Goal: Information Seeking & Learning: Learn about a topic

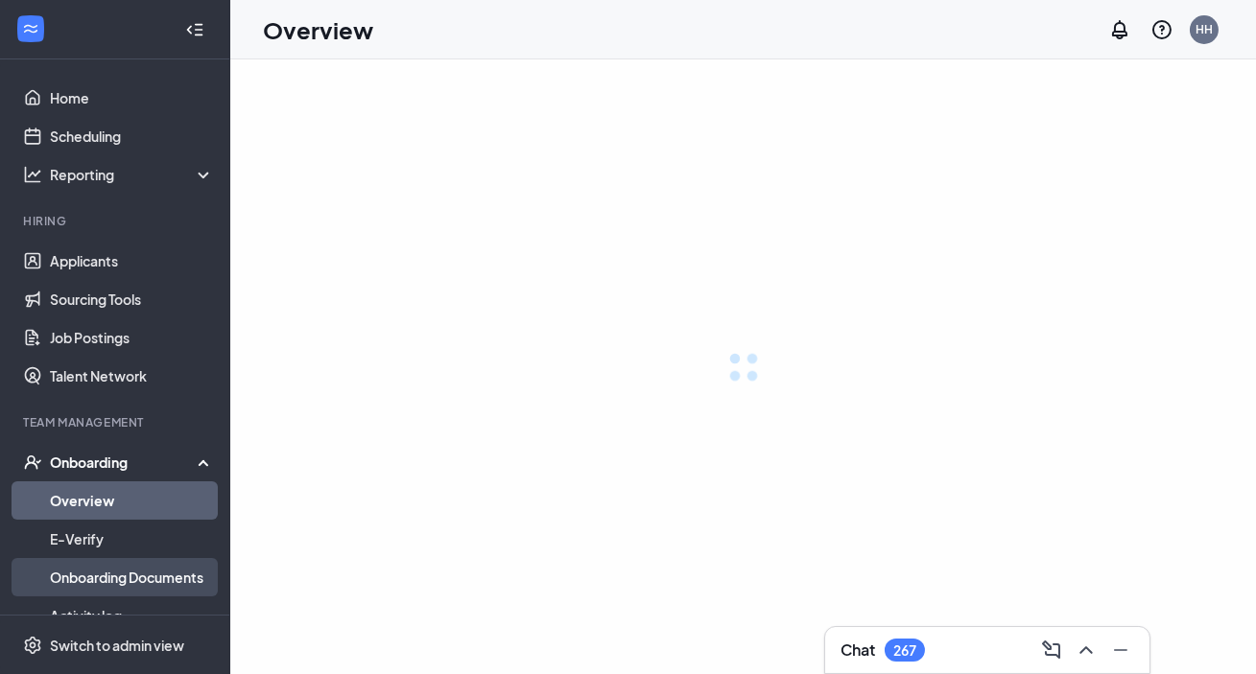
scroll to position [90, 0]
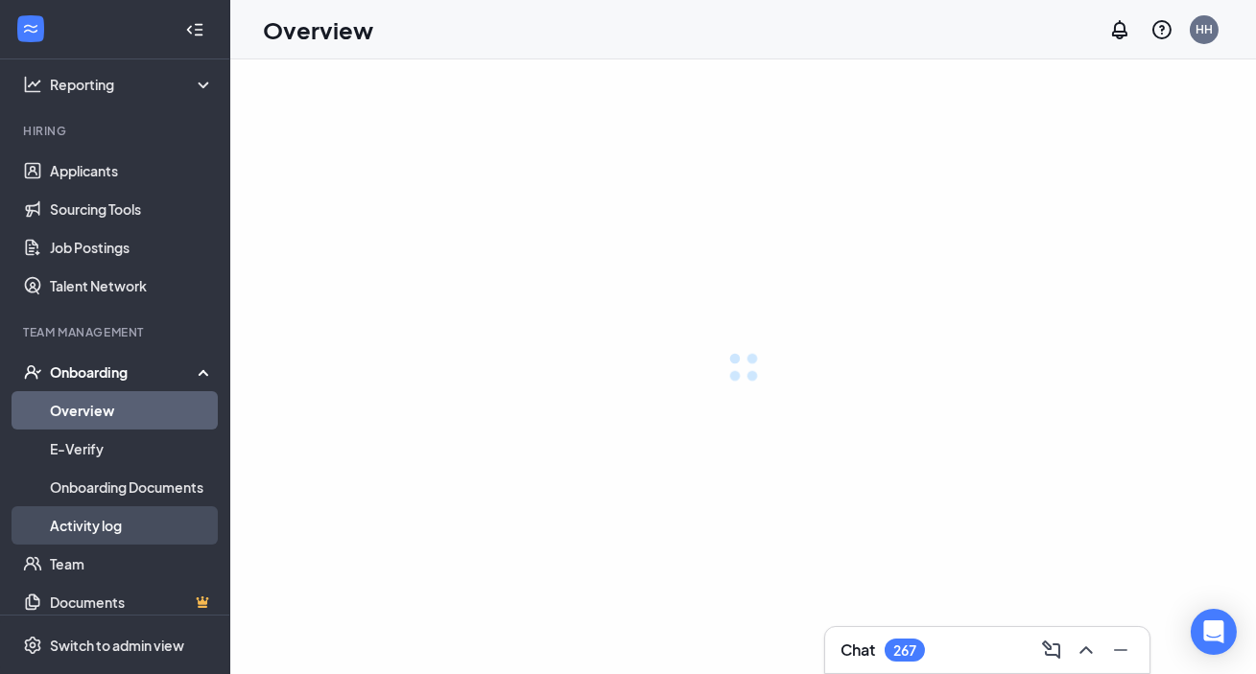
click at [128, 507] on link "Activity log" at bounding box center [132, 526] width 164 height 38
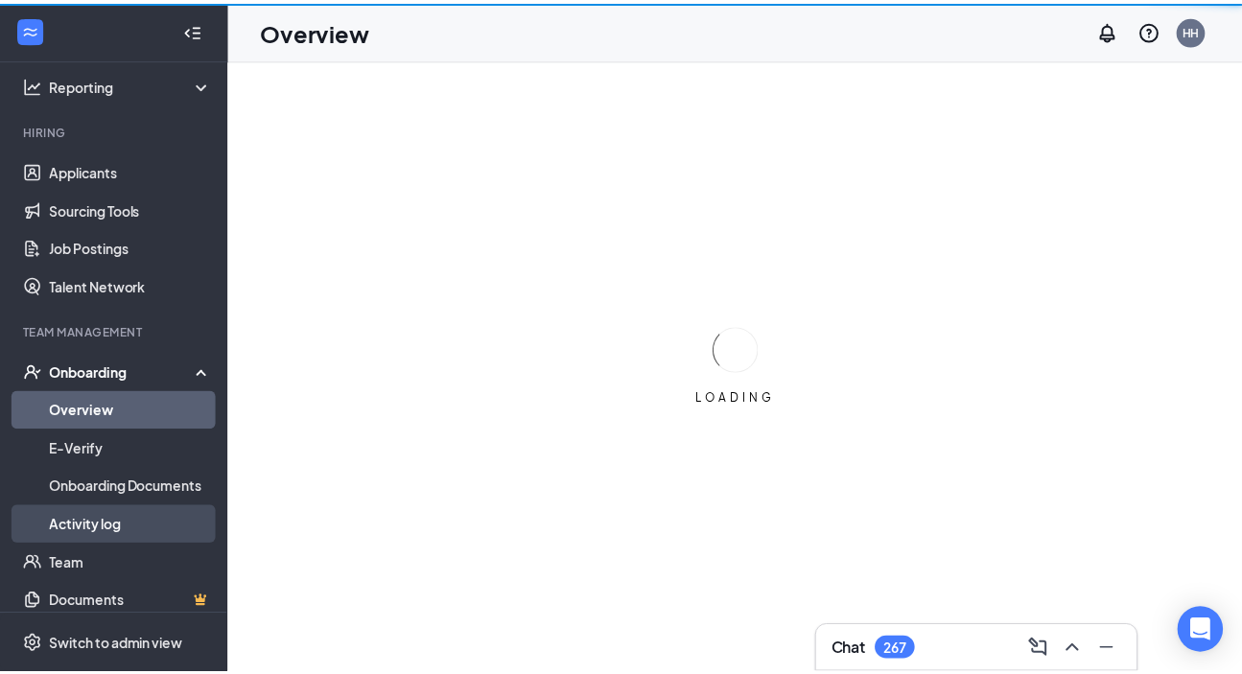
scroll to position [174, 0]
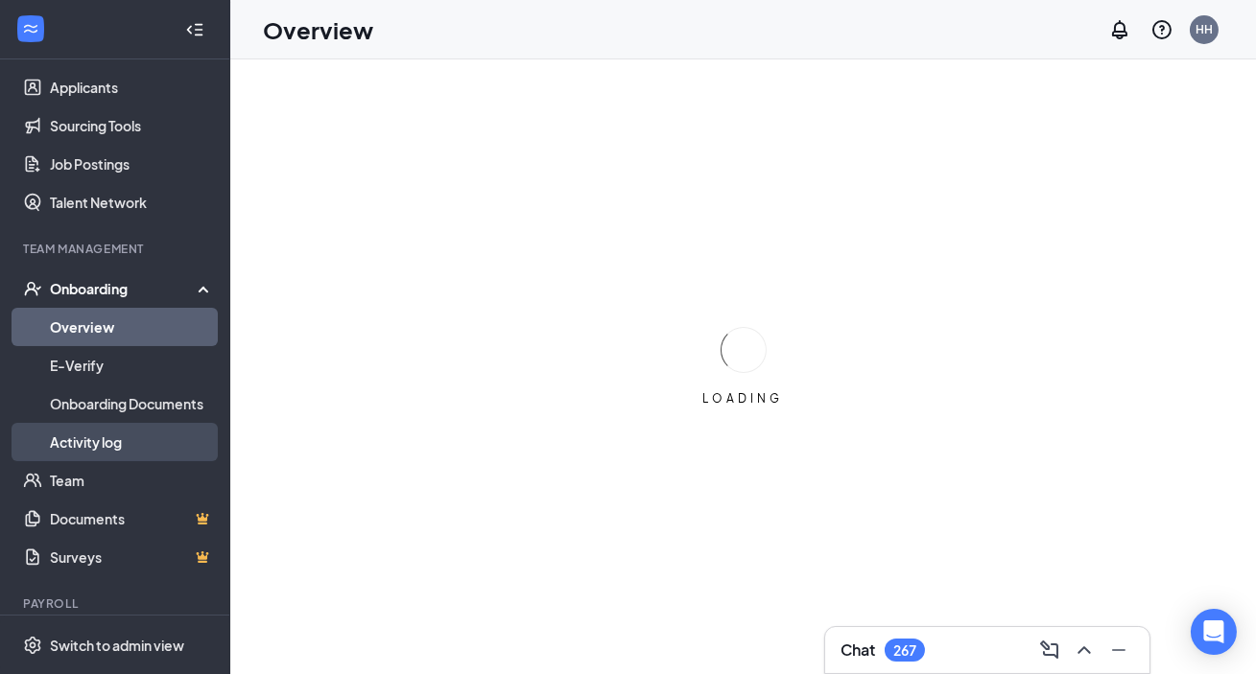
click at [118, 441] on link "Activity log" at bounding box center [132, 442] width 164 height 38
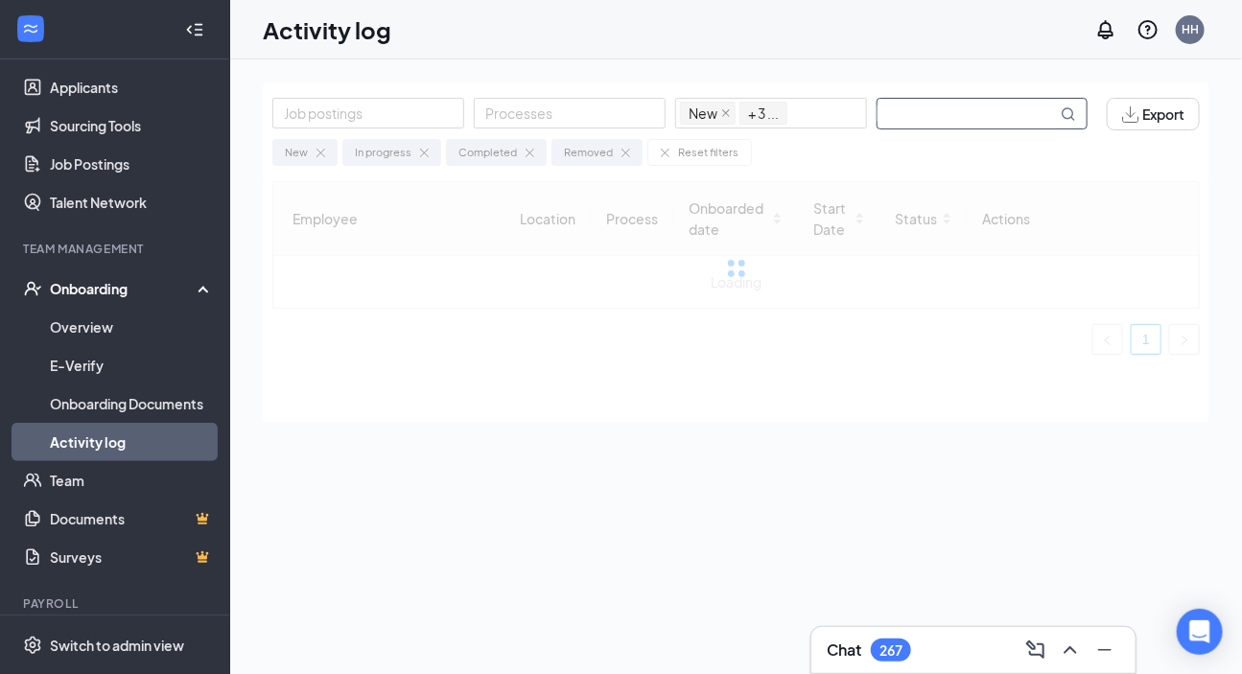
click at [892, 116] on input "text" at bounding box center [967, 114] width 179 height 30
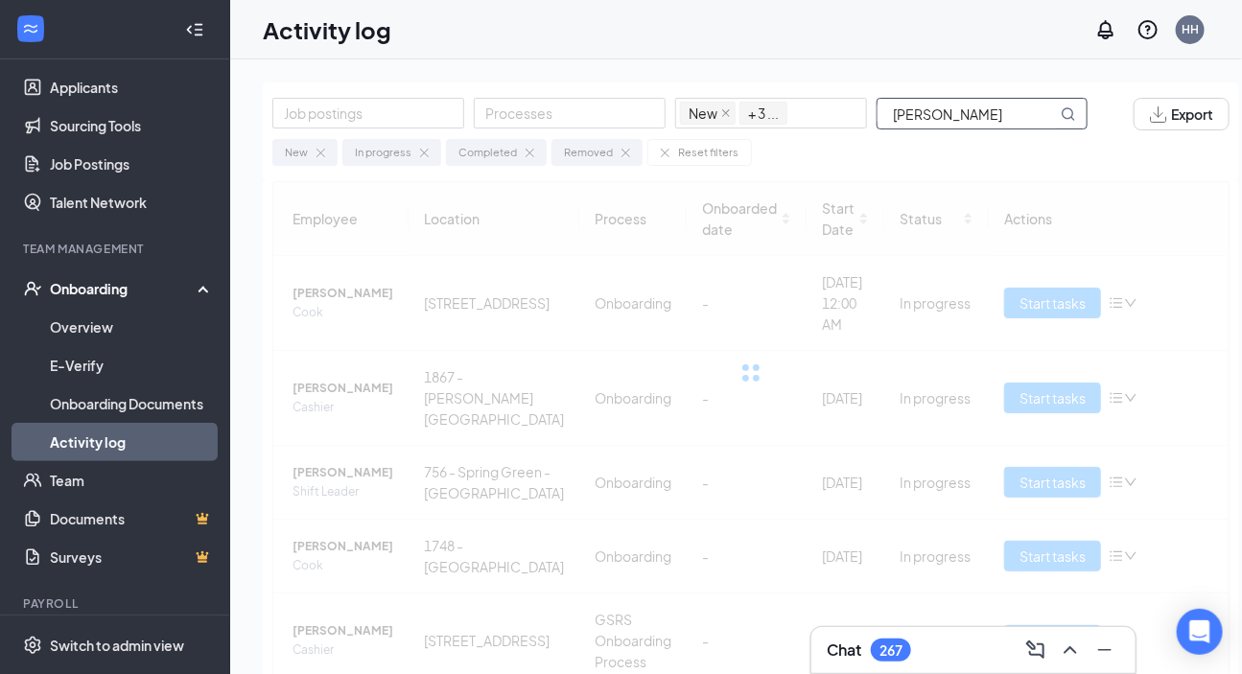
drag, startPoint x: 932, startPoint y: 115, endPoint x: 1056, endPoint y: 121, distance: 124.9
click at [892, 121] on input "[PERSON_NAME]" at bounding box center [967, 114] width 179 height 30
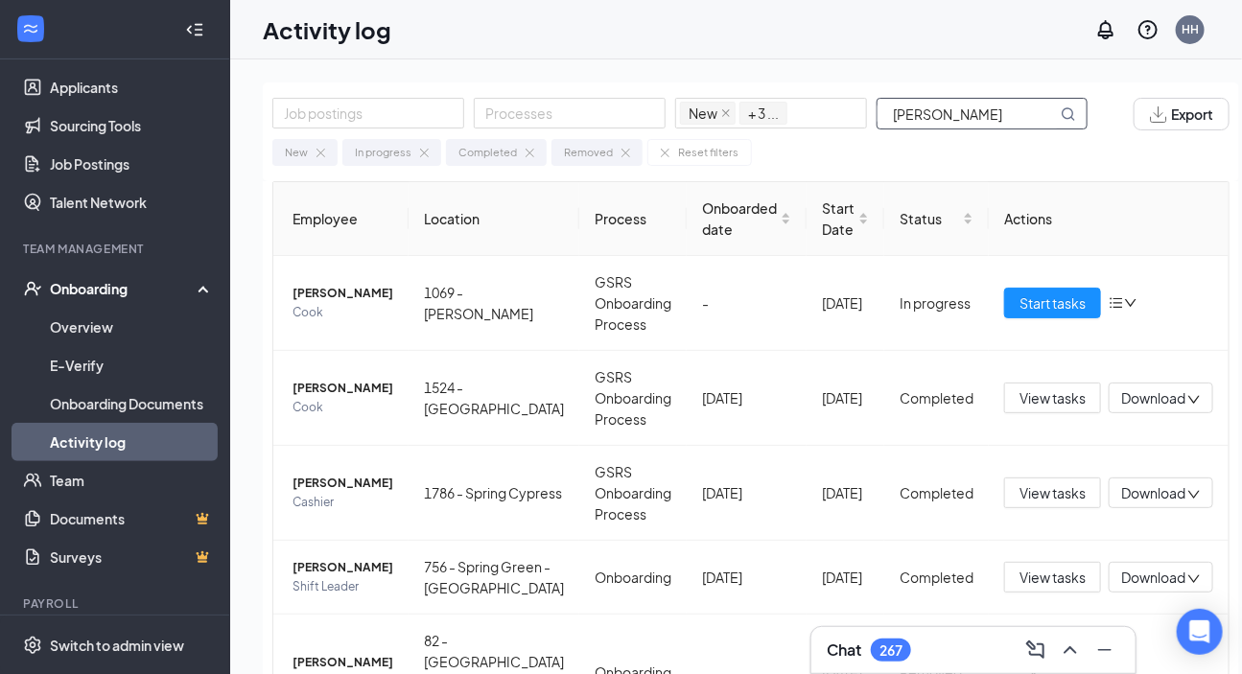
drag, startPoint x: 1162, startPoint y: 164, endPoint x: 1126, endPoint y: 183, distance: 40.4
click at [892, 165] on div "New In progress Completed Removed Reset filters" at bounding box center [751, 147] width 958 height 35
drag, startPoint x: 962, startPoint y: 114, endPoint x: 858, endPoint y: 118, distance: 104.7
click at [858, 118] on div "Job postings Processes New In progress Completed Removed + 3 ... [PERSON_NAME]" at bounding box center [689, 114] width 835 height 33
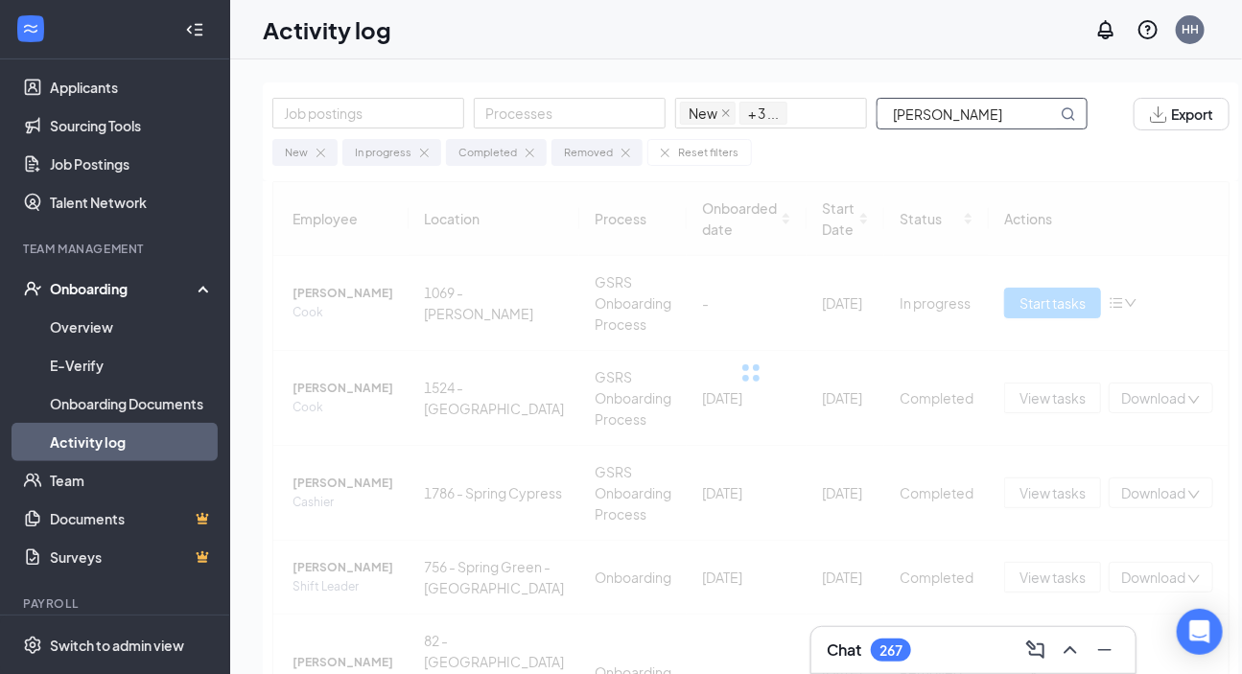
drag, startPoint x: 935, startPoint y: 114, endPoint x: 1099, endPoint y: 125, distance: 164.4
click at [892, 125] on span "[PERSON_NAME]" at bounding box center [992, 114] width 230 height 32
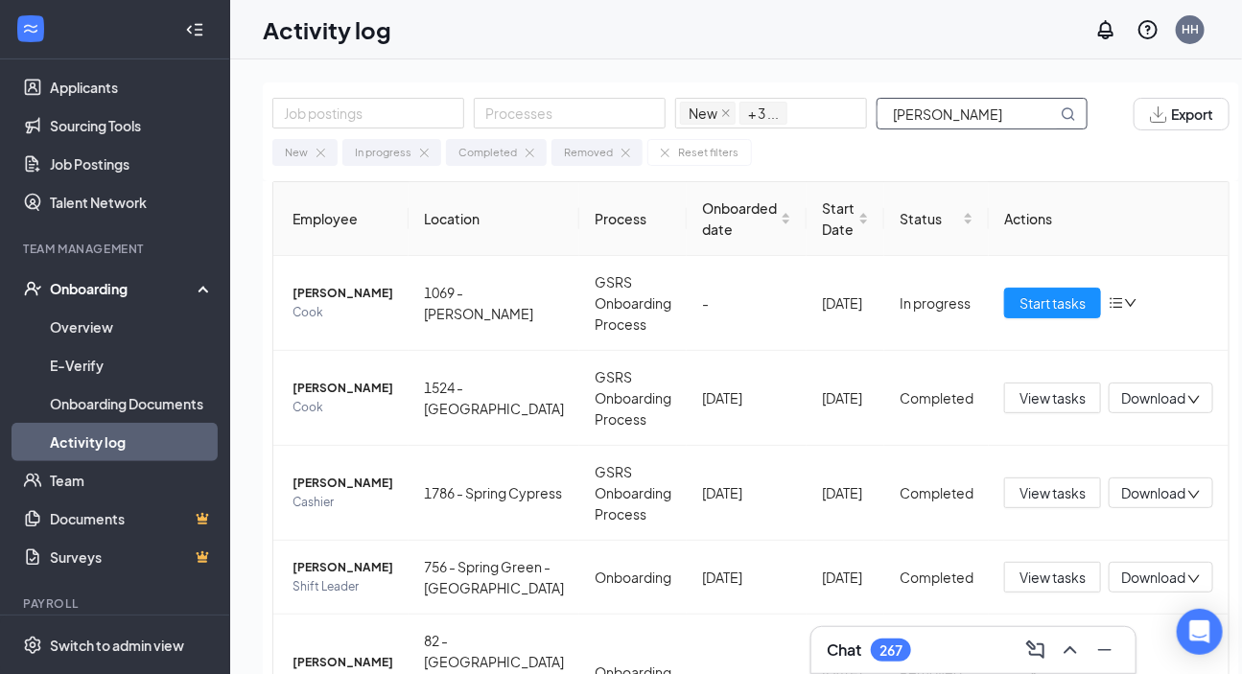
drag, startPoint x: 956, startPoint y: 112, endPoint x: 888, endPoint y: 124, distance: 68.1
click at [888, 124] on input "[PERSON_NAME]" at bounding box center [967, 114] width 179 height 30
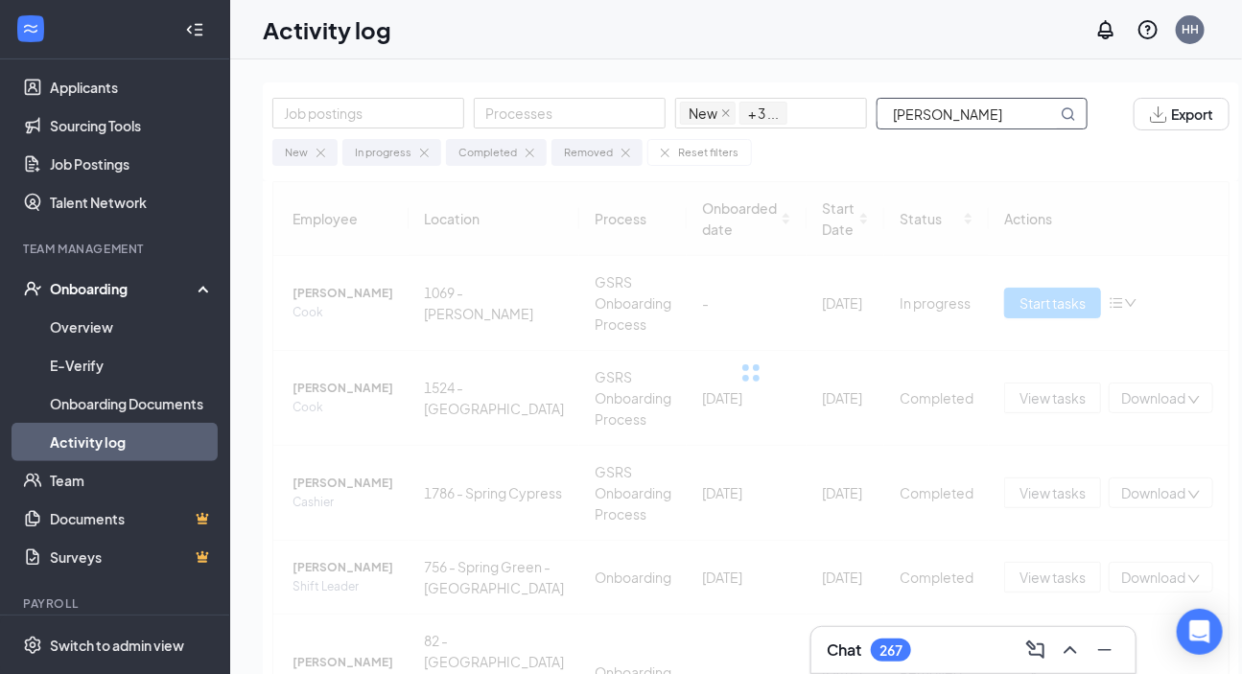
drag, startPoint x: 930, startPoint y: 114, endPoint x: 1255, endPoint y: 154, distance: 327.7
click at [892, 154] on html "Home Scheduling Reporting Hiring Applicants Sourcing Tools Job Postings Talent …" at bounding box center [621, 337] width 1242 height 674
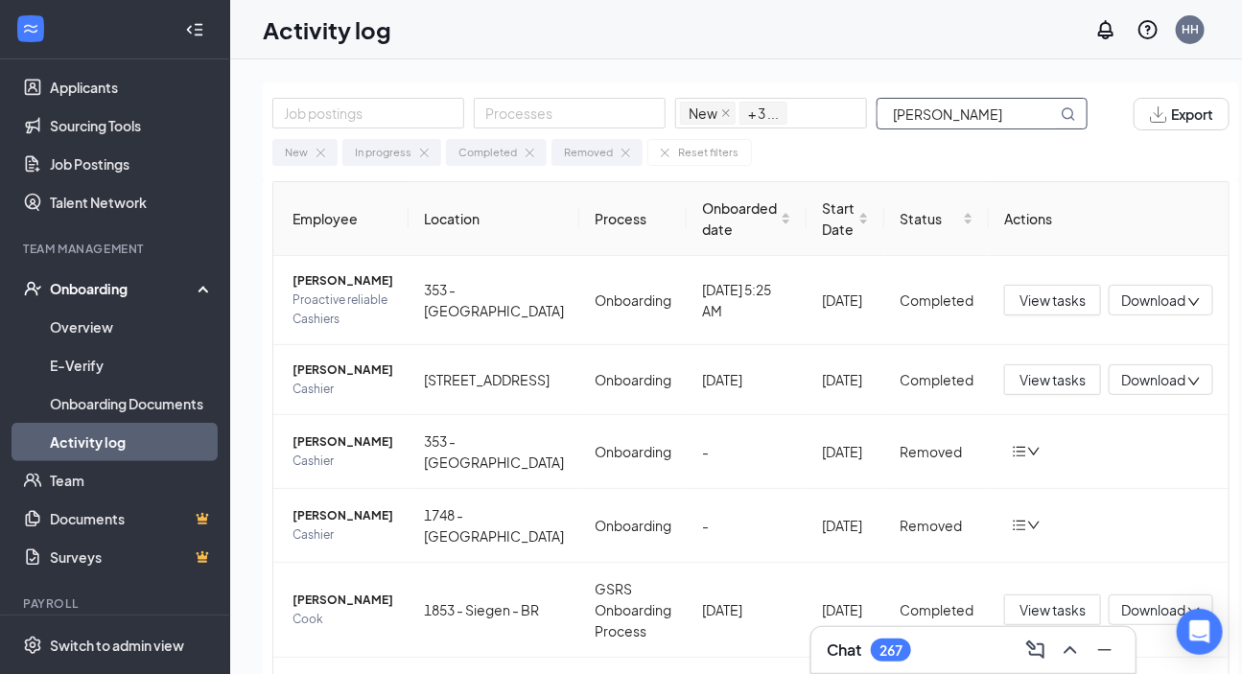
drag, startPoint x: 936, startPoint y: 119, endPoint x: 884, endPoint y: 118, distance: 52.8
click at [884, 118] on input "[PERSON_NAME]" at bounding box center [967, 114] width 179 height 30
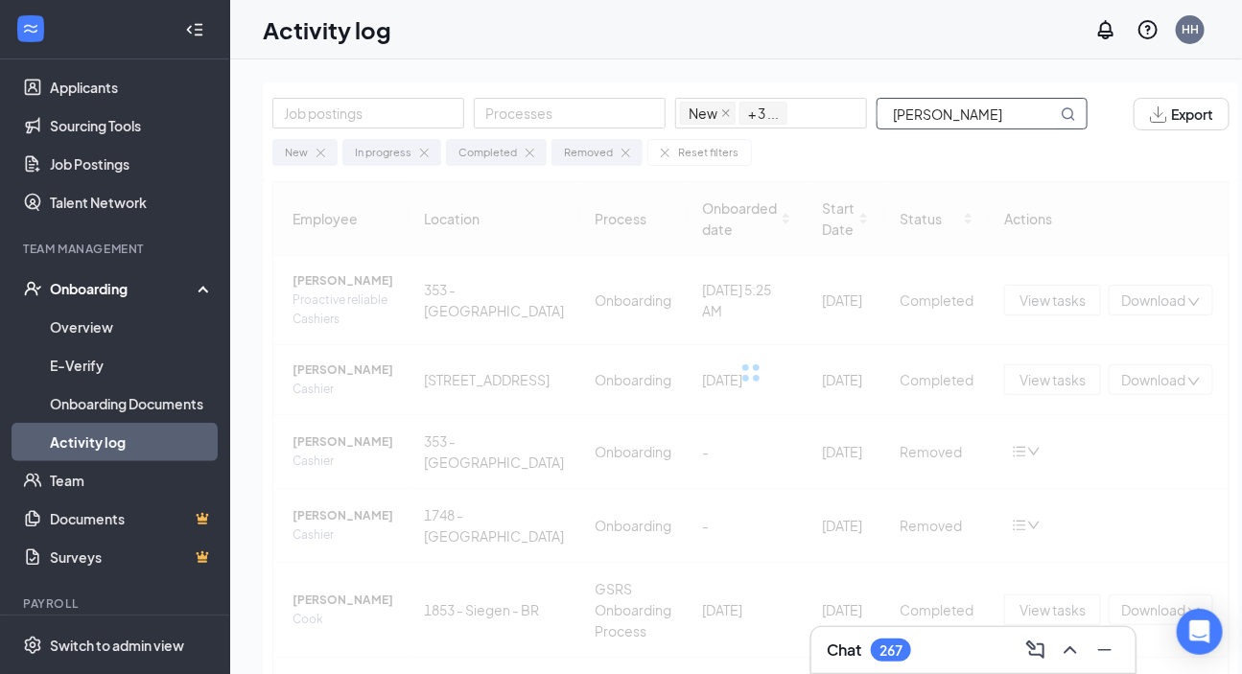
drag, startPoint x: 935, startPoint y: 113, endPoint x: 1077, endPoint y: 141, distance: 144.7
click at [892, 141] on div "Job postings Processes New In progress Completed Removed + 3 ... [PERSON_NAME] …" at bounding box center [751, 132] width 977 height 99
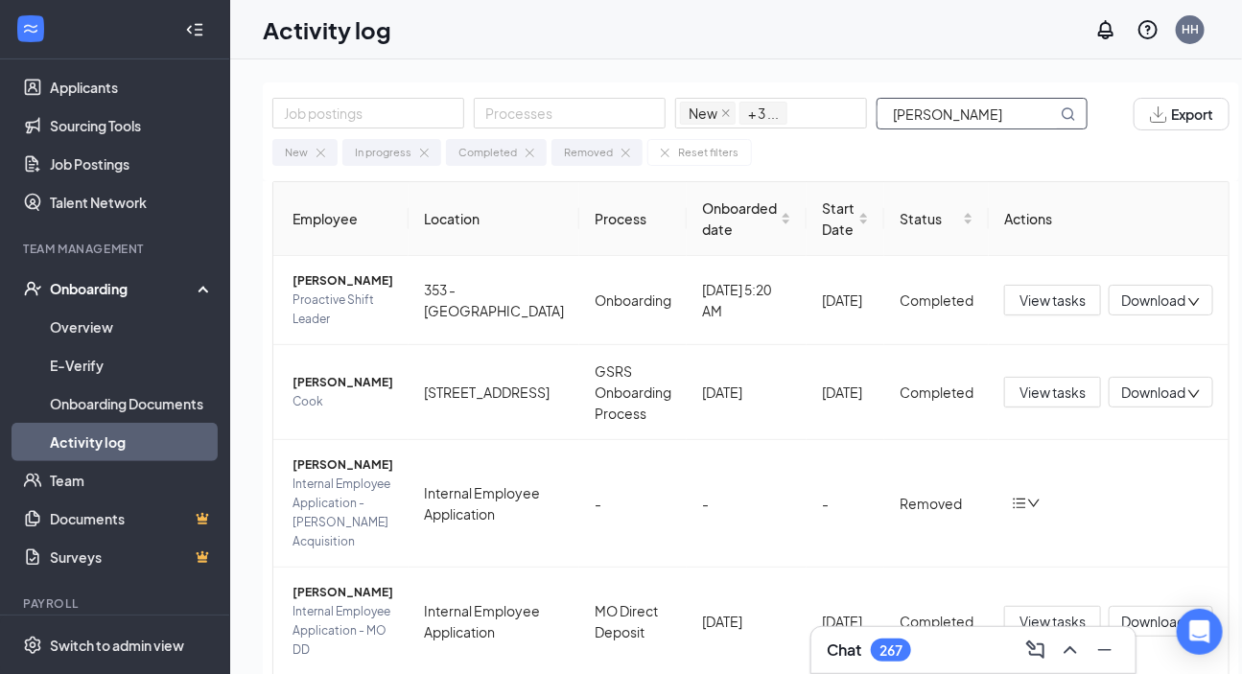
drag, startPoint x: 934, startPoint y: 120, endPoint x: 844, endPoint y: 137, distance: 90.9
click at [844, 137] on div "Job postings Processes New In progress Completed Removed + 3 ... [PERSON_NAME] …" at bounding box center [751, 132] width 977 height 99
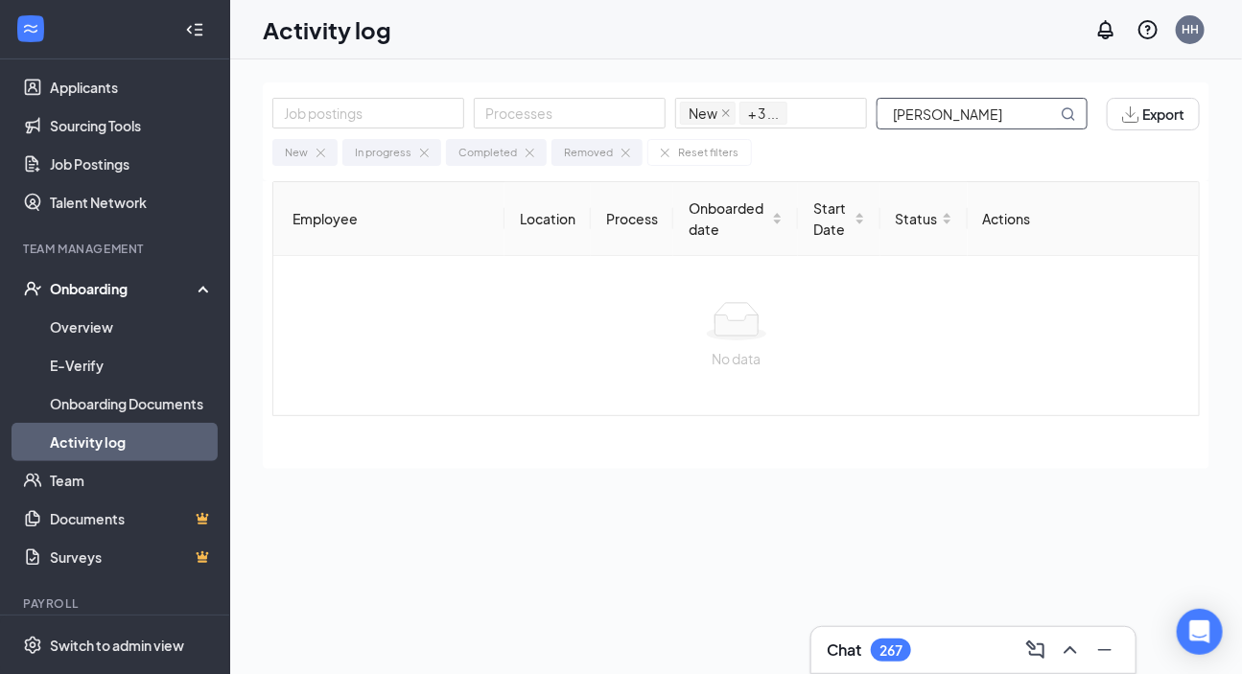
drag, startPoint x: 928, startPoint y: 114, endPoint x: 1144, endPoint y: 132, distance: 216.6
click at [892, 132] on div "Job postings Processes New In progress Completed Removed + 3 ... [PERSON_NAME] …" at bounding box center [736, 132] width 947 height 99
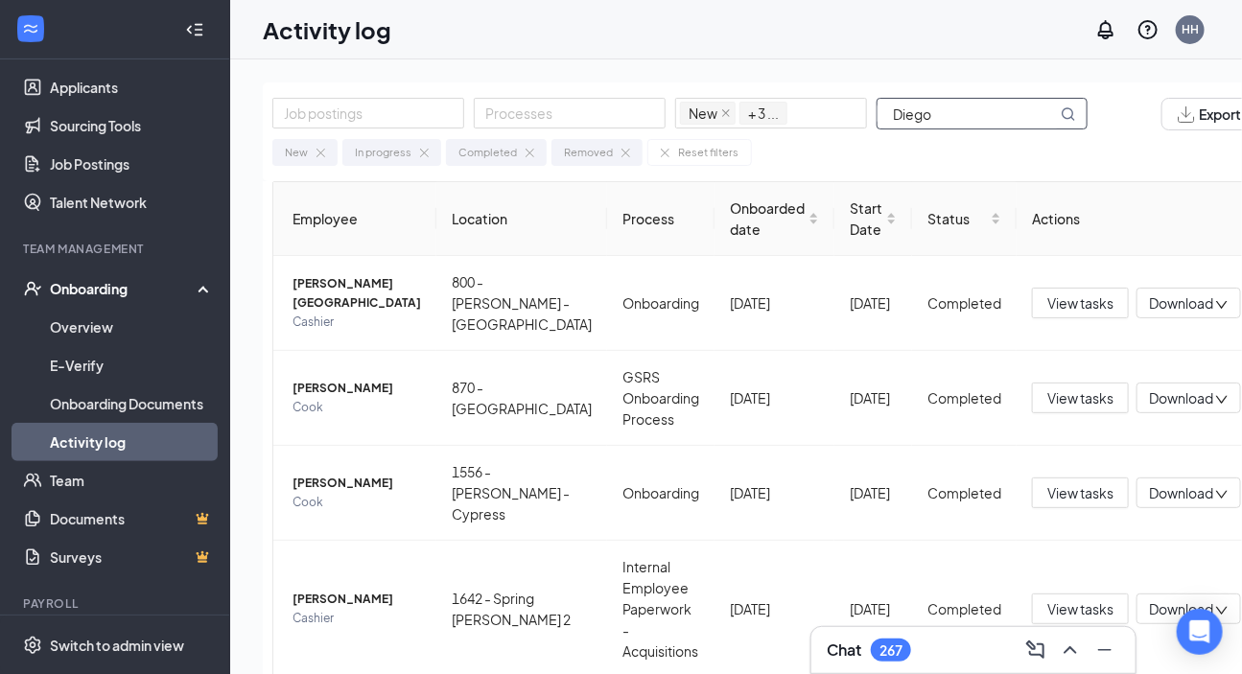
drag, startPoint x: 948, startPoint y: 105, endPoint x: 887, endPoint y: 114, distance: 61.2
click at [887, 114] on input "Diego" at bounding box center [967, 114] width 179 height 30
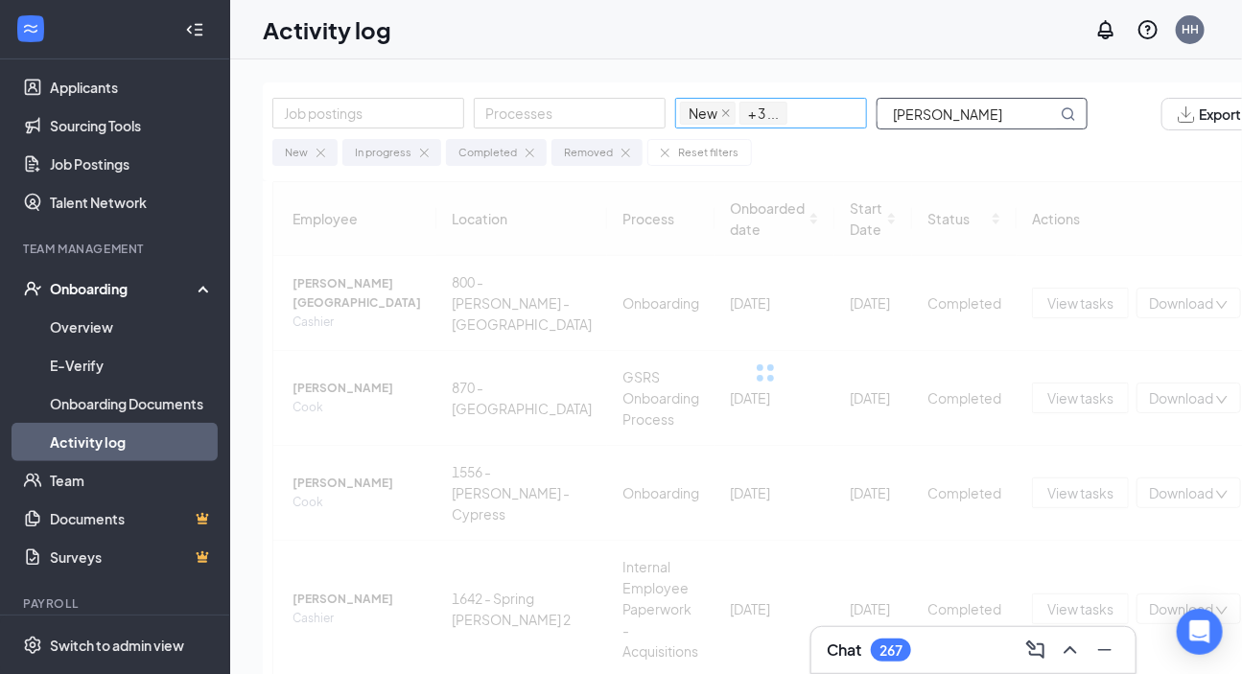
drag, startPoint x: 920, startPoint y: 108, endPoint x: 812, endPoint y: 120, distance: 109.0
click at [812, 120] on div "Job postings Processes New In progress Completed Removed + 3 ... [PERSON_NAME]" at bounding box center [689, 114] width 835 height 33
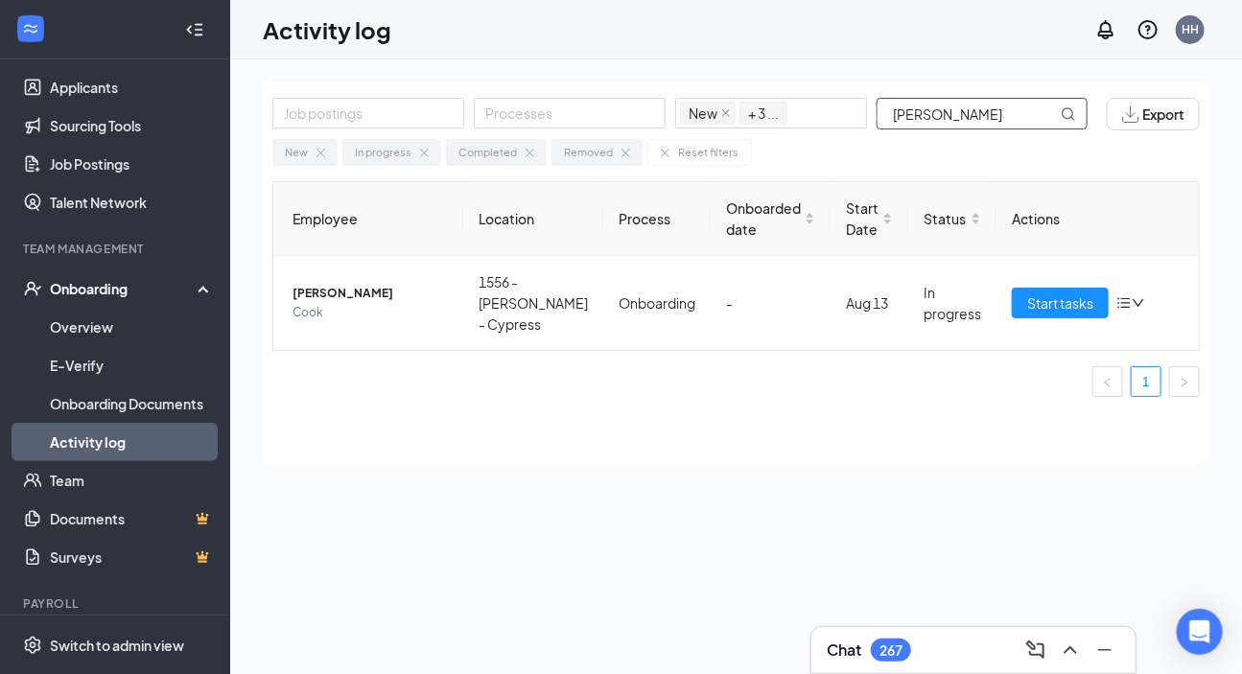
drag, startPoint x: 992, startPoint y: 124, endPoint x: 858, endPoint y: 130, distance: 134.5
click at [858, 130] on div "Job postings Processes New In progress Completed Removed + 3 ... [PERSON_NAME] …" at bounding box center [736, 132] width 947 height 99
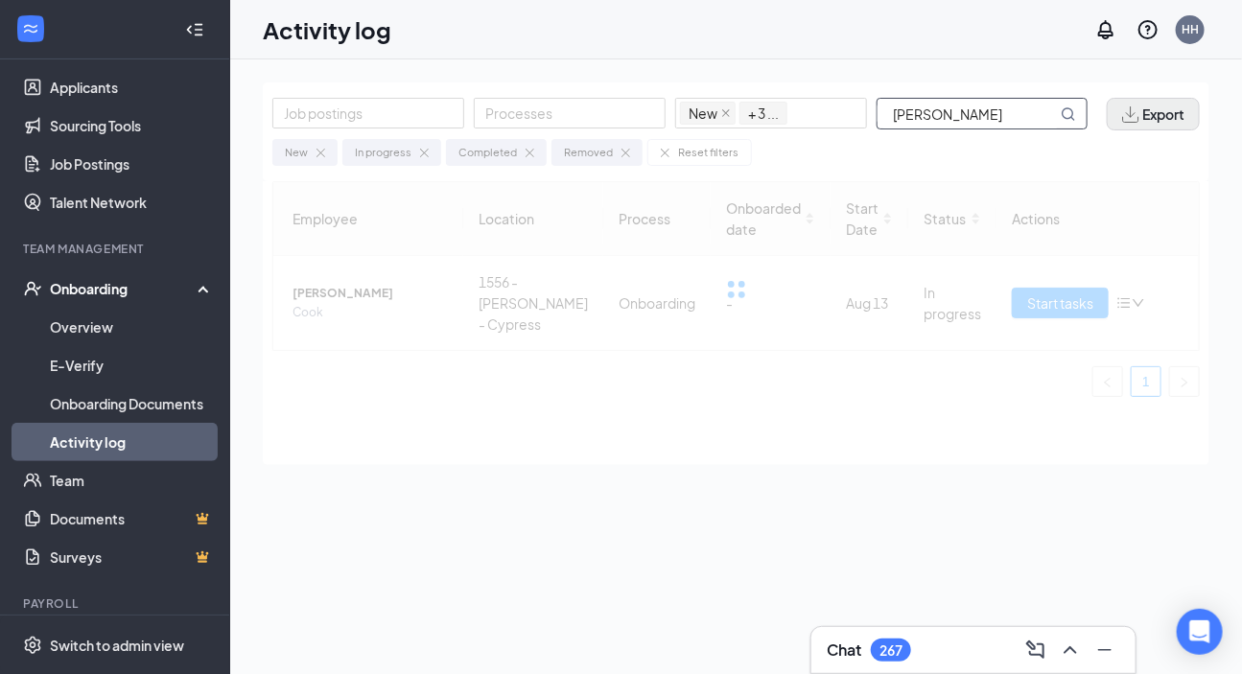
drag, startPoint x: 935, startPoint y: 111, endPoint x: 1177, endPoint y: 111, distance: 242.7
click at [892, 111] on div "Job postings Processes New In progress Completed Removed + 3 ... [PERSON_NAME] …" at bounding box center [736, 114] width 928 height 33
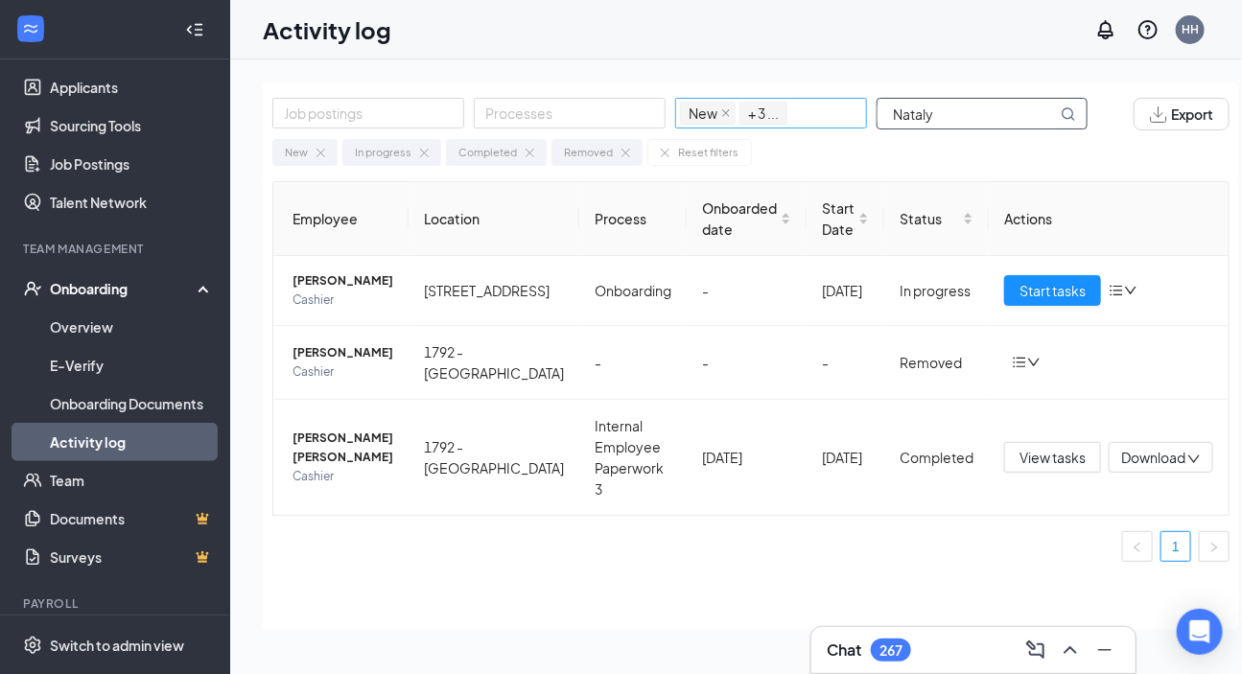
drag, startPoint x: 950, startPoint y: 116, endPoint x: 811, endPoint y: 119, distance: 139.1
click at [811, 119] on div "Job postings Processes New In progress Completed Removed + 3 ... [GEOGRAPHIC_DA…" at bounding box center [689, 114] width 835 height 33
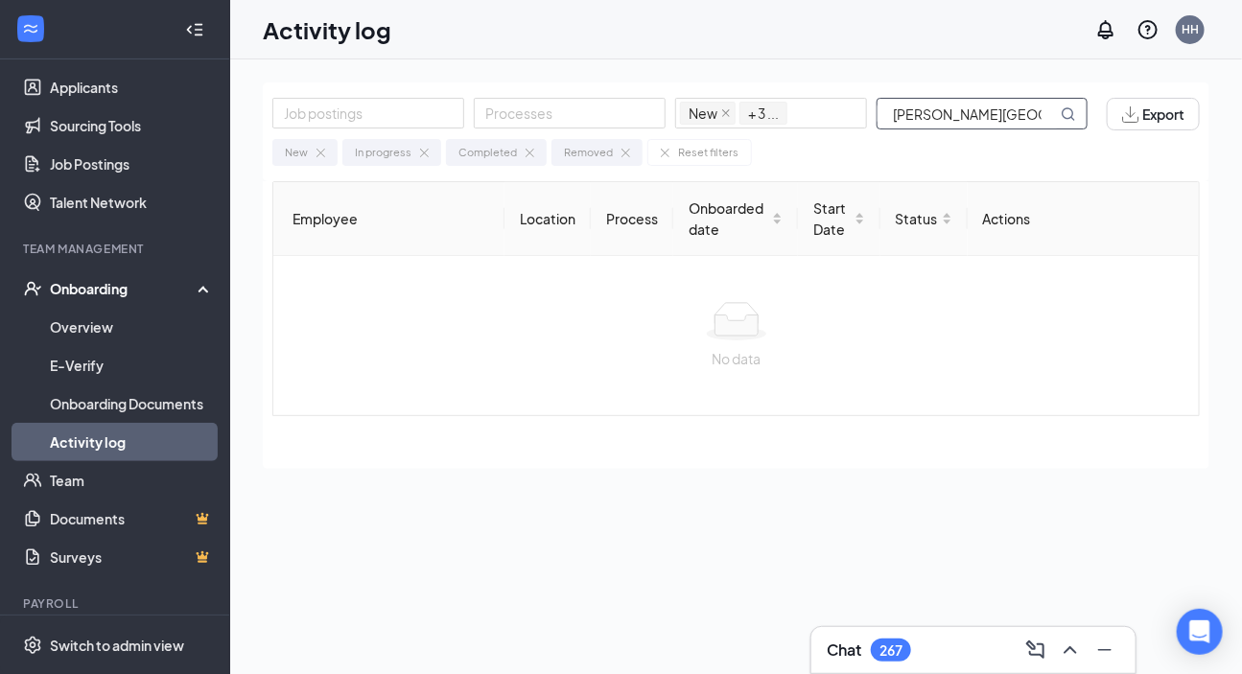
drag, startPoint x: 937, startPoint y: 121, endPoint x: 1061, endPoint y: 114, distance: 124.0
click at [892, 114] on span "[PERSON_NAME][GEOGRAPHIC_DATA]" at bounding box center [982, 114] width 211 height 32
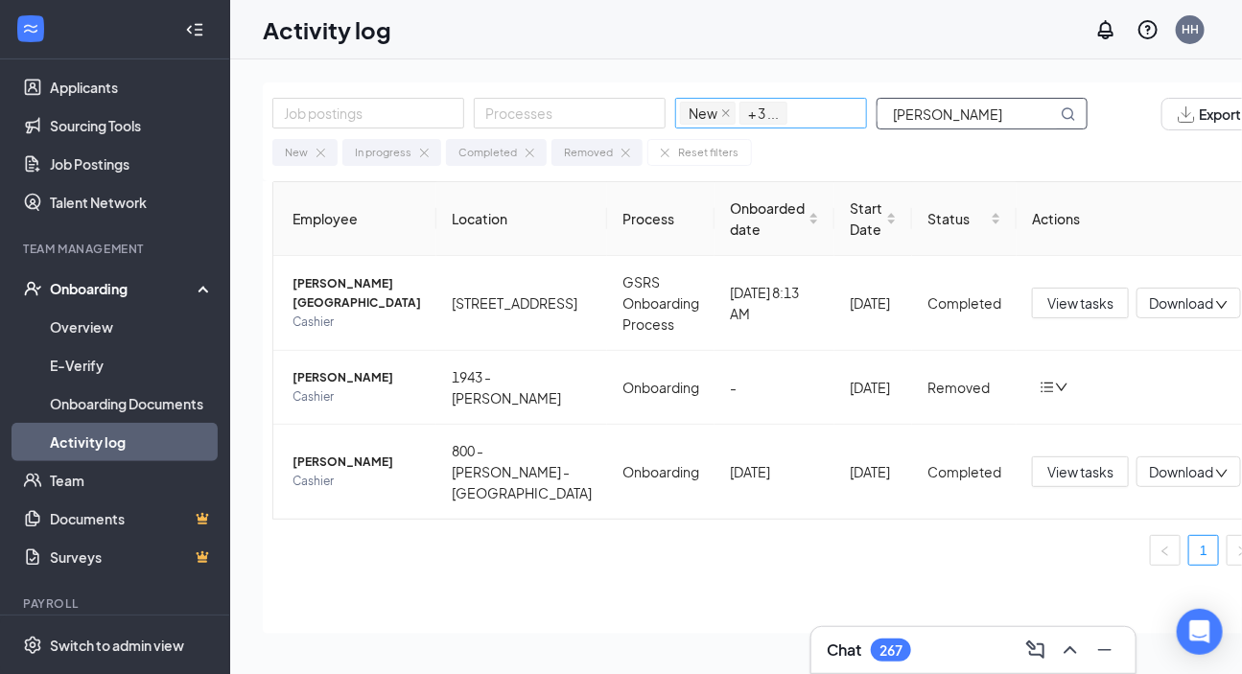
drag, startPoint x: 988, startPoint y: 123, endPoint x: 680, endPoint y: 116, distance: 308.1
click at [680, 116] on div "Job postings Processes New In progress Completed Removed + 3 ... [PERSON_NAME]" at bounding box center [689, 114] width 835 height 33
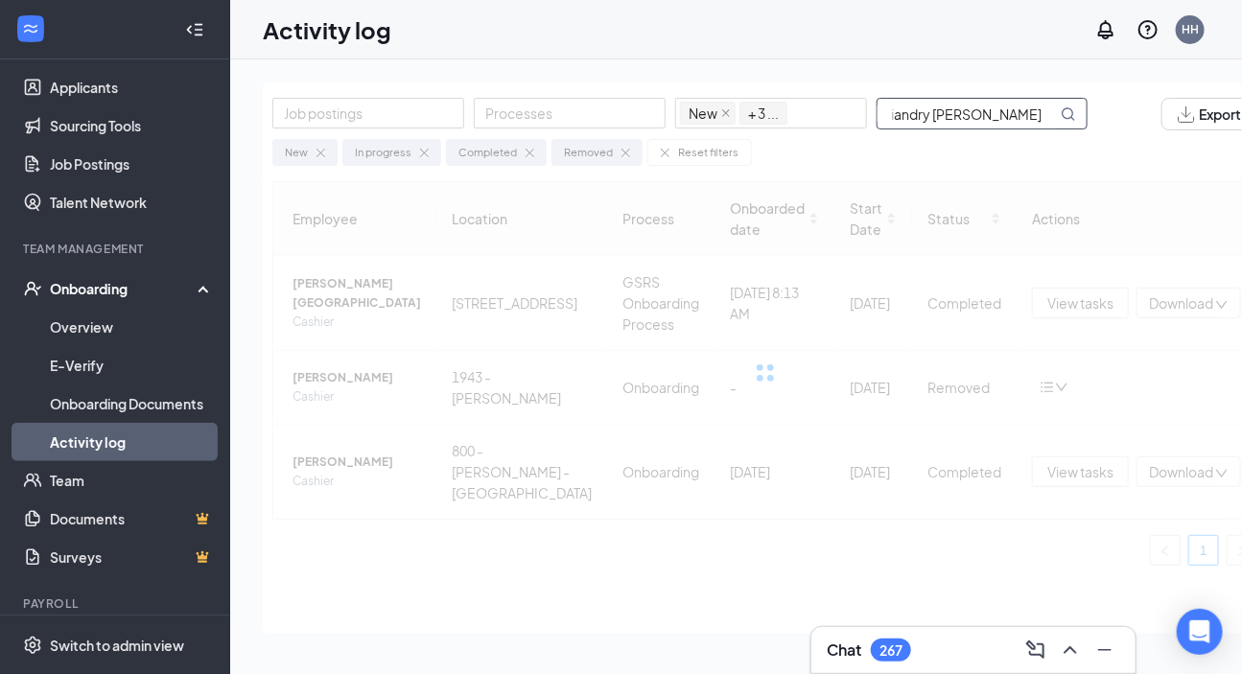
scroll to position [0, 33]
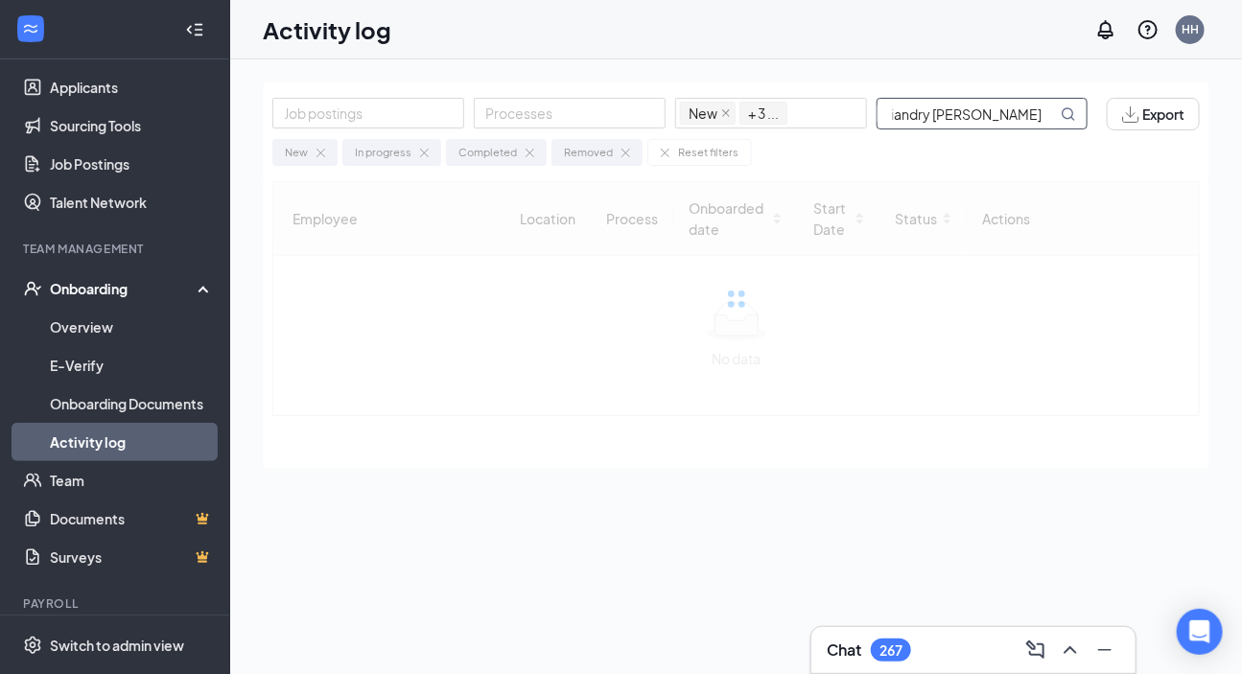
drag, startPoint x: 981, startPoint y: 113, endPoint x: 1243, endPoint y: 148, distance: 265.1
click at [892, 148] on html "Home Scheduling Reporting Hiring Applicants Sourcing Tools Job Postings Talent …" at bounding box center [621, 337] width 1242 height 674
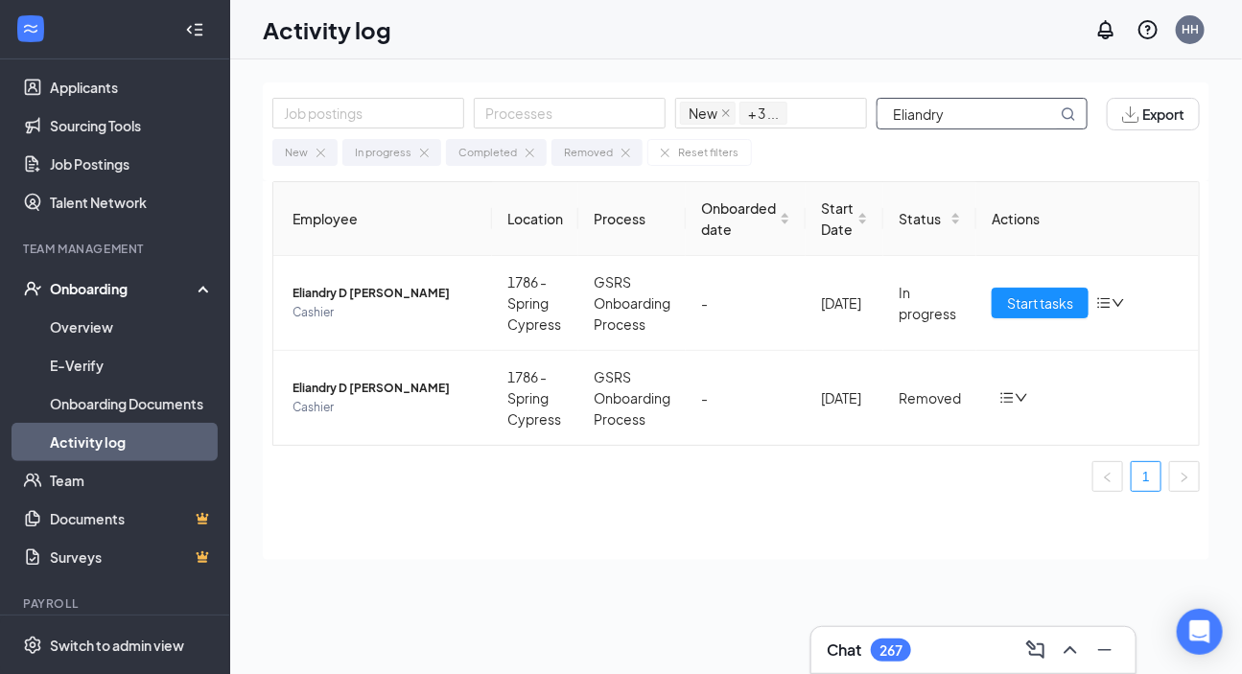
type input "Eliandry"
click at [406, 390] on span "Eliandry D [PERSON_NAME]" at bounding box center [385, 388] width 184 height 19
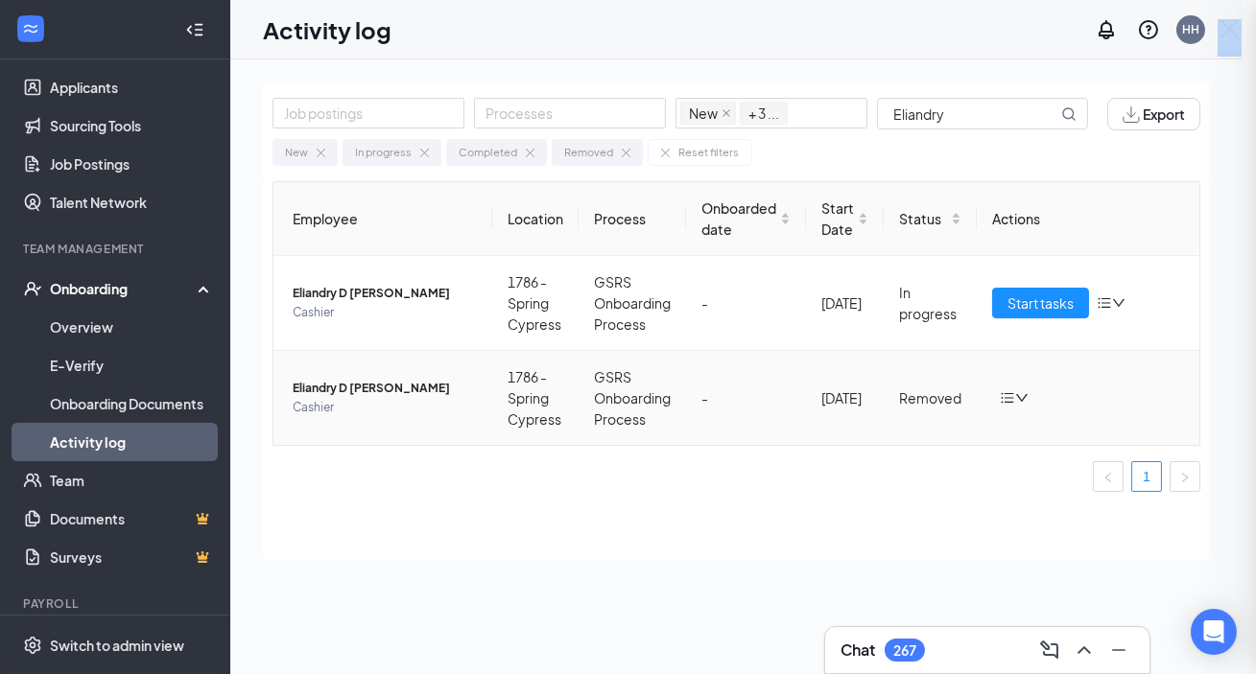
click at [406, 390] on div at bounding box center [628, 337] width 1256 height 674
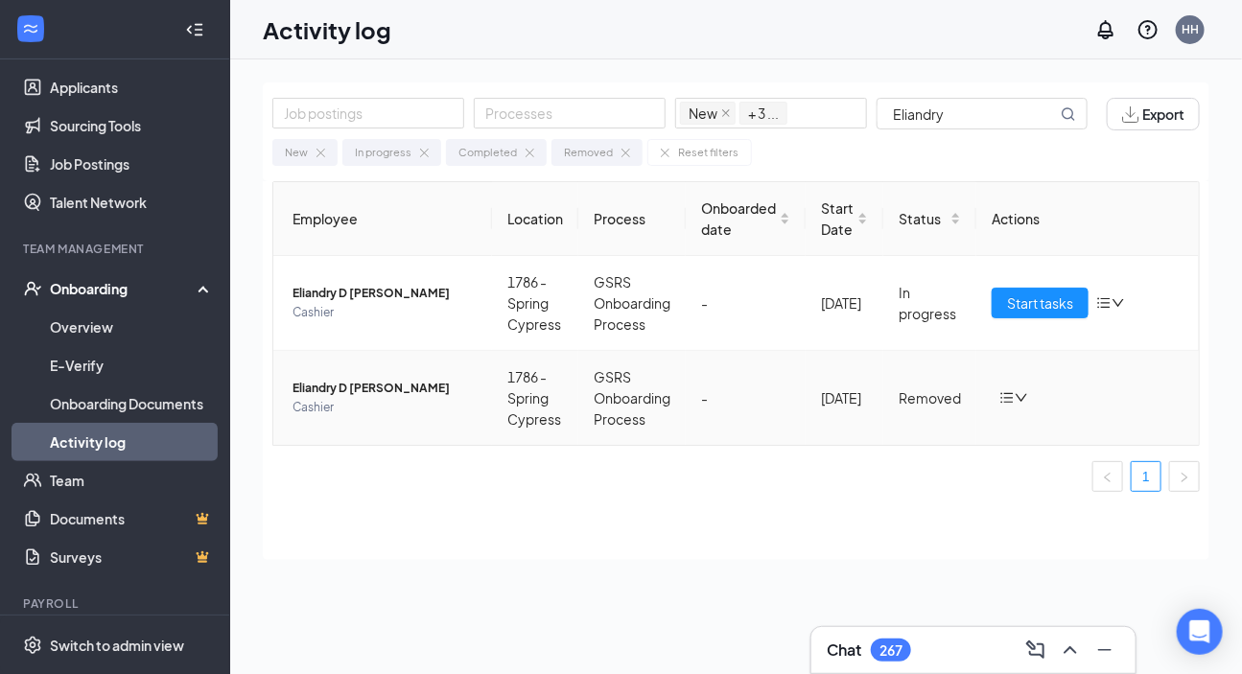
click at [406, 390] on span "Eliandry D [PERSON_NAME]" at bounding box center [385, 388] width 184 height 19
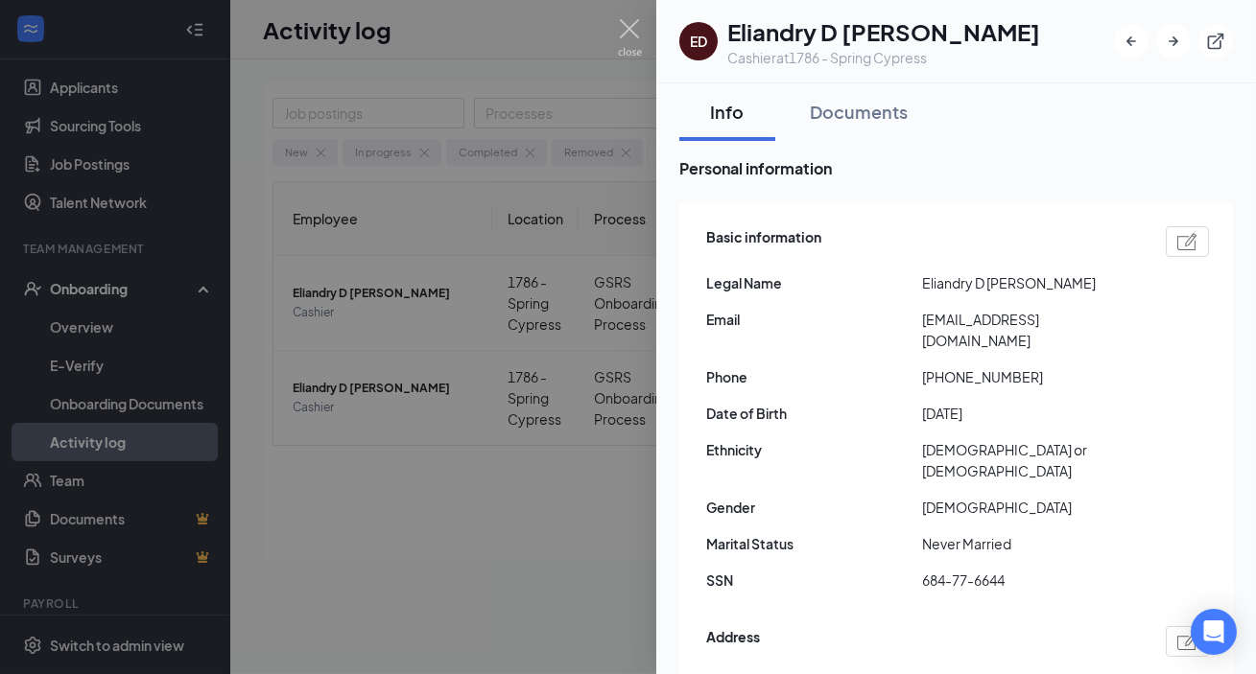
click at [585, 484] on div at bounding box center [628, 337] width 1256 height 674
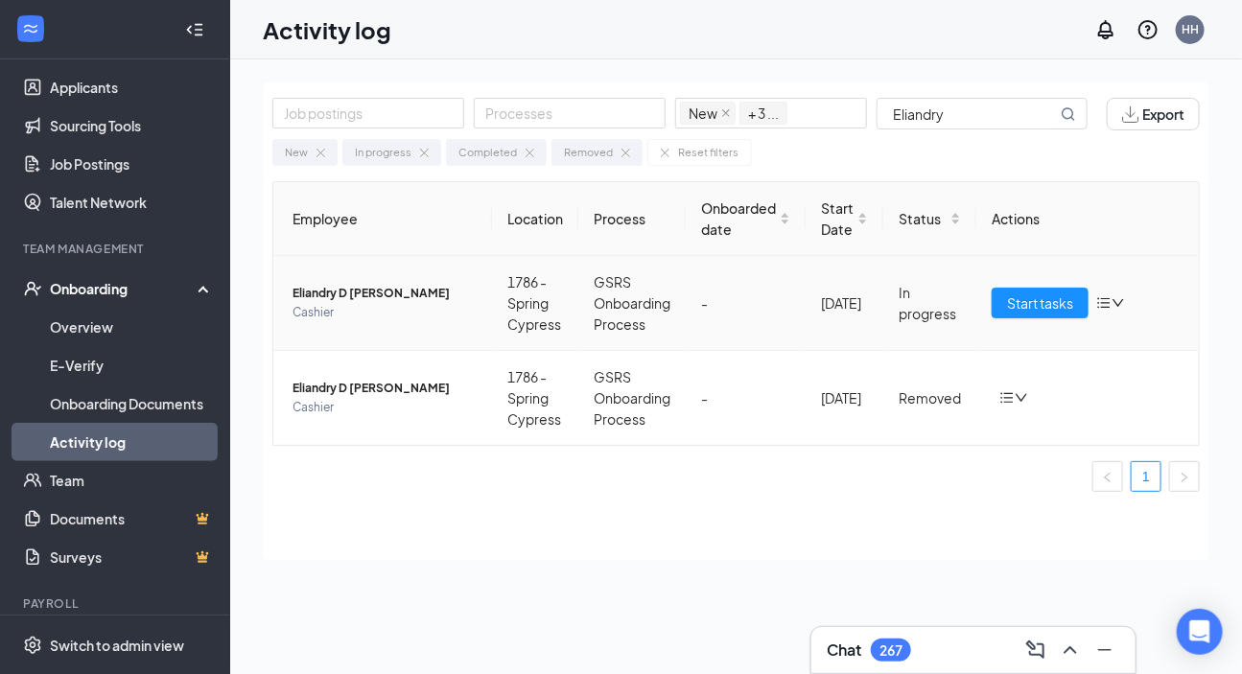
click at [361, 307] on span "Cashier" at bounding box center [385, 312] width 184 height 19
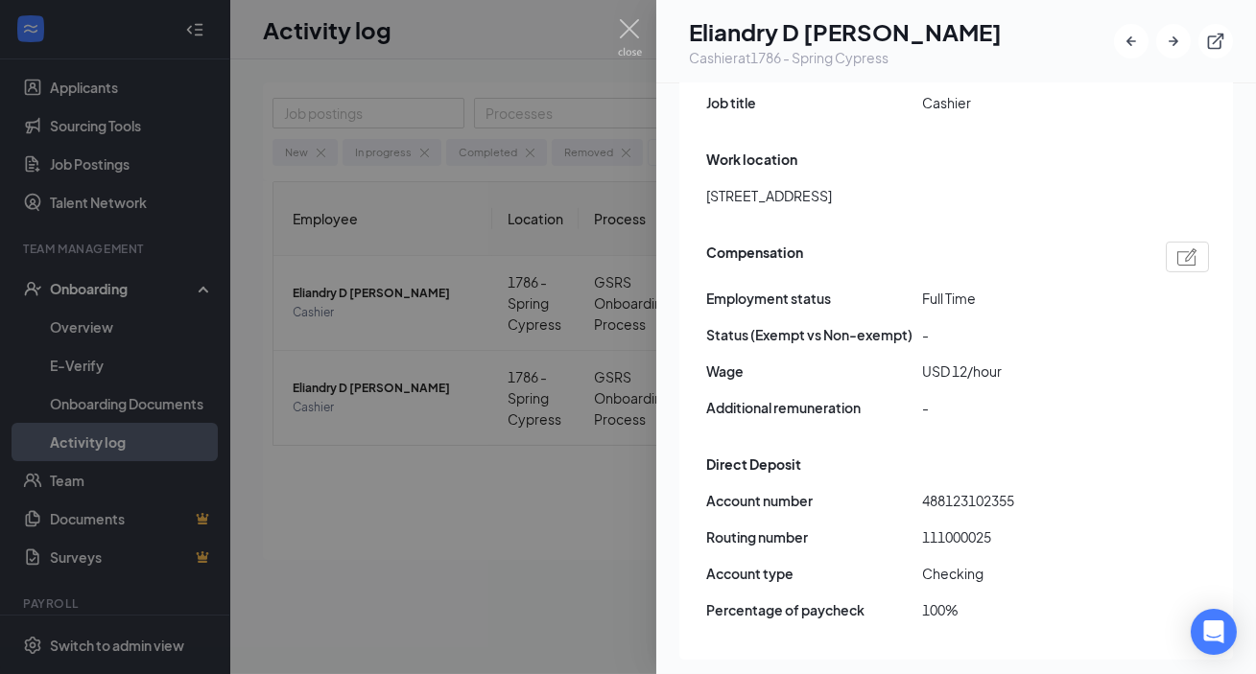
scroll to position [1220, 0]
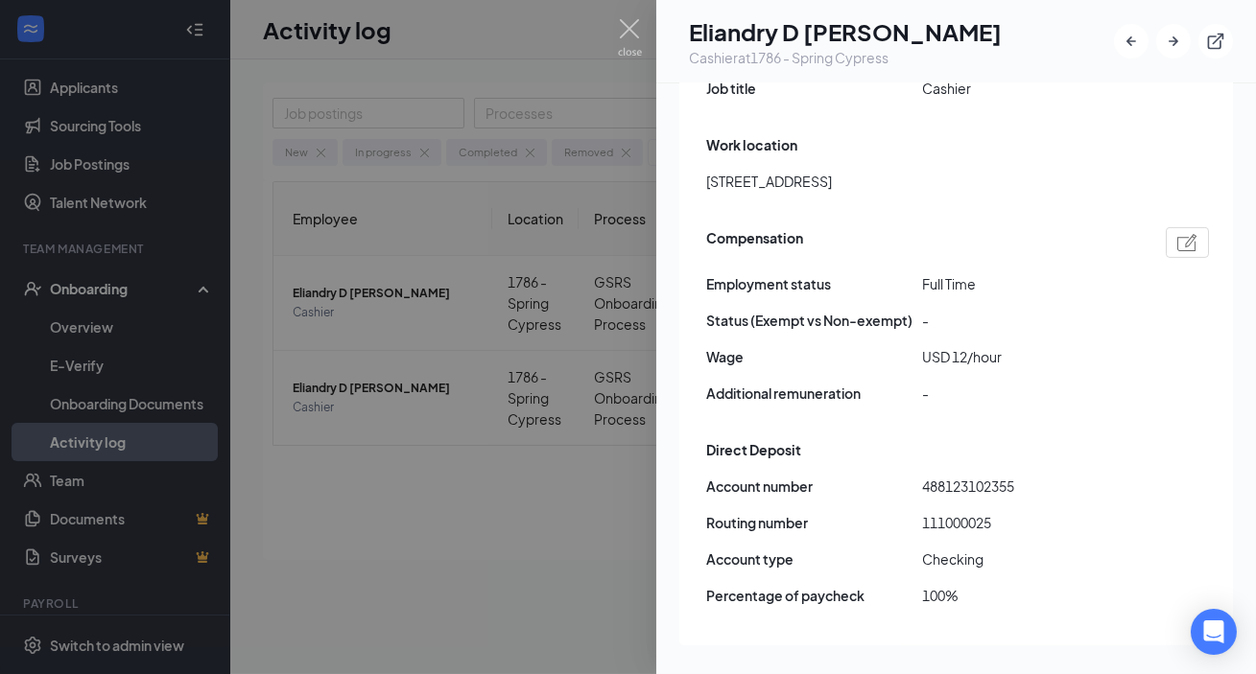
click at [499, 530] on div at bounding box center [628, 337] width 1256 height 674
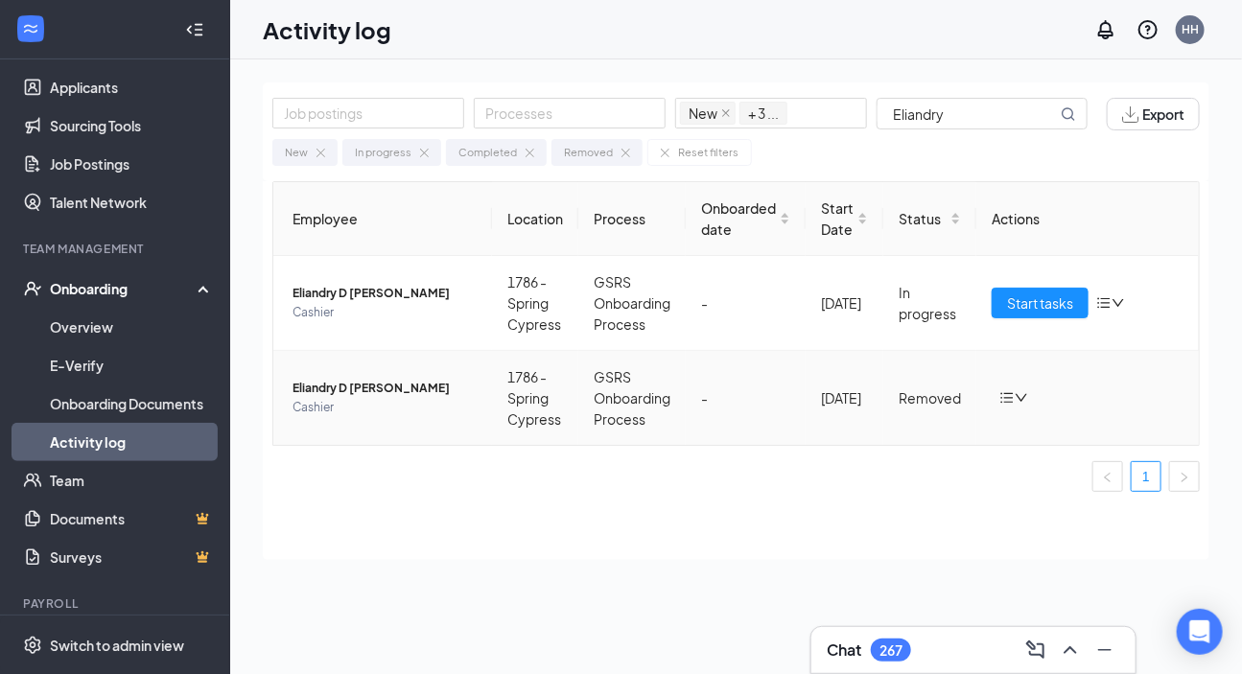
click at [535, 435] on td "1786 - Spring Cypress" at bounding box center [535, 398] width 86 height 94
drag, startPoint x: 392, startPoint y: 389, endPoint x: 647, endPoint y: 390, distance: 254.3
click at [392, 390] on span "Eliandry D [PERSON_NAME]" at bounding box center [385, 388] width 184 height 19
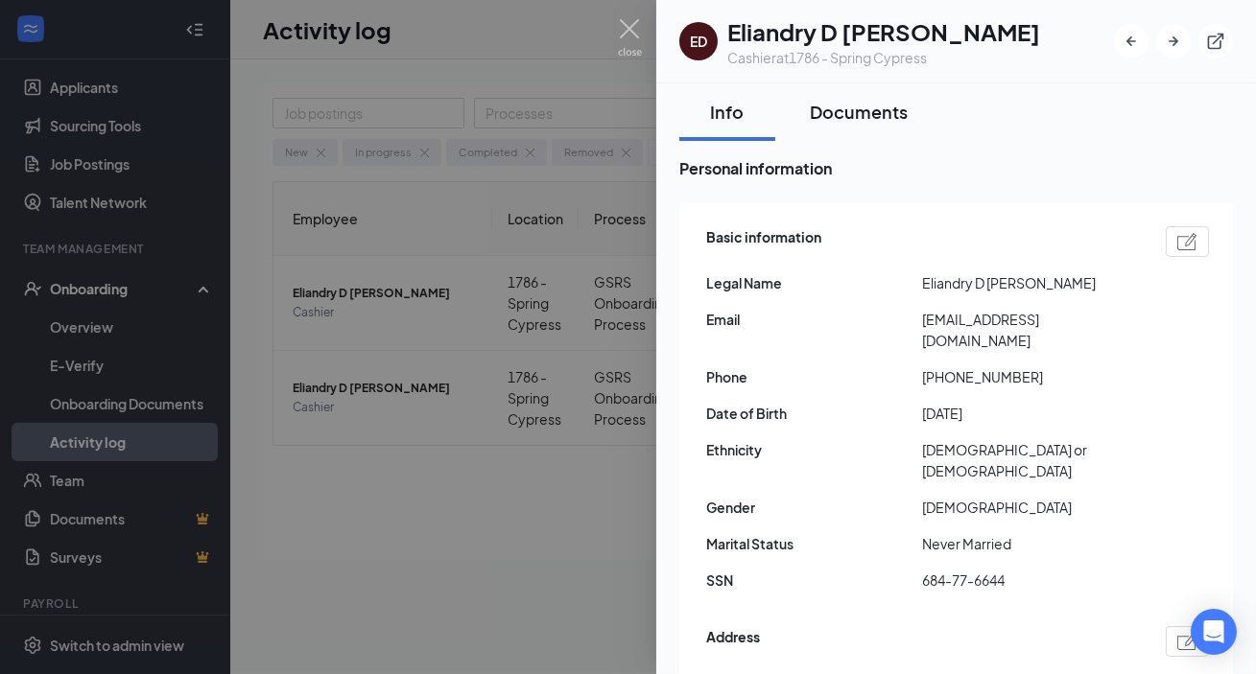
click at [862, 106] on div "Documents" at bounding box center [859, 112] width 98 height 24
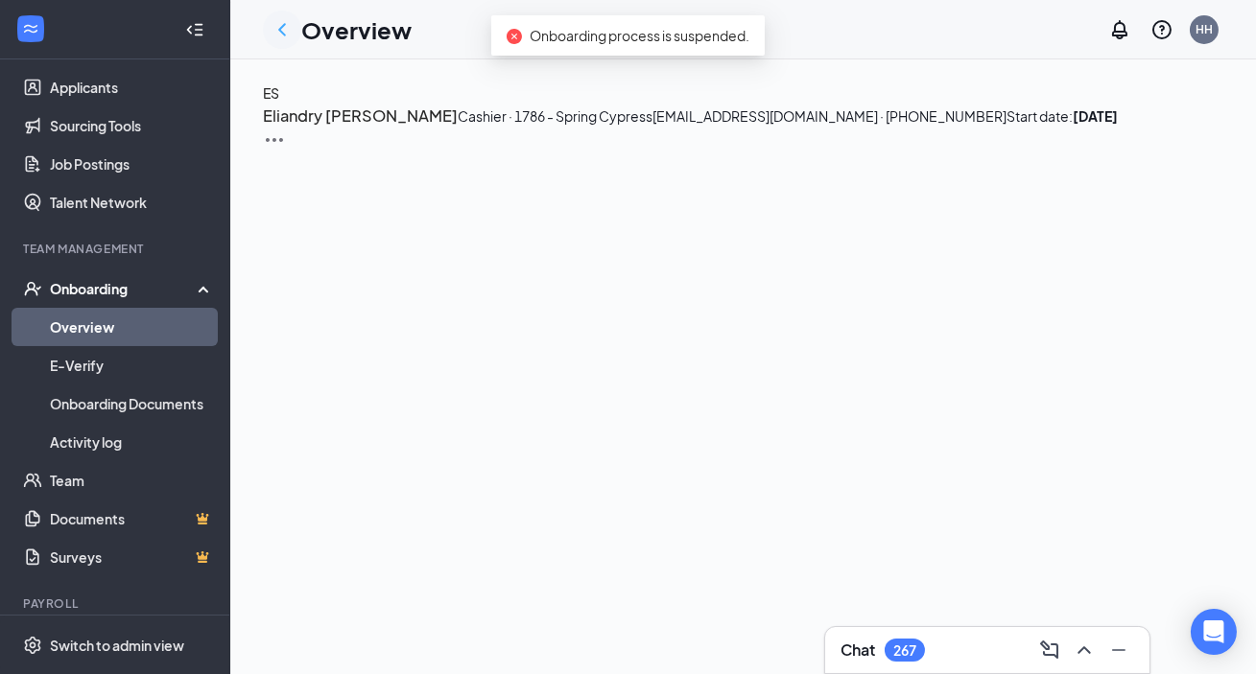
click at [278, 18] on icon "ChevronLeft" at bounding box center [282, 29] width 23 height 23
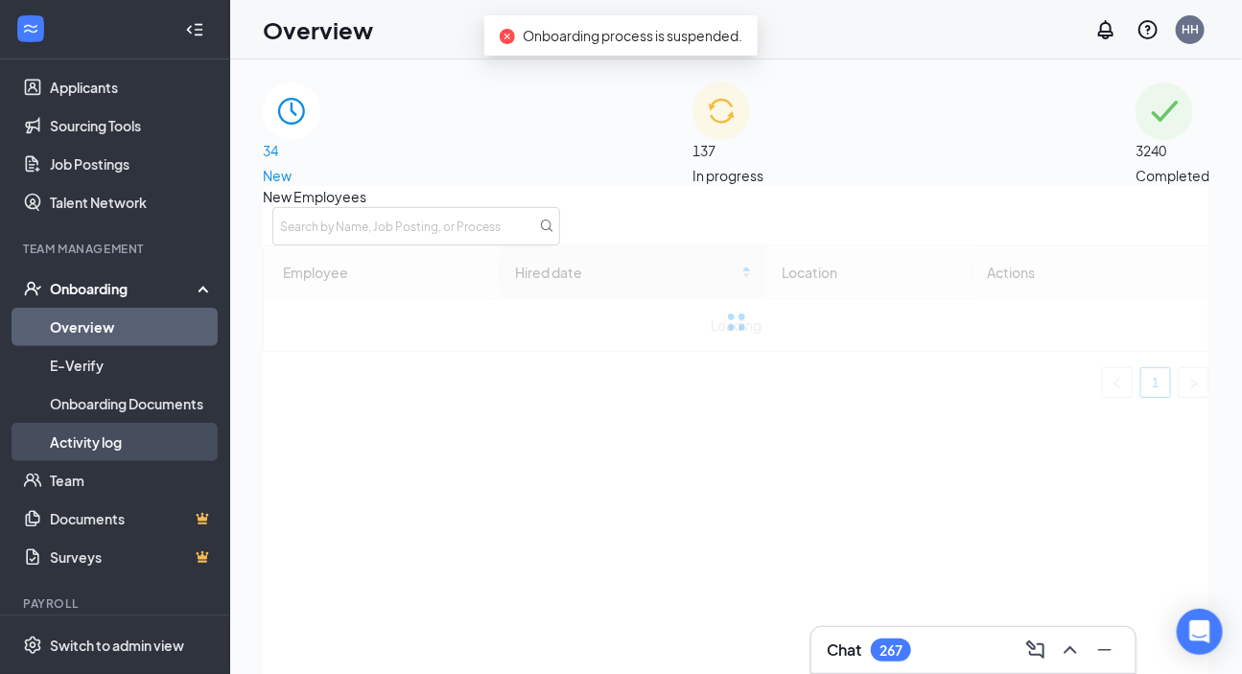
click at [87, 435] on link "Activity log" at bounding box center [132, 442] width 164 height 38
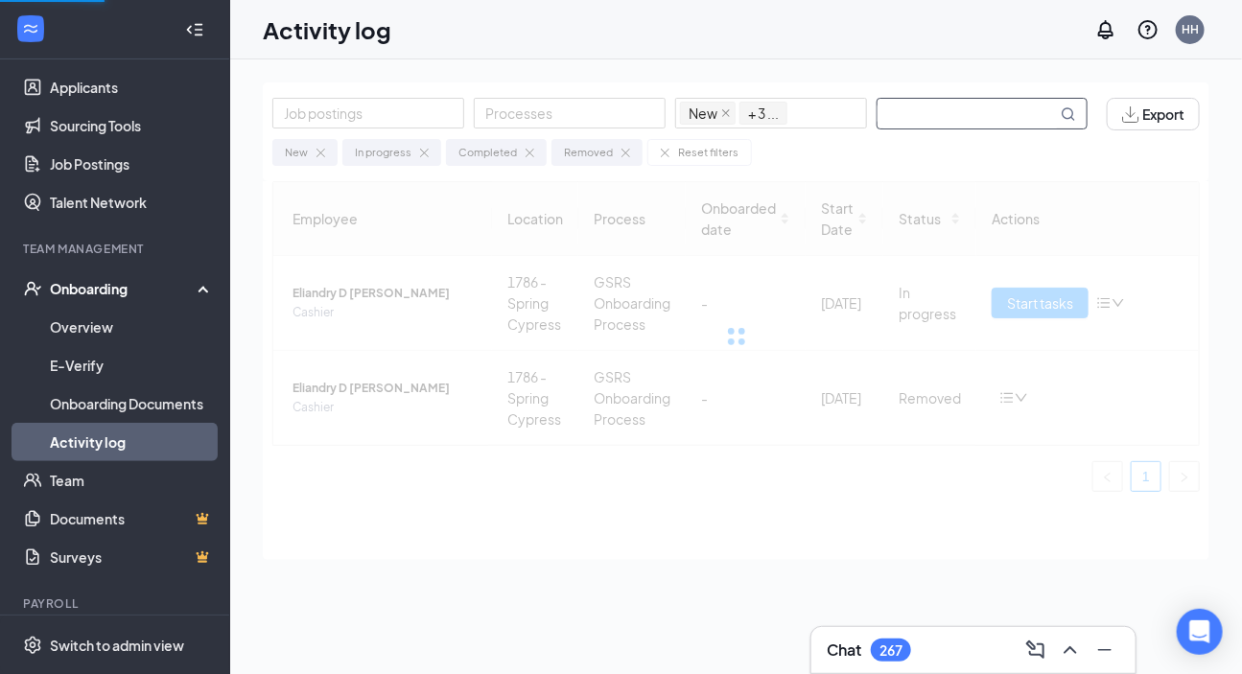
click at [880, 112] on input "text" at bounding box center [967, 114] width 179 height 30
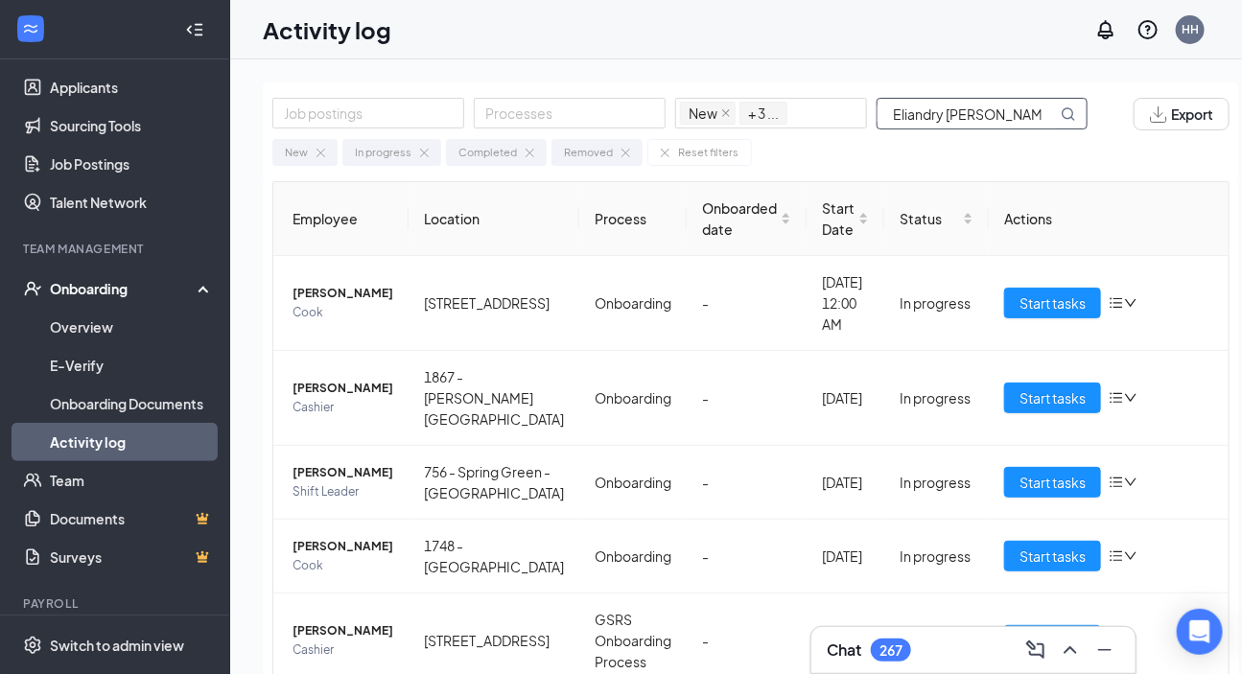
scroll to position [0, 32]
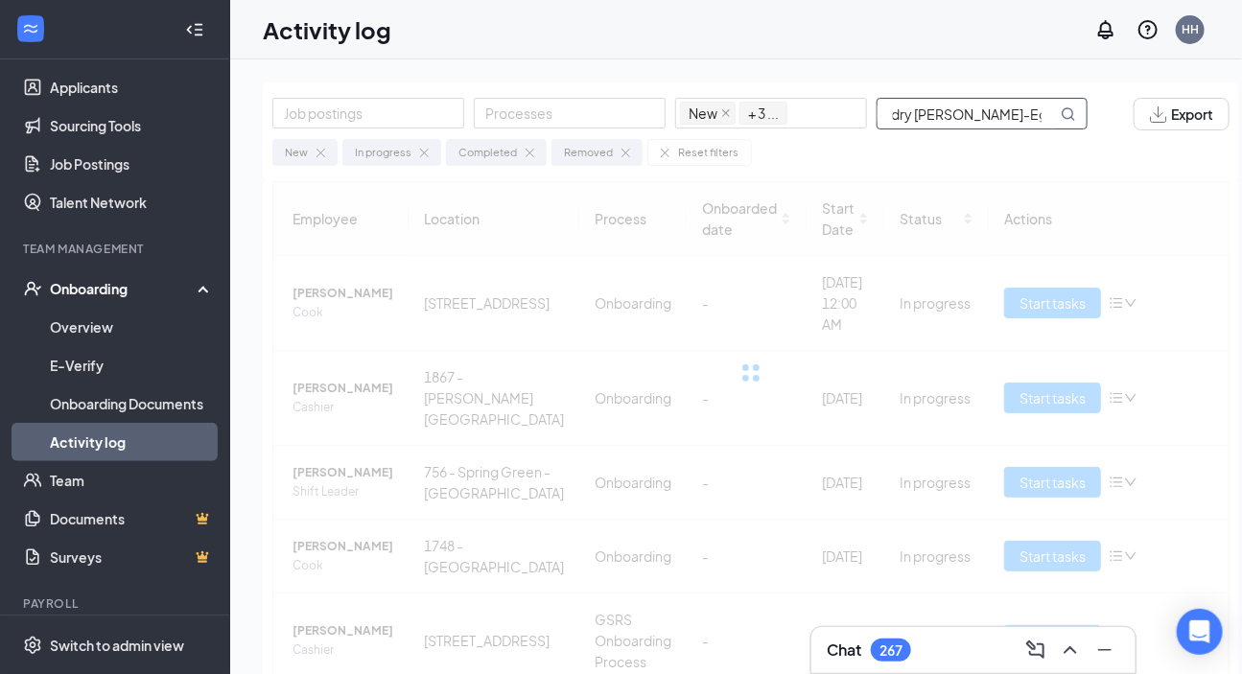
scroll to position [0, 9]
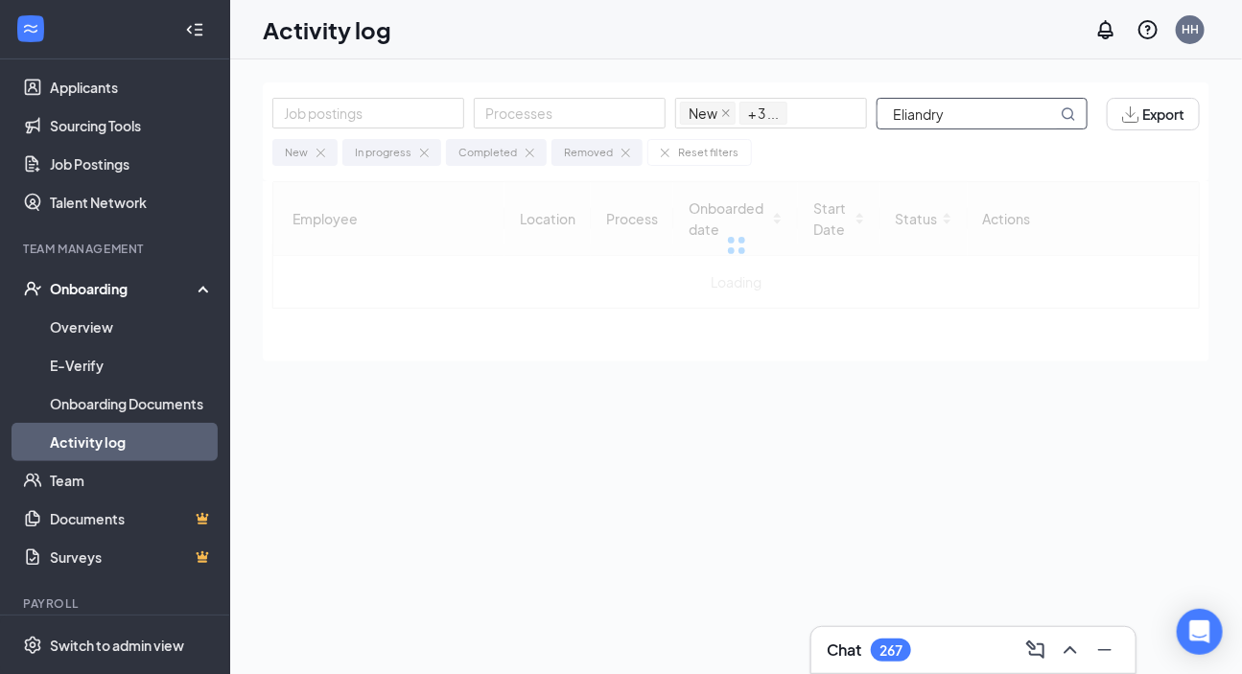
type input "Eliandry"
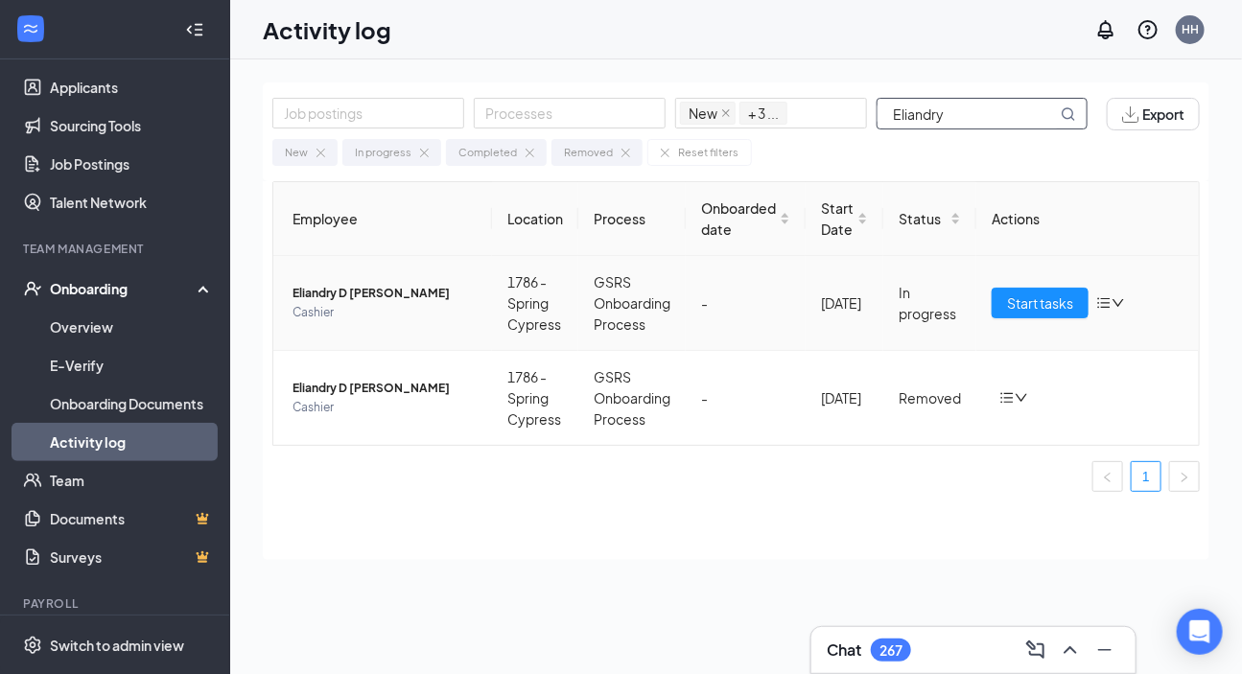
click at [341, 289] on span "Eliandry D [PERSON_NAME]" at bounding box center [385, 293] width 184 height 19
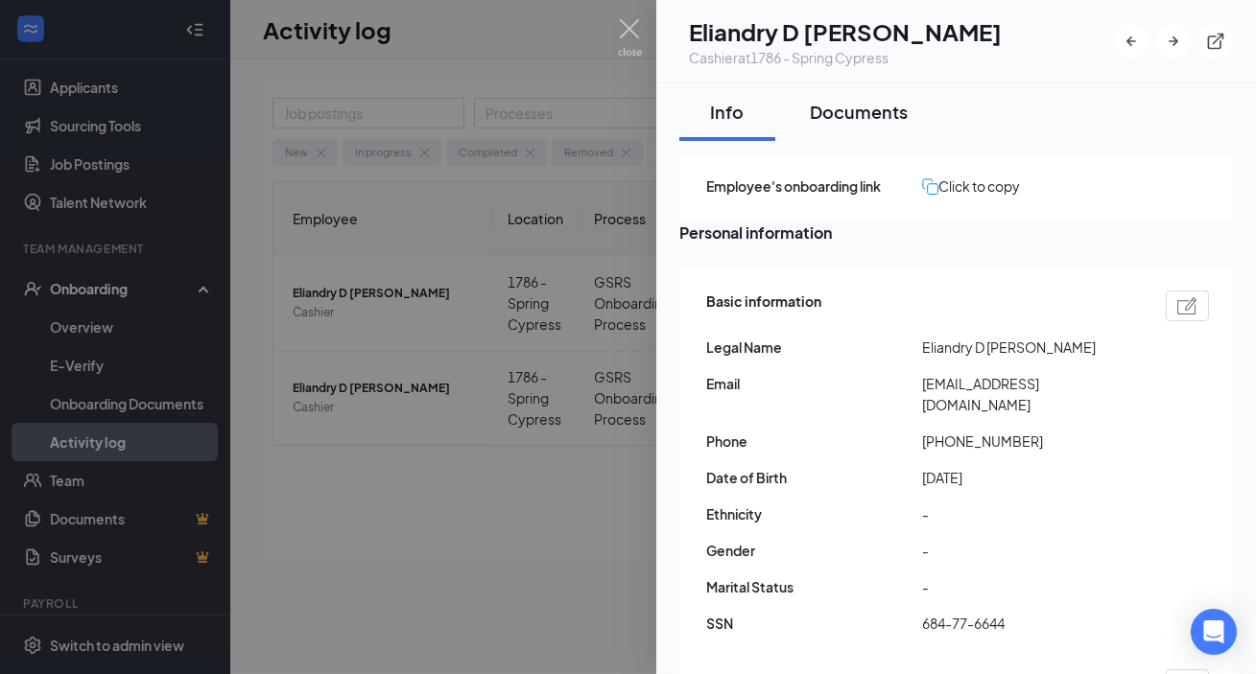
click at [845, 109] on div "Documents" at bounding box center [859, 112] width 98 height 24
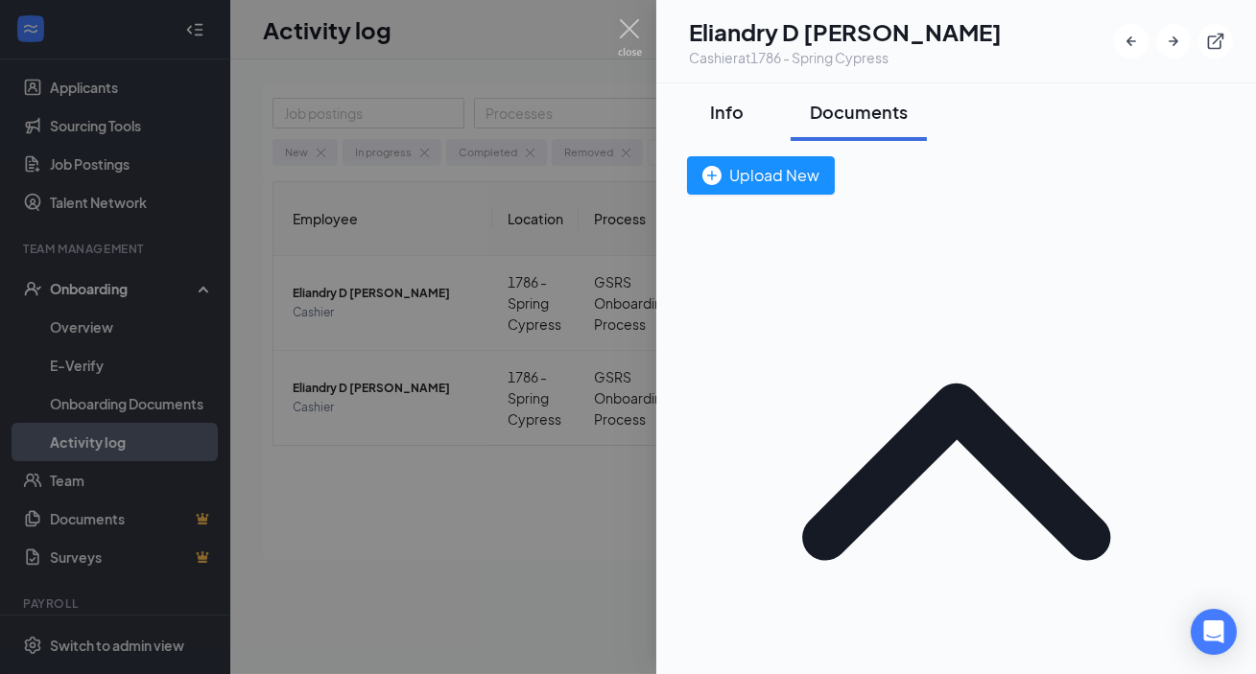
click at [745, 109] on div "Info" at bounding box center [727, 112] width 58 height 24
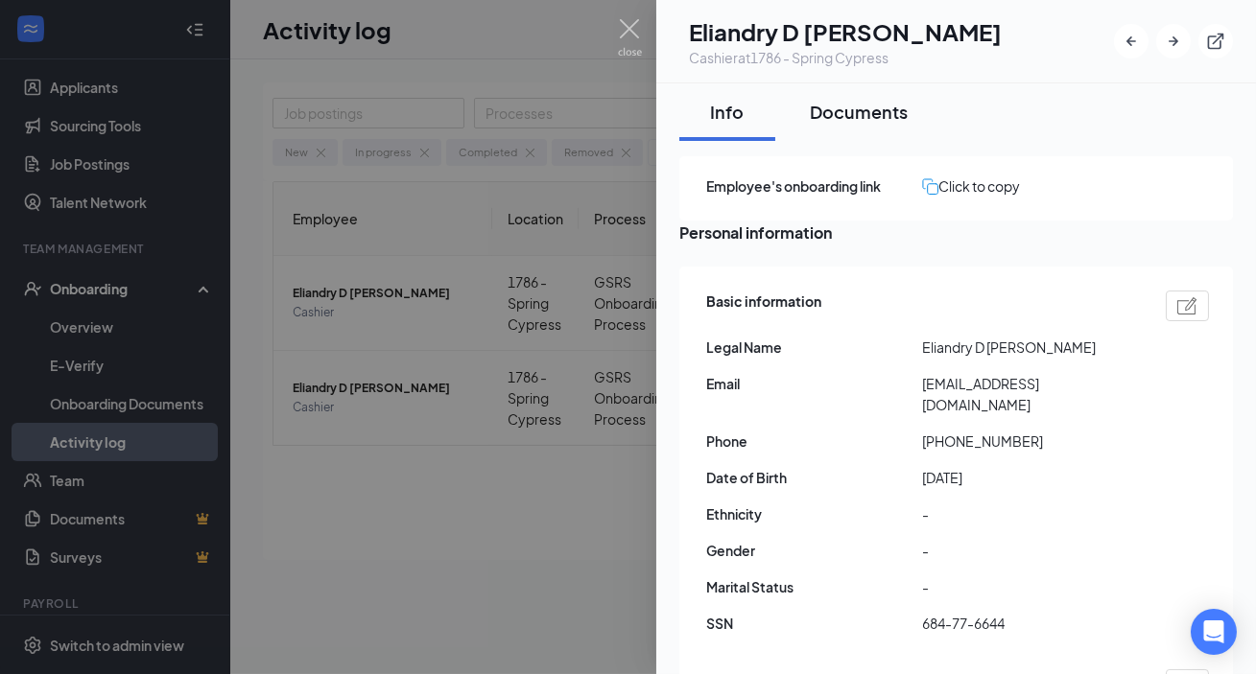
click at [884, 112] on div "Documents" at bounding box center [859, 112] width 98 height 24
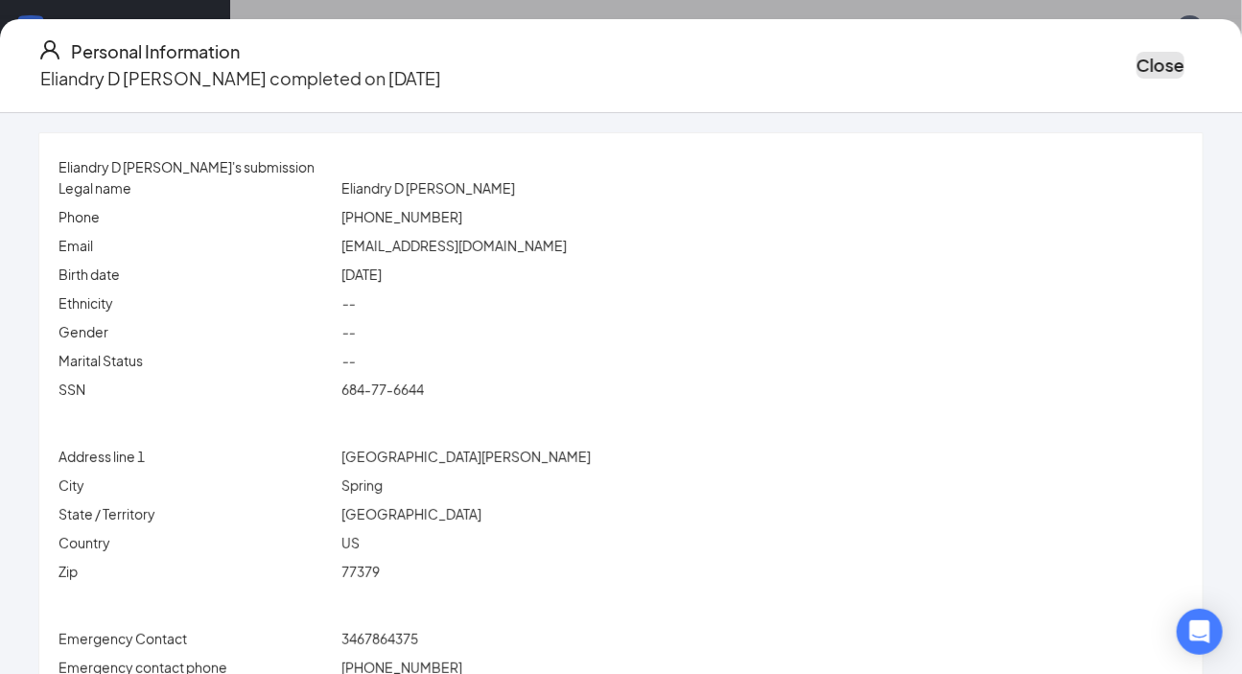
click at [892, 52] on button "Close" at bounding box center [1161, 65] width 48 height 27
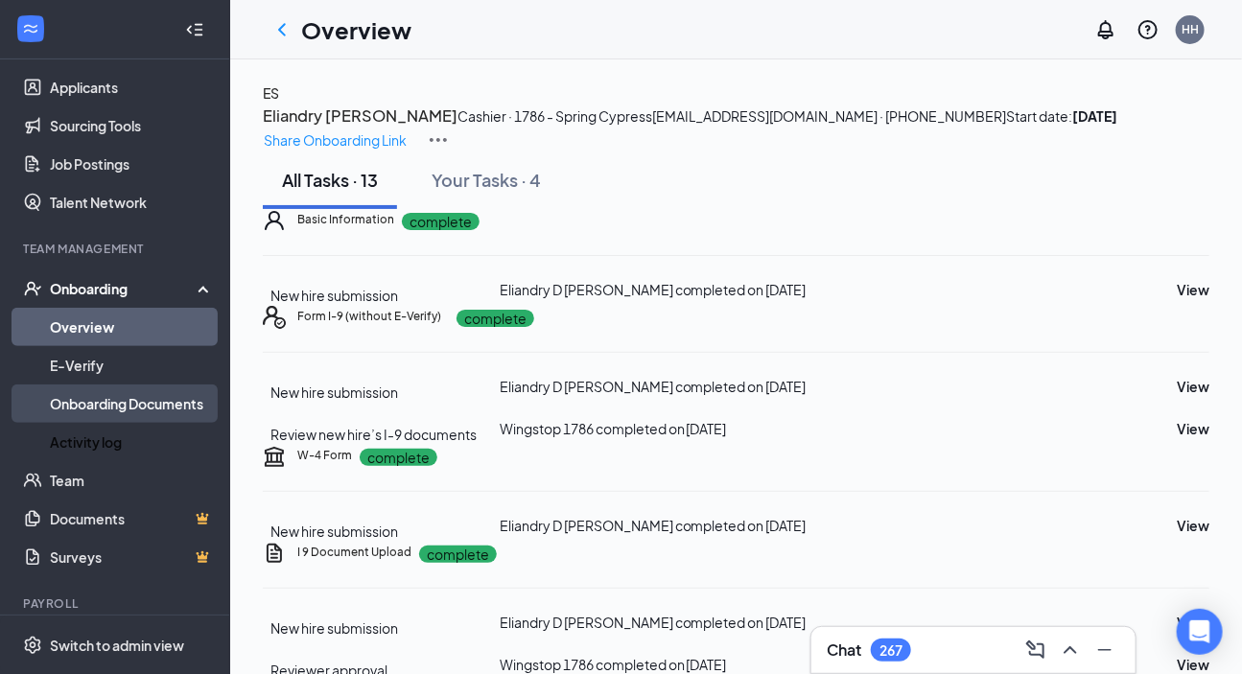
drag, startPoint x: 89, startPoint y: 438, endPoint x: 154, endPoint y: 410, distance: 70.4
click at [87, 438] on link "Activity log" at bounding box center [132, 442] width 164 height 38
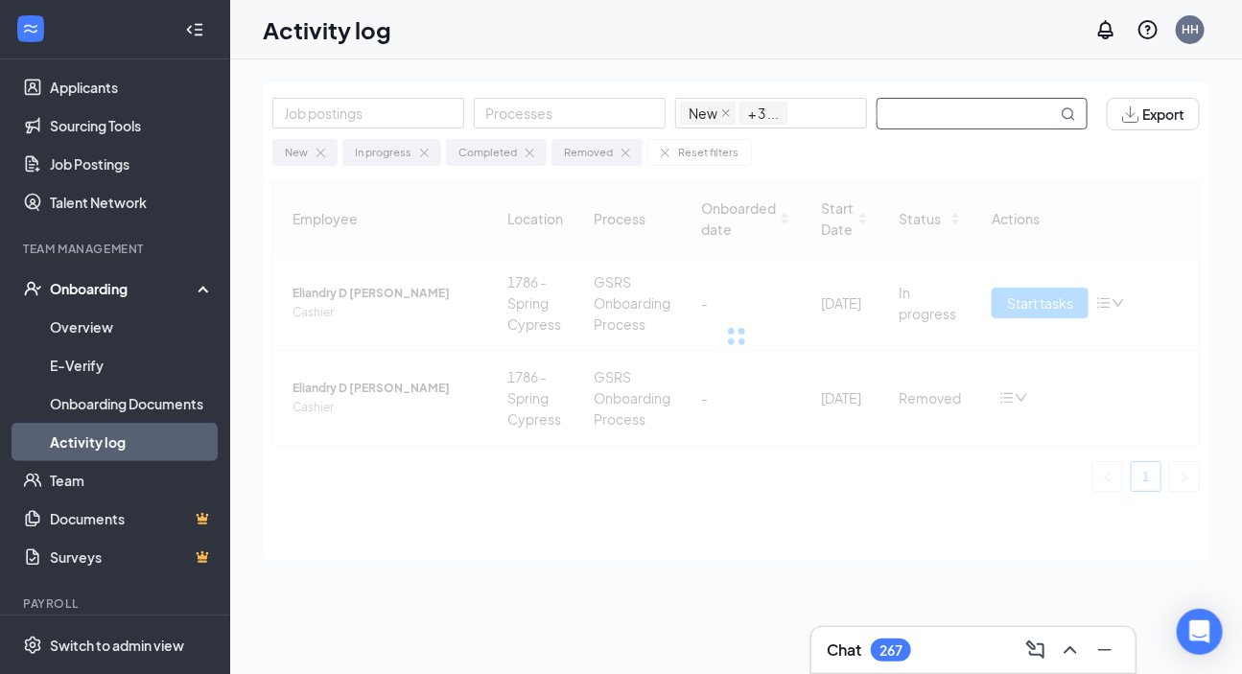
click at [892, 102] on input "text" at bounding box center [967, 114] width 179 height 30
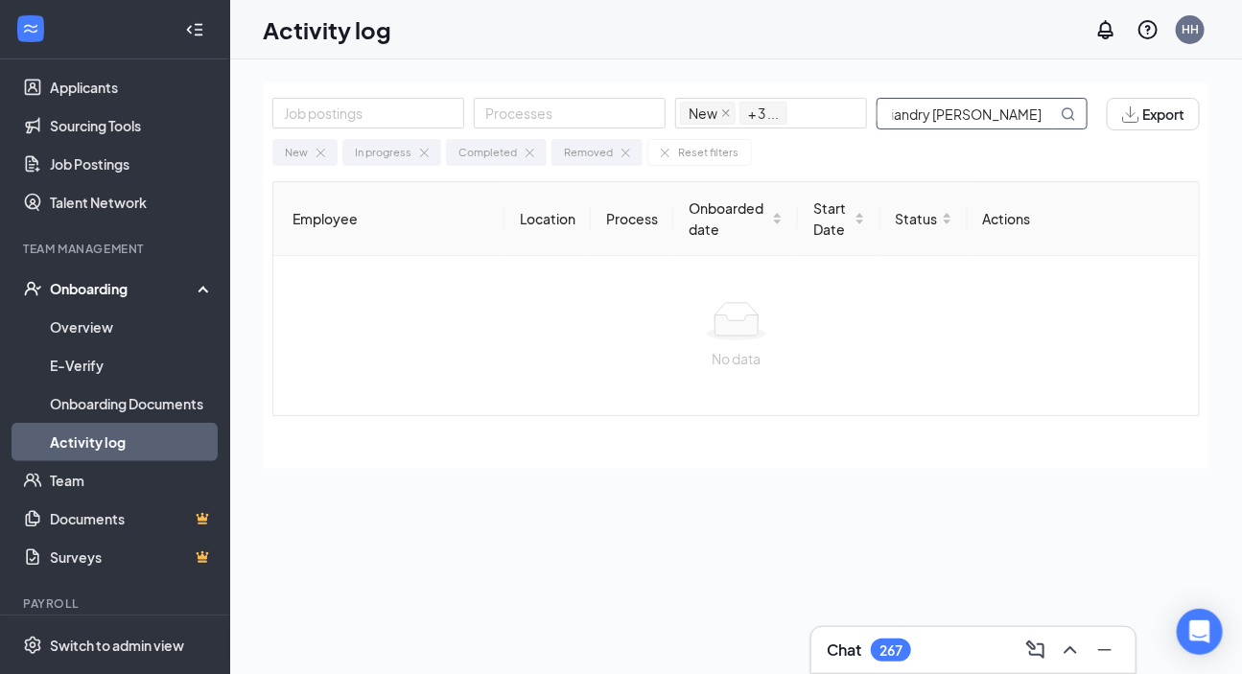
scroll to position [0, 33]
drag, startPoint x: 915, startPoint y: 109, endPoint x: 1064, endPoint y: 114, distance: 148.8
click at [892, 114] on span "Eliandry [PERSON_NAME]" at bounding box center [982, 114] width 211 height 32
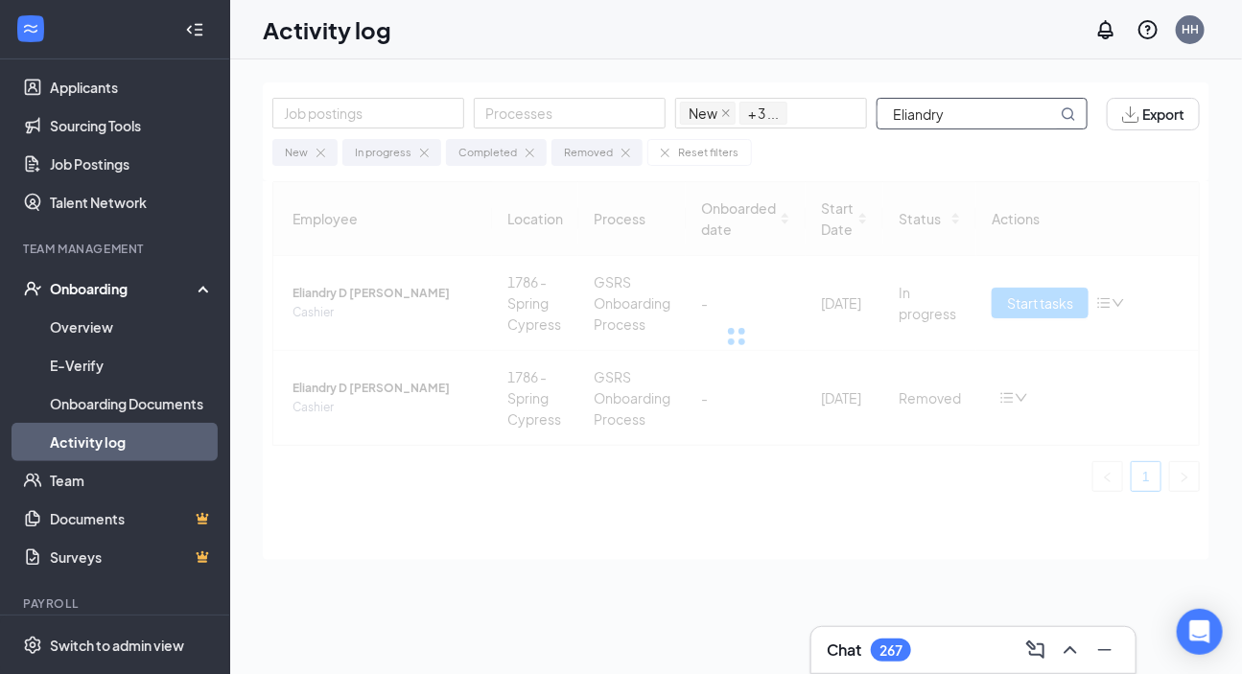
type input "Eliandry"
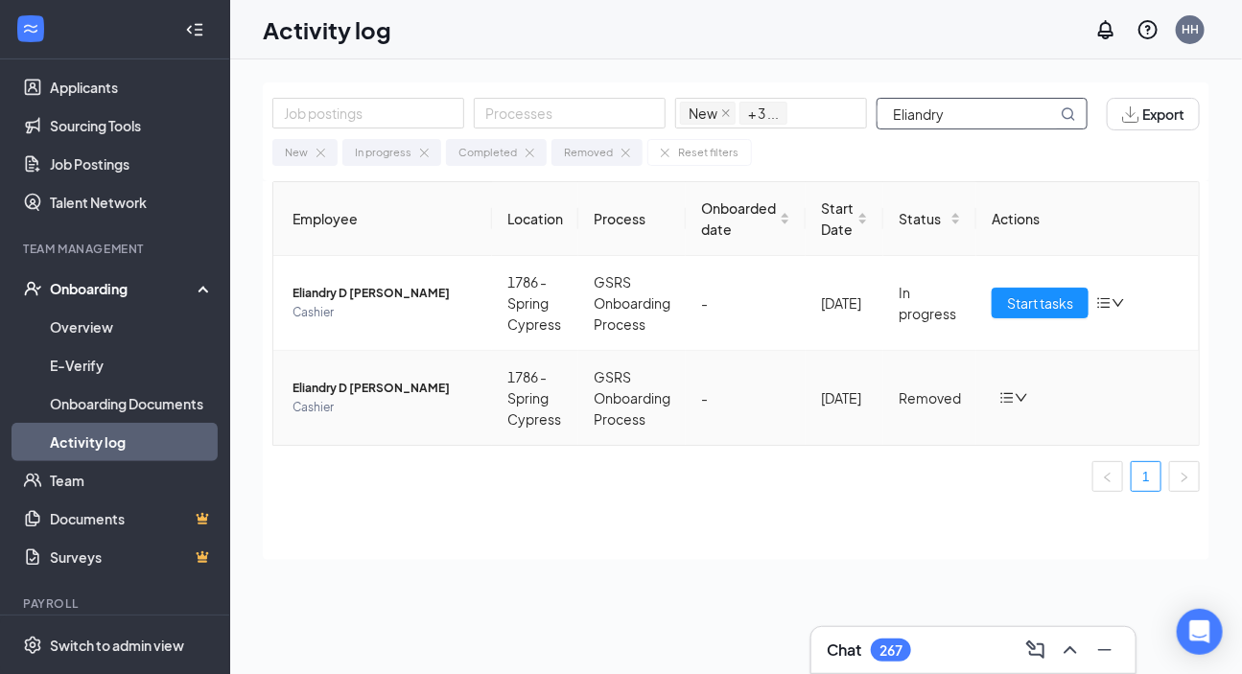
click at [314, 386] on span "Eliandry D [PERSON_NAME]" at bounding box center [385, 388] width 184 height 19
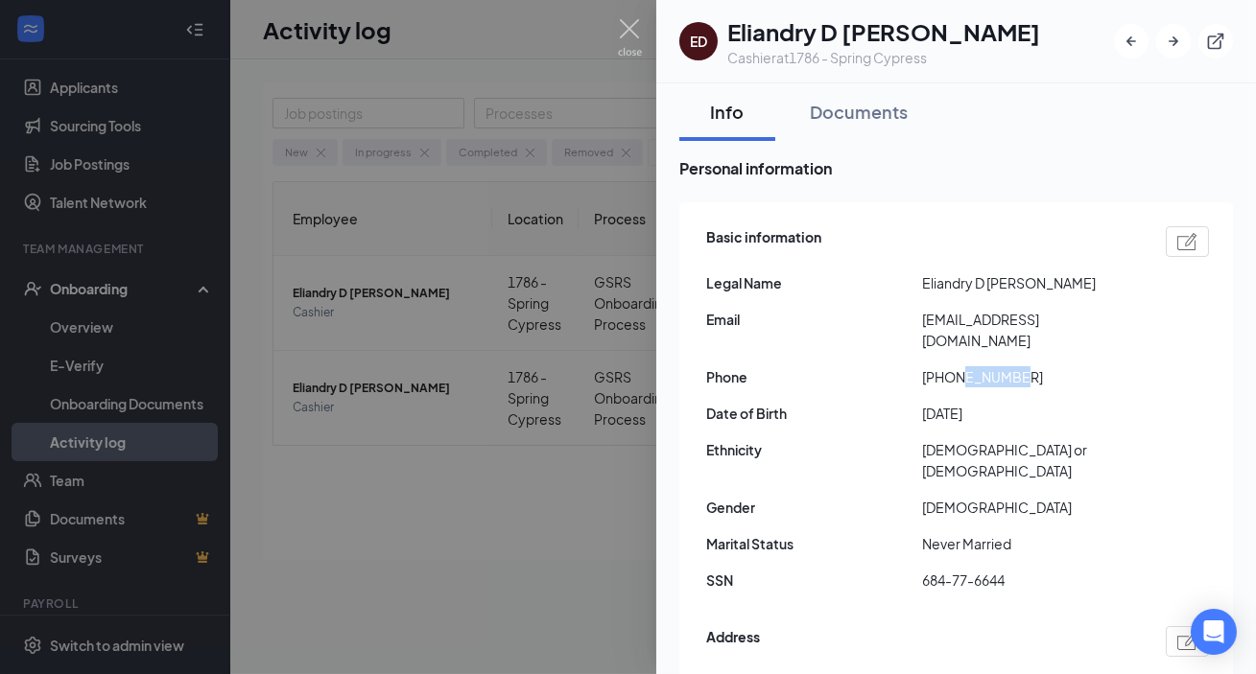
drag, startPoint x: 963, startPoint y: 381, endPoint x: 1030, endPoint y: 379, distance: 67.2
click at [892, 379] on span "[PHONE_NUMBER]" at bounding box center [1030, 377] width 216 height 21
click at [892, 421] on span "[DATE]" at bounding box center [1030, 413] width 216 height 21
drag, startPoint x: 939, startPoint y: 323, endPoint x: 1134, endPoint y: 322, distance: 194.8
click at [892, 322] on span "[EMAIL_ADDRESS][DOMAIN_NAME]" at bounding box center [1030, 330] width 216 height 42
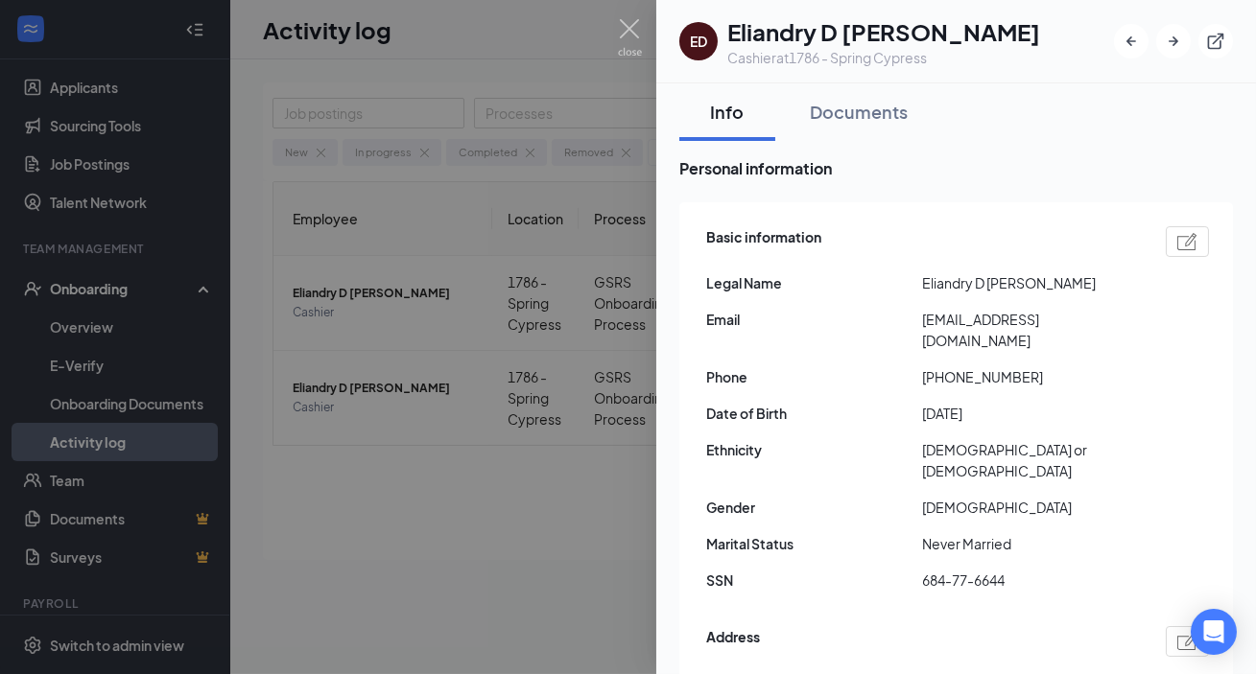
click at [892, 357] on div "Basic information Legal Name [PERSON_NAME] Email [EMAIL_ADDRESS][DOMAIN_NAME] P…" at bounding box center [957, 414] width 503 height 385
click at [619, 28] on img at bounding box center [630, 37] width 24 height 37
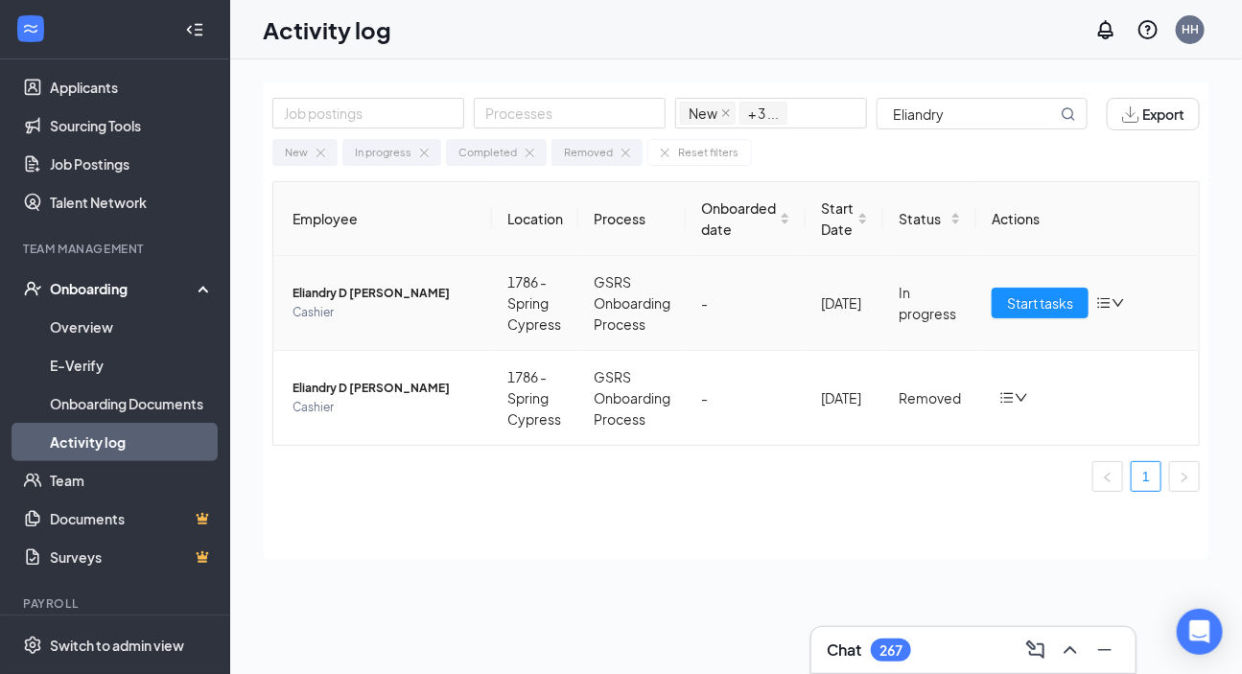
click at [326, 292] on span "Eliandry D [PERSON_NAME]" at bounding box center [385, 293] width 184 height 19
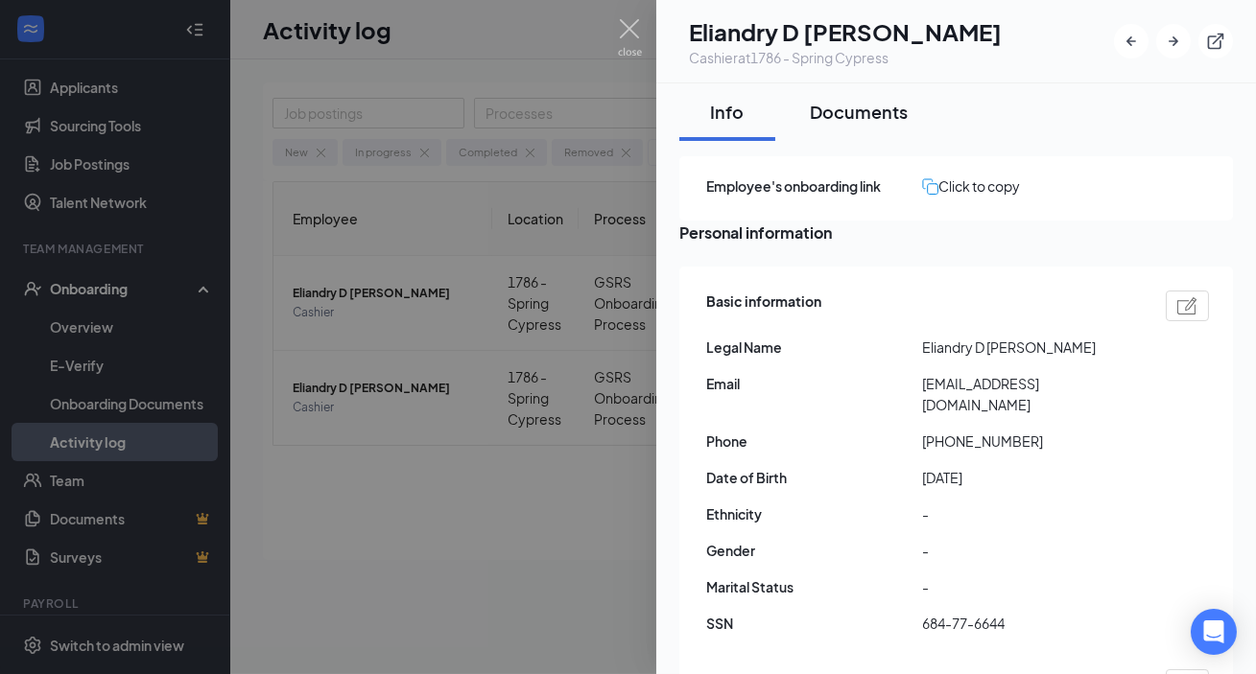
click at [856, 125] on button "Documents" at bounding box center [859, 112] width 136 height 58
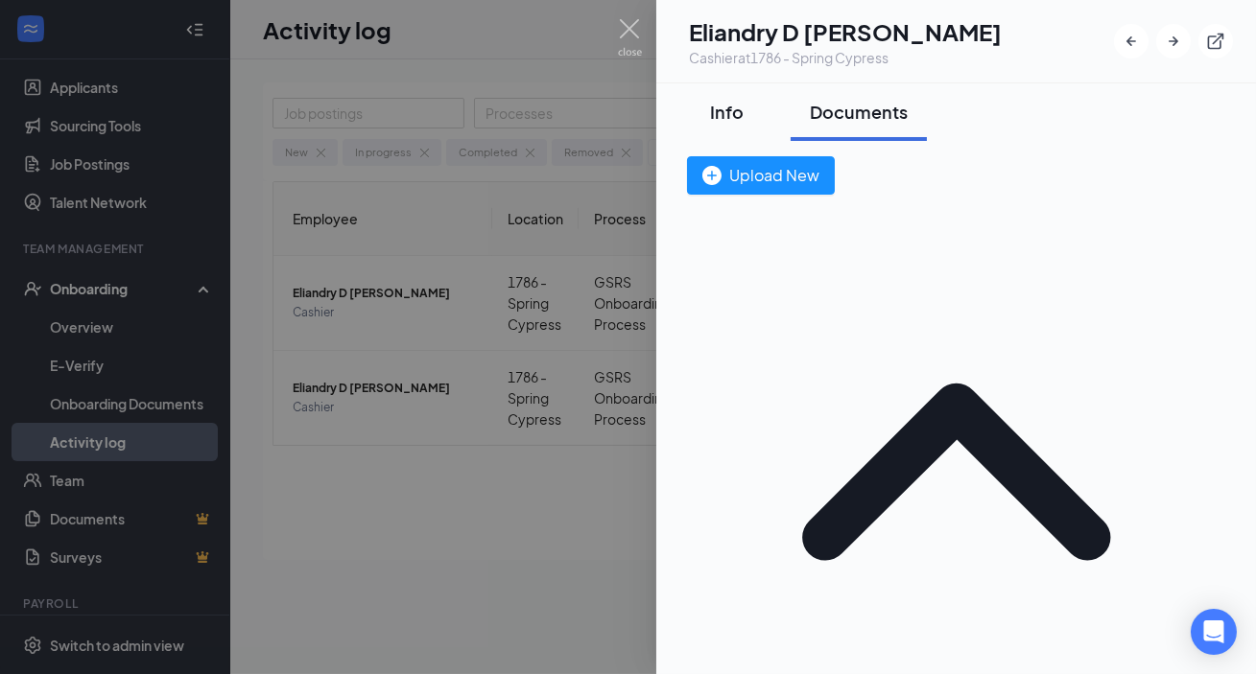
click at [732, 116] on div "Info" at bounding box center [727, 112] width 58 height 24
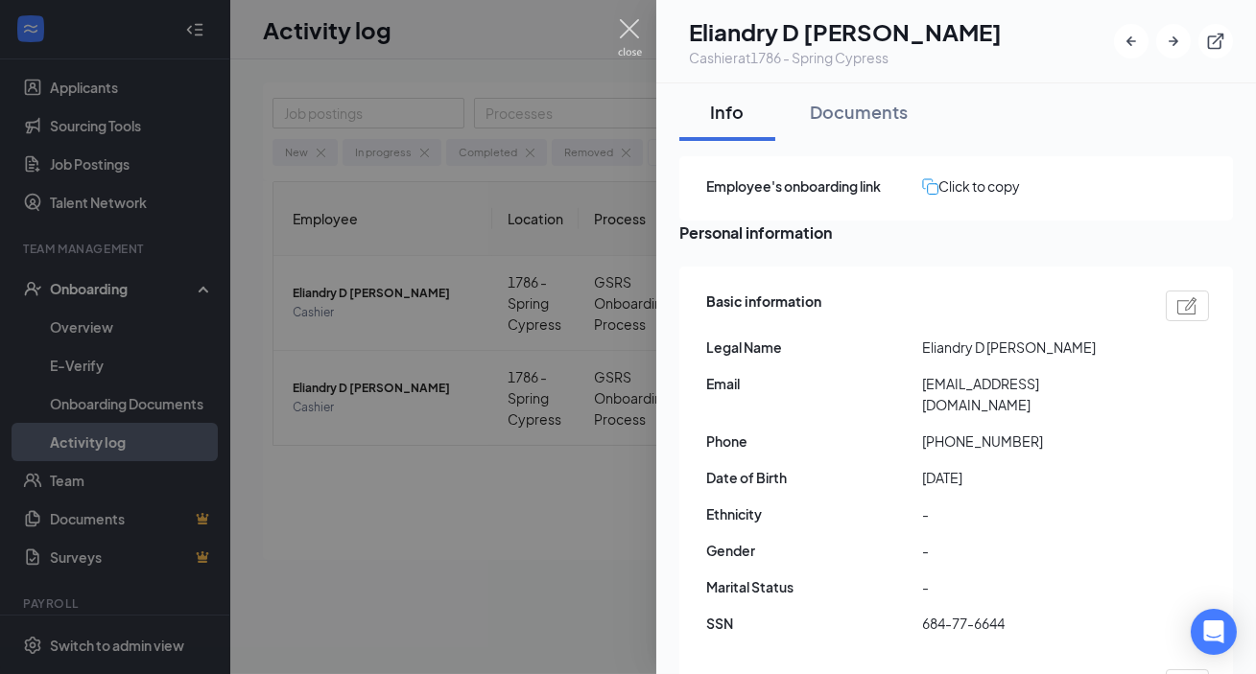
click at [631, 30] on img at bounding box center [630, 37] width 24 height 37
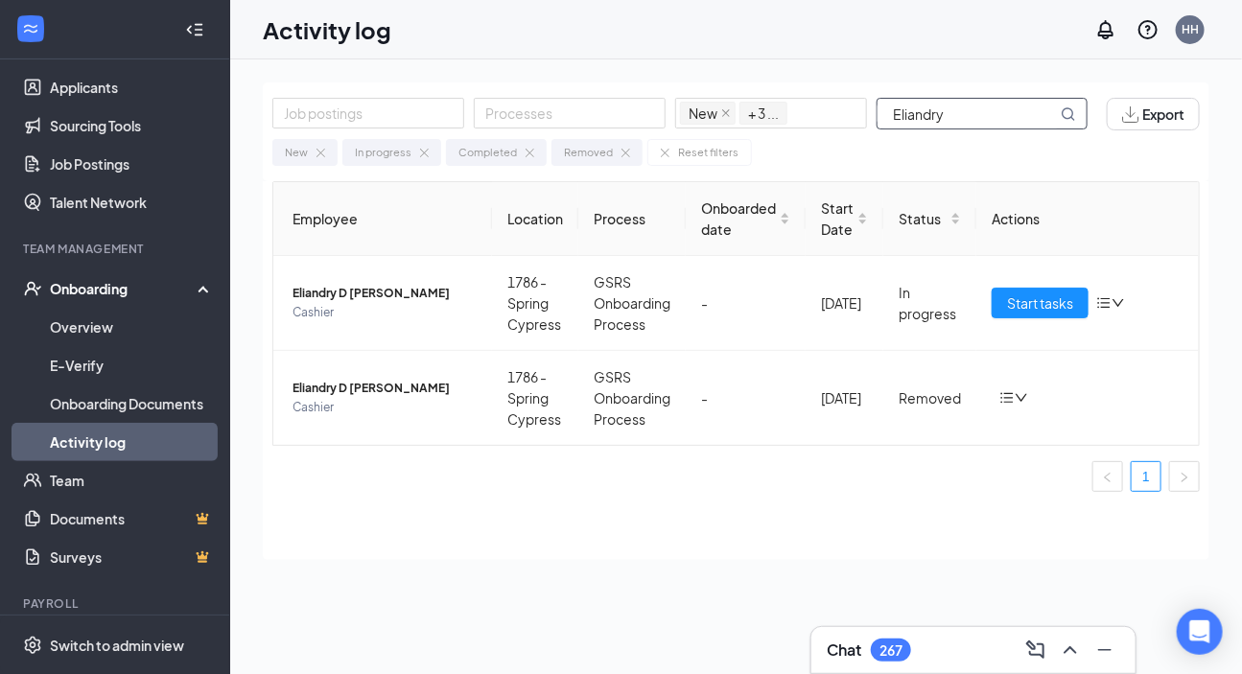
drag, startPoint x: 959, startPoint y: 122, endPoint x: 868, endPoint y: 130, distance: 91.5
click at [868, 130] on div "Job postings Processes New In progress Completed Removed + 3 ... Eliandry Expor…" at bounding box center [736, 132] width 947 height 99
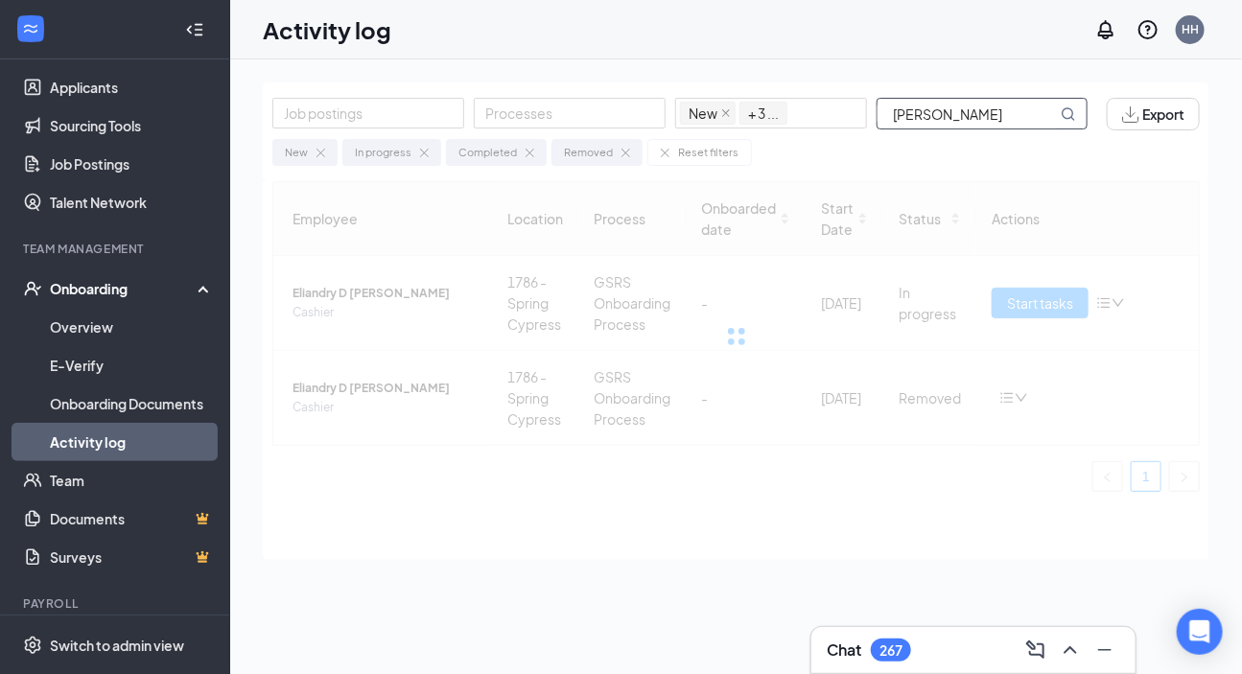
drag, startPoint x: 957, startPoint y: 108, endPoint x: 1152, endPoint y: 54, distance: 203.2
click at [892, 54] on div "Activity log HH Chat 267 Job postings Processes New In progress Completed Remov…" at bounding box center [736, 380] width 1012 height 761
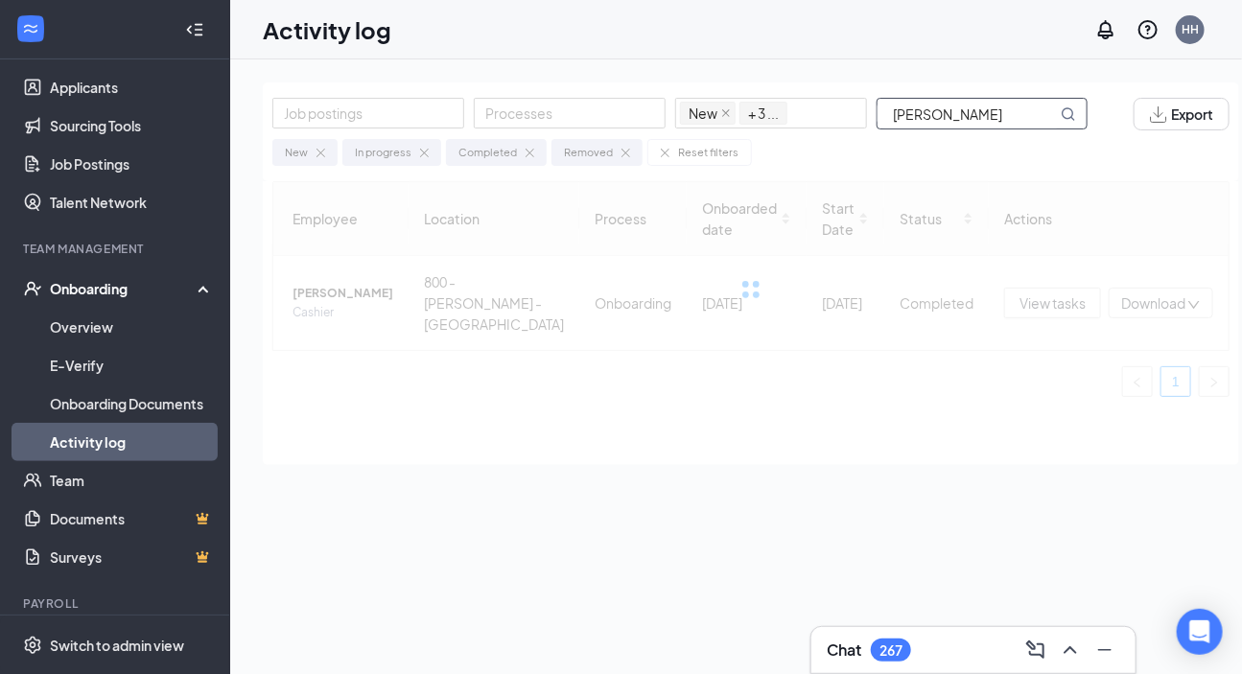
click at [892, 112] on input "[PERSON_NAME]" at bounding box center [967, 114] width 179 height 30
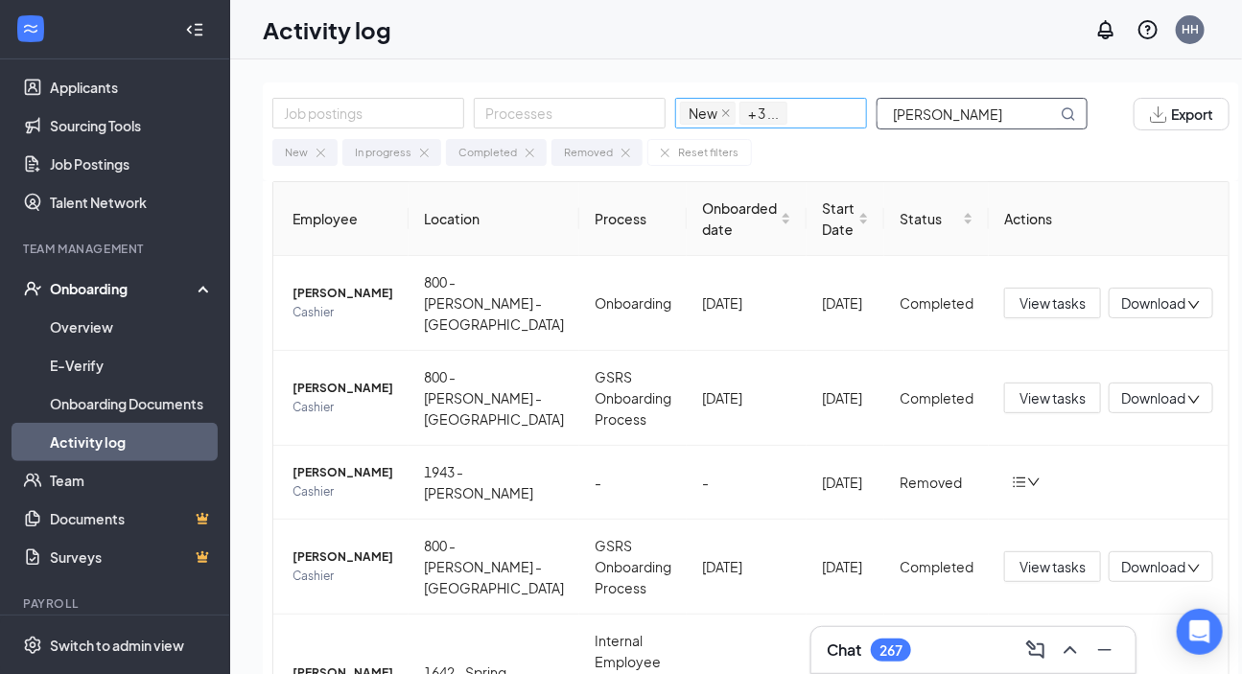
drag, startPoint x: 988, startPoint y: 109, endPoint x: 817, endPoint y: 123, distance: 171.3
click at [817, 123] on div "Job postings Processes New In progress Completed Removed + 3 ... [PERSON_NAME]" at bounding box center [689, 114] width 835 height 33
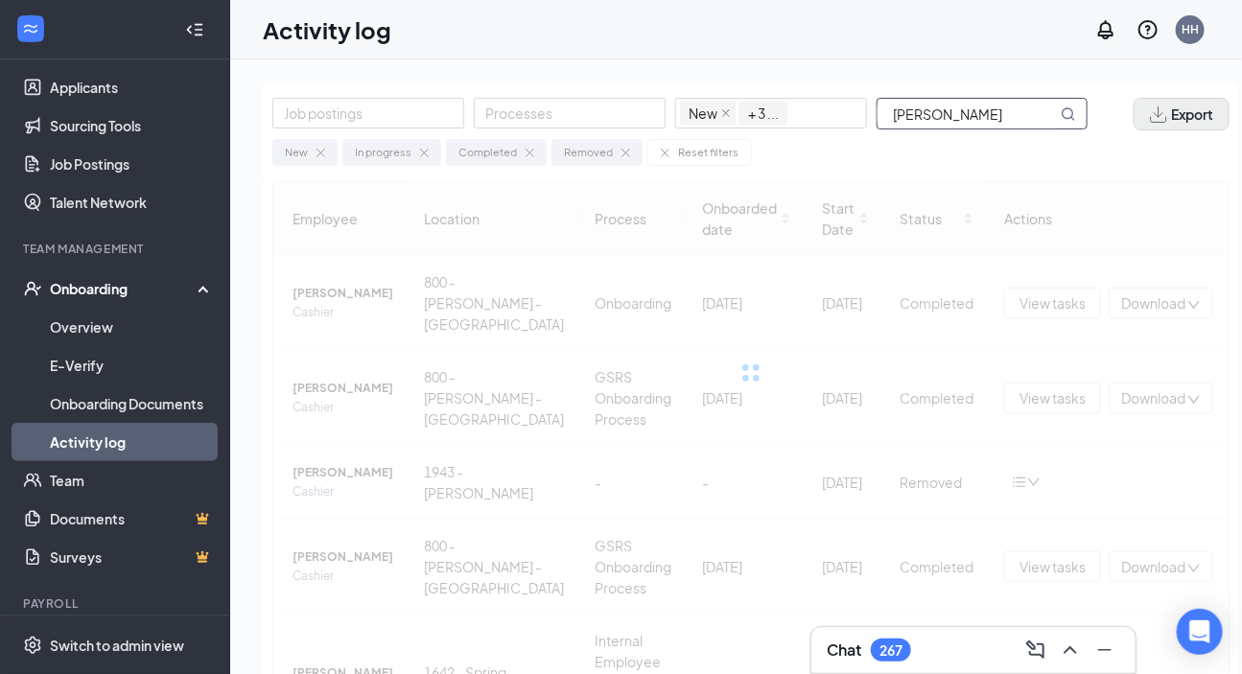
drag, startPoint x: 924, startPoint y: 113, endPoint x: 1137, endPoint y: 128, distance: 213.5
click at [892, 128] on div "Job postings Processes New In progress Completed Removed + 3 ... [PERSON_NAME] …" at bounding box center [751, 114] width 958 height 33
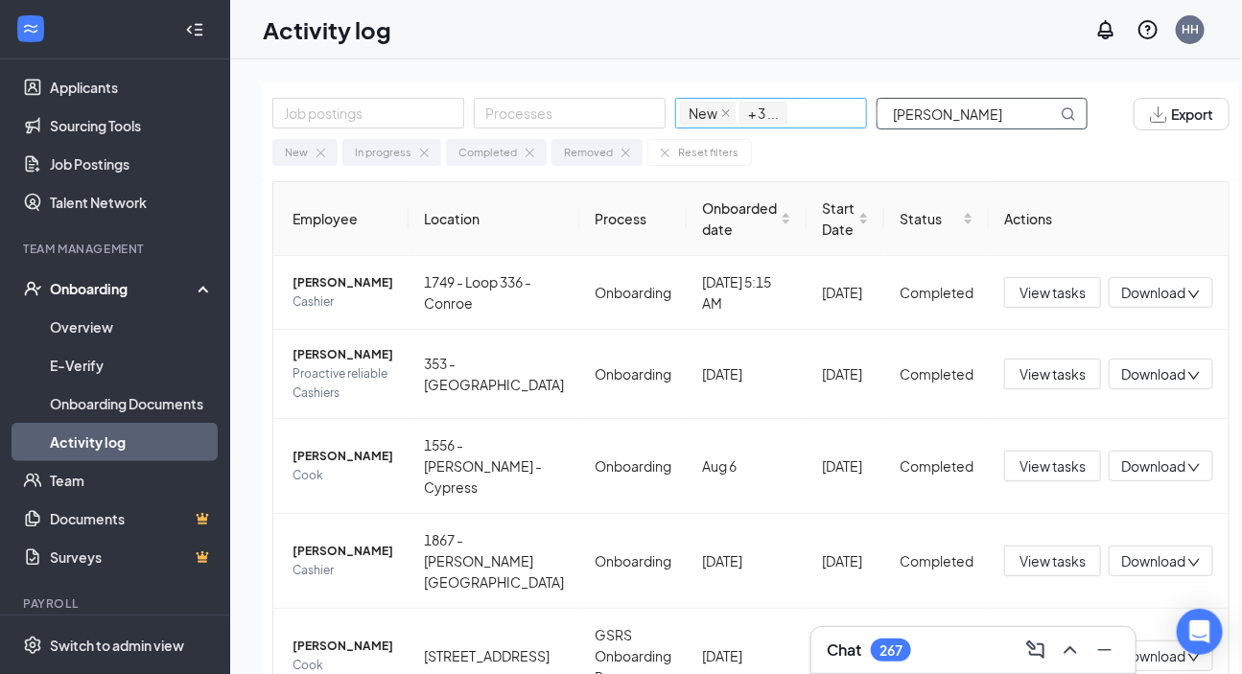
drag, startPoint x: 963, startPoint y: 122, endPoint x: 864, endPoint y: 116, distance: 99.0
click at [864, 116] on div "Job postings Processes New In progress Completed Removed + 3 ... [PERSON_NAME]" at bounding box center [689, 114] width 835 height 33
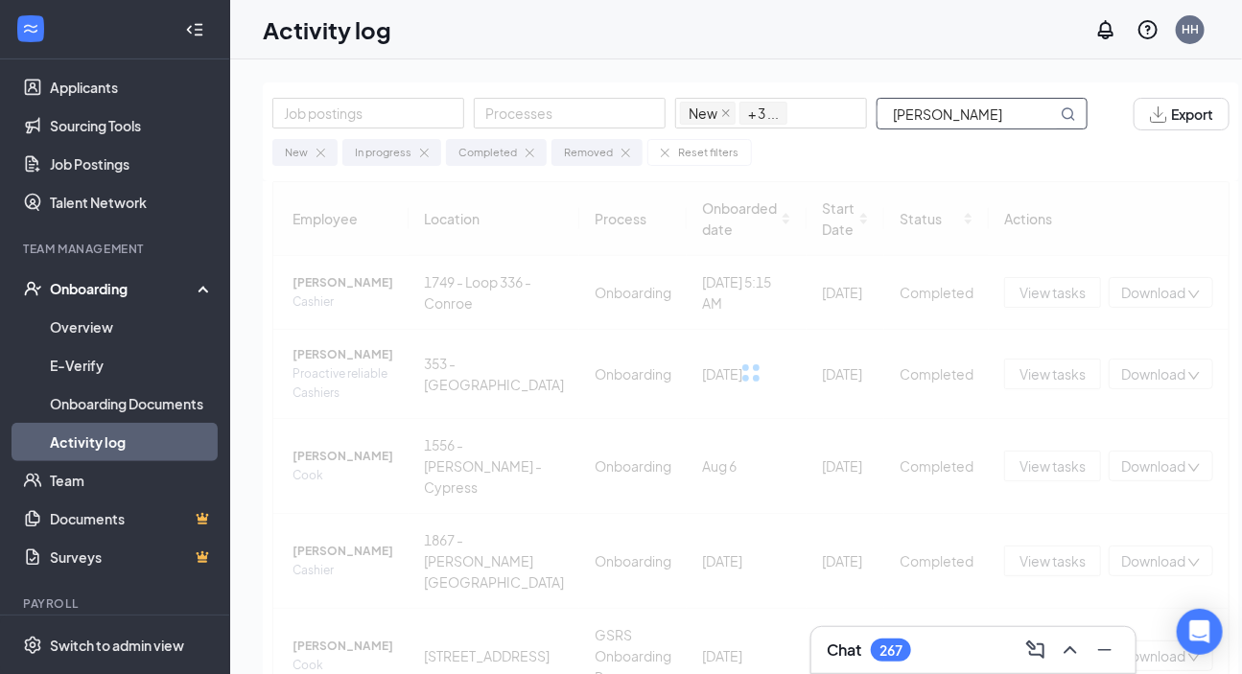
drag, startPoint x: 951, startPoint y: 122, endPoint x: 1044, endPoint y: 130, distance: 93.5
click at [892, 130] on div "Job postings Processes New In progress Completed Removed + 3 ... [PERSON_NAME] …" at bounding box center [751, 132] width 977 height 99
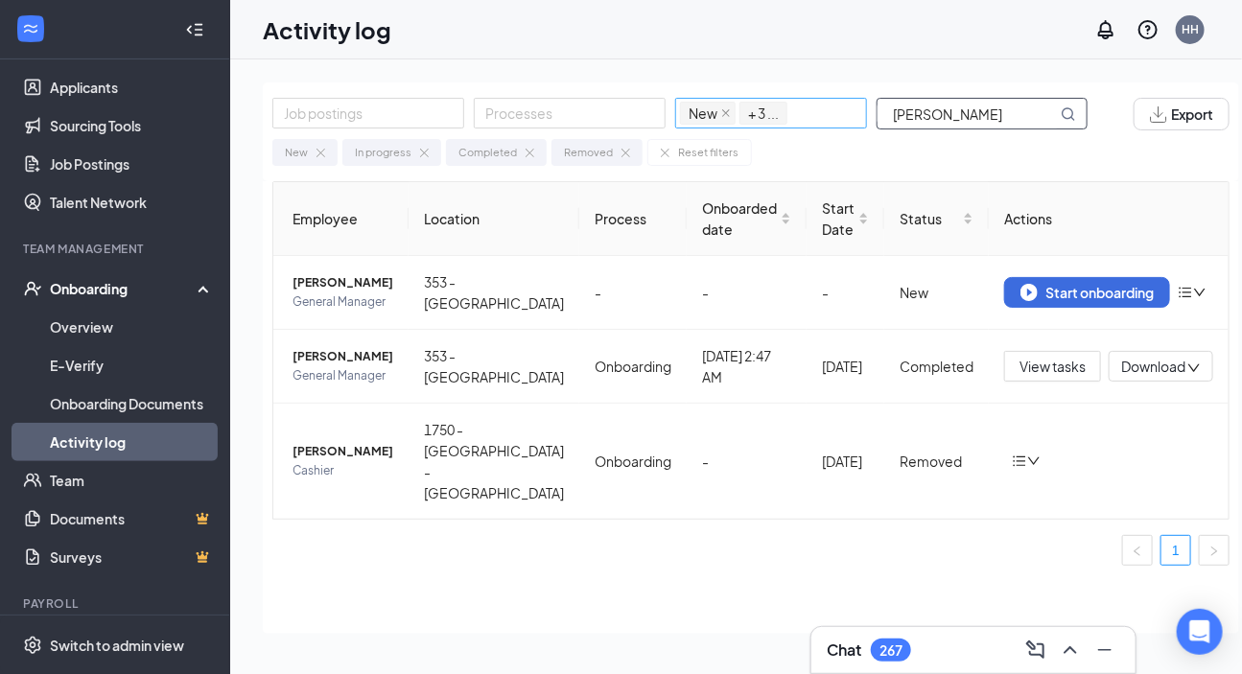
drag, startPoint x: 988, startPoint y: 112, endPoint x: 789, endPoint y: 113, distance: 199.6
click at [789, 113] on div "Job postings Processes New In progress Completed Removed + 3 ... [PERSON_NAME]" at bounding box center [689, 114] width 835 height 33
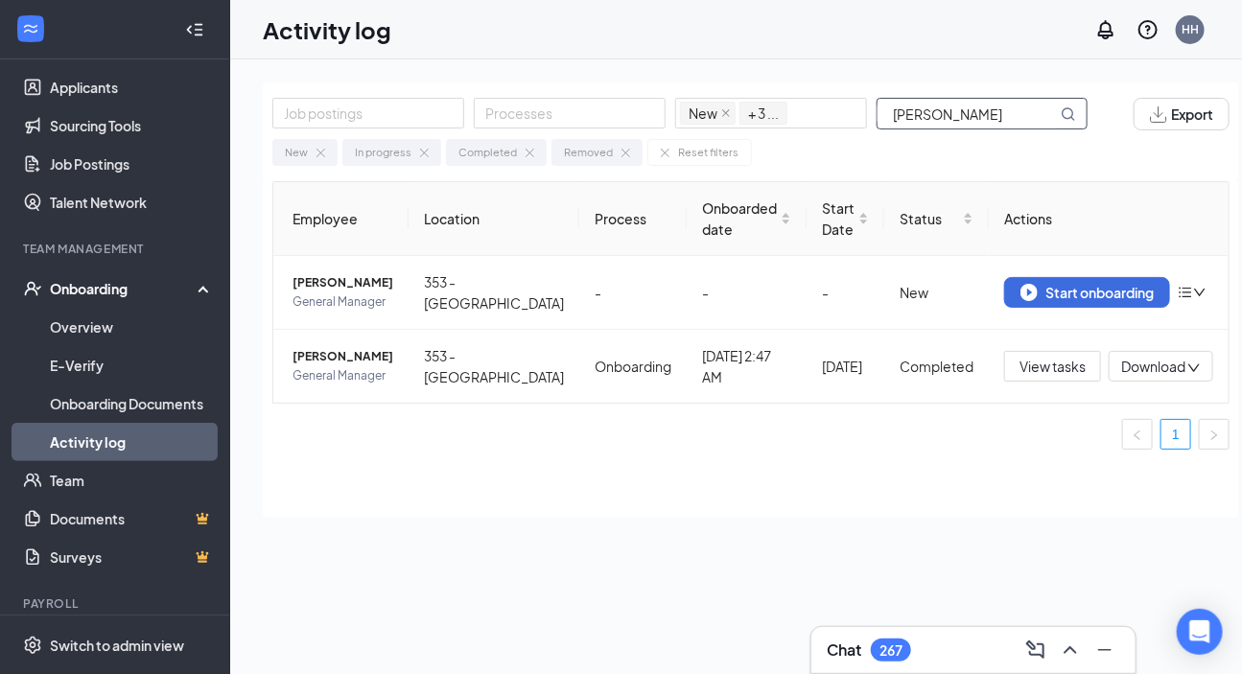
drag, startPoint x: 998, startPoint y: 117, endPoint x: 774, endPoint y: 75, distance: 227.5
click at [774, 75] on div "Job postings Processes New In progress Completed Removed + 3 ... [PERSON_NAME] …" at bounding box center [751, 409] width 1042 height 701
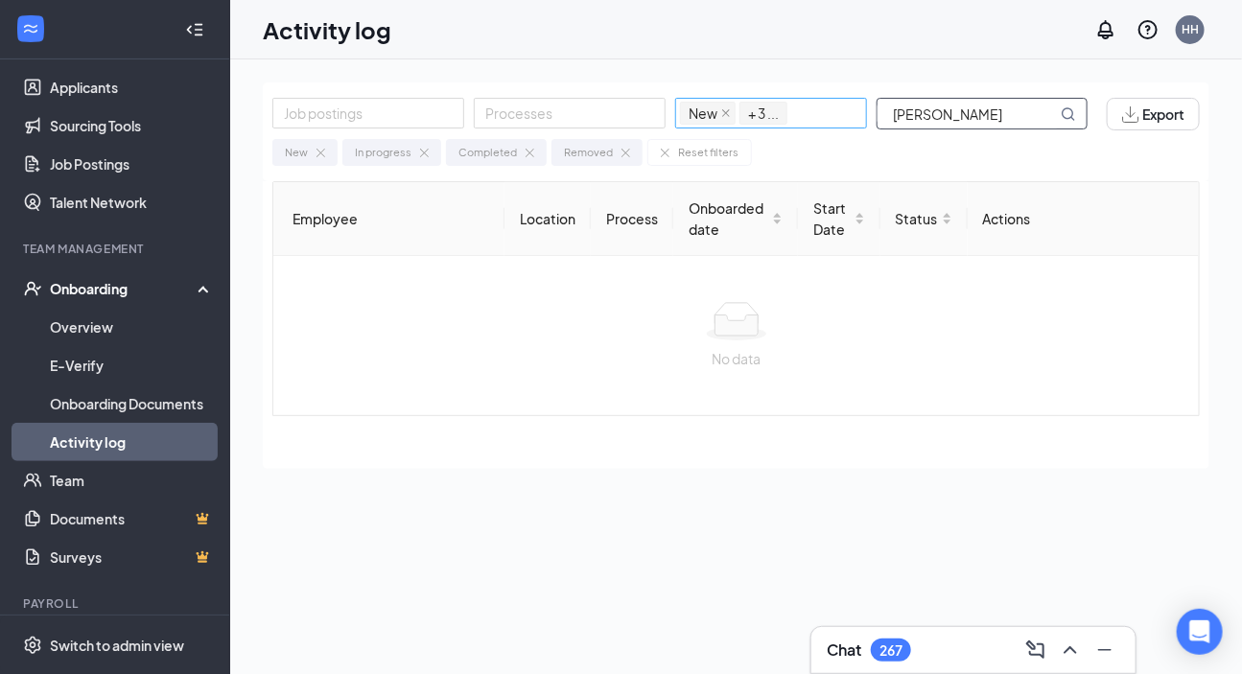
drag, startPoint x: 944, startPoint y: 119, endPoint x: 796, endPoint y: 124, distance: 147.8
click at [796, 124] on div "Job postings Processes New In progress Completed Removed + 3 ... [PERSON_NAME]" at bounding box center [689, 114] width 835 height 33
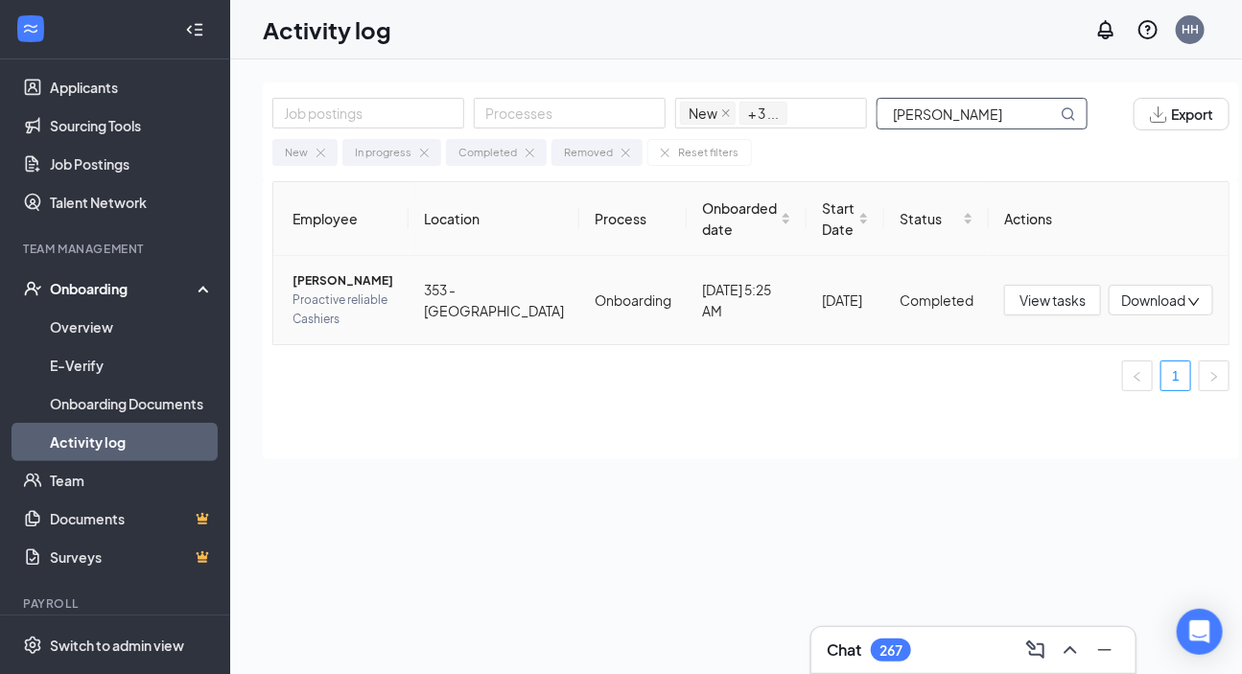
type input "[PERSON_NAME]"
click at [393, 295] on span "Proactive reliable Cashiers" at bounding box center [343, 310] width 101 height 38
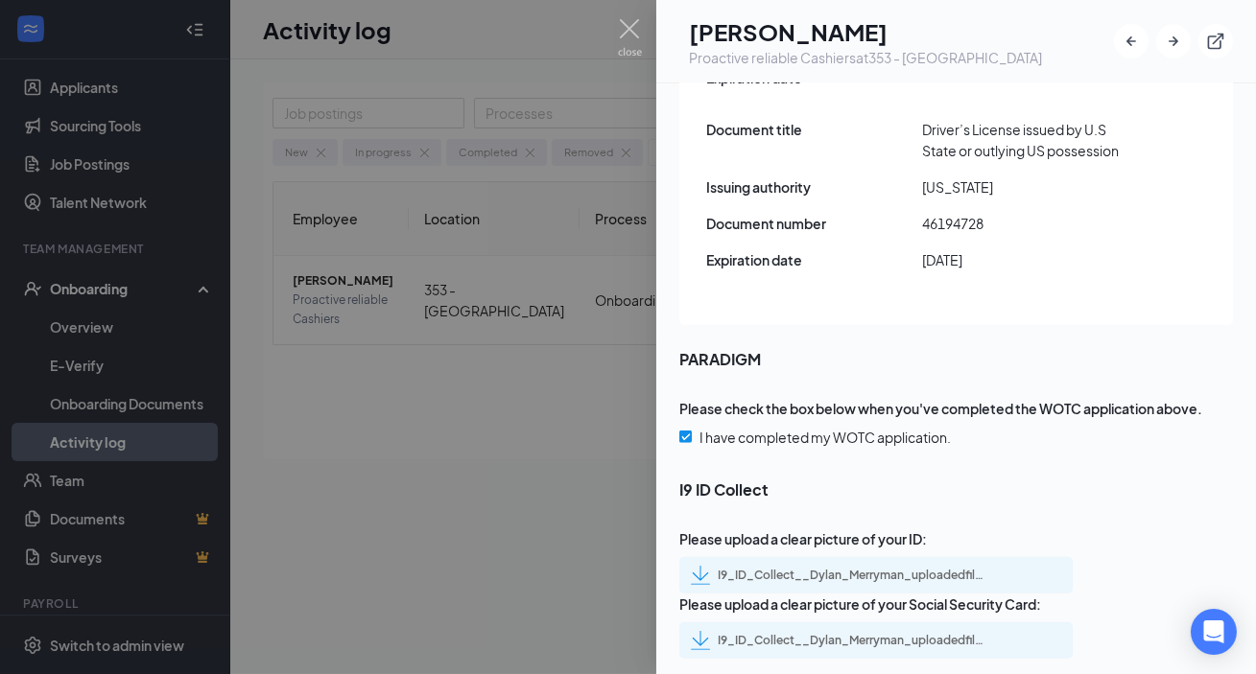
scroll to position [2811, 0]
click at [866, 546] on div "I9_ID_Collect__Dylan_Merryman_uploadedfile_20250814.pdf.pdf" at bounding box center [852, 575] width 269 height 15
click at [892, 546] on div "I9_ID_Collect__Dylan_Merryman_uploadedfile_20250814.pdf.pdf" at bounding box center [875, 641] width 393 height 36
click at [837, 546] on div "I9_ID_Collect__Dylan_Merryman_uploadedfile_20250814.pdf.pdf" at bounding box center [852, 640] width 269 height 15
click at [892, 546] on div "I9_ID_Collect__Dylan_Merryman_uploadedfile_20250814.pdf.pdf" at bounding box center [852, 575] width 269 height 15
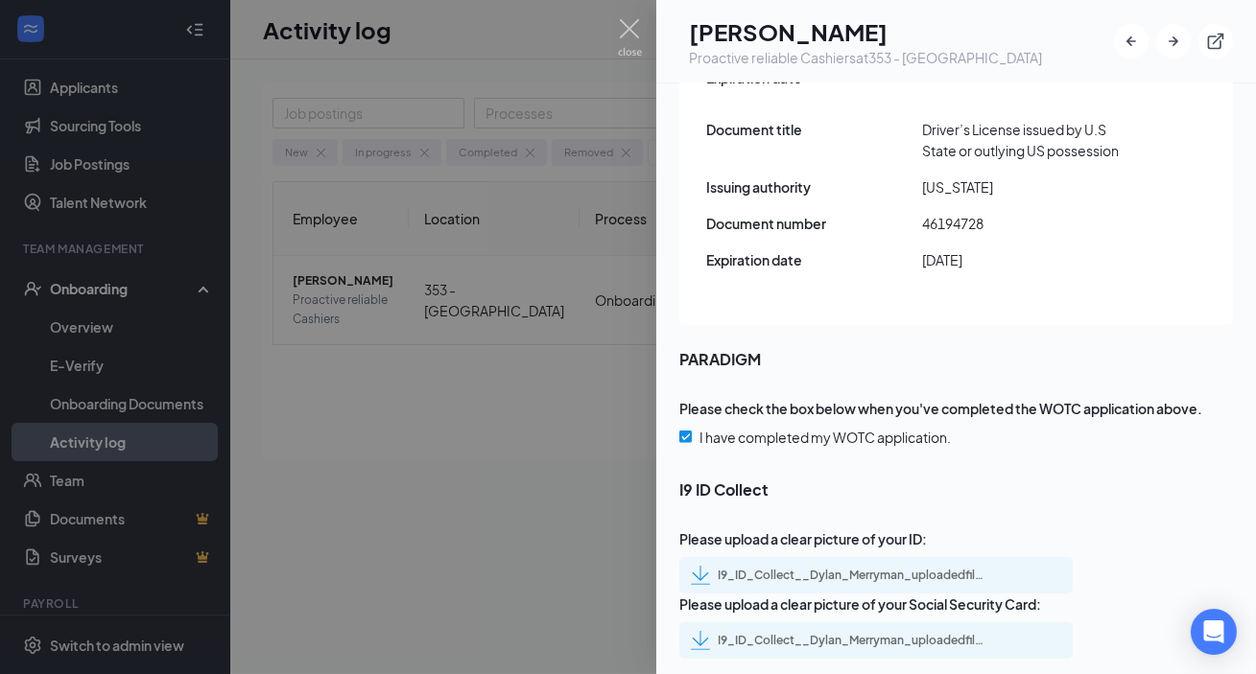
click at [892, 546] on div "I9_ID_Collect__Dylan_Merryman_uploadedfile_20250814.pdf.pdf" at bounding box center [852, 640] width 269 height 15
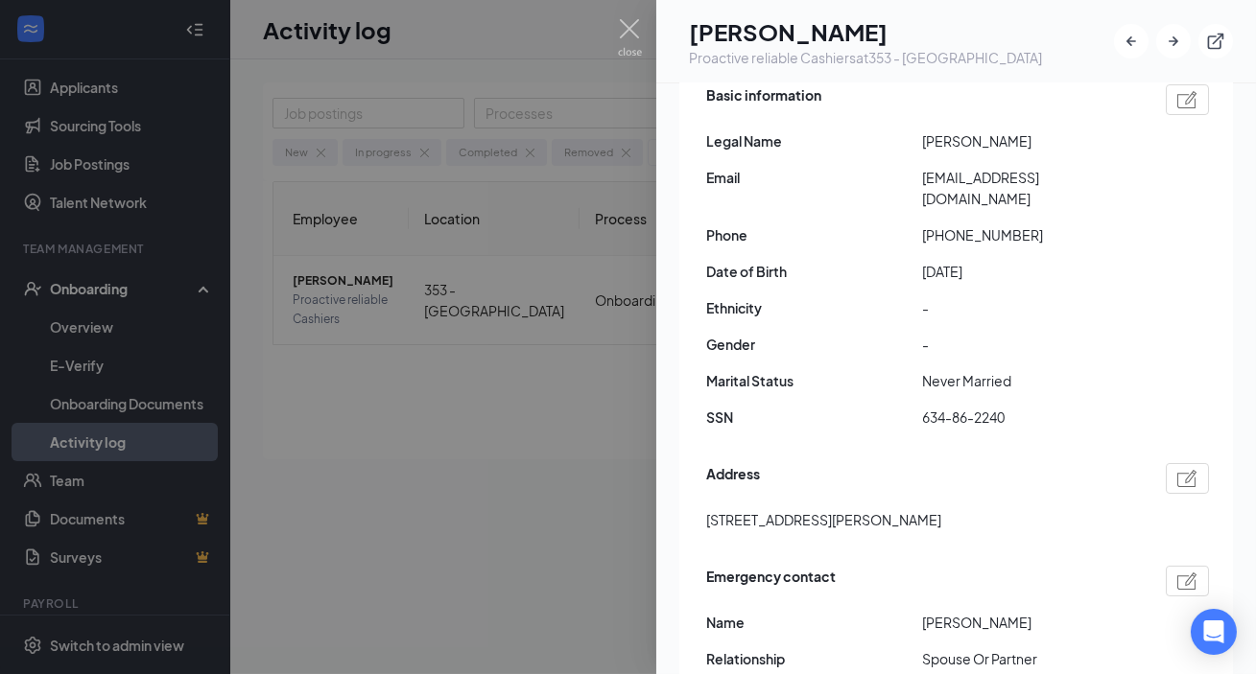
scroll to position [0, 0]
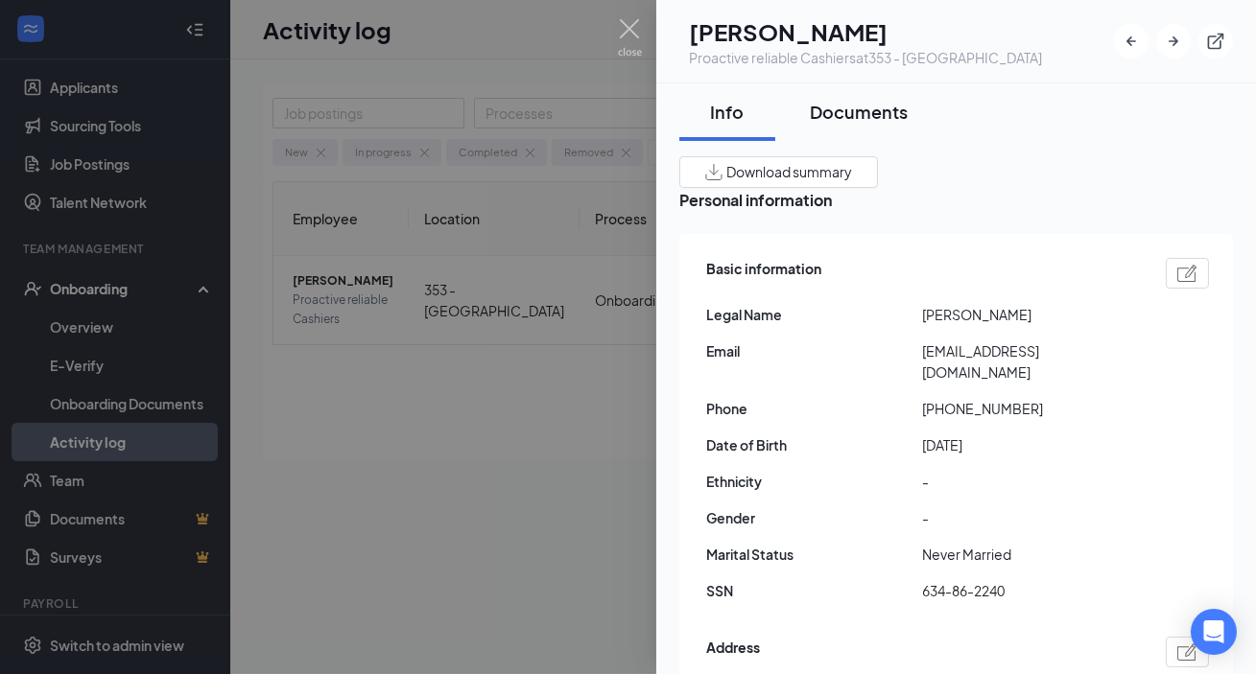
click at [863, 105] on div "Documents" at bounding box center [859, 112] width 98 height 24
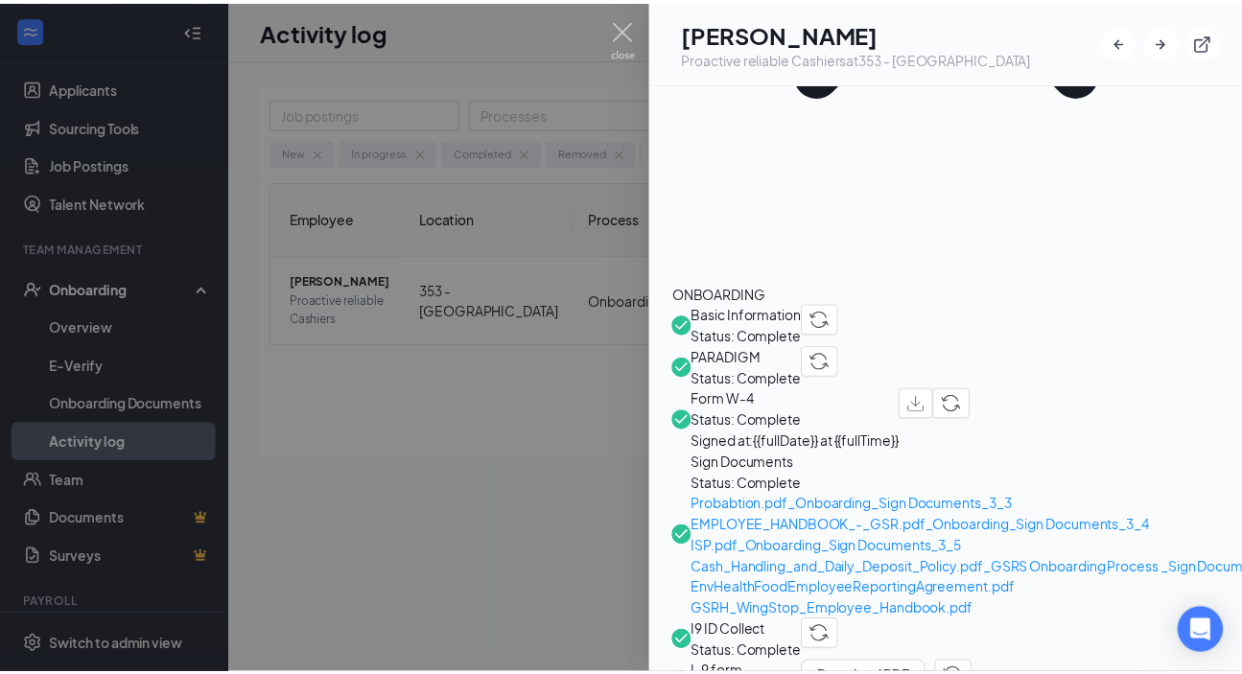
scroll to position [523, 0]
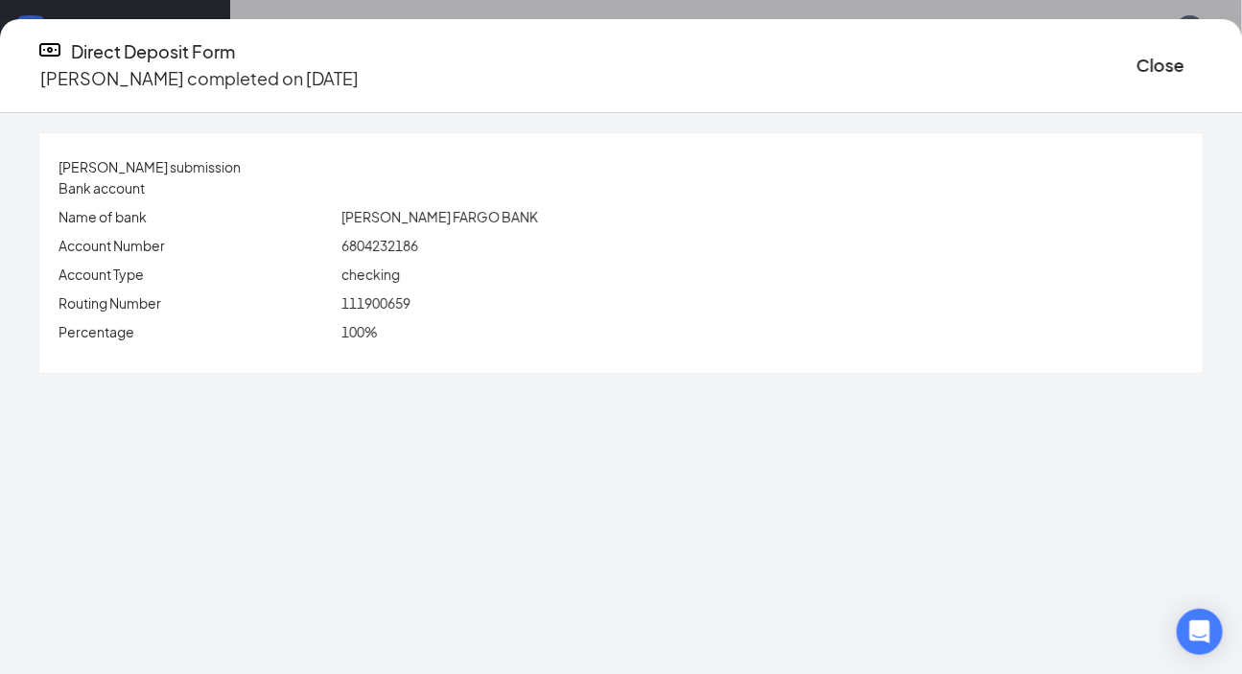
click at [418, 237] on span "6804232186" at bounding box center [380, 245] width 77 height 17
copy span "6804232186"
click at [411, 305] on span "111900659" at bounding box center [376, 303] width 69 height 17
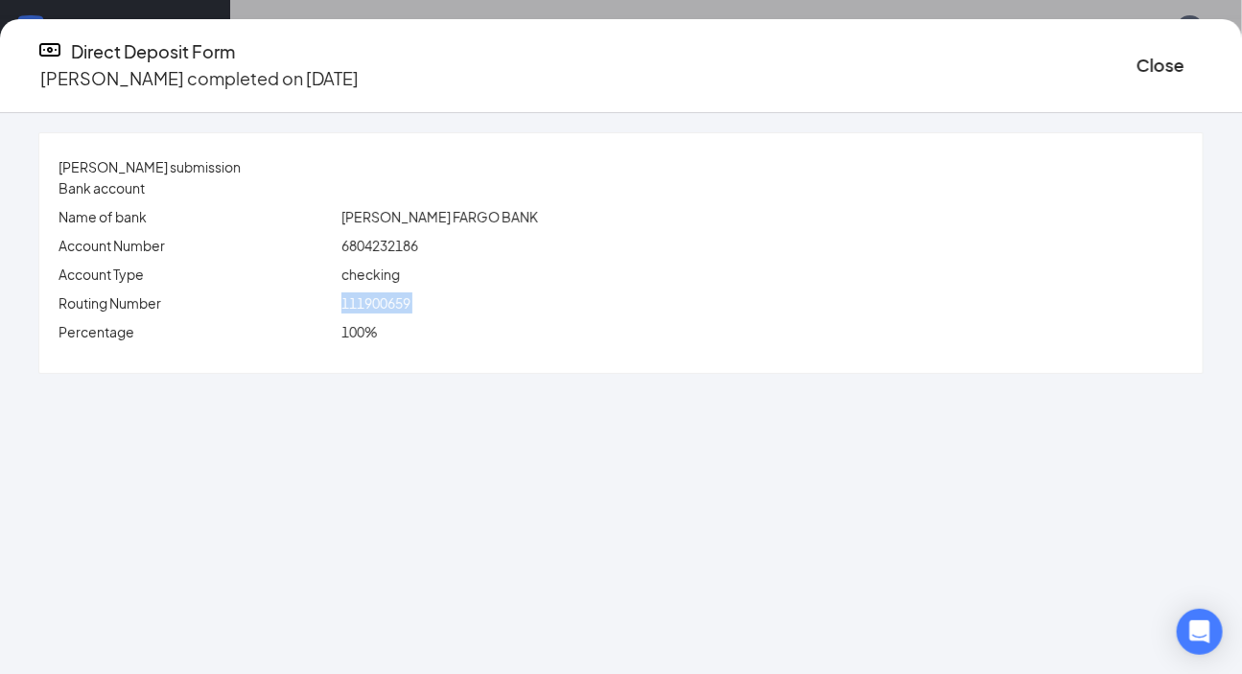
click at [411, 305] on span "111900659" at bounding box center [376, 303] width 69 height 17
copy span "111900659"
click at [562, 266] on div "checking" at bounding box center [763, 274] width 850 height 21
drag, startPoint x: 567, startPoint y: 314, endPoint x: 1098, endPoint y: 64, distance: 586.3
click at [600, 299] on div "[PERSON_NAME] submission Bank account Name of bank [PERSON_NAME] FARGO BANK Acc…" at bounding box center [621, 253] width 1164 height 240
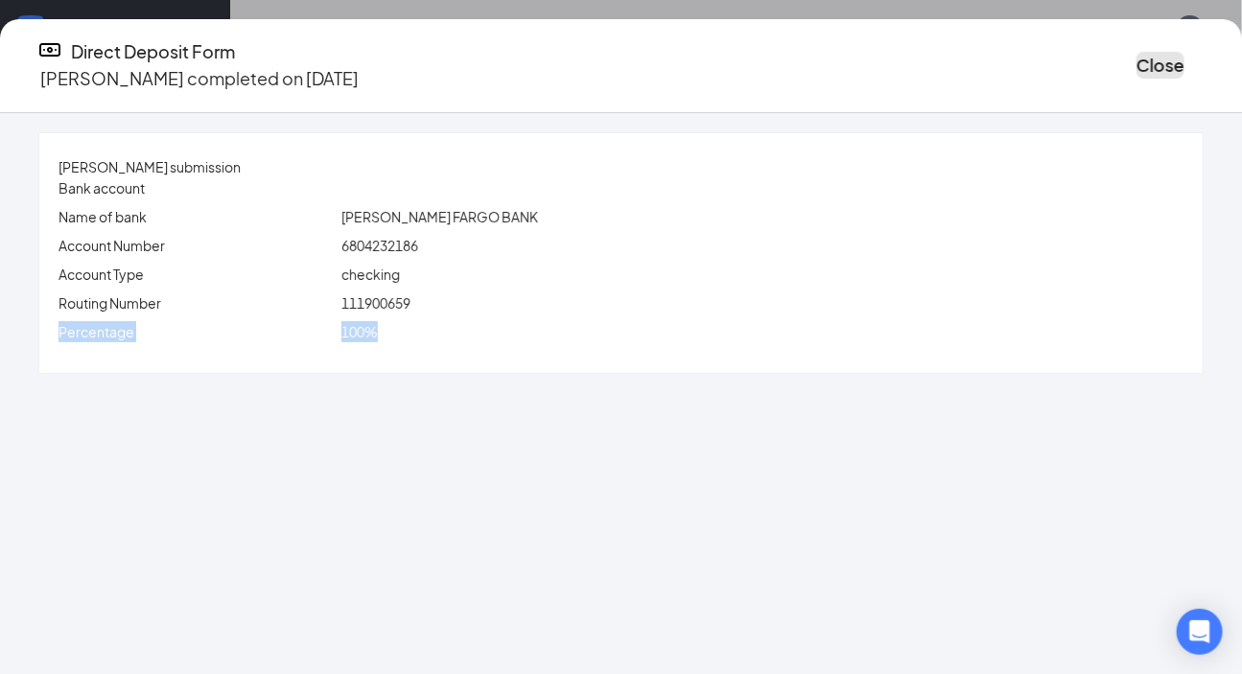
click at [892, 52] on button "Close" at bounding box center [1161, 65] width 48 height 27
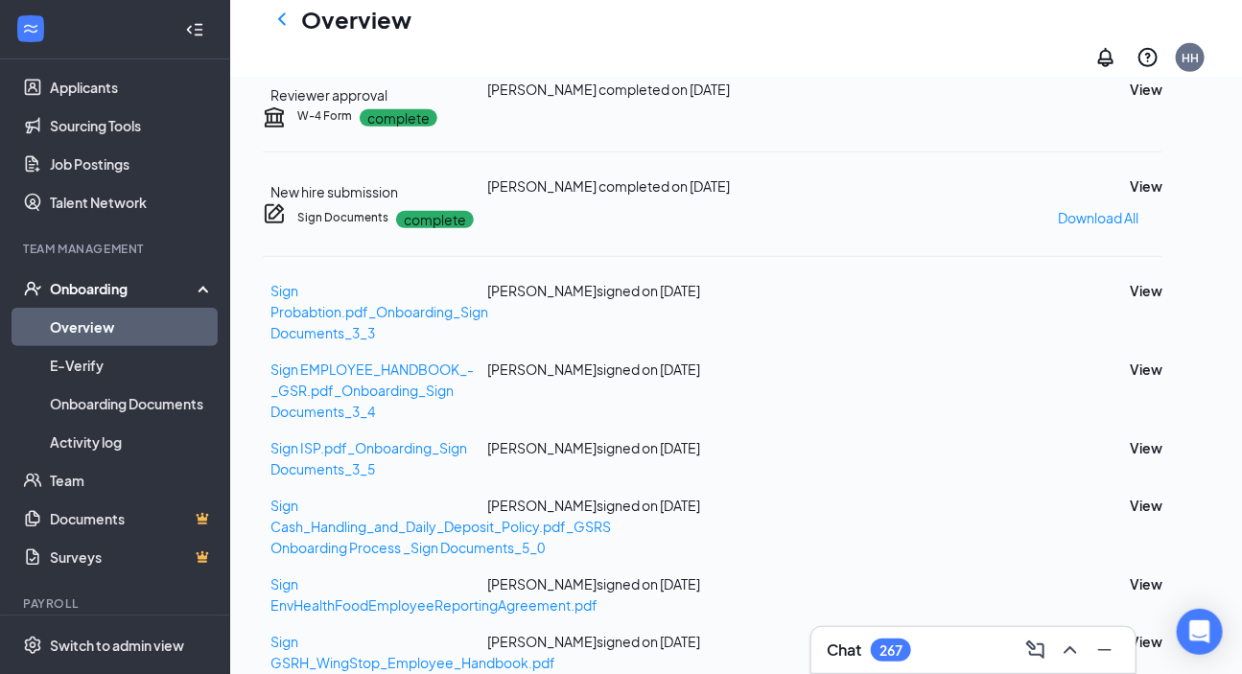
scroll to position [610, 0]
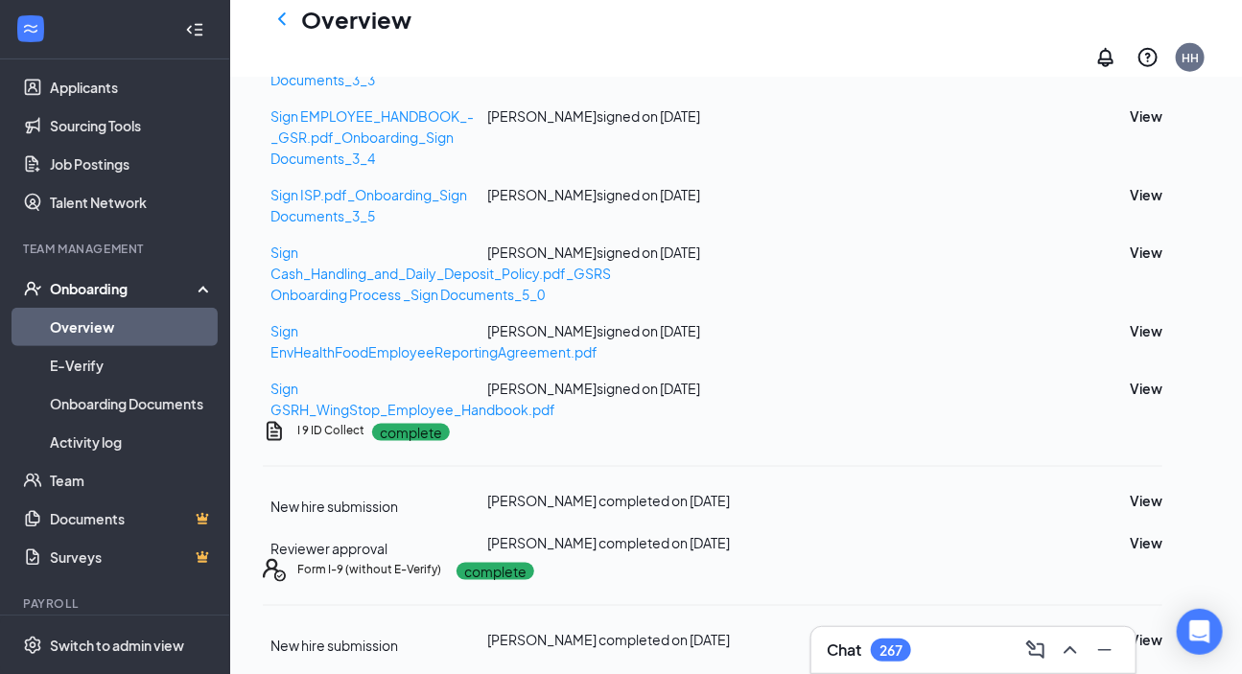
drag, startPoint x: 1082, startPoint y: 179, endPoint x: 1111, endPoint y: 178, distance: 28.8
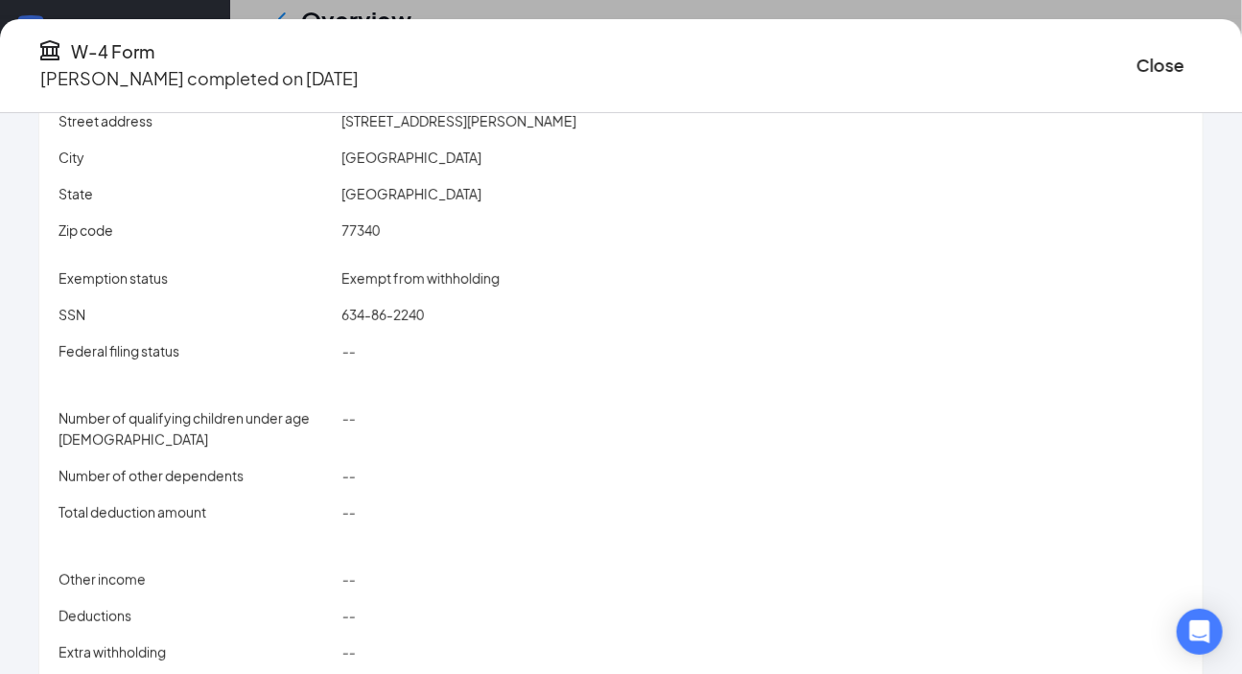
scroll to position [216, 0]
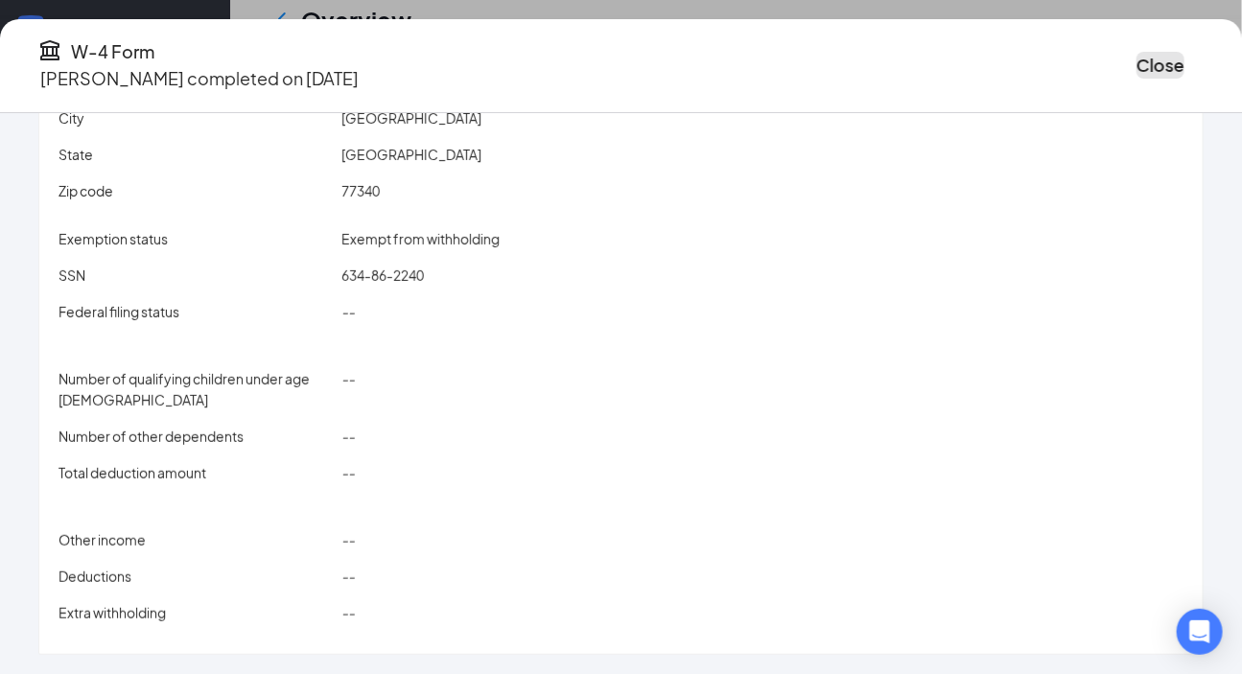
click at [892, 71] on button "Close" at bounding box center [1161, 65] width 48 height 27
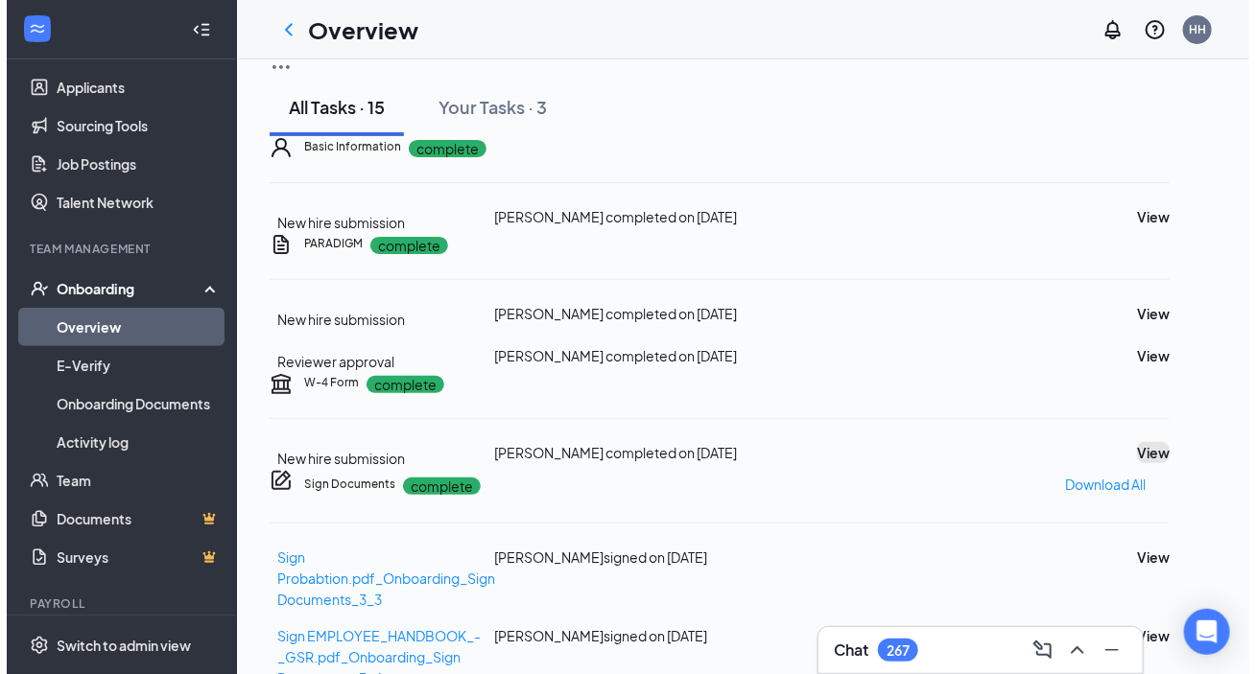
scroll to position [0, 0]
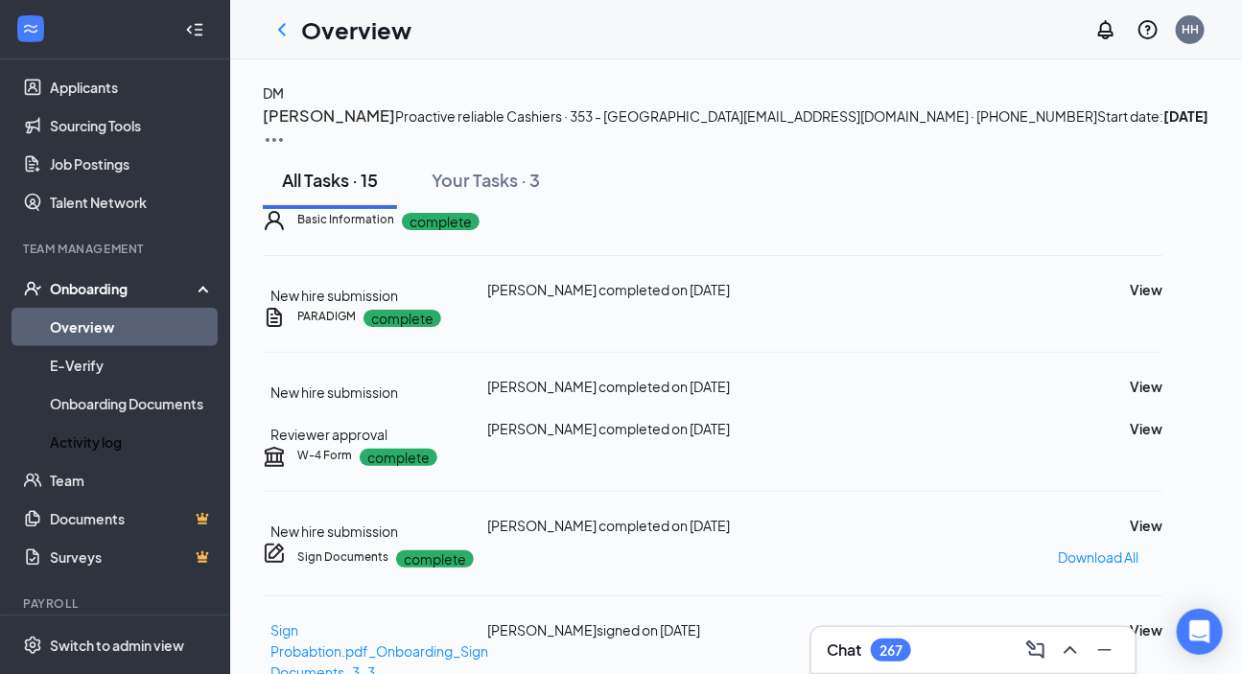
drag, startPoint x: 133, startPoint y: 435, endPoint x: 284, endPoint y: 432, distance: 150.7
click at [134, 435] on link "Activity log" at bounding box center [132, 442] width 164 height 38
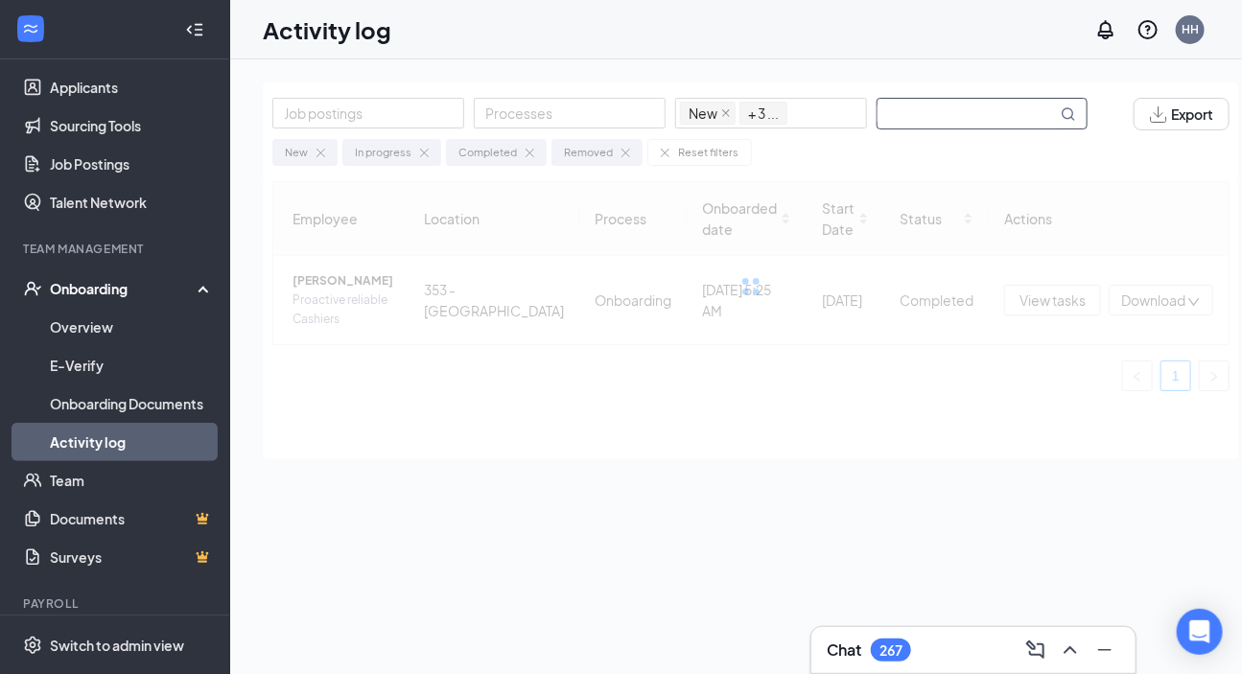
click at [892, 117] on input "text" at bounding box center [967, 114] width 179 height 30
drag, startPoint x: 933, startPoint y: 119, endPoint x: 1086, endPoint y: 112, distance: 153.7
click at [892, 112] on span "[PERSON_NAME]" at bounding box center [982, 114] width 211 height 32
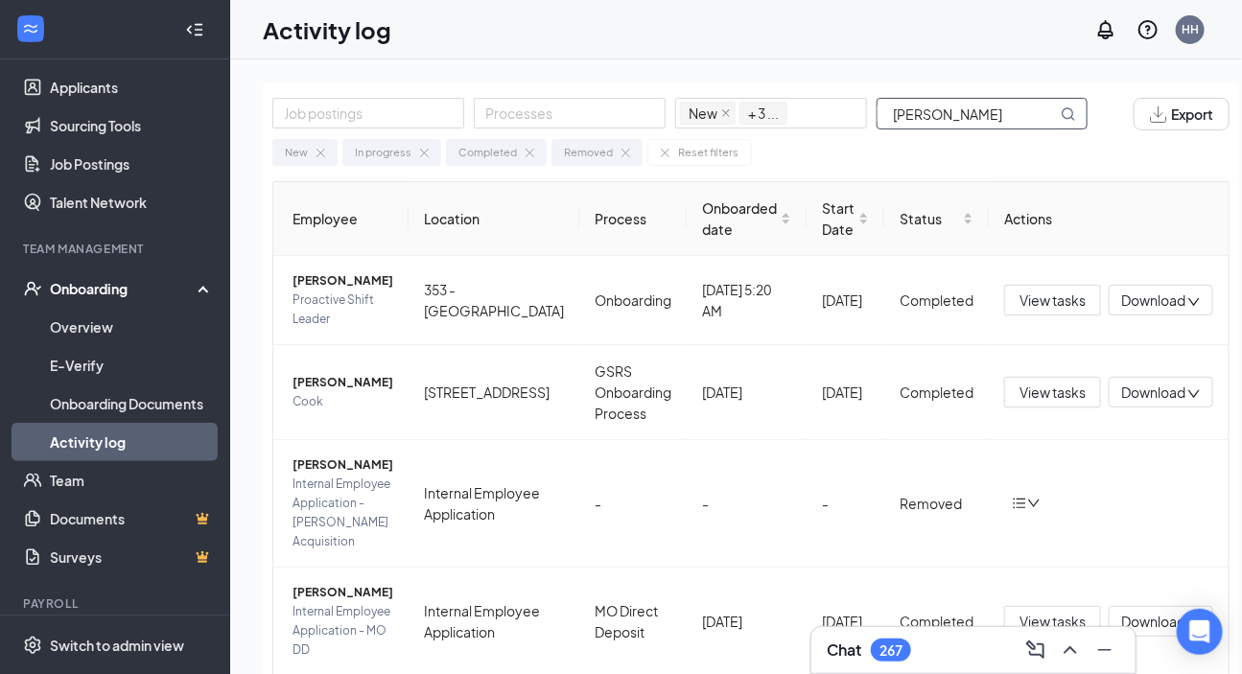
type input "[PERSON_NAME]"
click at [380, 301] on span "Proactive Shift Leader" at bounding box center [343, 310] width 101 height 38
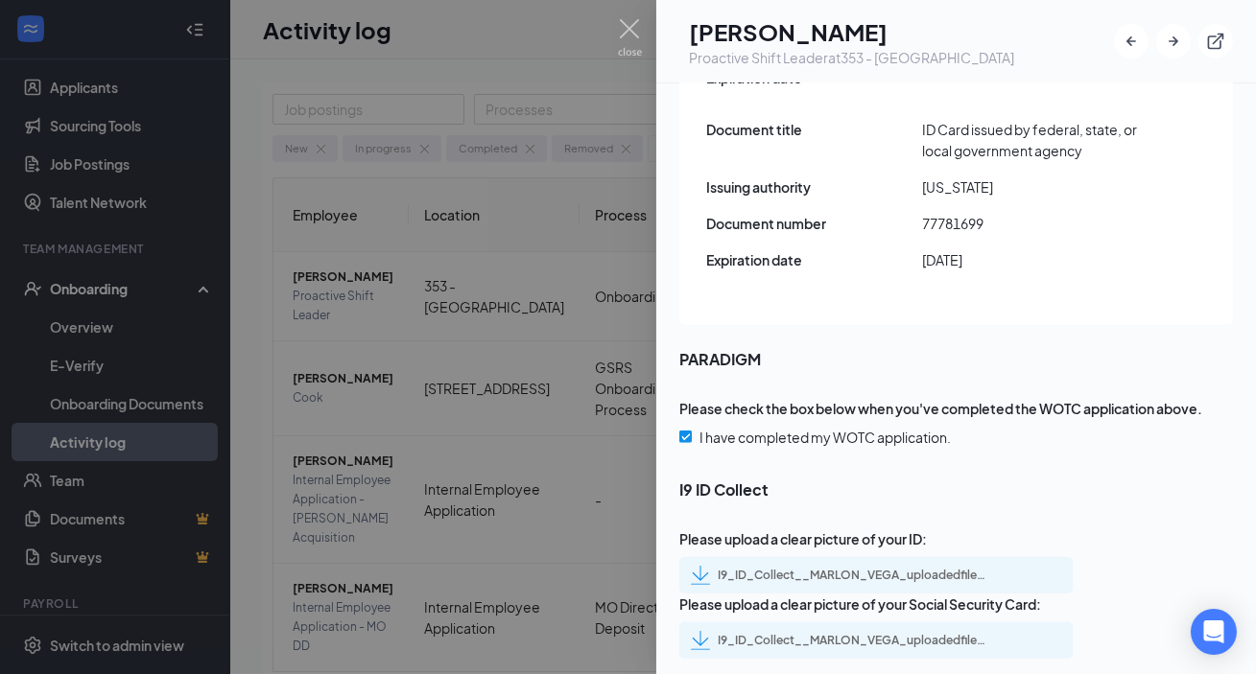
scroll to position [2811, 0]
drag, startPoint x: 903, startPoint y: 488, endPoint x: 907, endPoint y: 502, distance: 14.0
click at [892, 546] on div "I9_ID_Collect__MARLON_VEGA_uploadedfile_20250816.pdf.pdf" at bounding box center [852, 575] width 269 height 15
drag, startPoint x: 887, startPoint y: 584, endPoint x: 885, endPoint y: 559, distance: 25.0
click at [887, 546] on div "I9_ID_Collect__MARLON_VEGA_uploadedfile_20250816.pdf.pdf" at bounding box center [852, 640] width 269 height 15
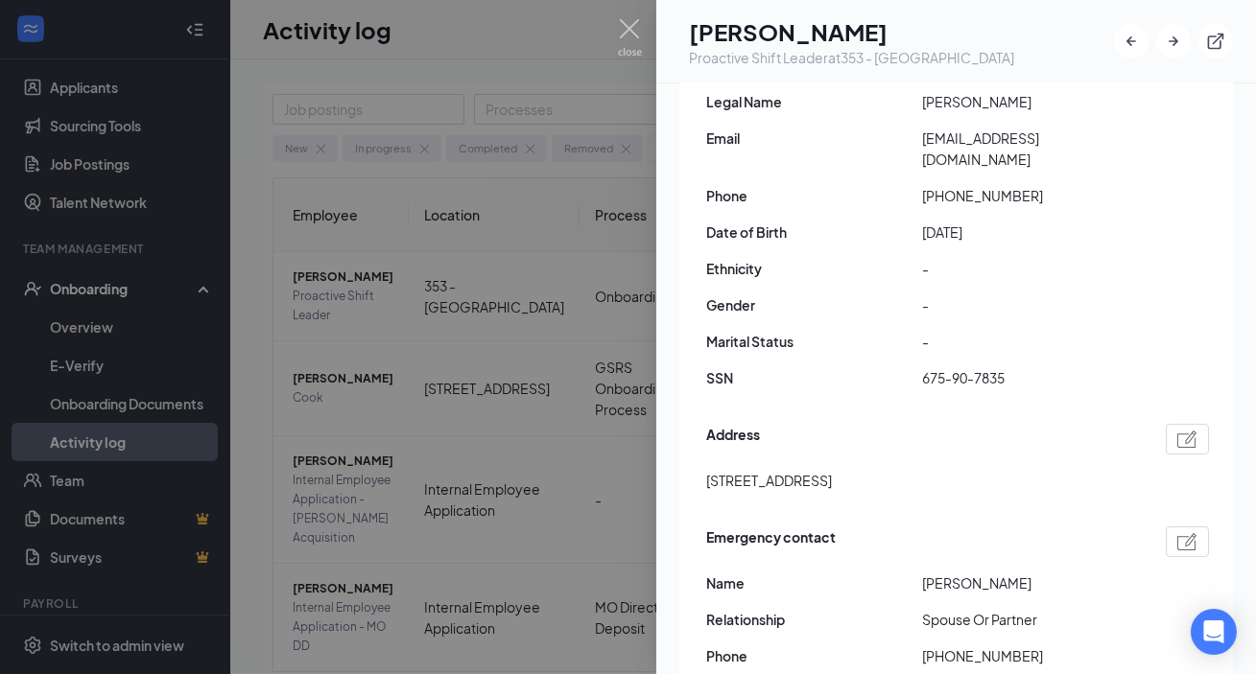
scroll to position [0, 0]
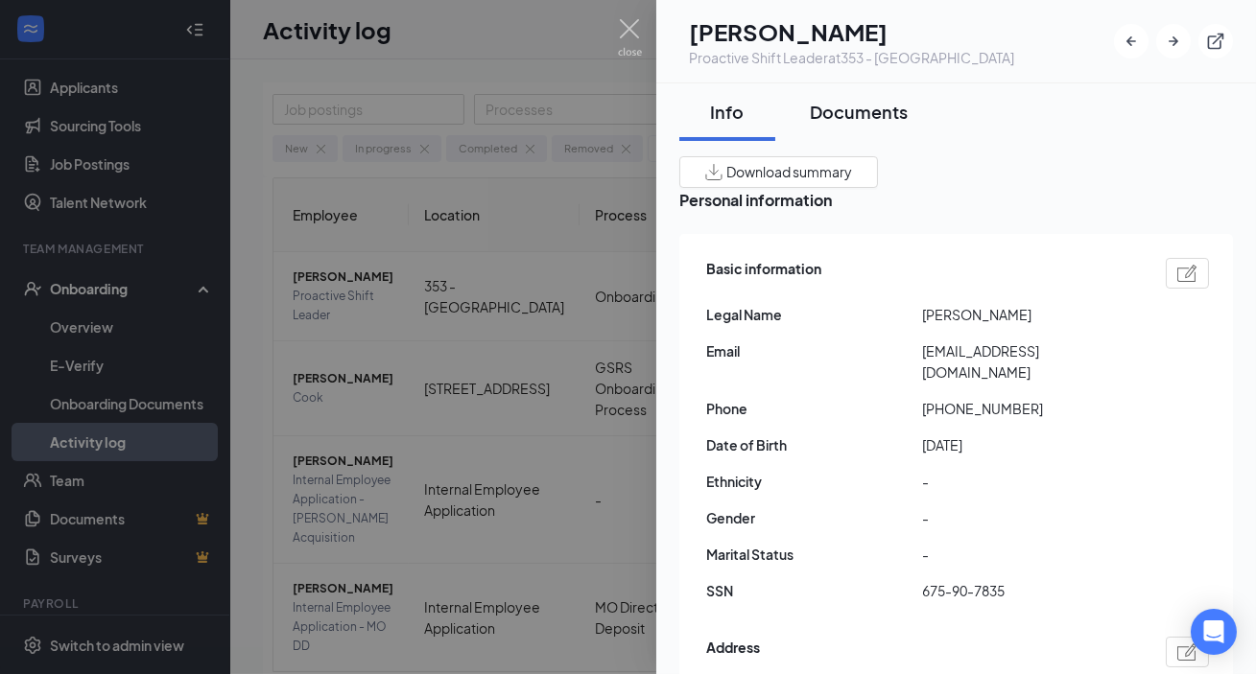
drag, startPoint x: 865, startPoint y: 114, endPoint x: 488, endPoint y: 196, distance: 385.8
click at [844, 119] on div "Documents" at bounding box center [859, 112] width 98 height 24
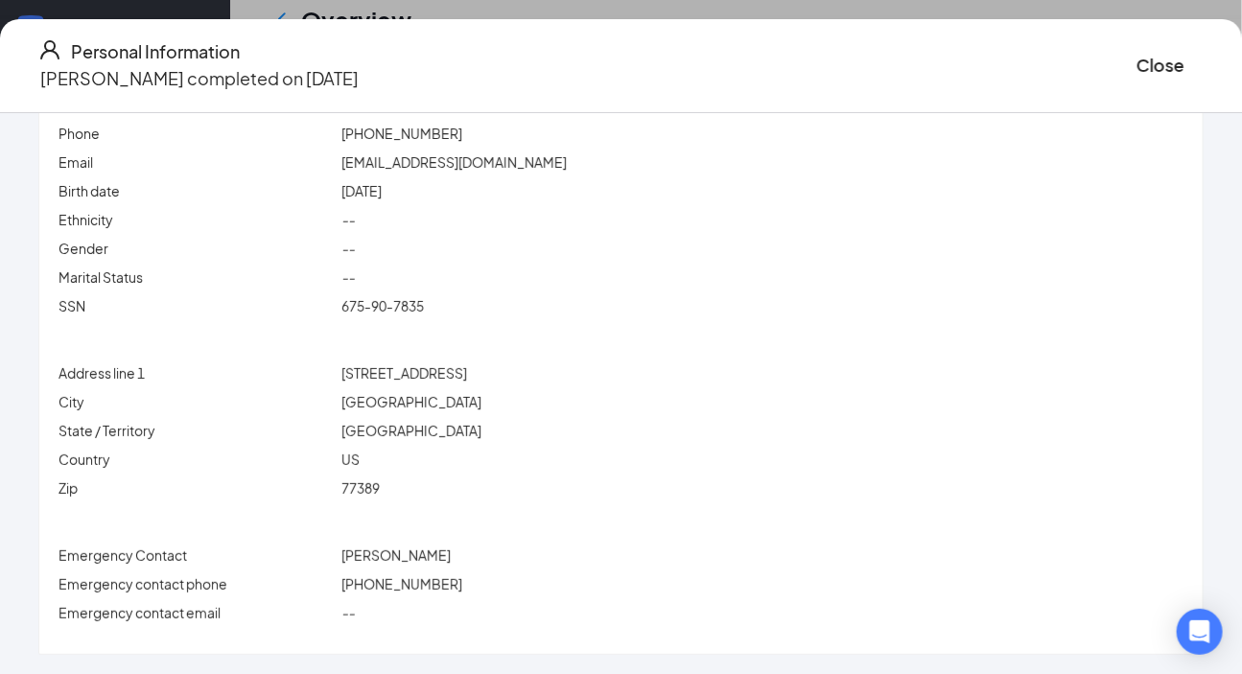
scroll to position [610, 0]
drag, startPoint x: 1129, startPoint y: 63, endPoint x: 932, endPoint y: 242, distance: 266.3
click at [892, 66] on button "Close" at bounding box center [1161, 65] width 48 height 27
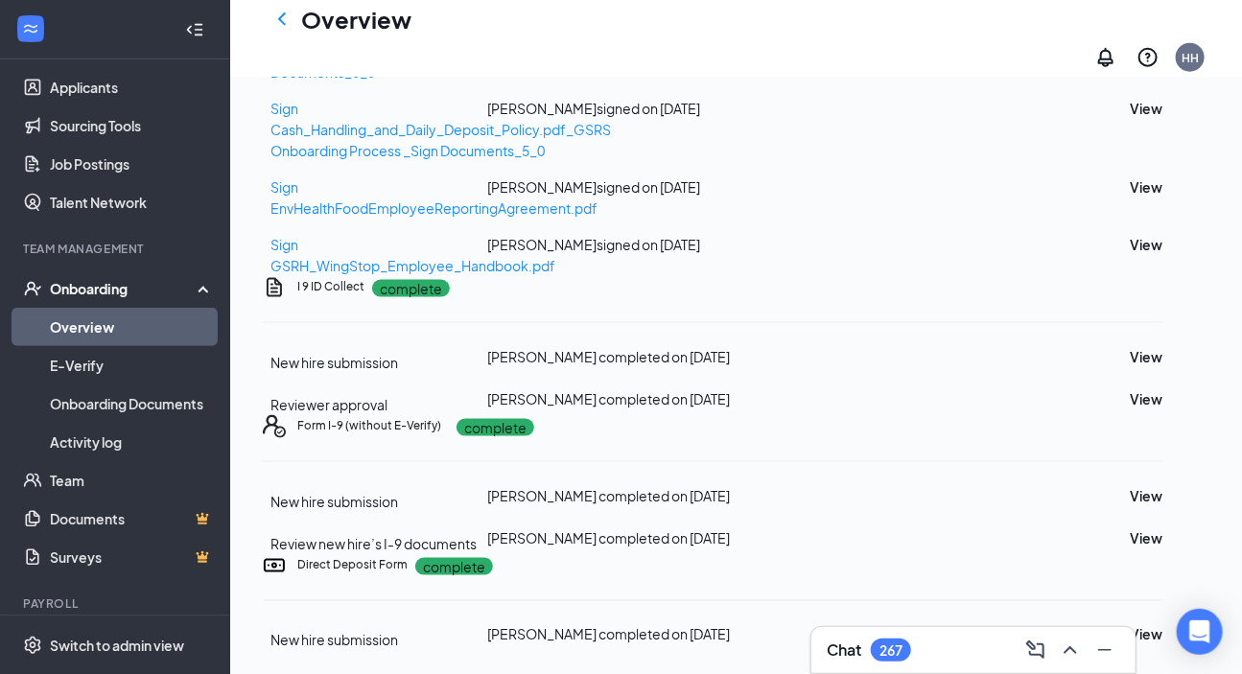
scroll to position [1257, 0]
click at [892, 546] on button "View" at bounding box center [1146, 635] width 33 height 21
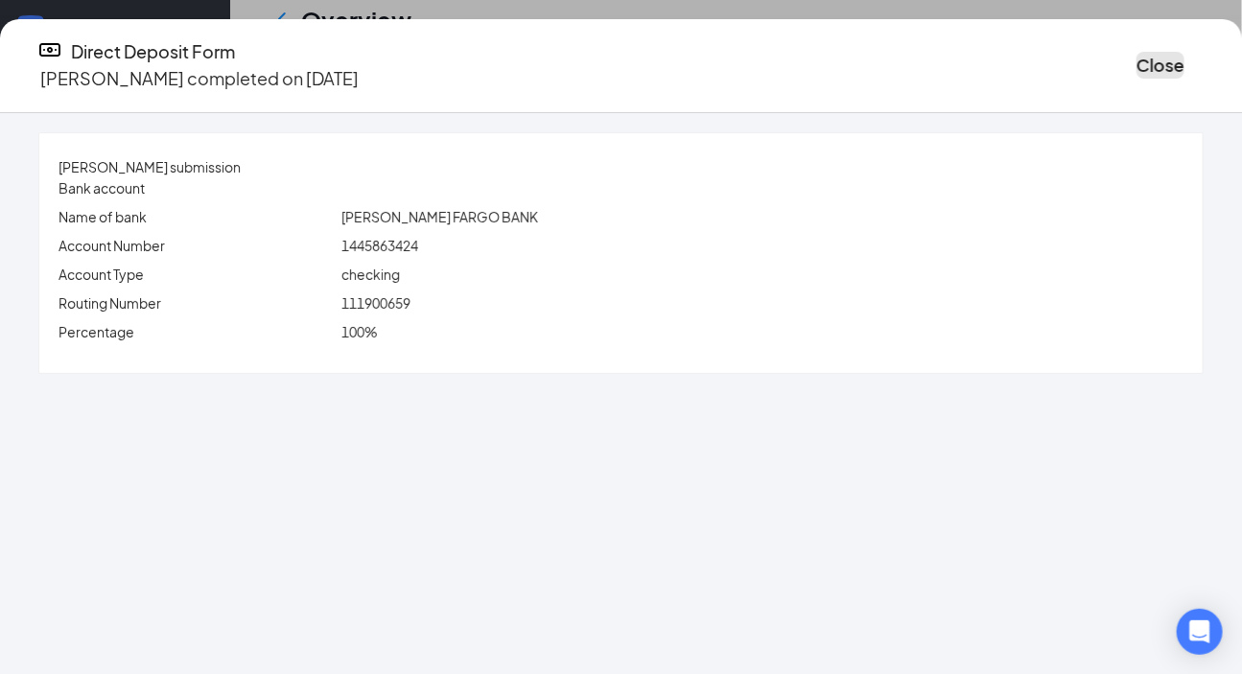
click at [892, 60] on button "Close" at bounding box center [1161, 65] width 48 height 27
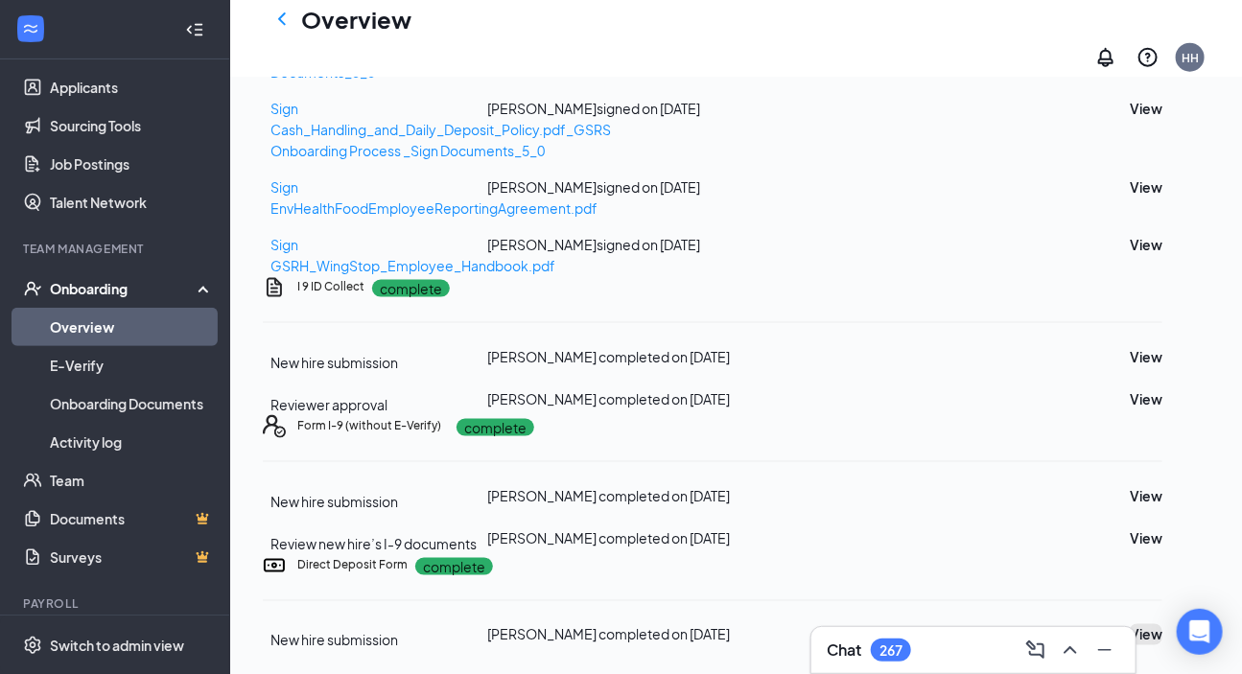
click at [892, 546] on button "View" at bounding box center [1146, 635] width 33 height 21
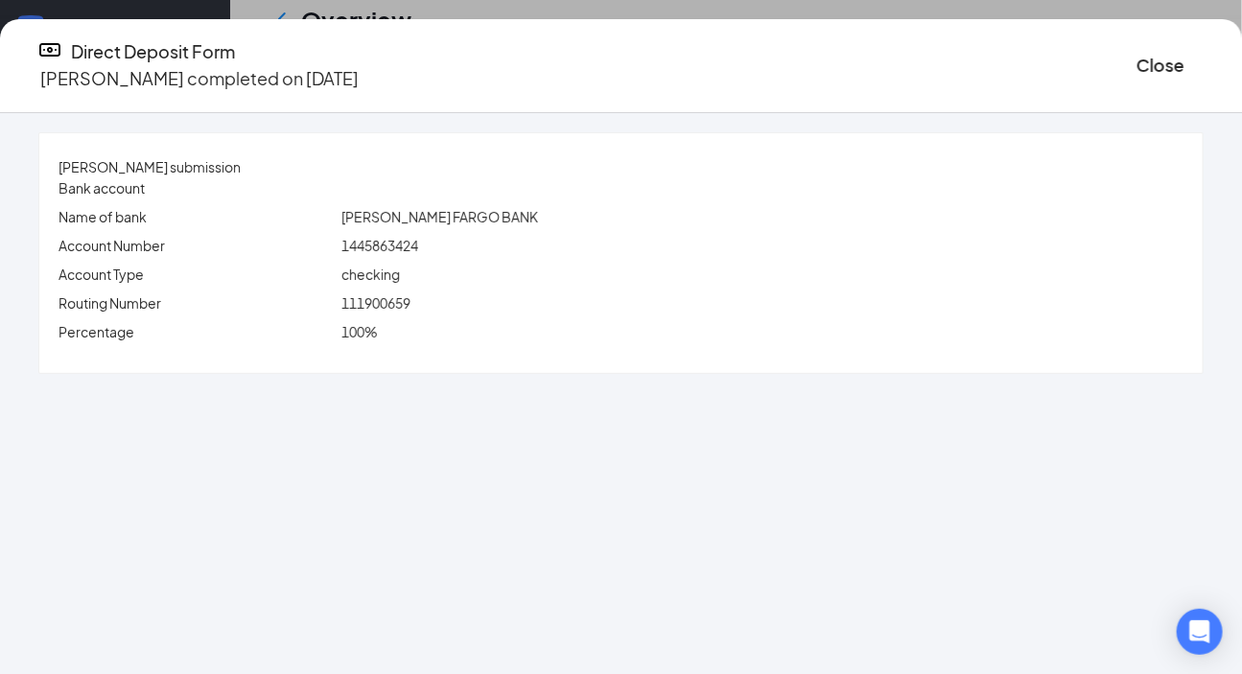
drag, startPoint x: 502, startPoint y: 337, endPoint x: 757, endPoint y: 307, distance: 256.9
click at [537, 337] on div "100%" at bounding box center [763, 331] width 850 height 21
drag, startPoint x: 1117, startPoint y: 57, endPoint x: 1053, endPoint y: 75, distance: 65.9
click at [892, 57] on button "Close" at bounding box center [1161, 65] width 48 height 27
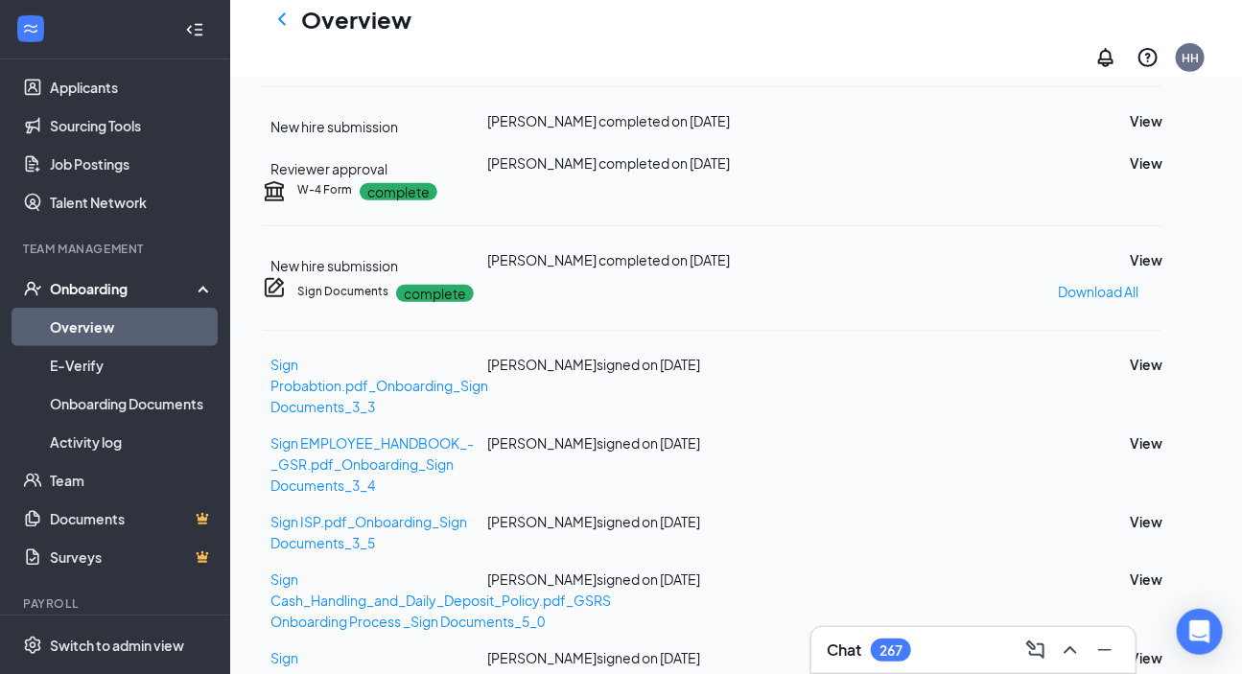
scroll to position [297, 0]
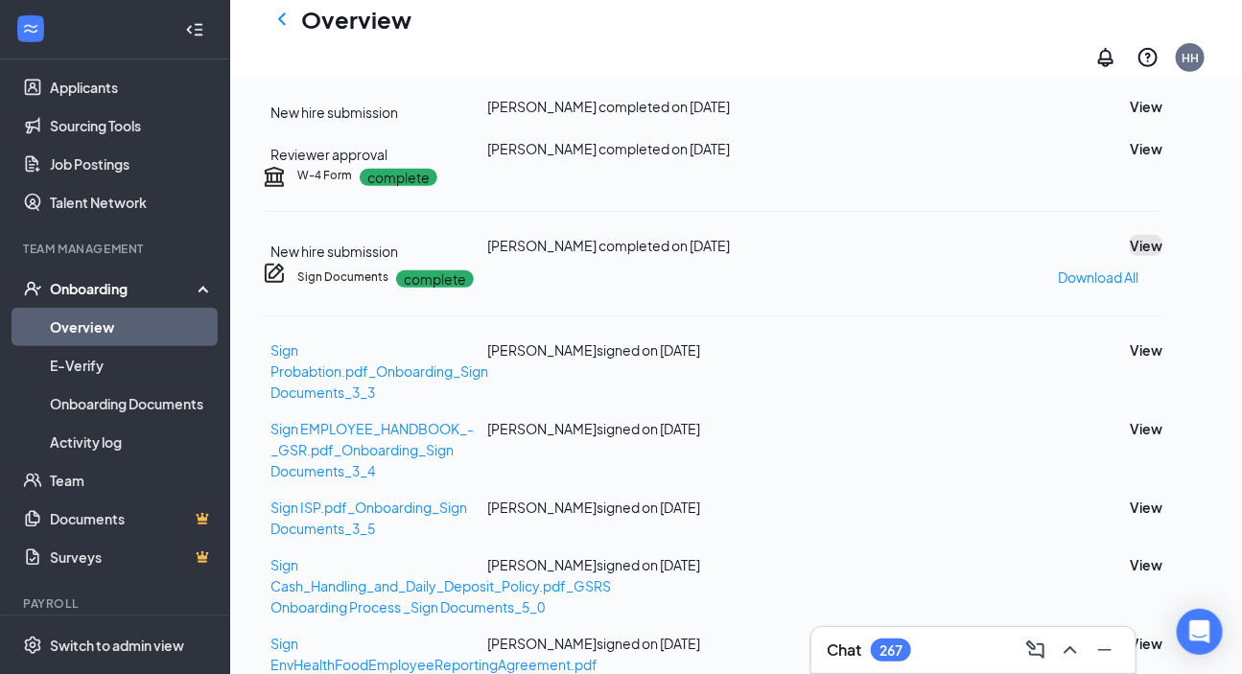
click at [892, 256] on button "View" at bounding box center [1146, 245] width 33 height 21
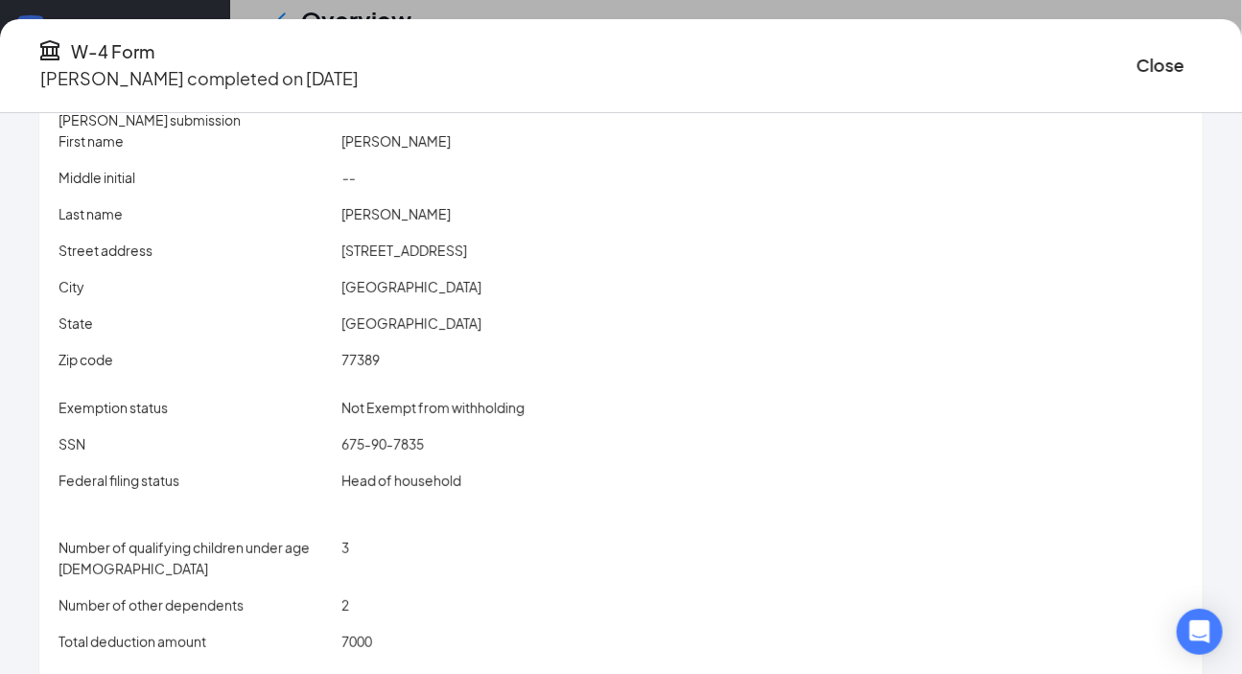
scroll to position [0, 0]
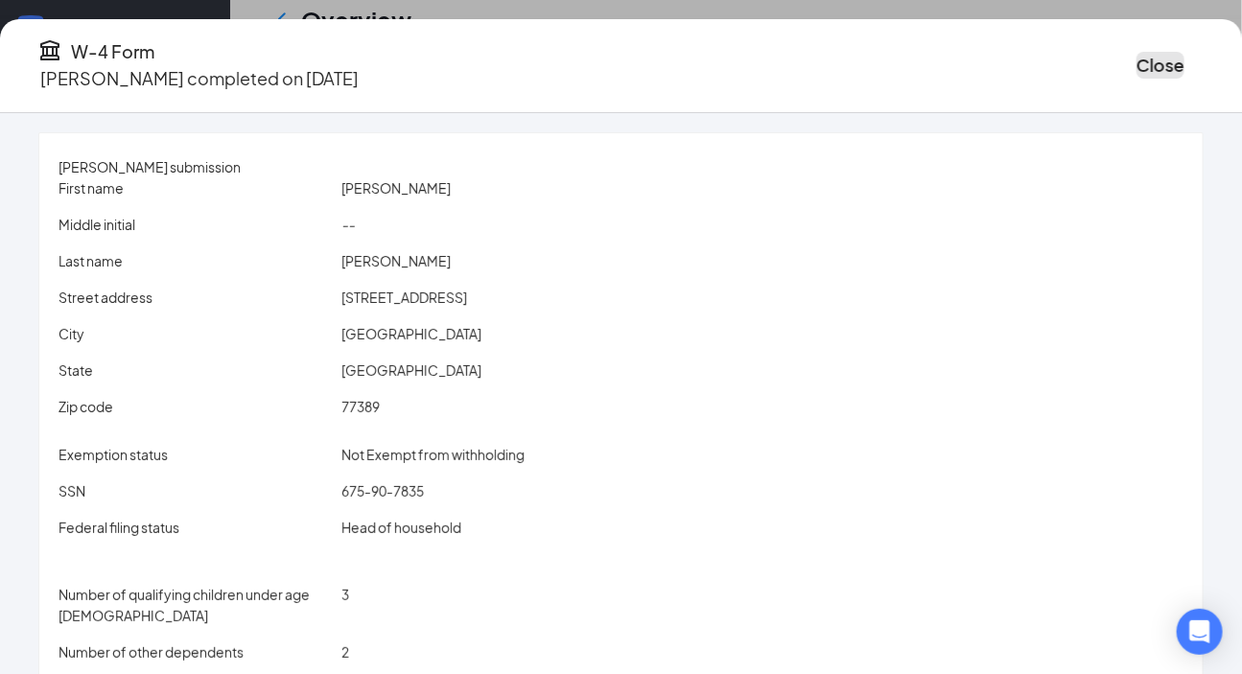
drag, startPoint x: 1150, startPoint y: 48, endPoint x: 1040, endPoint y: 95, distance: 119.9
click at [892, 52] on button "Close" at bounding box center [1161, 65] width 48 height 27
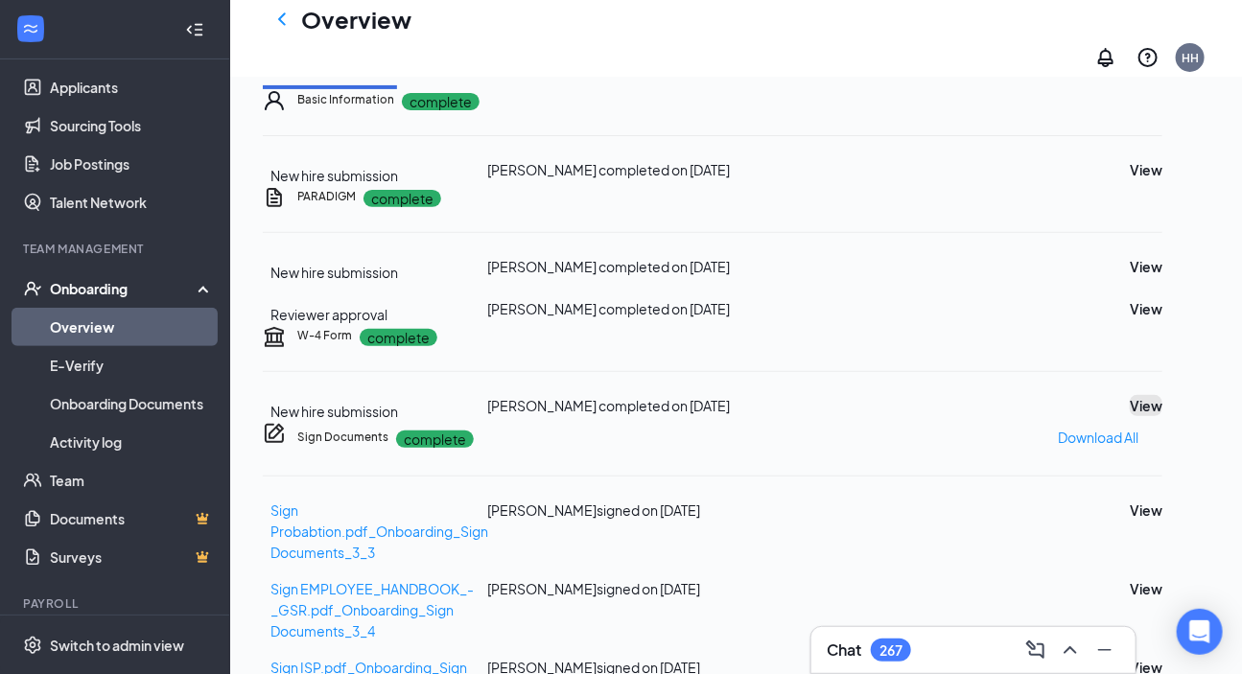
scroll to position [10, 0]
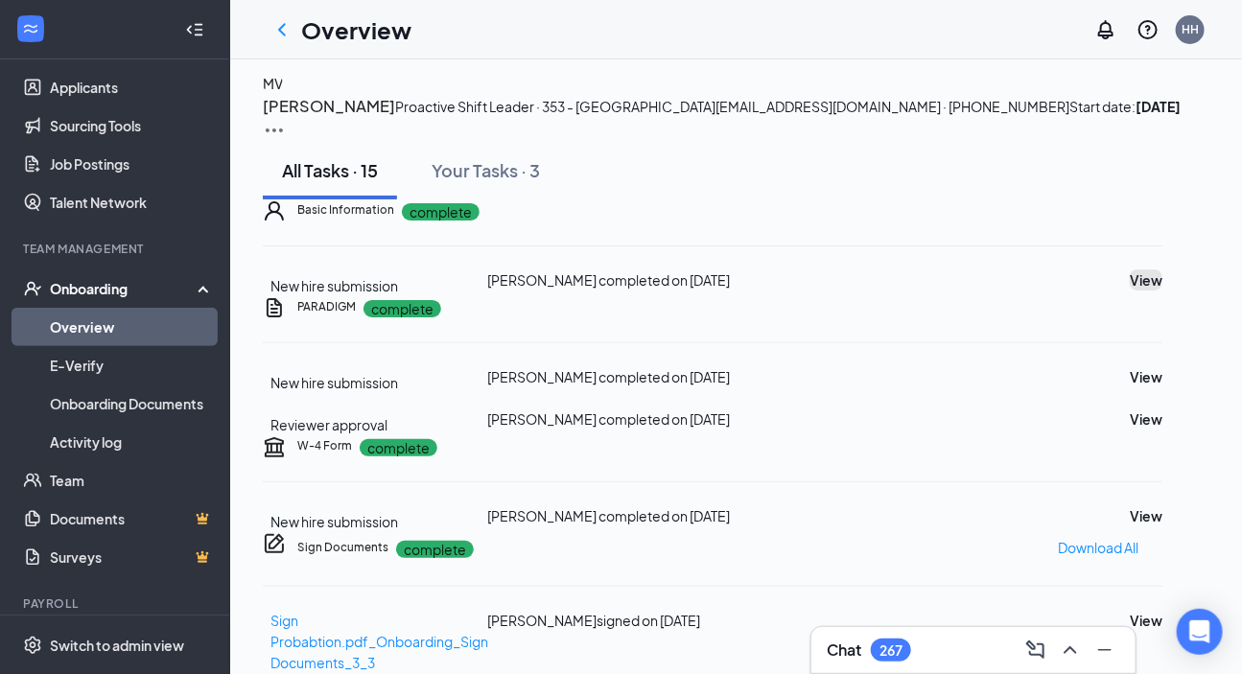
drag, startPoint x: 1142, startPoint y: 439, endPoint x: 1127, endPoint y: 445, distance: 15.5
click at [892, 291] on button "View" at bounding box center [1146, 280] width 33 height 21
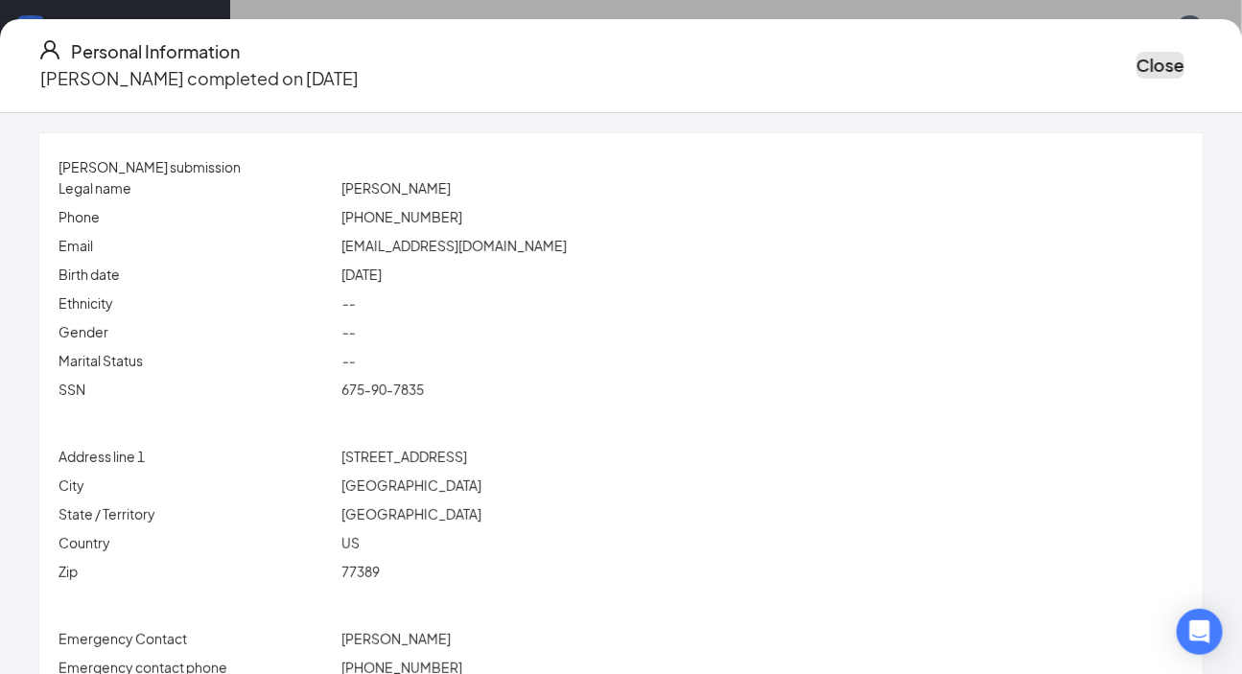
click at [892, 60] on button "Close" at bounding box center [1161, 65] width 48 height 27
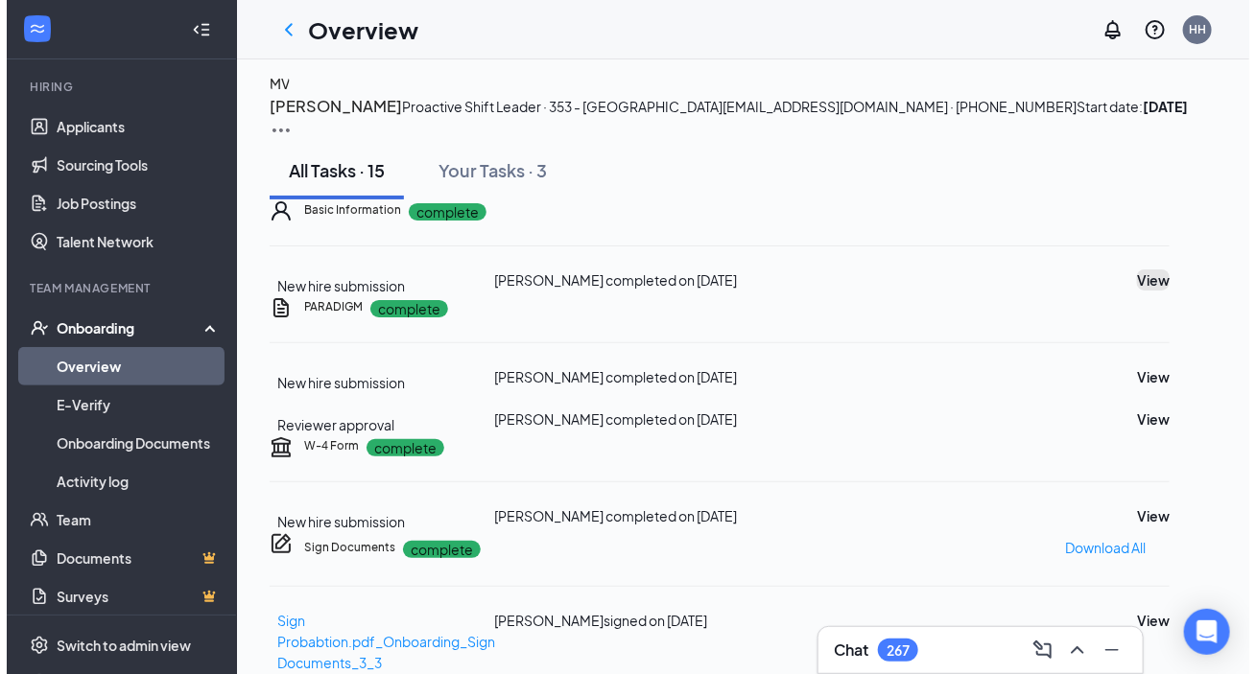
scroll to position [174, 0]
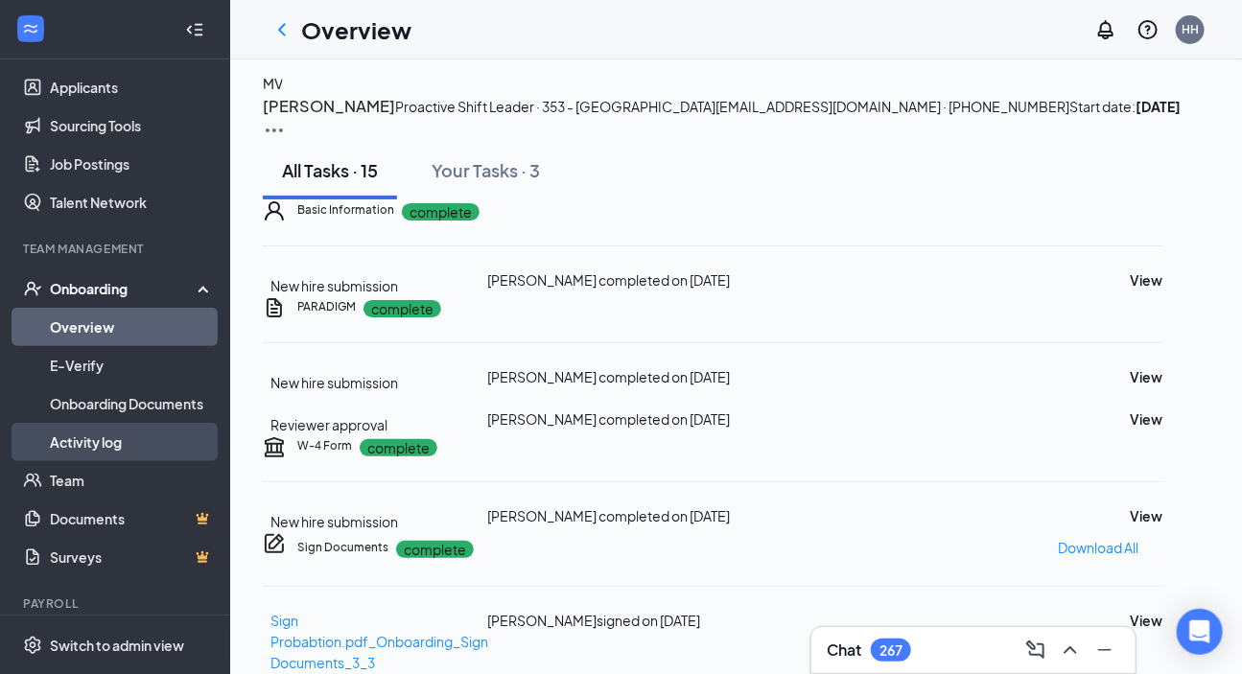
click at [90, 441] on link "Activity log" at bounding box center [132, 442] width 164 height 38
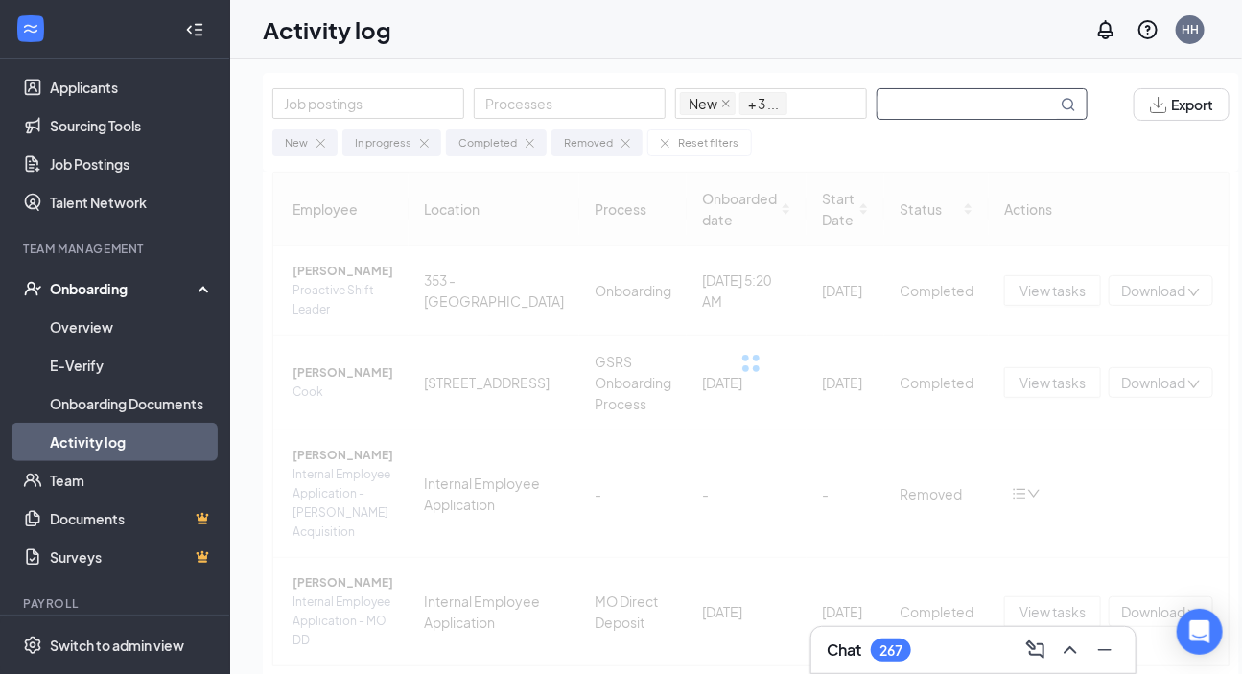
click at [892, 100] on input "text" at bounding box center [967, 104] width 179 height 30
drag, startPoint x: 931, startPoint y: 107, endPoint x: 1218, endPoint y: 139, distance: 289.6
click at [892, 139] on div "Job postings Processes New In progress Completed Removed + 3 ... [PERSON_NAME] …" at bounding box center [751, 400] width 1042 height 701
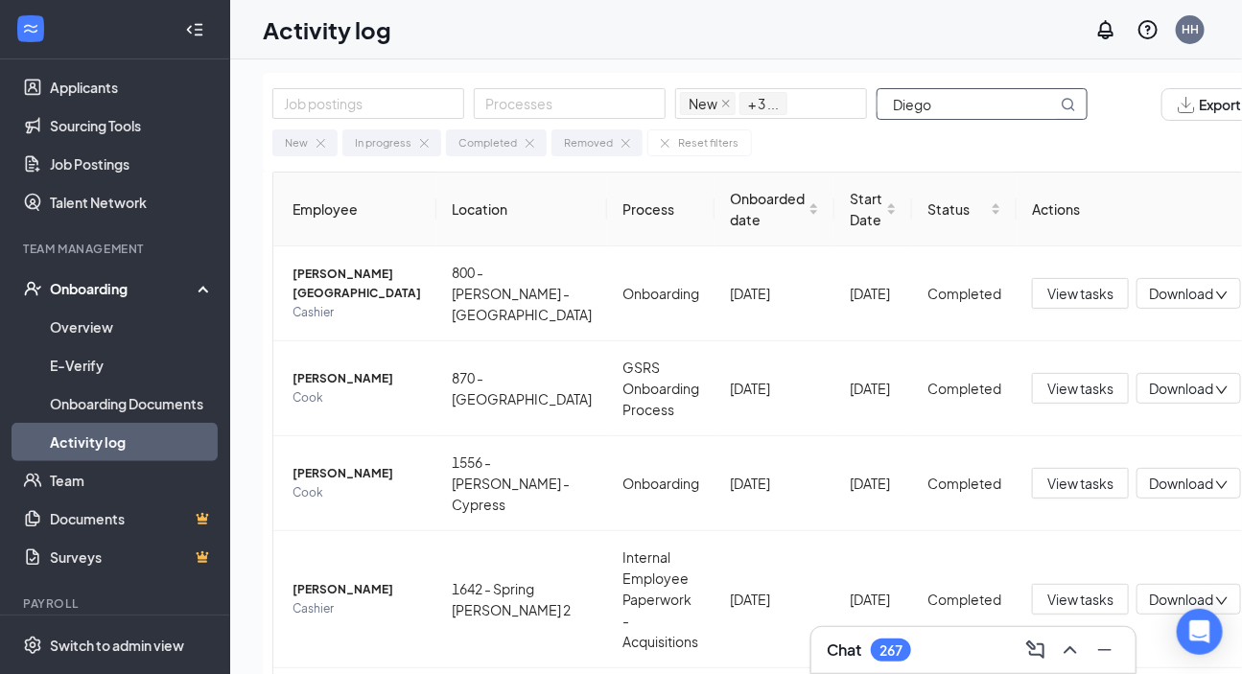
type input "Diego"
click at [350, 303] on span "Cashier" at bounding box center [357, 312] width 129 height 19
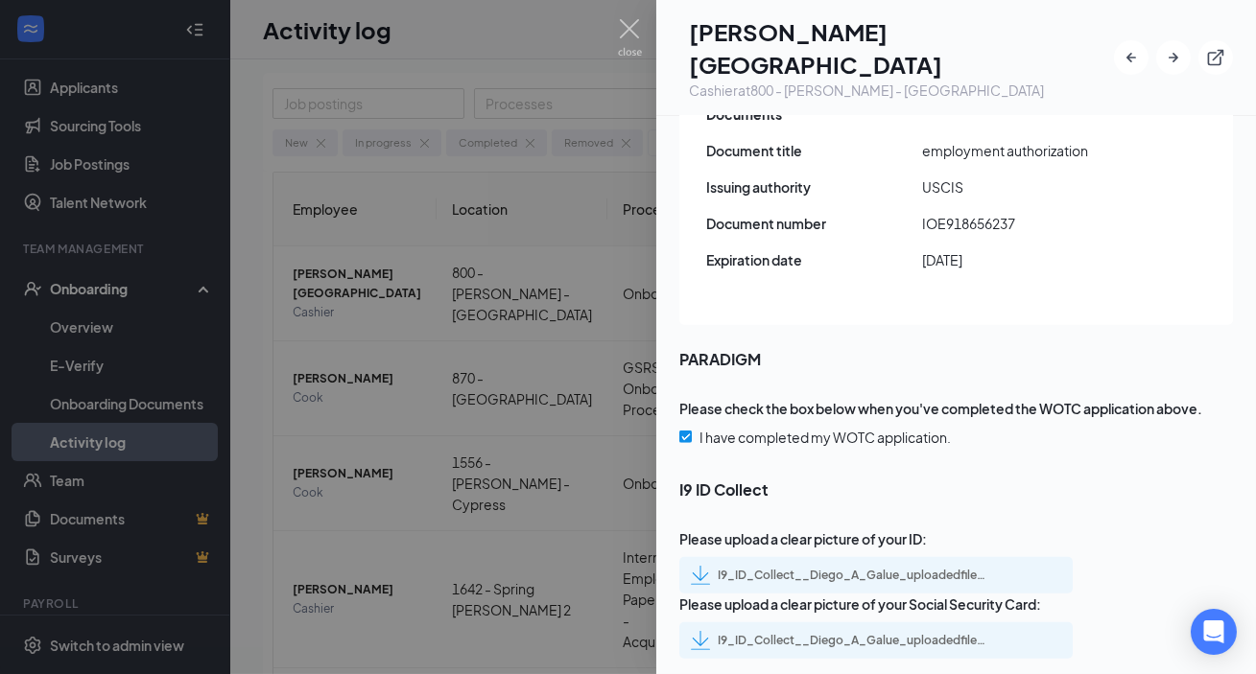
scroll to position [2629, 0]
click at [891, 546] on div "I9_ID_Collect__Diego_A_Galue_uploadedfile_20250812.pdf.pdf" at bounding box center [852, 575] width 269 height 15
click at [886, 546] on div "I9_ID_Collect__Diego_A_Galue_uploadedfile_20250812.pdf.pdf" at bounding box center [852, 640] width 269 height 15
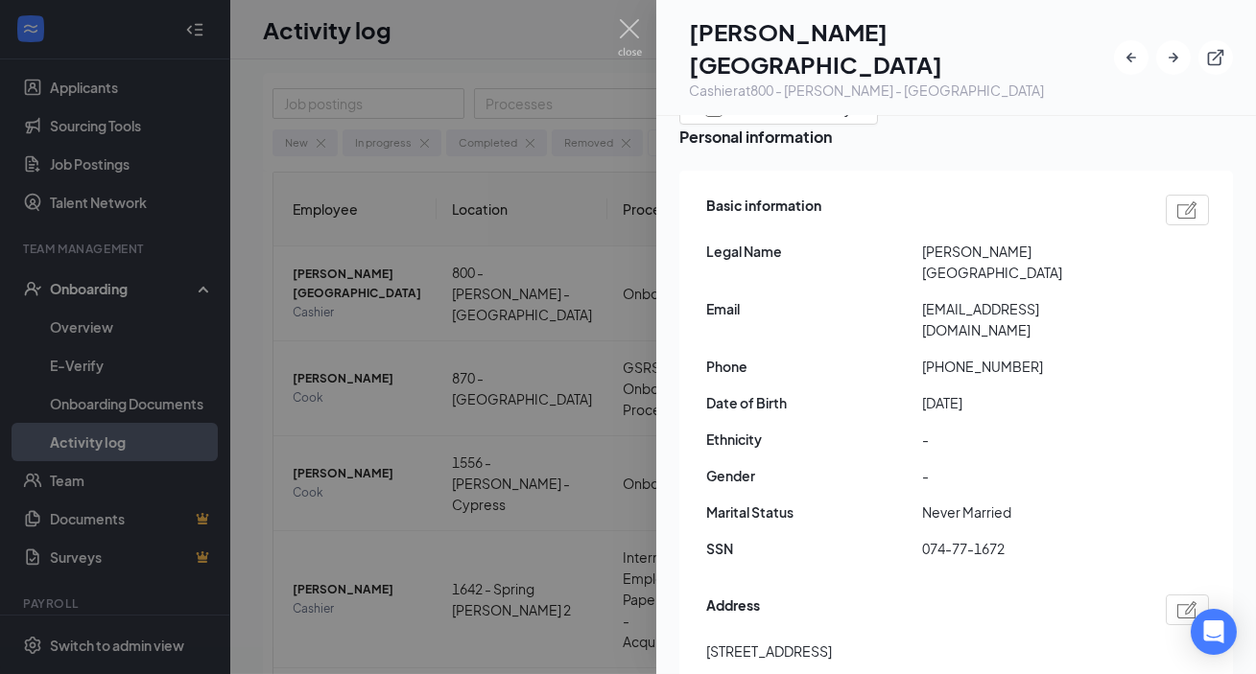
scroll to position [0, 0]
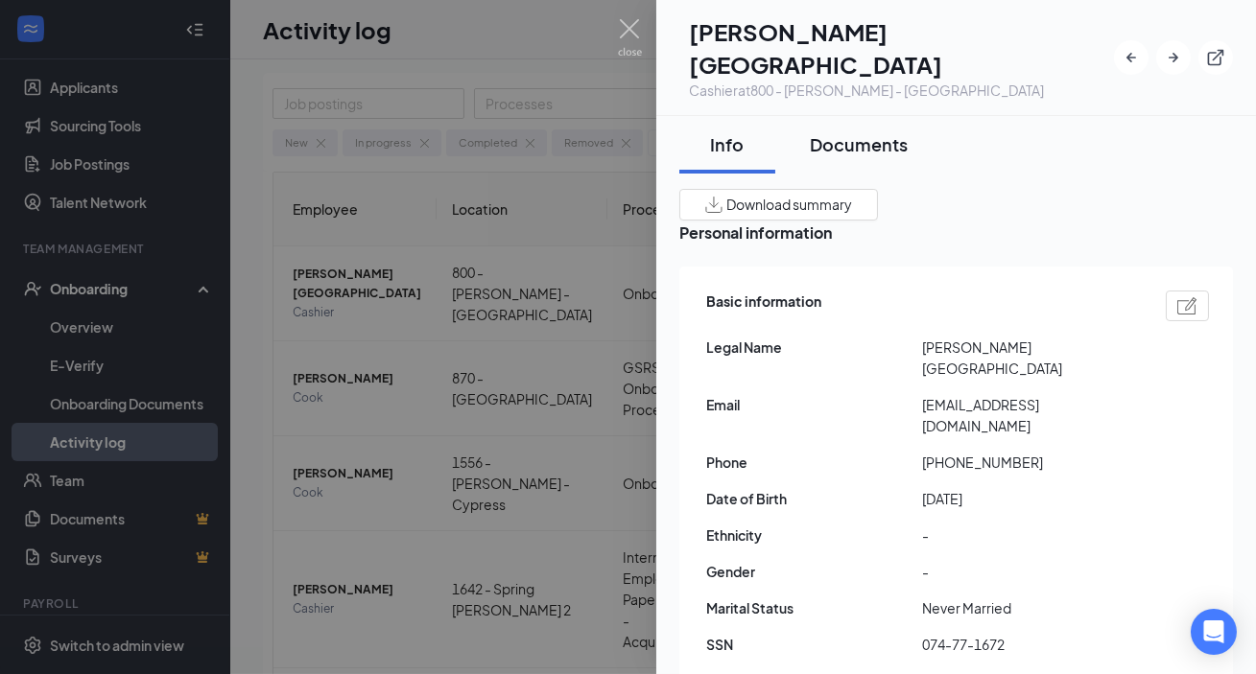
click at [854, 132] on div "Documents" at bounding box center [859, 144] width 98 height 24
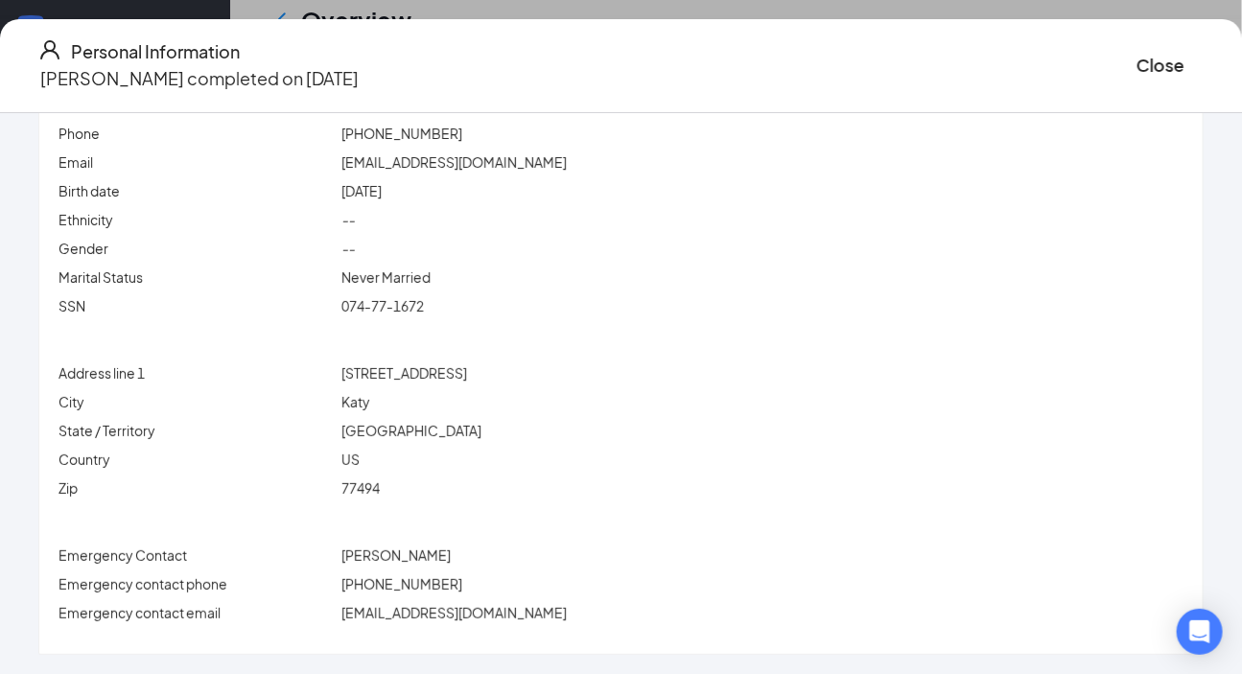
scroll to position [523, 0]
drag, startPoint x: 1147, startPoint y: 50, endPoint x: 1035, endPoint y: 135, distance: 140.3
click at [892, 60] on button "Close" at bounding box center [1161, 65] width 48 height 27
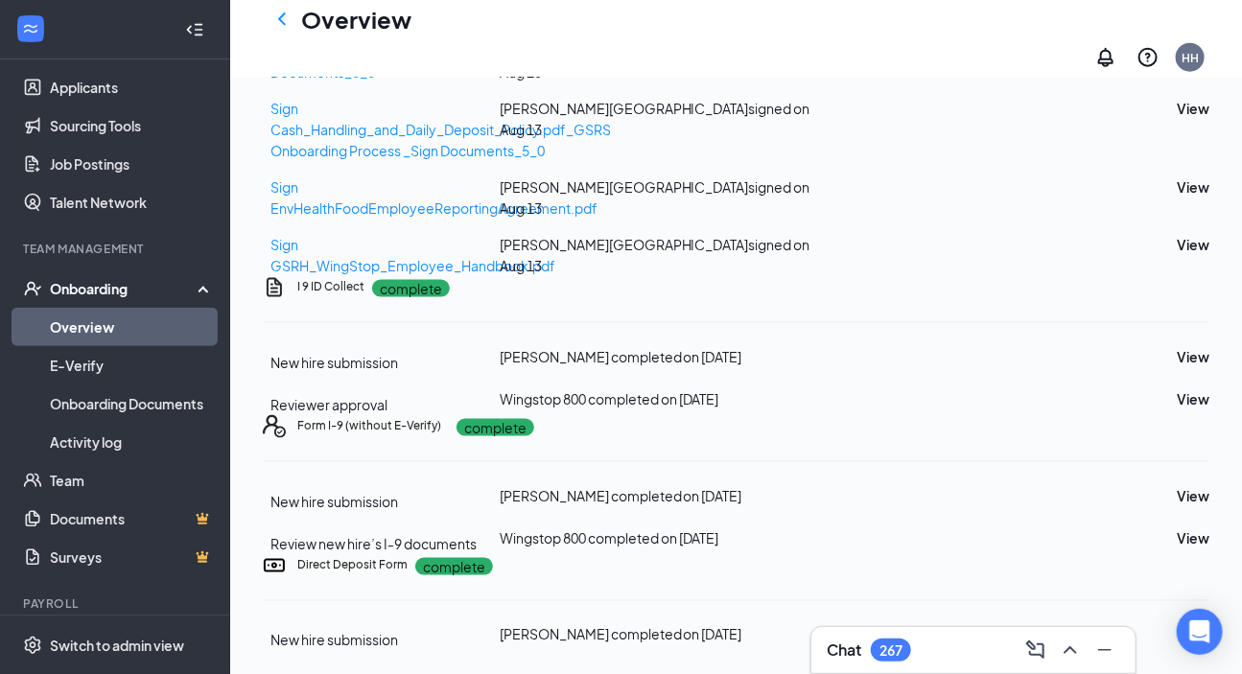
scroll to position [1257, 0]
click at [892, 546] on button "View" at bounding box center [1193, 635] width 33 height 21
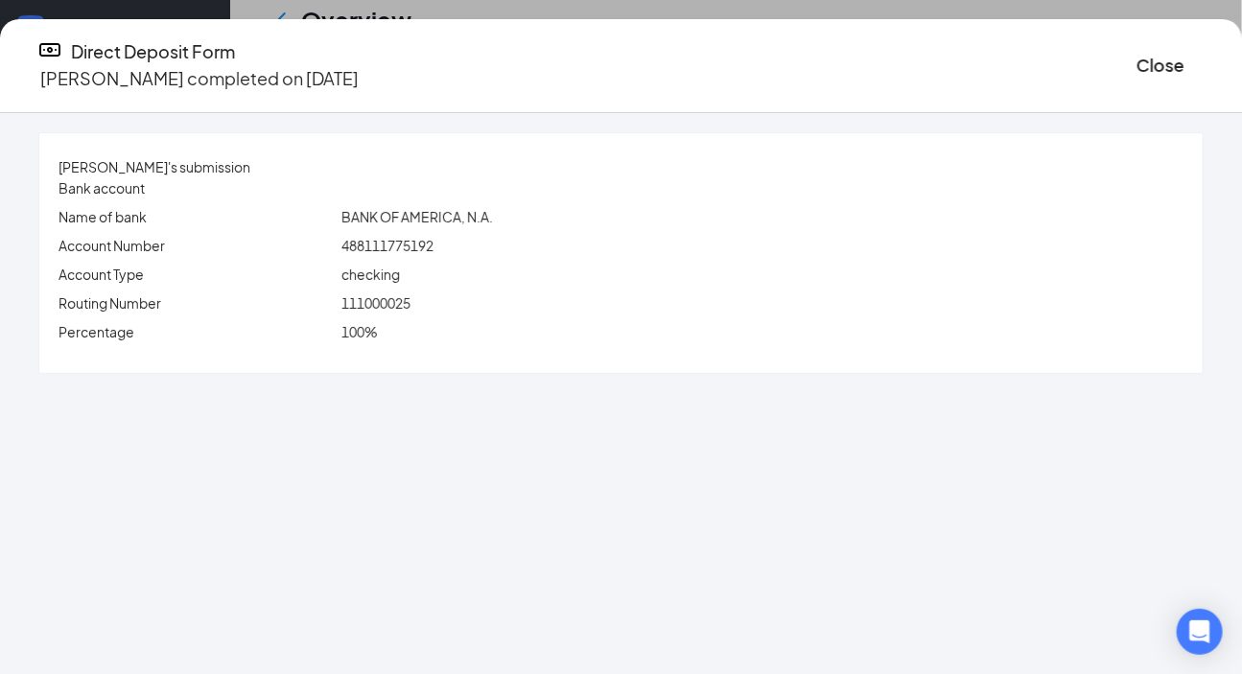
drag, startPoint x: 589, startPoint y: 276, endPoint x: 952, endPoint y: 154, distance: 382.9
click at [617, 265] on div "checking" at bounding box center [763, 274] width 850 height 21
drag, startPoint x: 1106, startPoint y: 49, endPoint x: 1014, endPoint y: 173, distance: 154.3
click at [892, 56] on button "Close" at bounding box center [1161, 65] width 48 height 27
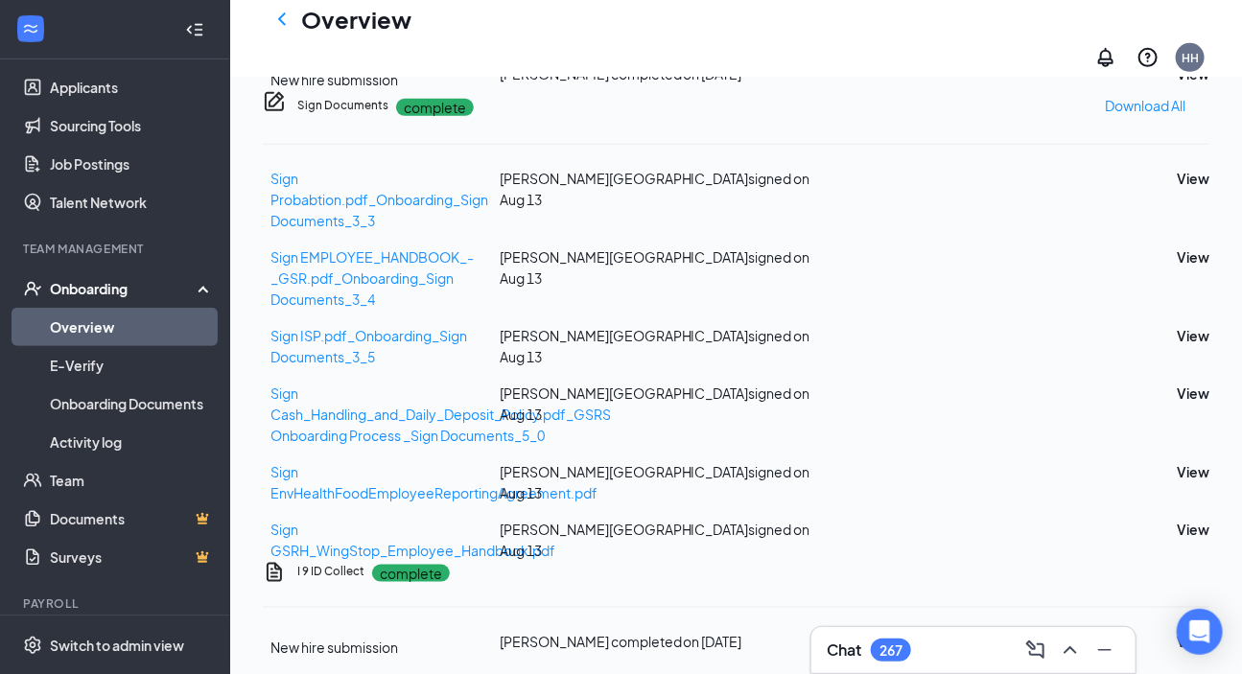
scroll to position [471, 0]
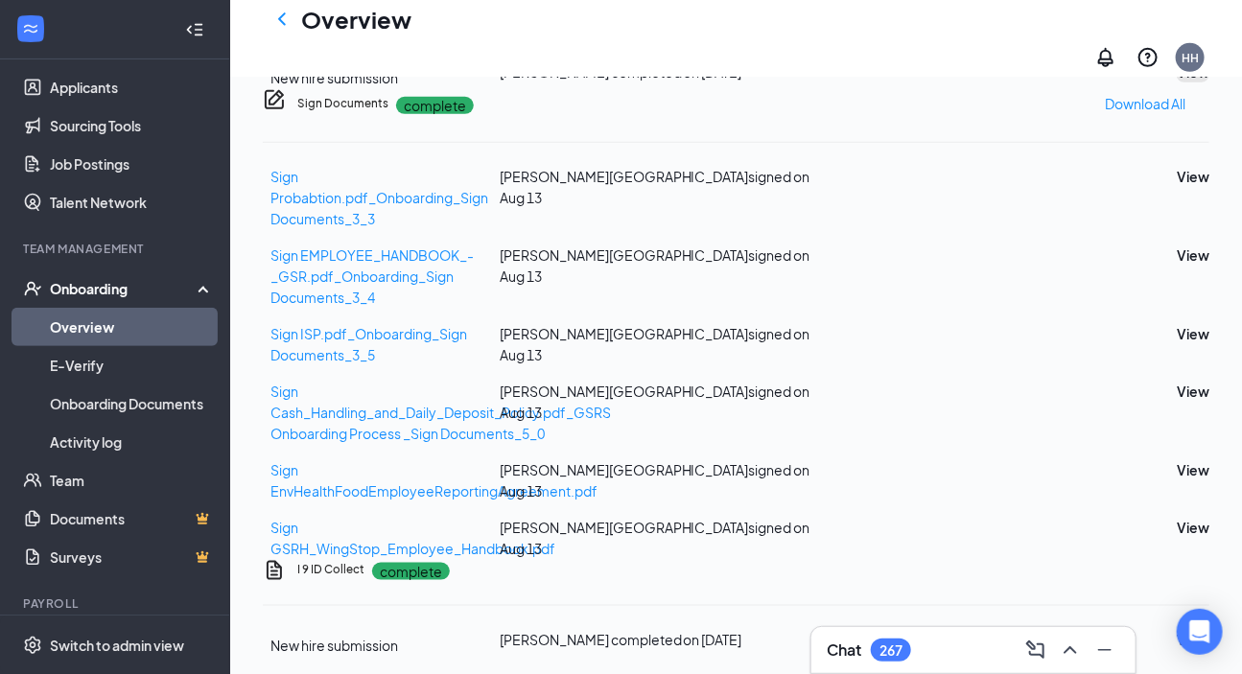
click at [892, 83] on button "View" at bounding box center [1193, 71] width 33 height 21
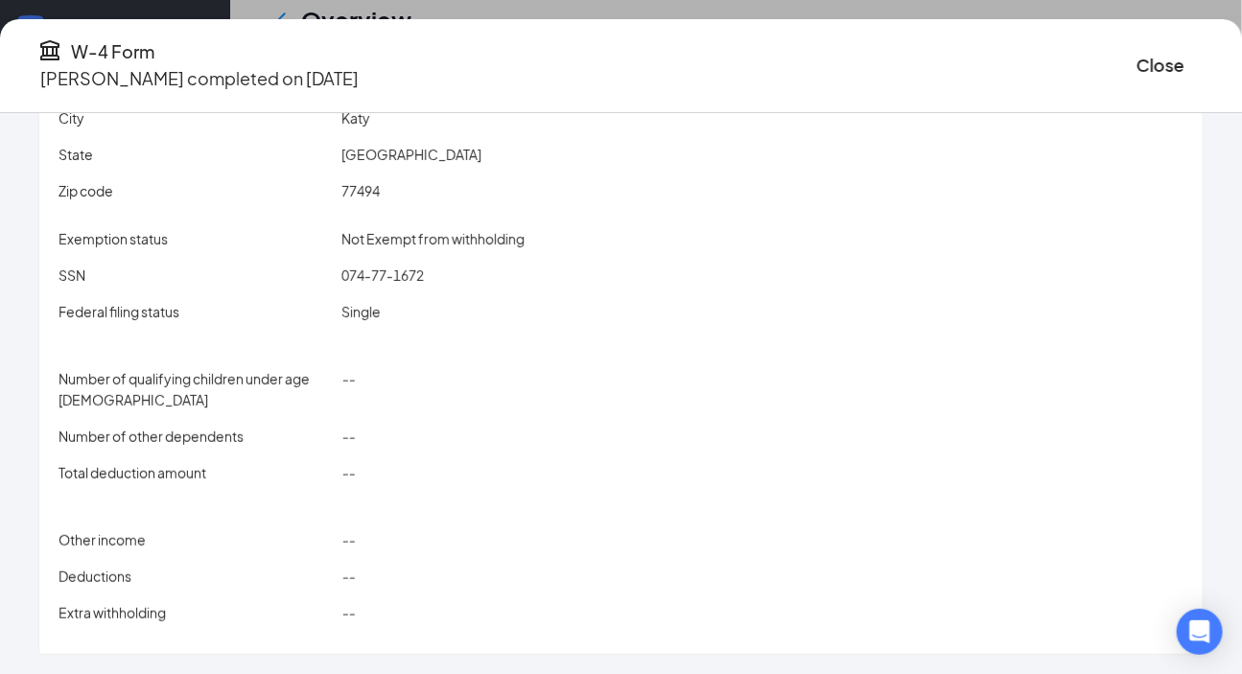
scroll to position [0, 0]
click at [892, 52] on button "Close" at bounding box center [1161, 65] width 48 height 27
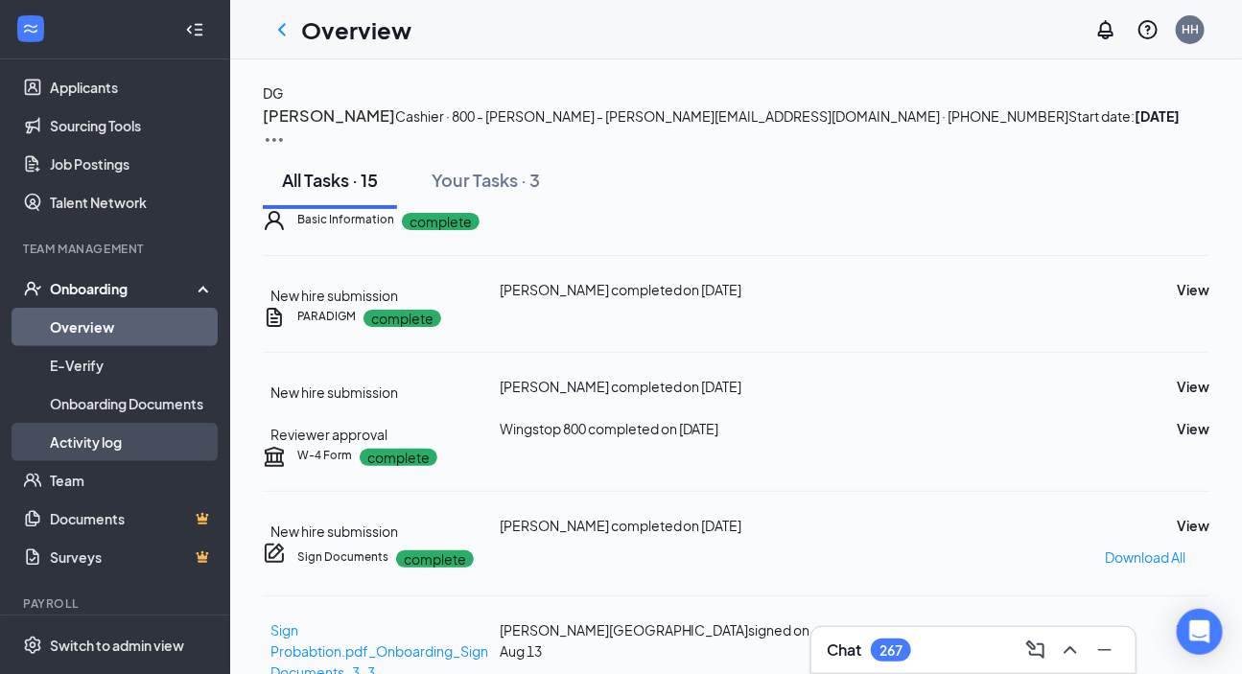
click at [139, 427] on link "Activity log" at bounding box center [132, 442] width 164 height 38
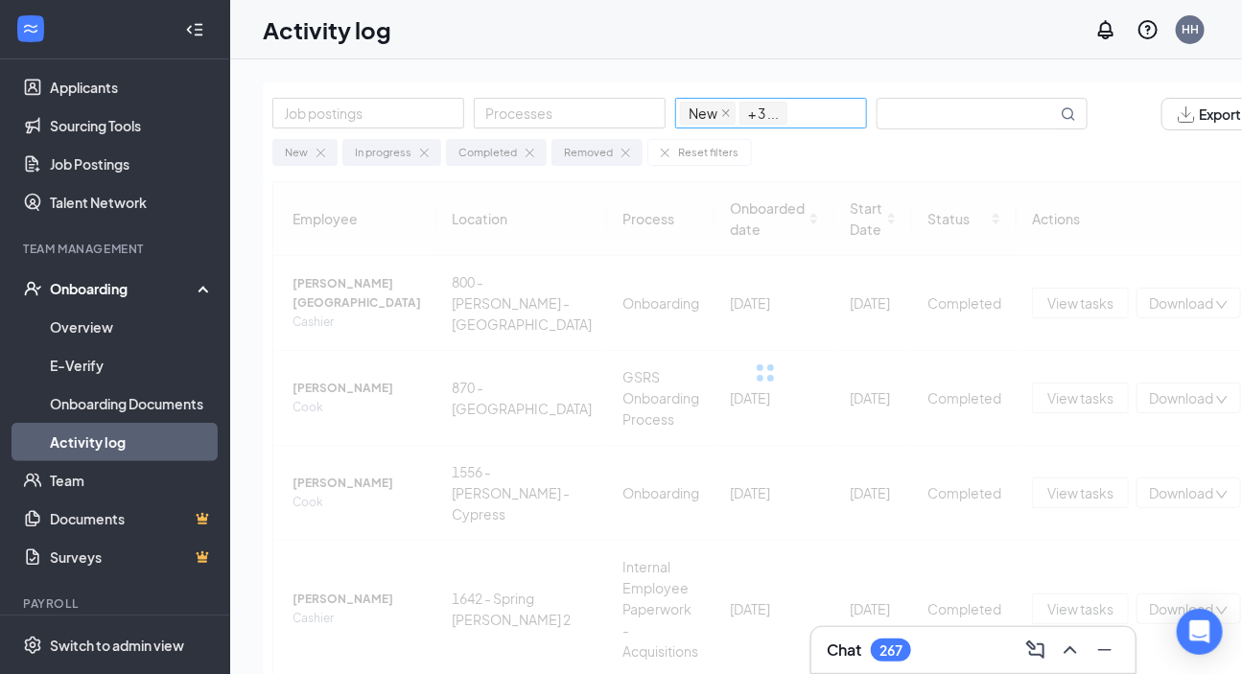
click at [860, 105] on div "New In progress Completed Removed + 3 ..." at bounding box center [771, 113] width 182 height 27
click at [892, 107] on input "text" at bounding box center [967, 114] width 179 height 30
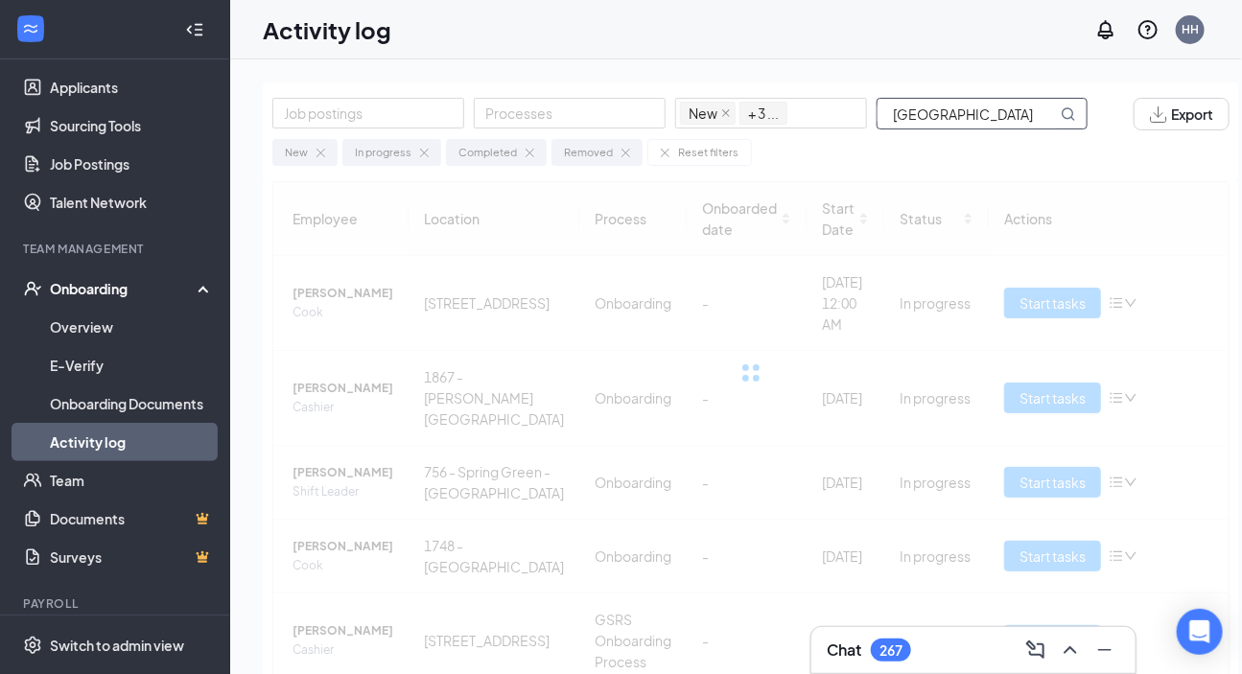
type input "[GEOGRAPHIC_DATA]"
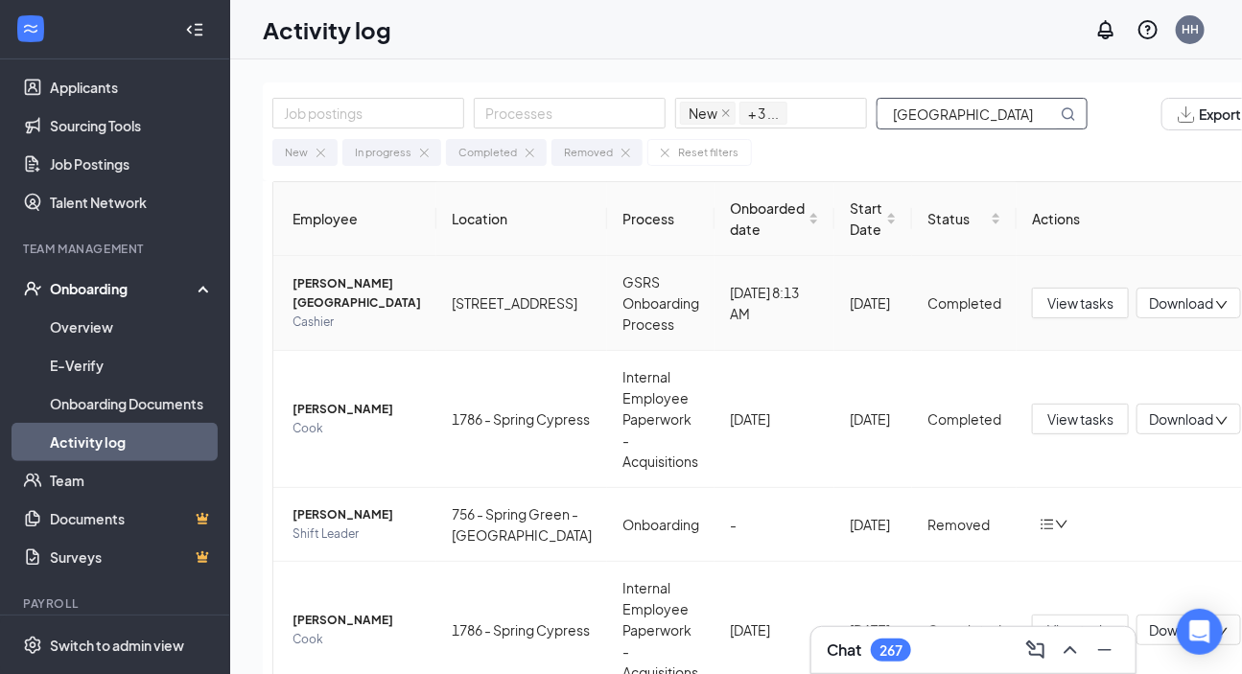
click at [389, 349] on td "[PERSON_NAME] Cashier" at bounding box center [354, 303] width 163 height 95
click at [371, 315] on span "Cashier" at bounding box center [357, 322] width 129 height 19
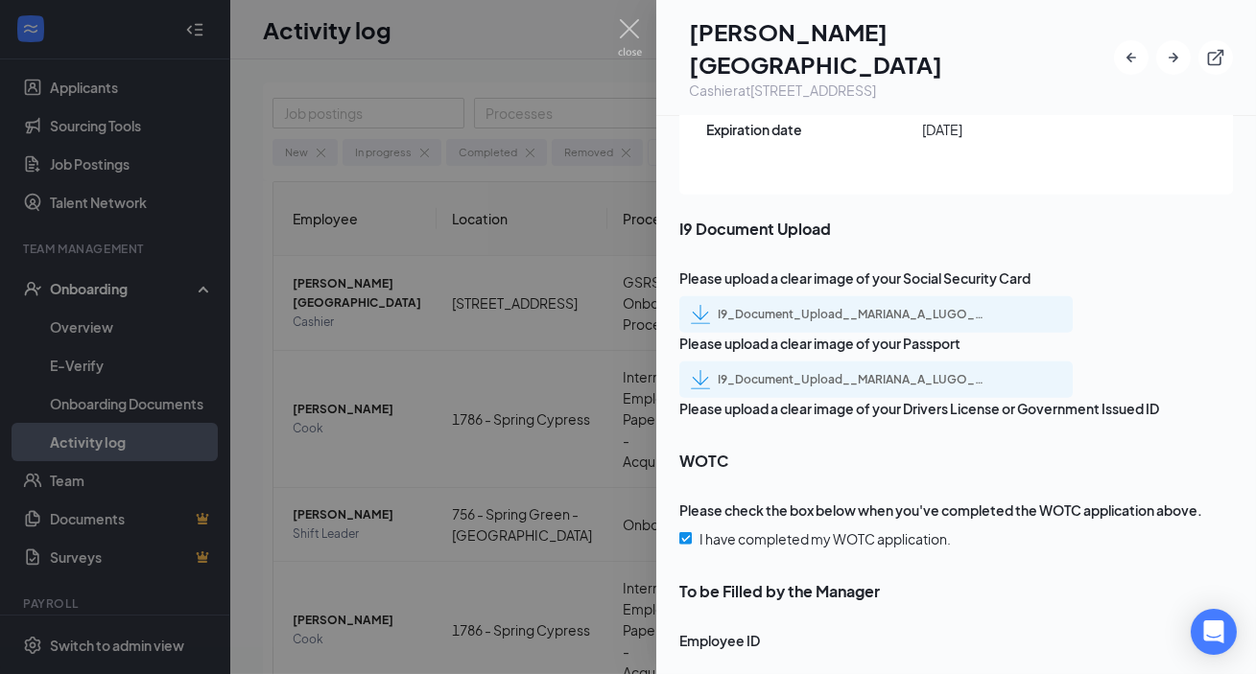
scroll to position [2690, 0]
click at [853, 307] on div "I9_Document_Upload__MARIANA_A_LUGO_uploadedfile_20250825.pdf.pdf" at bounding box center [852, 314] width 269 height 15
click at [845, 372] on div "I9_Document_Upload__MARIANA_A_LUGO_uploadedfile_20250825.pdf.pdf" at bounding box center [852, 379] width 269 height 15
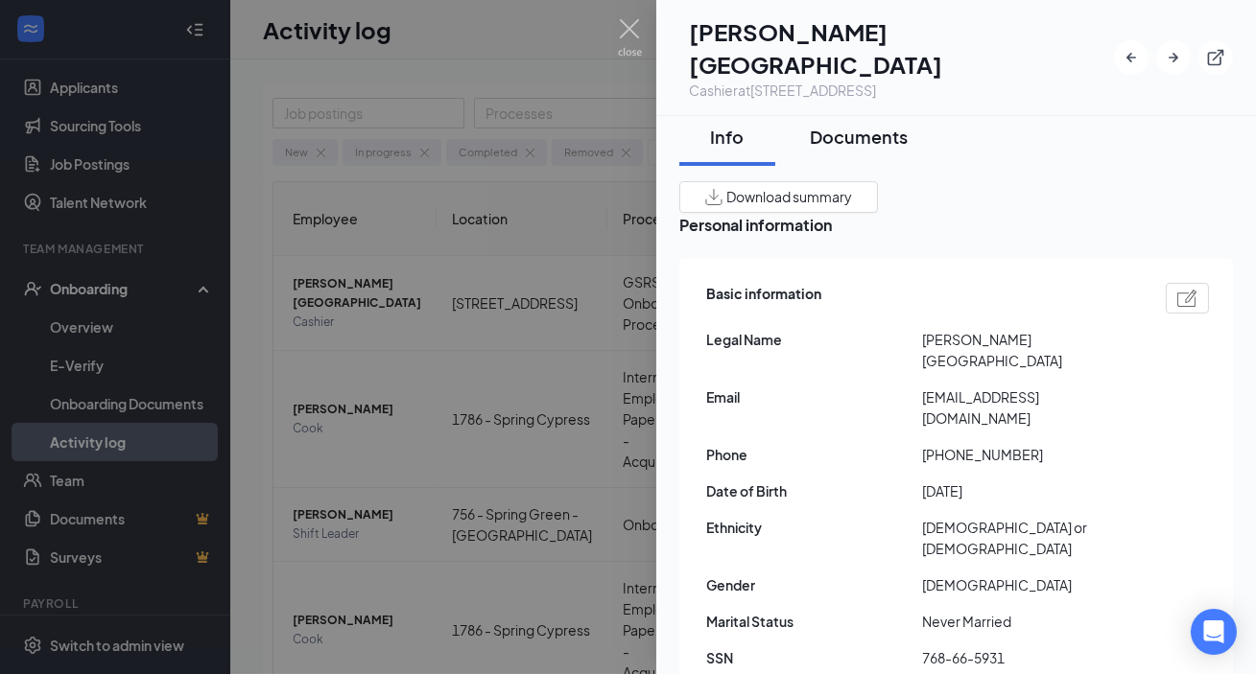
scroll to position [0, 0]
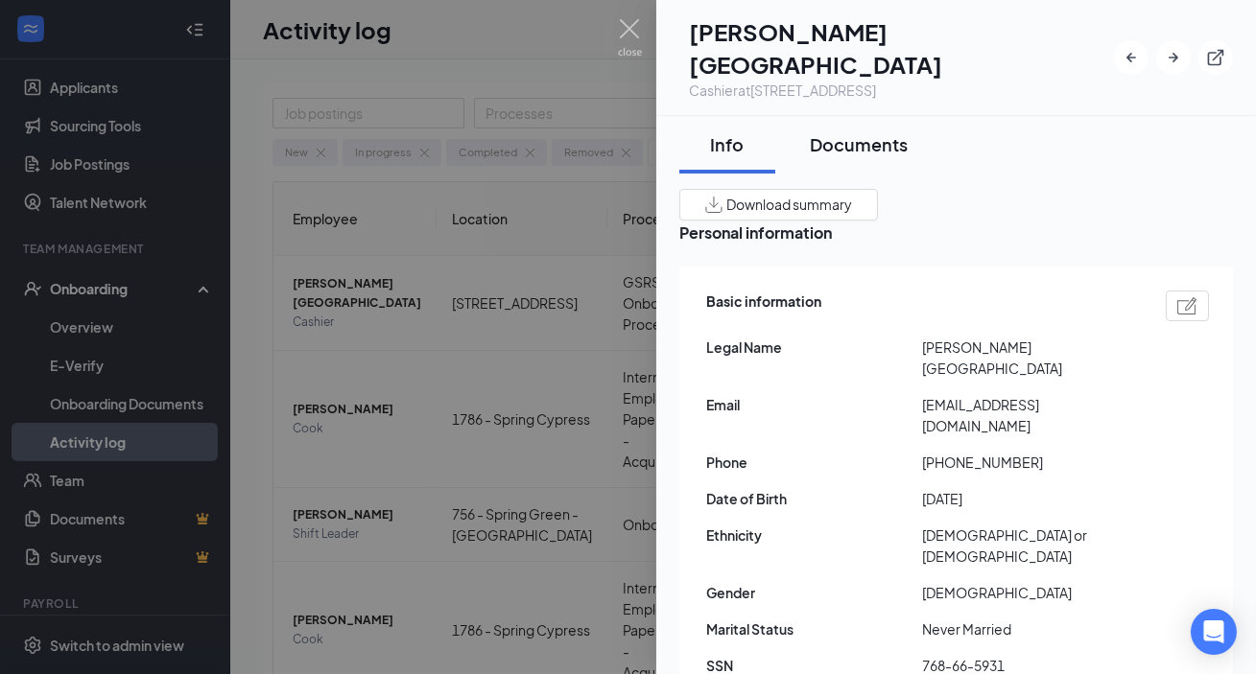
drag, startPoint x: 884, startPoint y: 109, endPoint x: 801, endPoint y: 461, distance: 360.7
click at [884, 132] on div "Documents" at bounding box center [859, 144] width 98 height 24
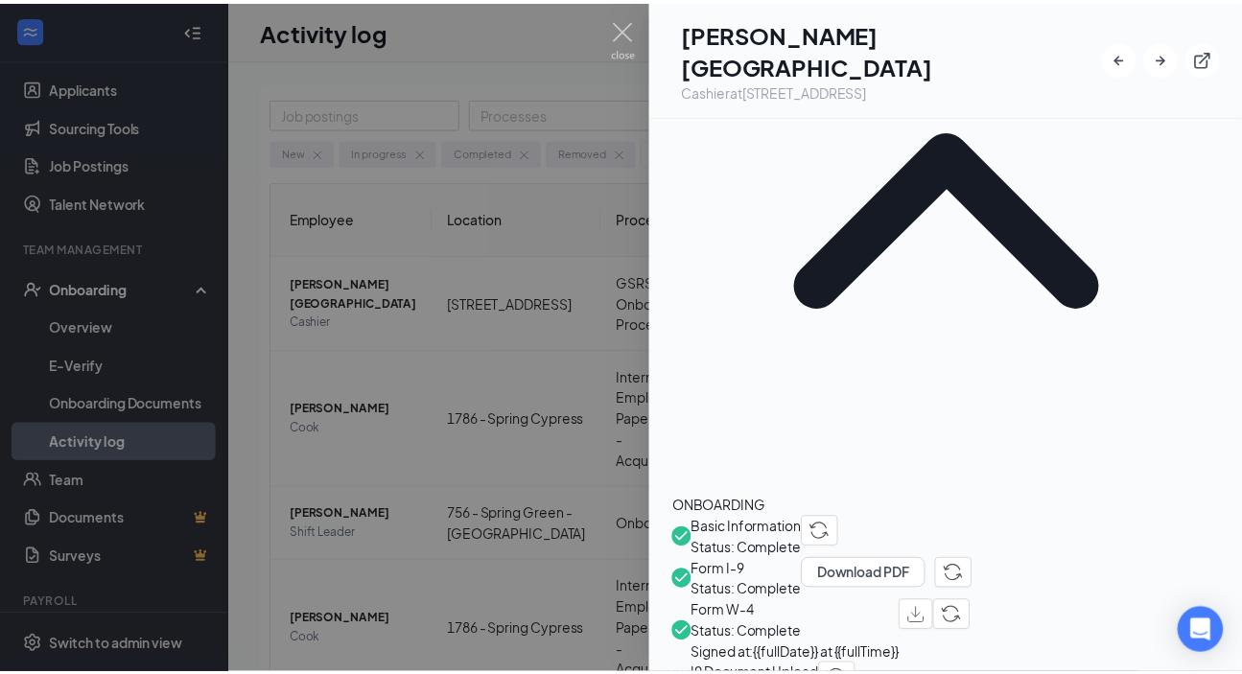
scroll to position [261, 0]
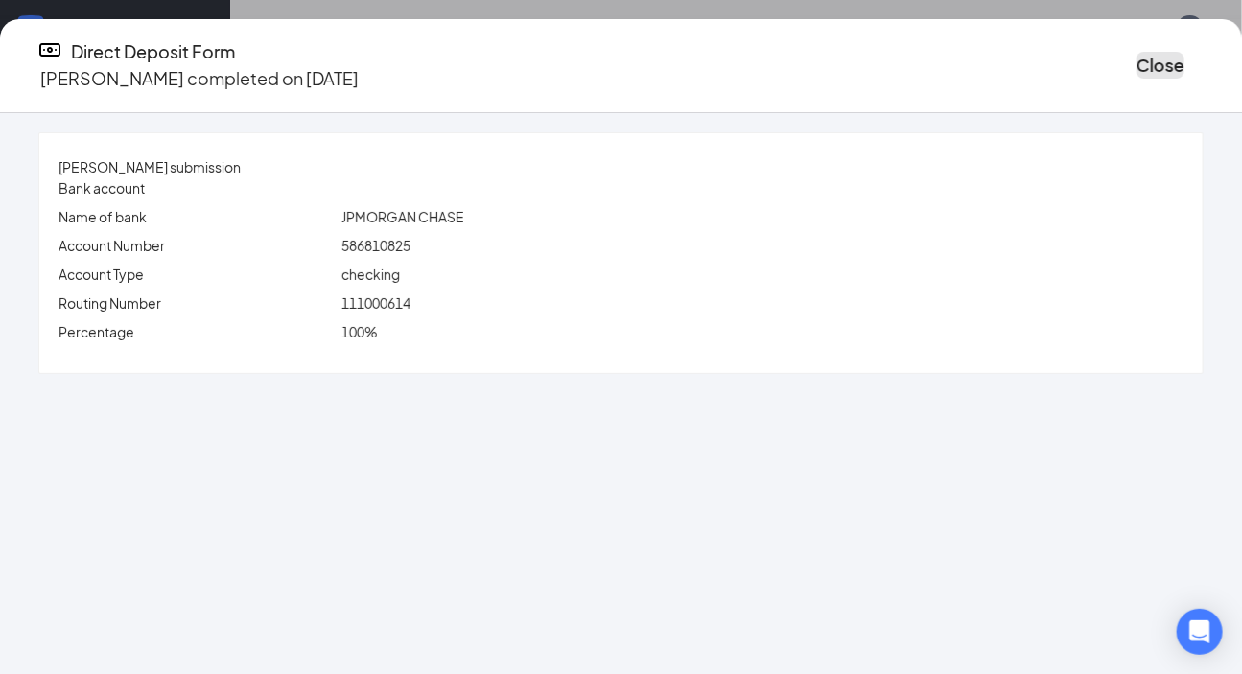
click at [892, 56] on button "Close" at bounding box center [1161, 65] width 48 height 27
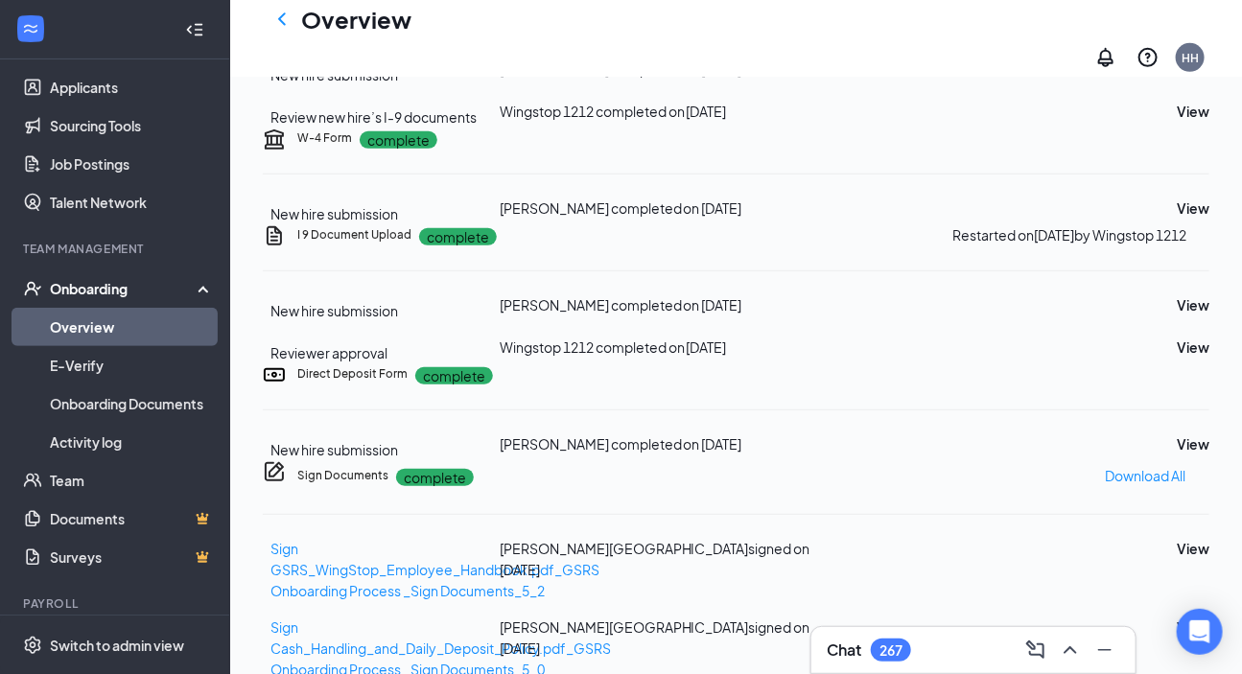
scroll to position [523, 0]
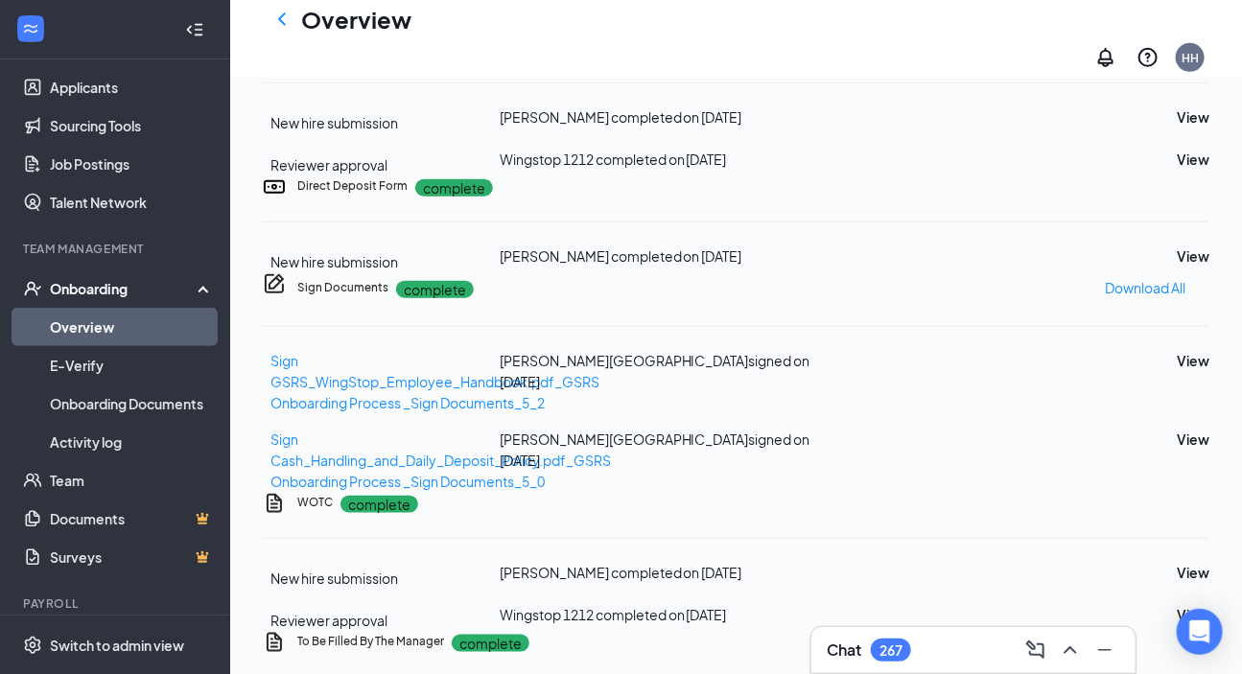
click at [892, 31] on button "View" at bounding box center [1193, 20] width 33 height 21
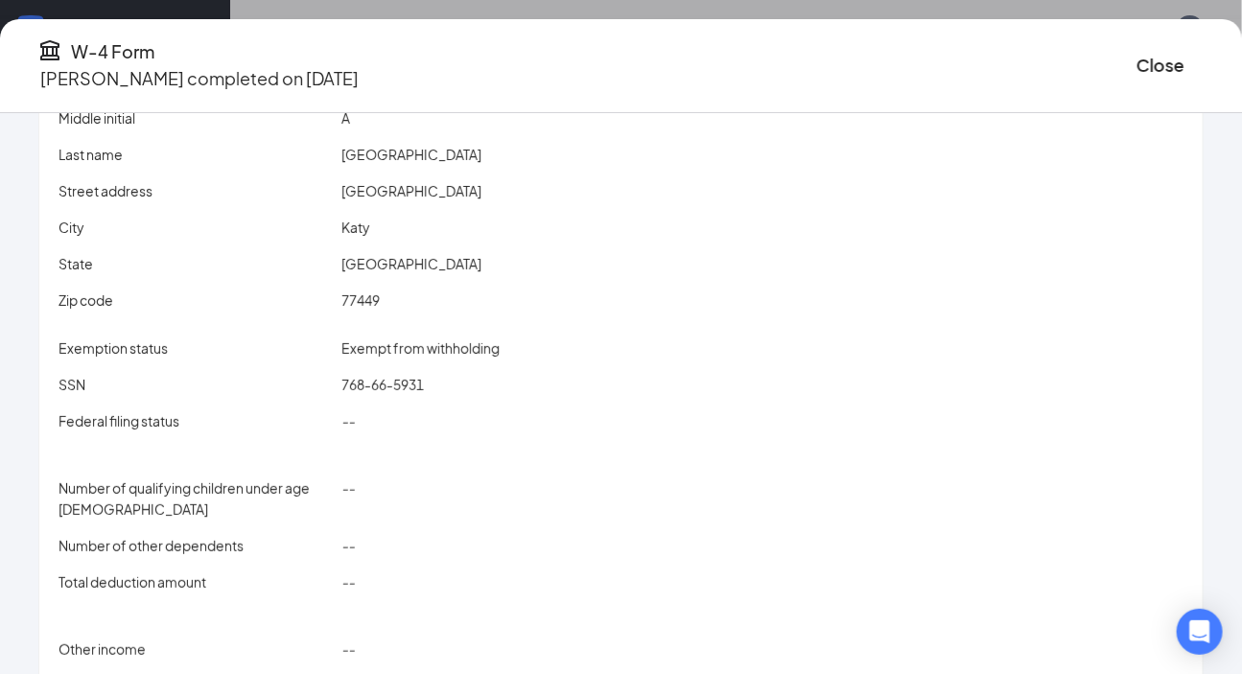
scroll to position [0, 0]
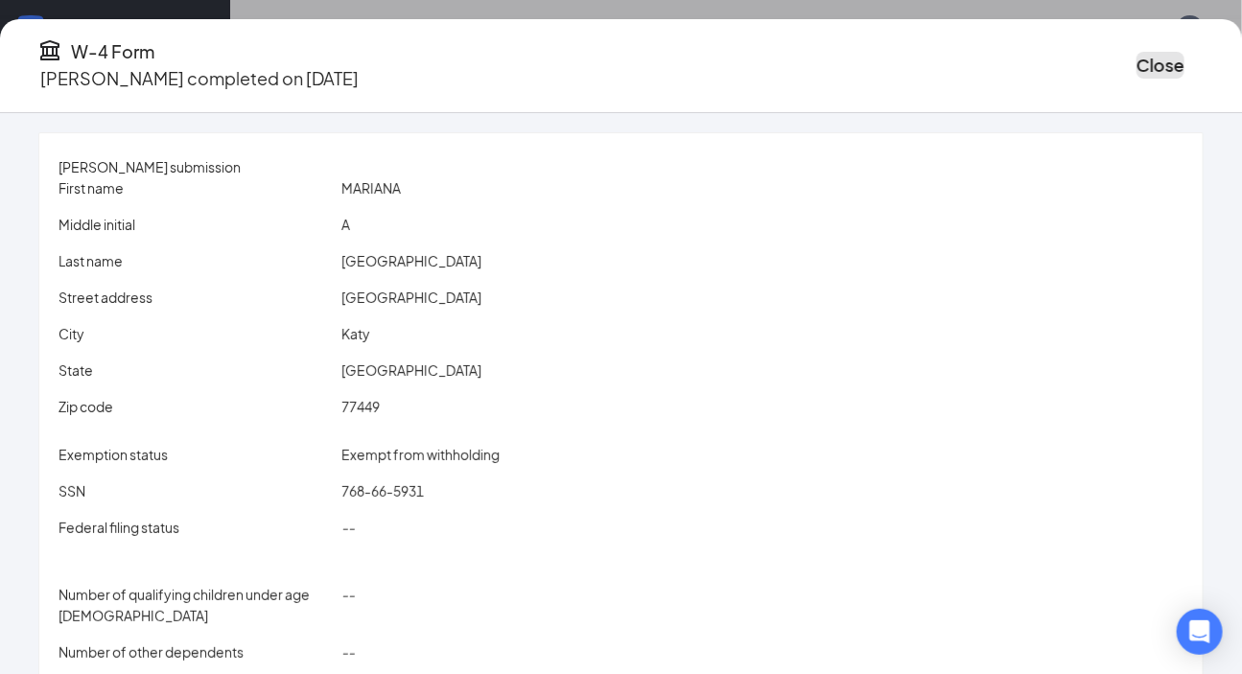
drag, startPoint x: 1116, startPoint y: 48, endPoint x: 1092, endPoint y: 76, distance: 36.7
click at [892, 52] on button "Close" at bounding box center [1161, 65] width 48 height 27
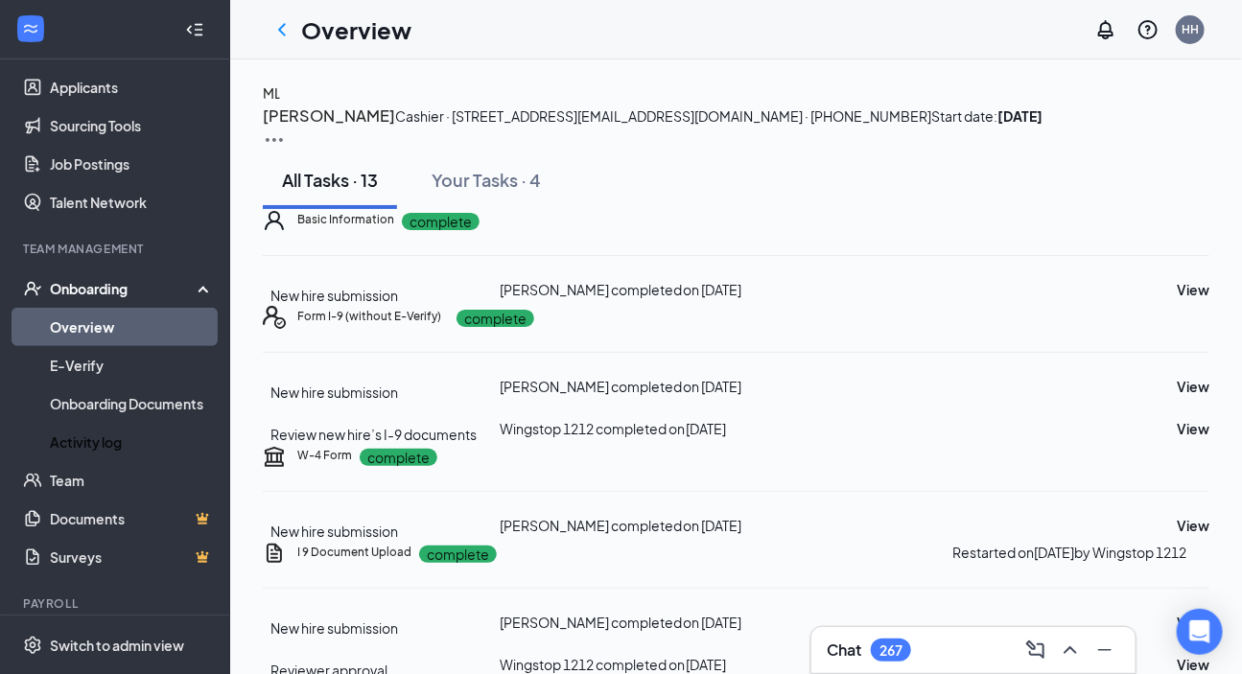
drag, startPoint x: 133, startPoint y: 441, endPoint x: 215, endPoint y: 465, distance: 85.0
click at [135, 442] on link "Activity log" at bounding box center [132, 442] width 164 height 38
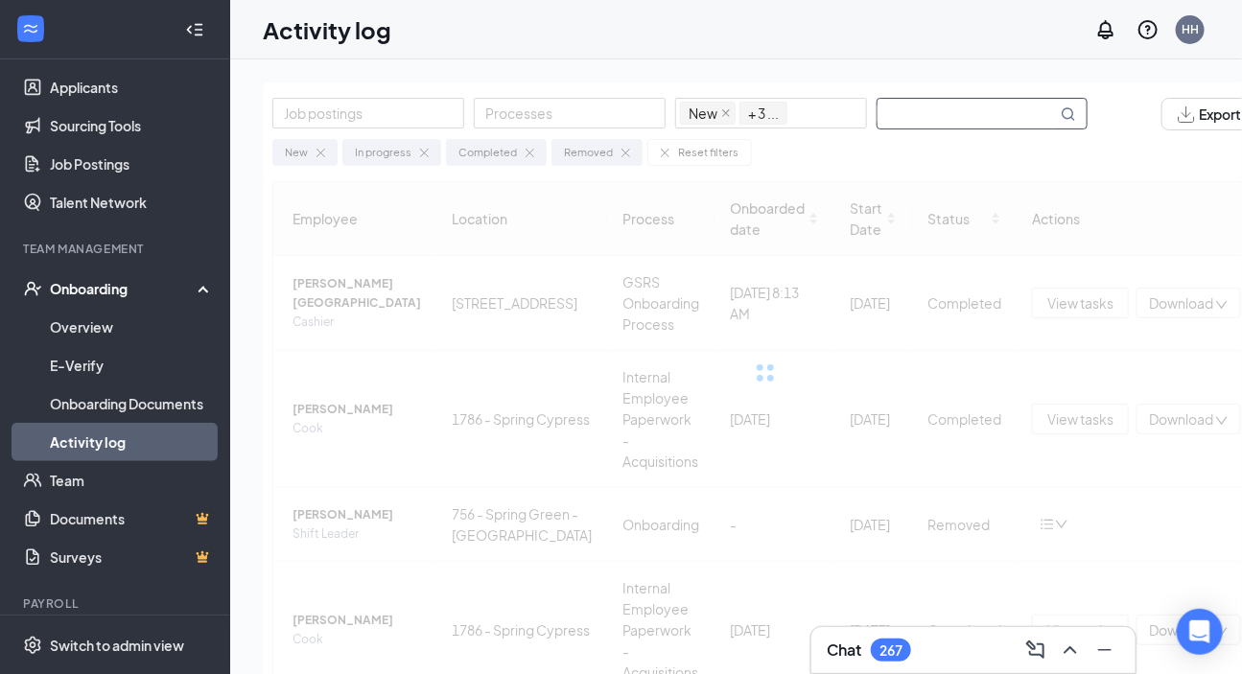
click at [892, 112] on input "text" at bounding box center [967, 114] width 179 height 30
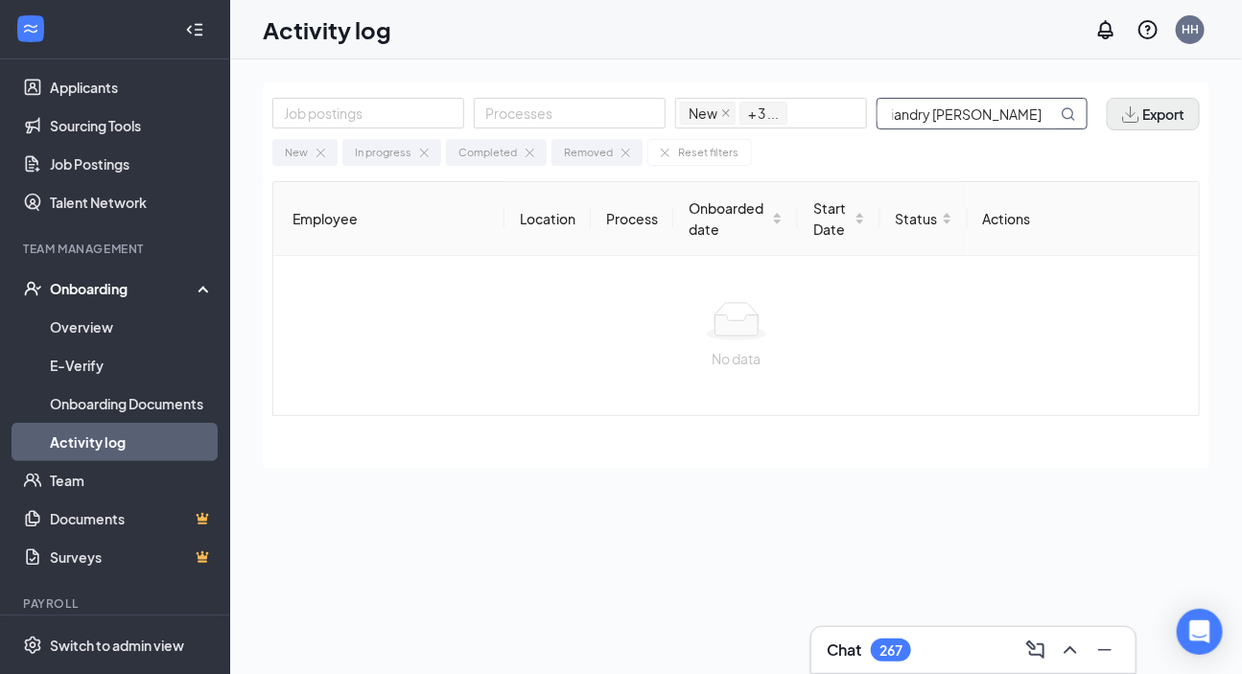
scroll to position [0, 33]
drag, startPoint x: 911, startPoint y: 114, endPoint x: 1170, endPoint y: 119, distance: 258.1
click at [892, 119] on div "Job postings Processes New In progress Completed Removed + 3 ... Eliandry [PERS…" at bounding box center [736, 114] width 928 height 33
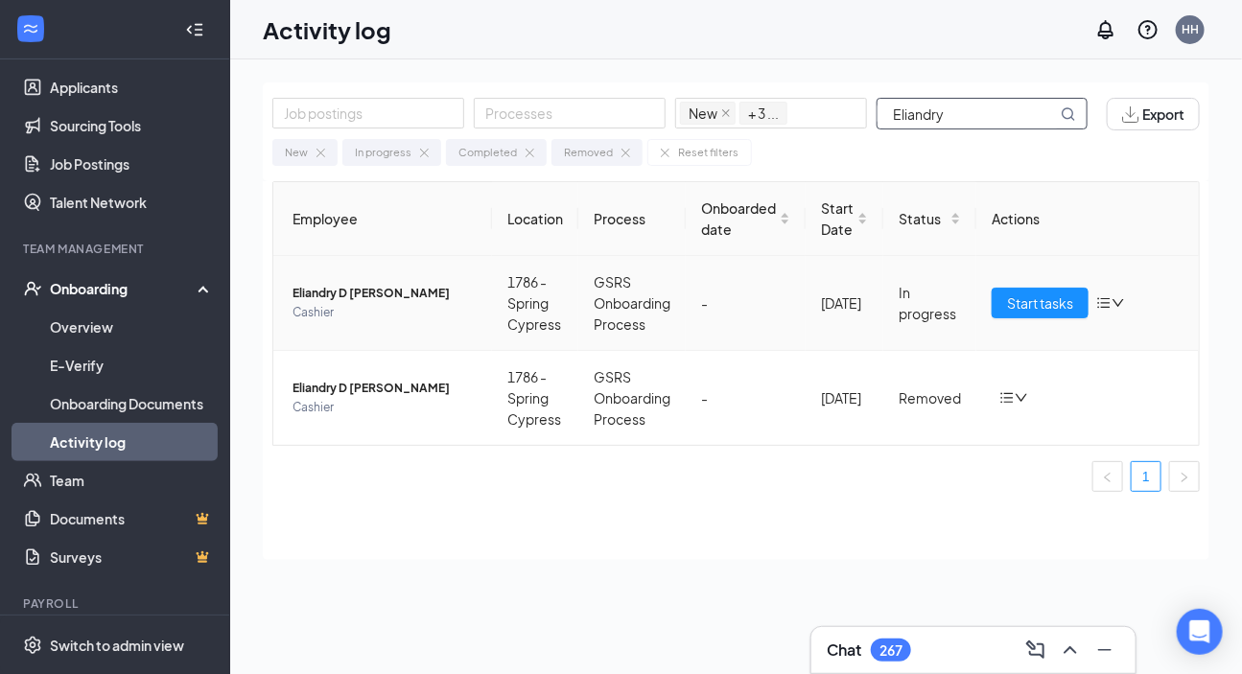
type input "Eliandry"
click at [354, 297] on span "Eliandry D [PERSON_NAME]" at bounding box center [385, 293] width 184 height 19
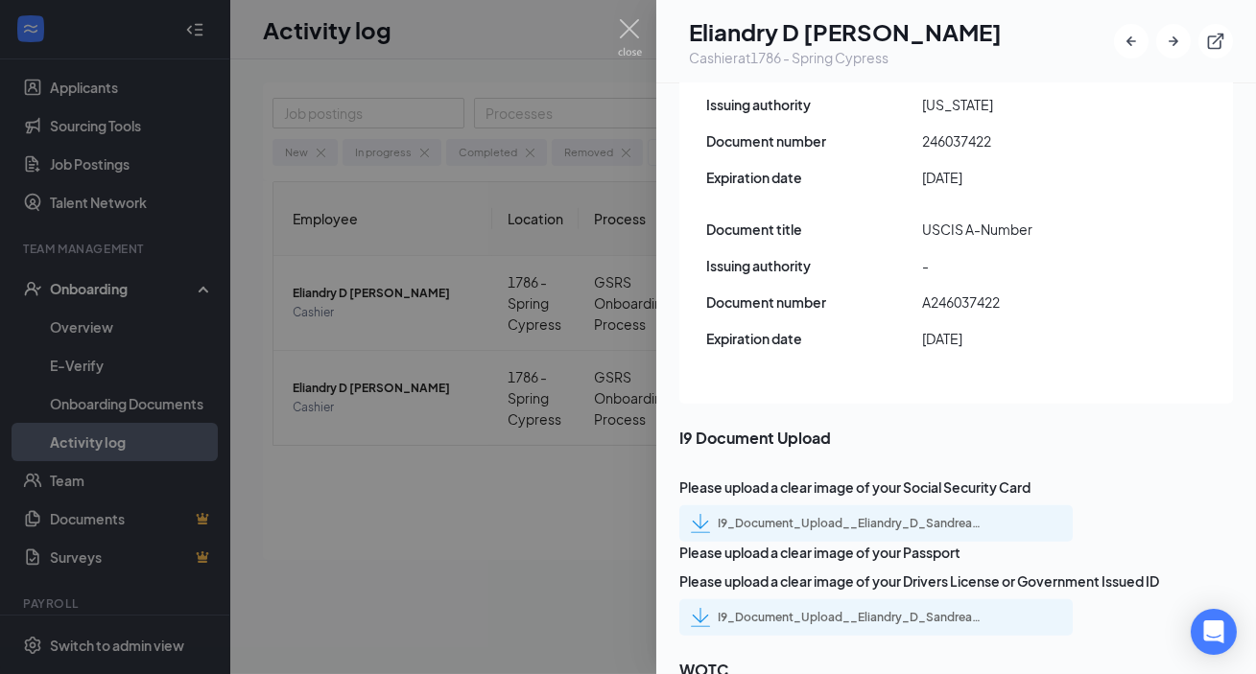
scroll to position [2965, 0]
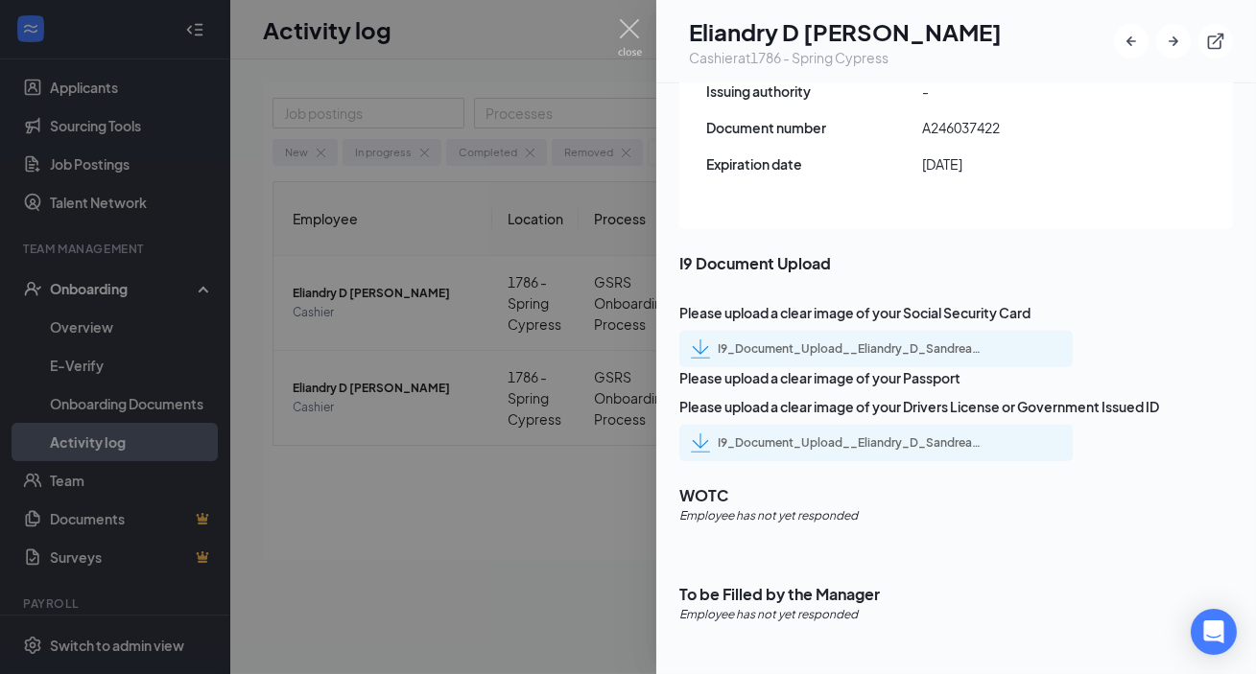
click at [892, 342] on div "I9_Document_Upload__Eliandry_D_Sandrea_uploadedfile_20250819.pdf.pdf" at bounding box center [852, 349] width 269 height 15
click at [892, 451] on div "I9_Document_Upload__Eliandry_D_Sandrea_uploadedfile_20250819.pdf.pdf" at bounding box center [852, 443] width 269 height 15
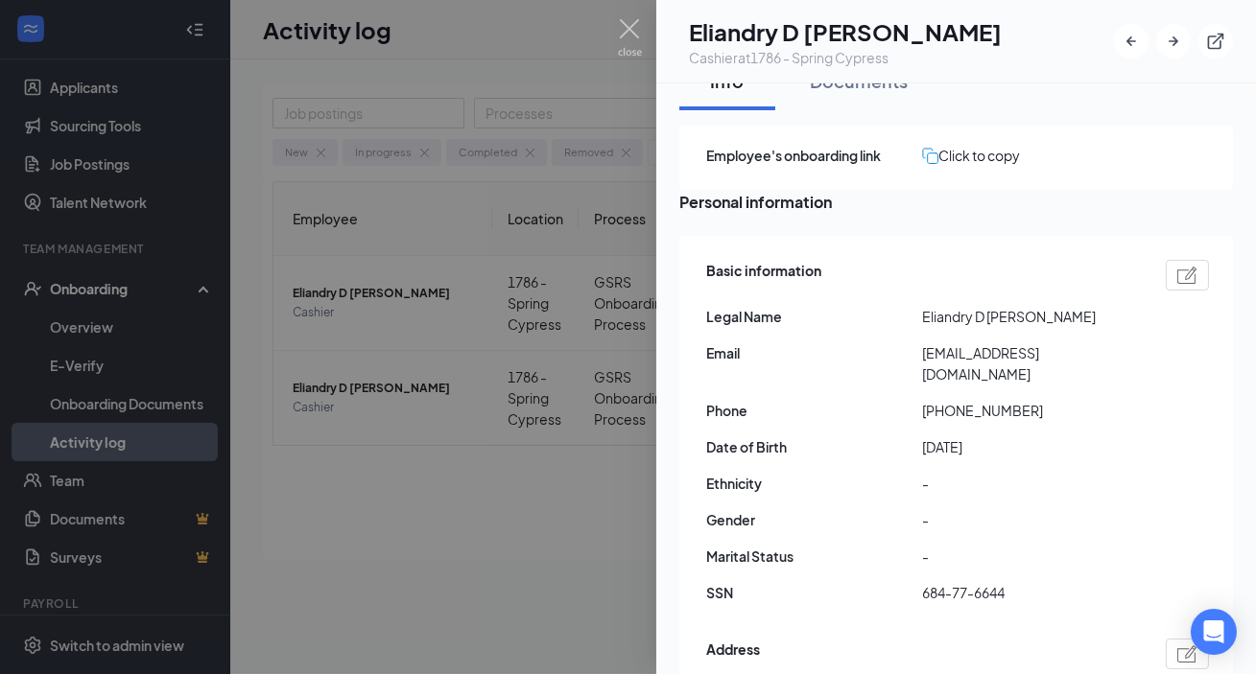
scroll to position [0, 0]
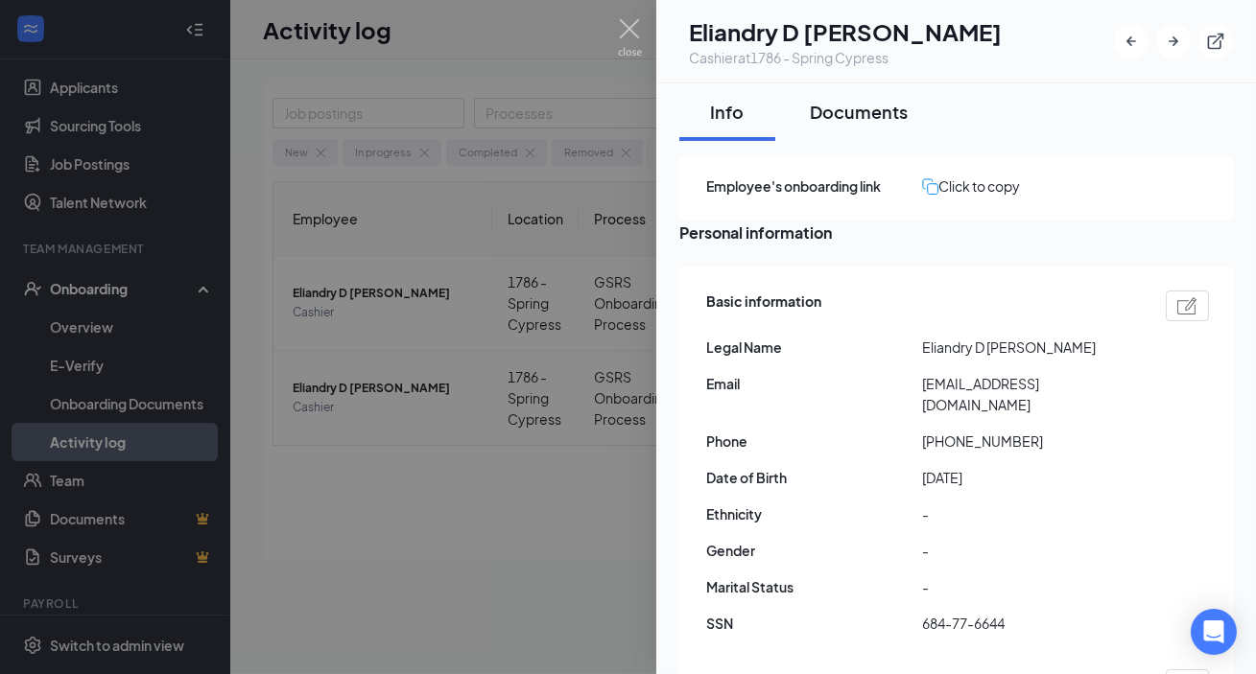
drag, startPoint x: 855, startPoint y: 115, endPoint x: 820, endPoint y: 537, distance: 423.6
click at [855, 117] on div "Documents" at bounding box center [859, 112] width 98 height 24
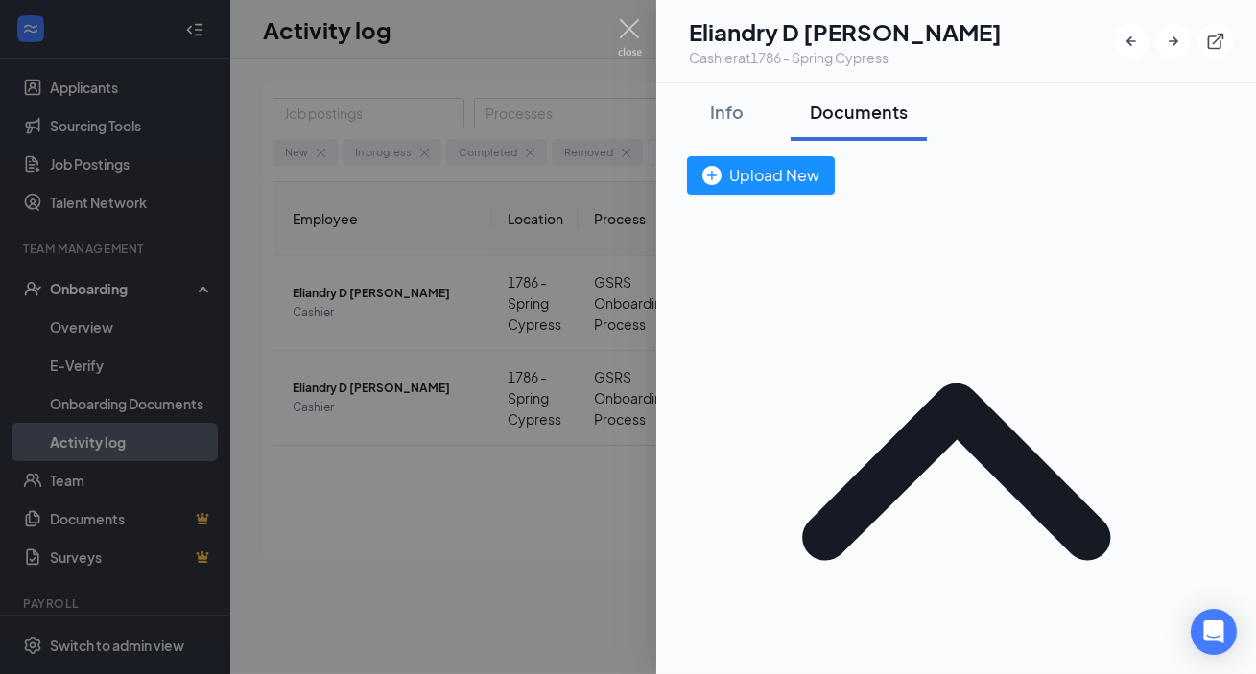
click at [467, 326] on div at bounding box center [628, 337] width 1256 height 674
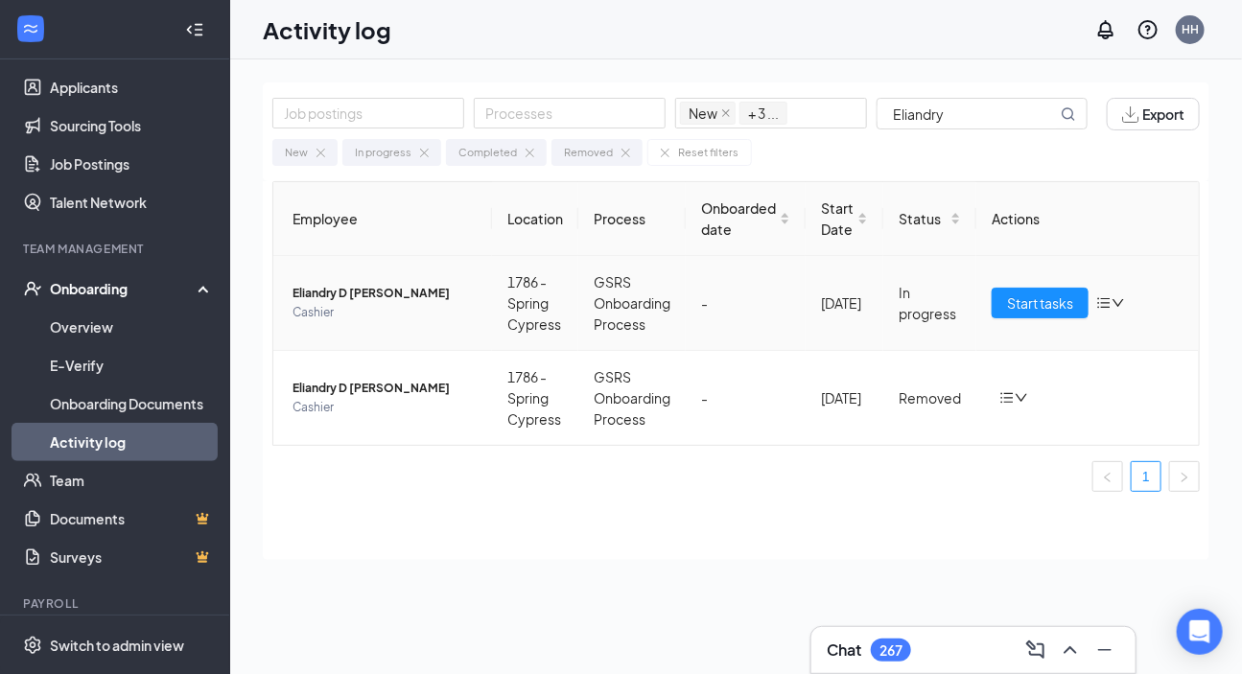
click at [422, 295] on span "Eliandry D [PERSON_NAME]" at bounding box center [385, 293] width 184 height 19
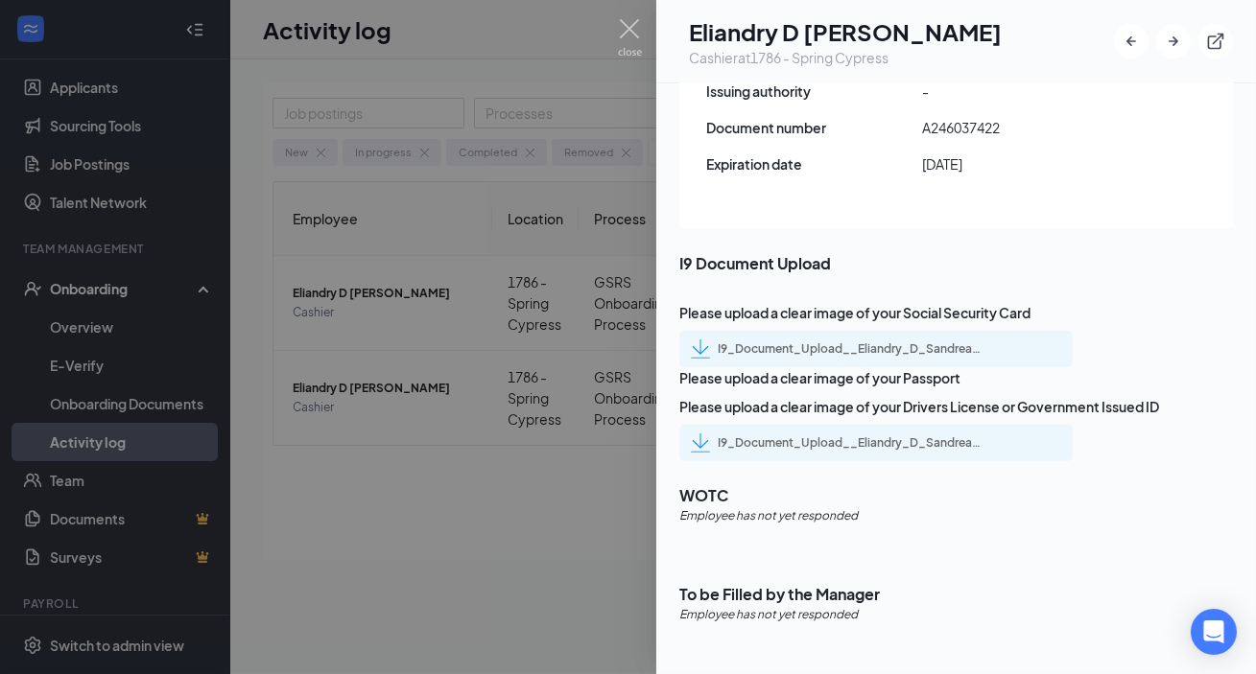
scroll to position [3070, 0]
click at [843, 342] on div "I9_Document_Upload__Eliandry_D_Sandrea_uploadedfile_20250819.pdf.pdf" at bounding box center [852, 349] width 269 height 15
click at [857, 436] on div "I9_Document_Upload__Eliandry_D_Sandrea_uploadedfile_20250819.pdf.pdf" at bounding box center [852, 443] width 269 height 15
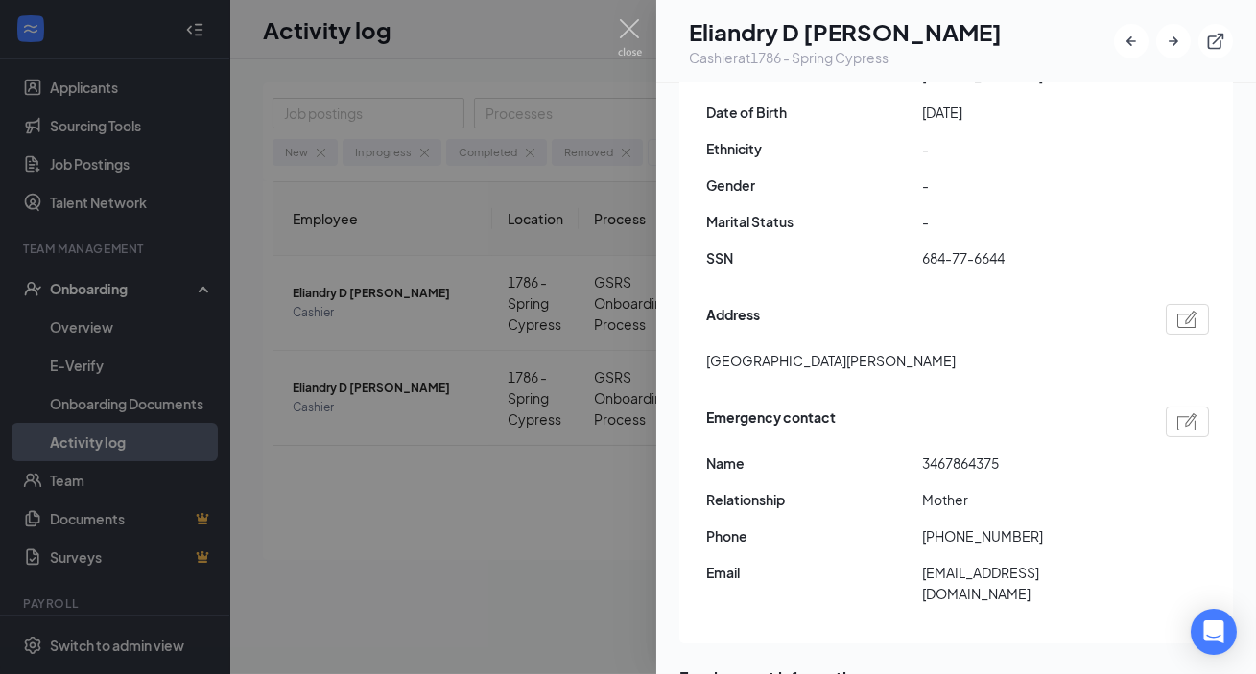
scroll to position [0, 0]
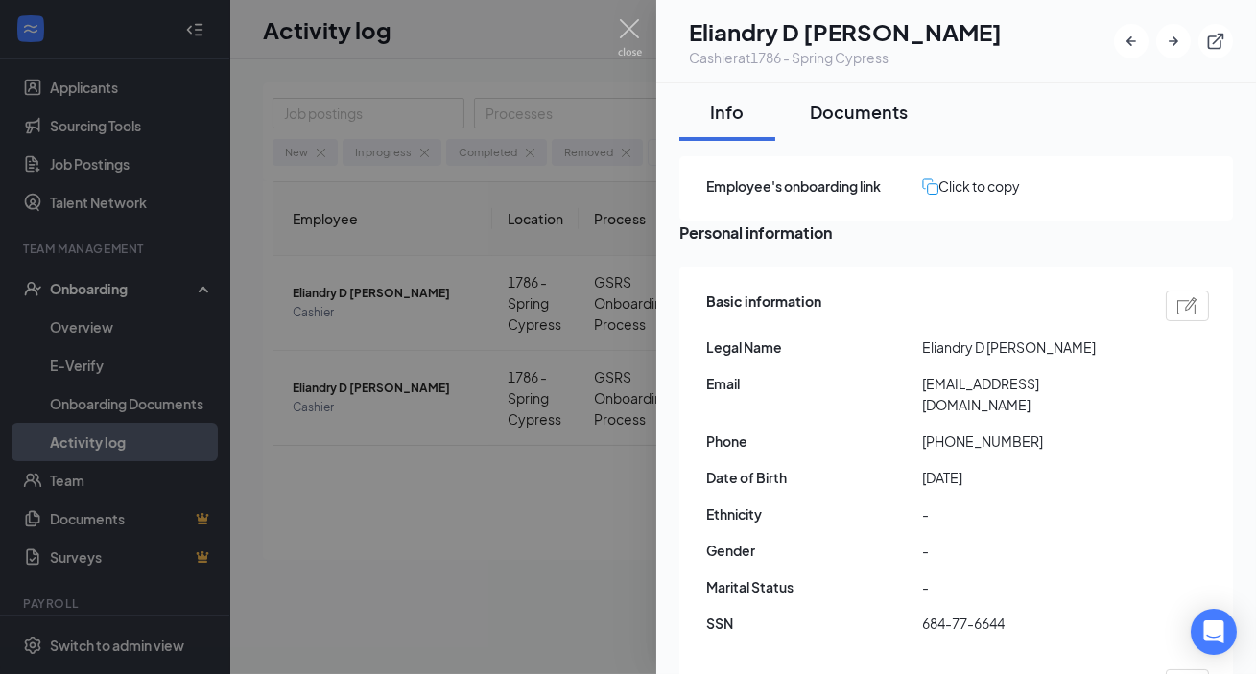
click at [833, 103] on div "Documents" at bounding box center [859, 112] width 98 height 24
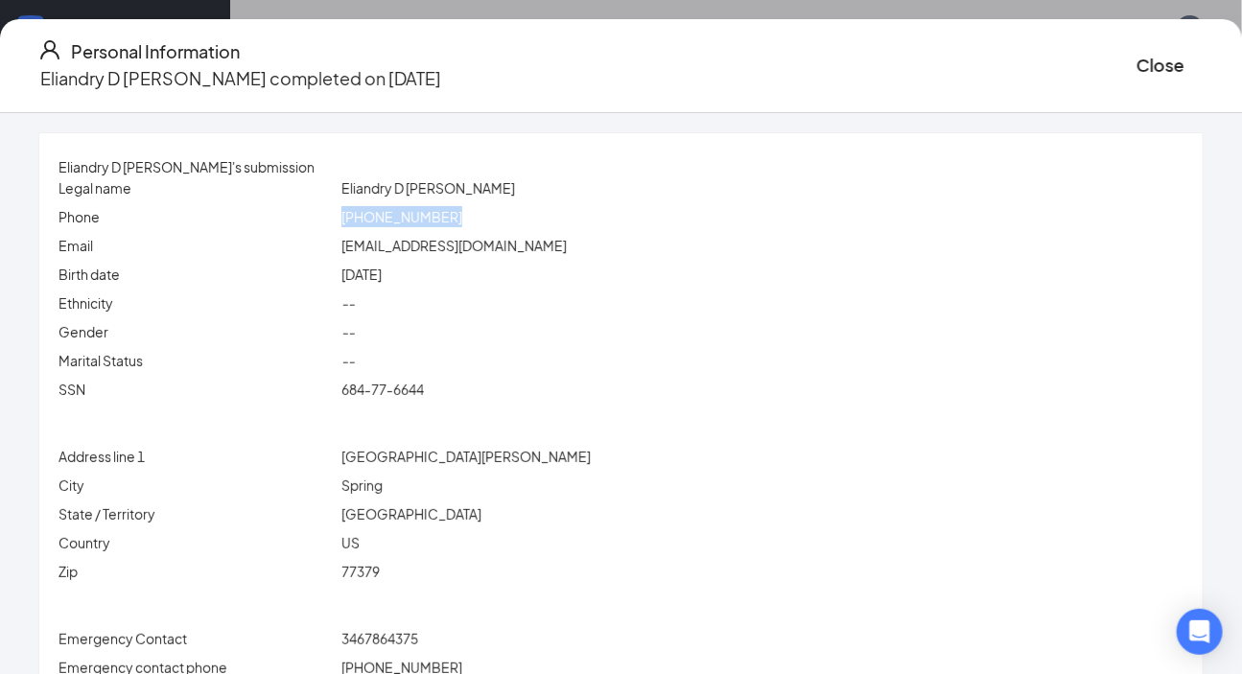
drag, startPoint x: 362, startPoint y: 215, endPoint x: 516, endPoint y: 215, distance: 154.5
click at [516, 215] on div "Phone [PHONE_NUMBER]" at bounding box center [621, 216] width 1133 height 21
copy div "[PHONE_NUMBER]"
click at [445, 220] on span "[PHONE_NUMBER]" at bounding box center [402, 216] width 121 height 17
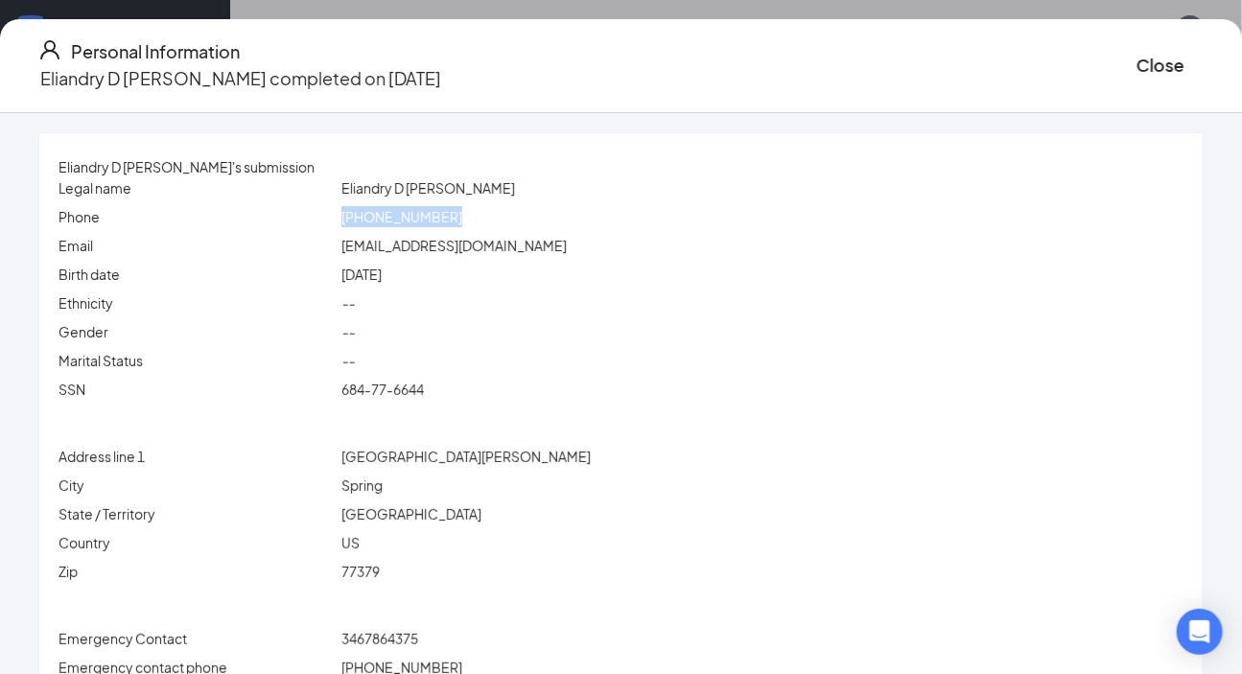
click at [412, 218] on span "[PHONE_NUMBER]" at bounding box center [402, 216] width 121 height 17
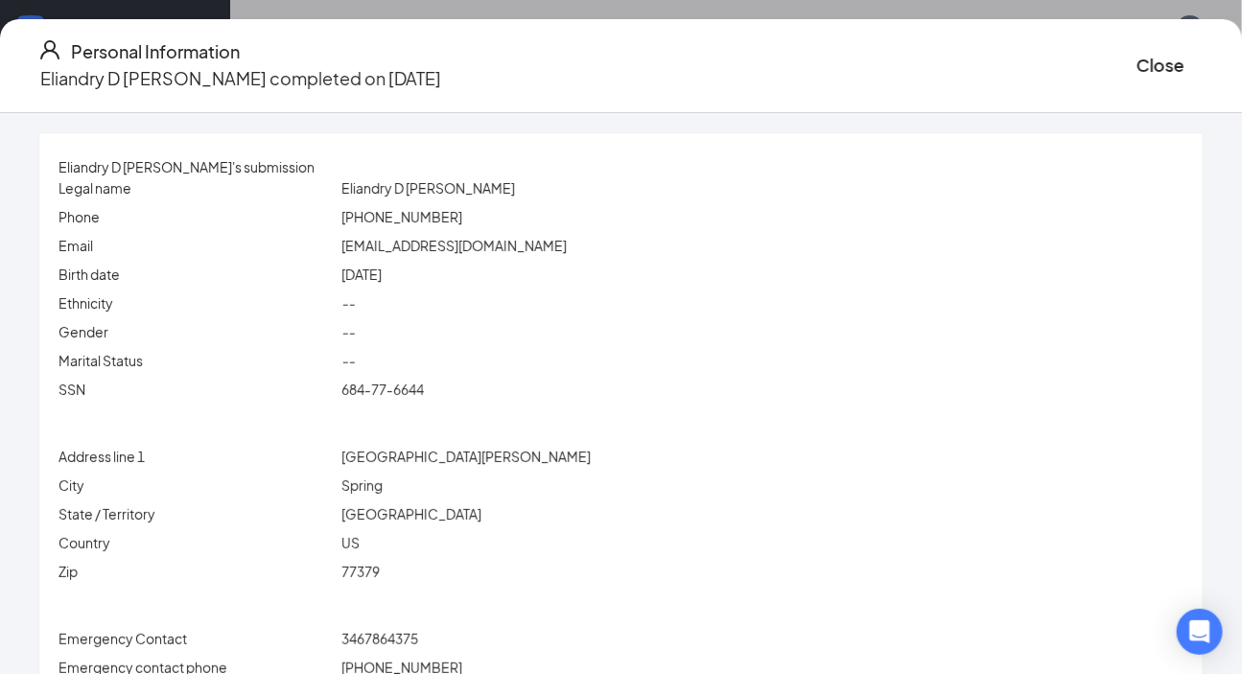
click at [477, 530] on div "State / Territory [US_STATE]" at bounding box center [621, 518] width 1125 height 29
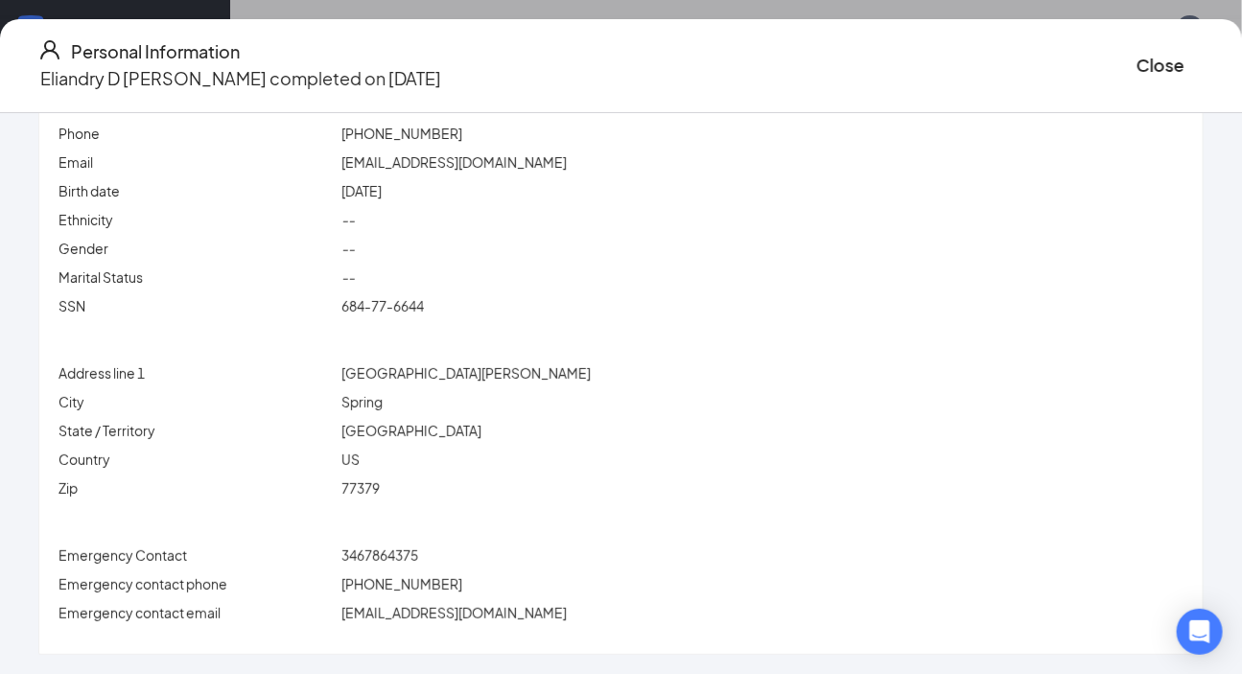
click at [508, 468] on div "US" at bounding box center [763, 459] width 850 height 21
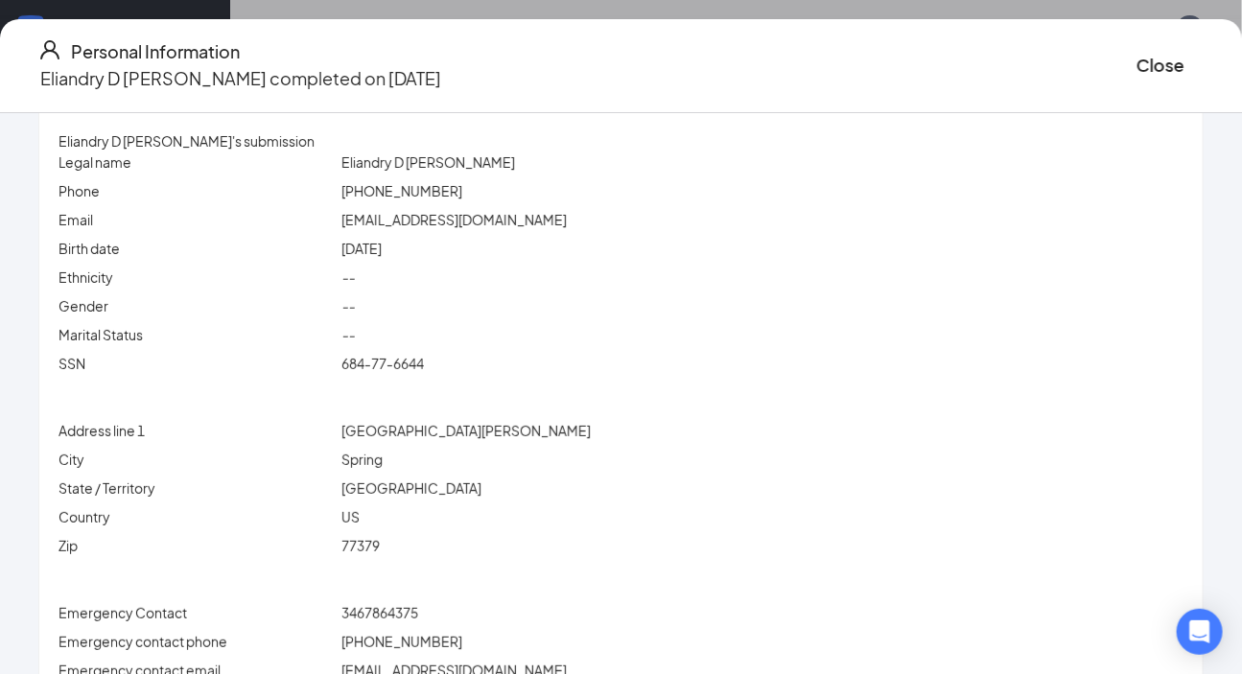
scroll to position [0, 0]
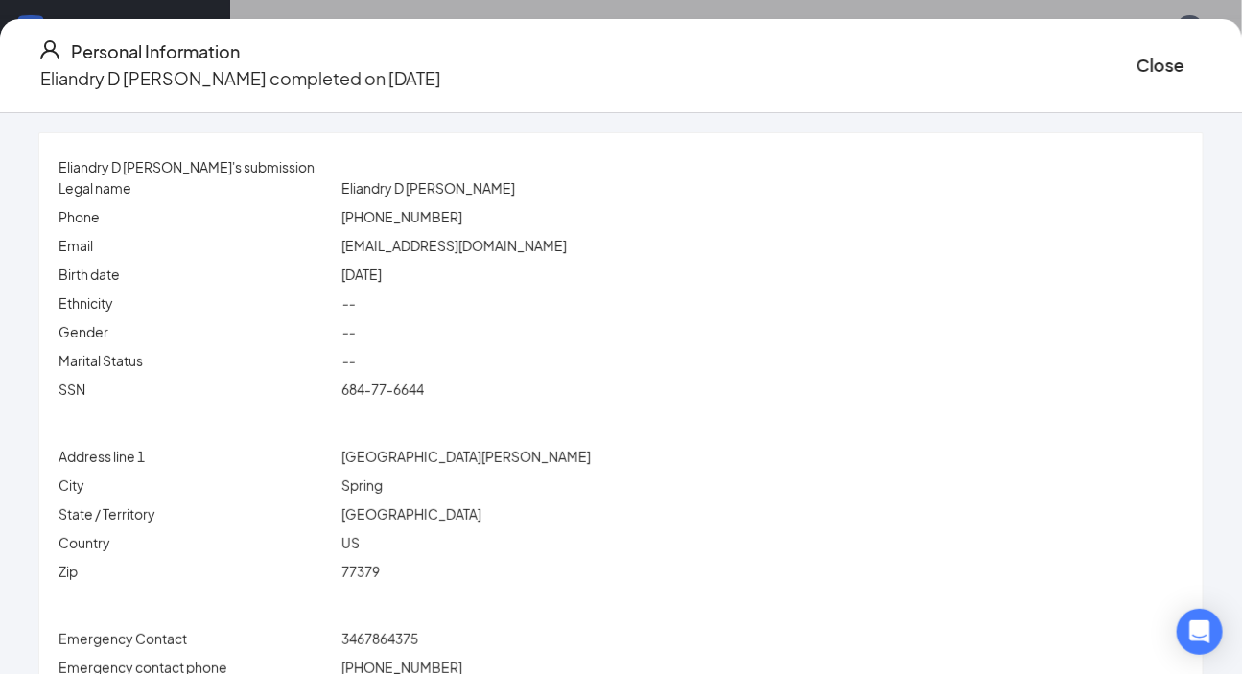
drag, startPoint x: 1119, startPoint y: 79, endPoint x: 1119, endPoint y: 67, distance: 11.5
click at [892, 75] on div "Close" at bounding box center [1170, 65] width 67 height 55
click at [892, 67] on button "Close" at bounding box center [1161, 65] width 48 height 27
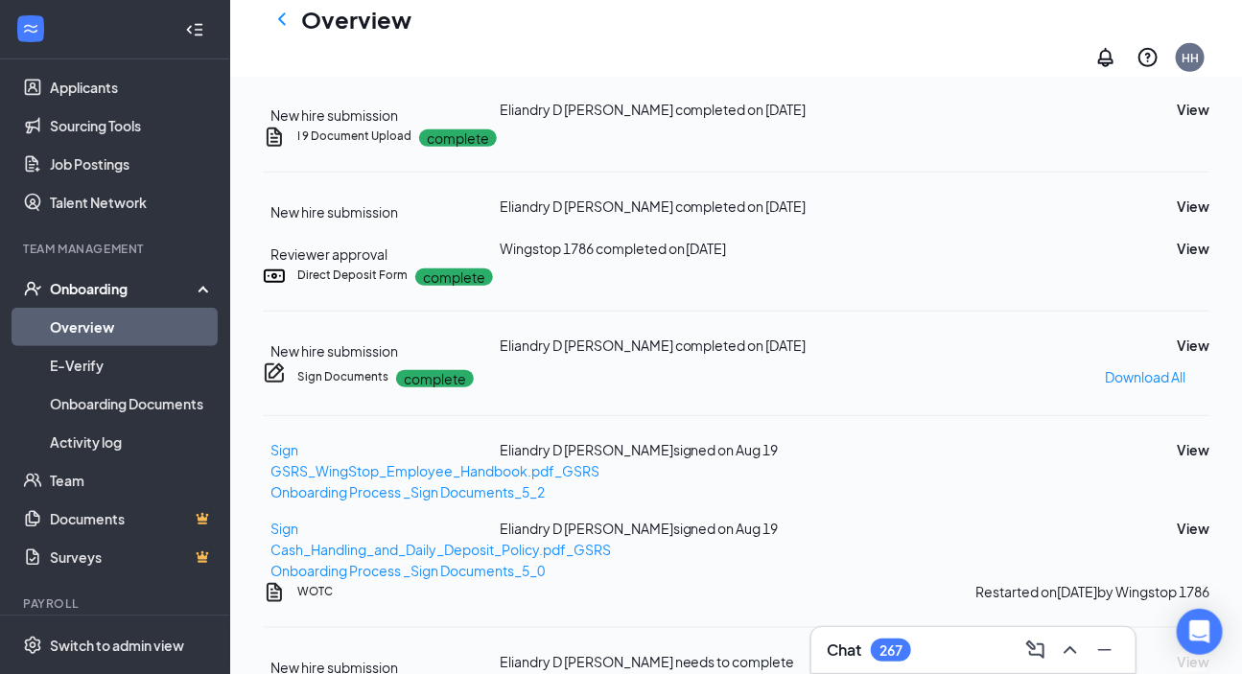
scroll to position [436, 0]
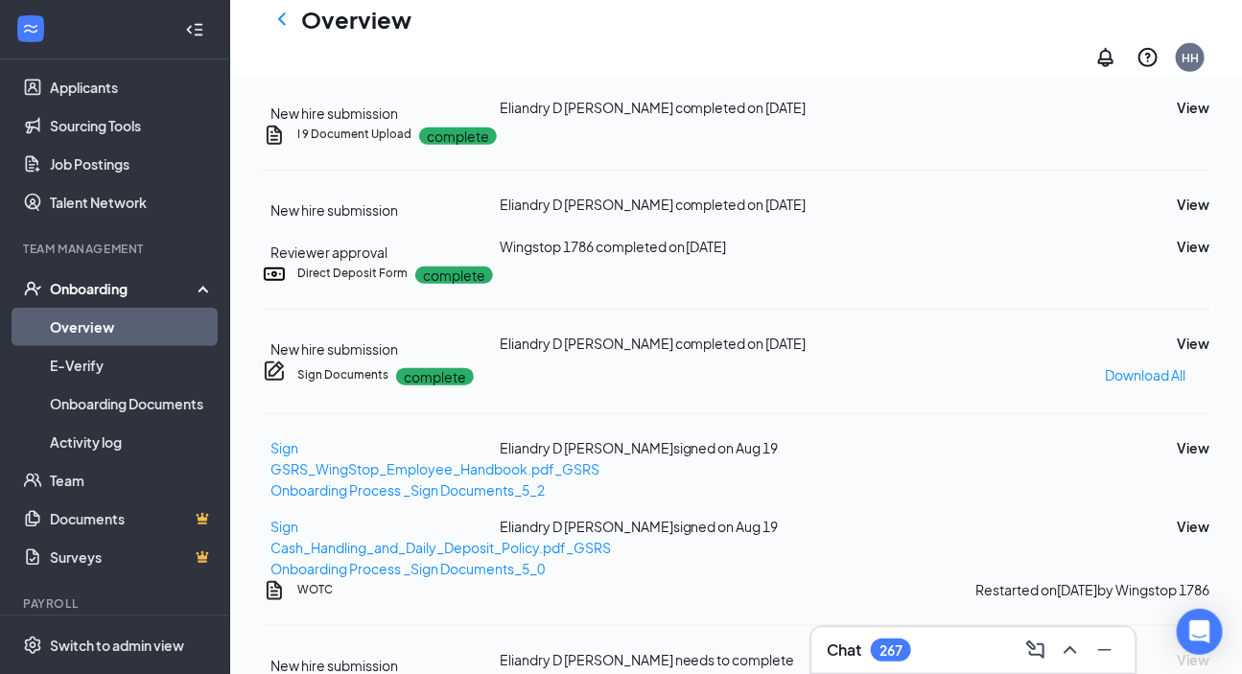
click at [892, 118] on div "View" at bounding box center [1151, 107] width 118 height 21
click at [892, 118] on button "View" at bounding box center [1193, 107] width 33 height 21
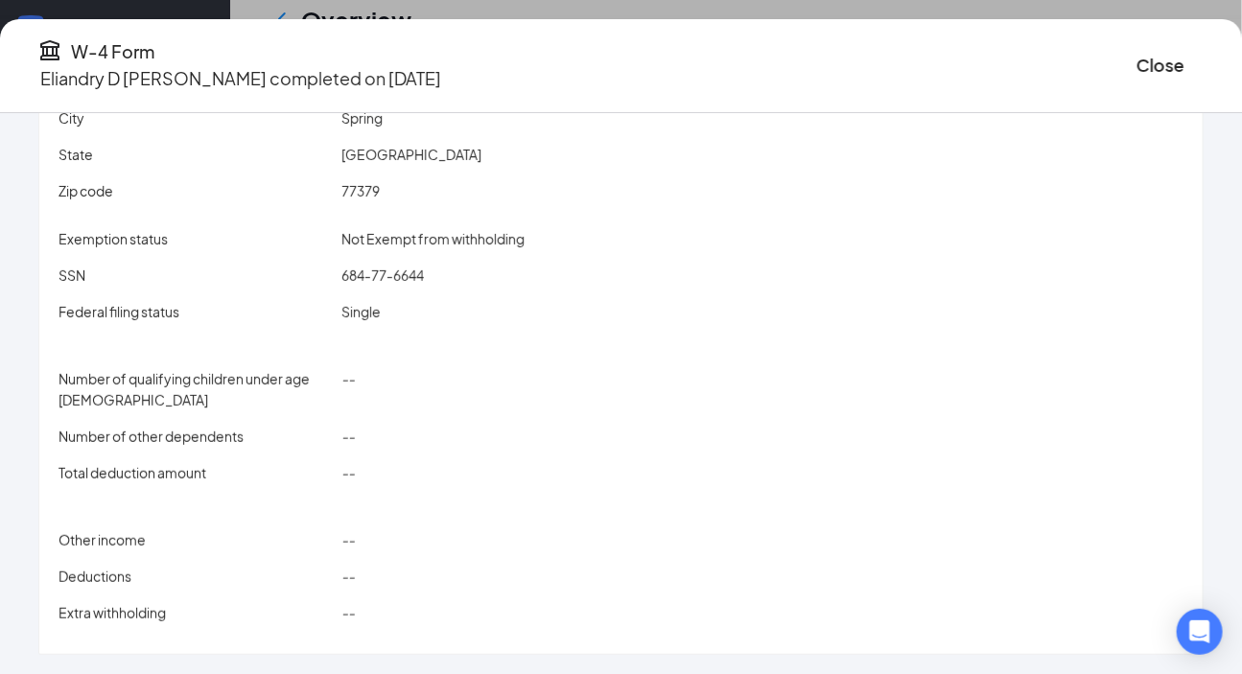
scroll to position [872, 0]
click at [892, 60] on button "Close" at bounding box center [1161, 65] width 48 height 27
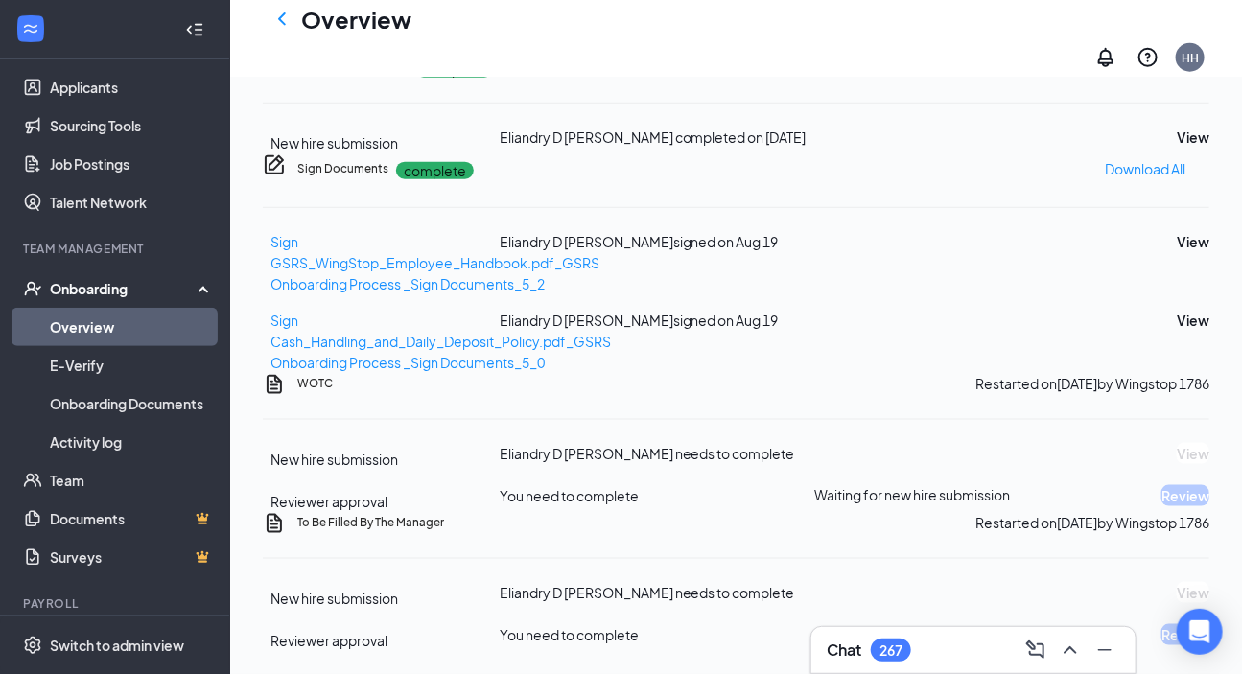
scroll to position [757, 0]
click at [892, 148] on button "View" at bounding box center [1193, 137] width 33 height 21
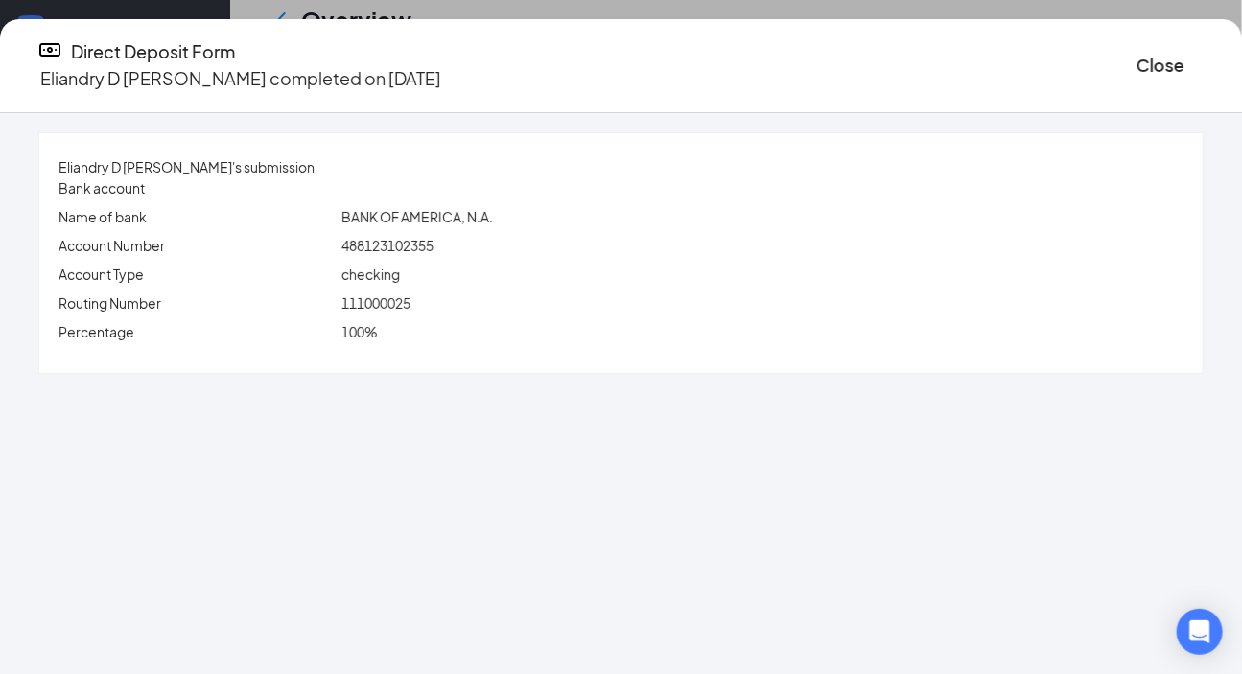
scroll to position [1155, 0]
drag, startPoint x: 1114, startPoint y: 59, endPoint x: 687, endPoint y: 249, distance: 467.7
click at [892, 69] on button "Close" at bounding box center [1161, 65] width 48 height 27
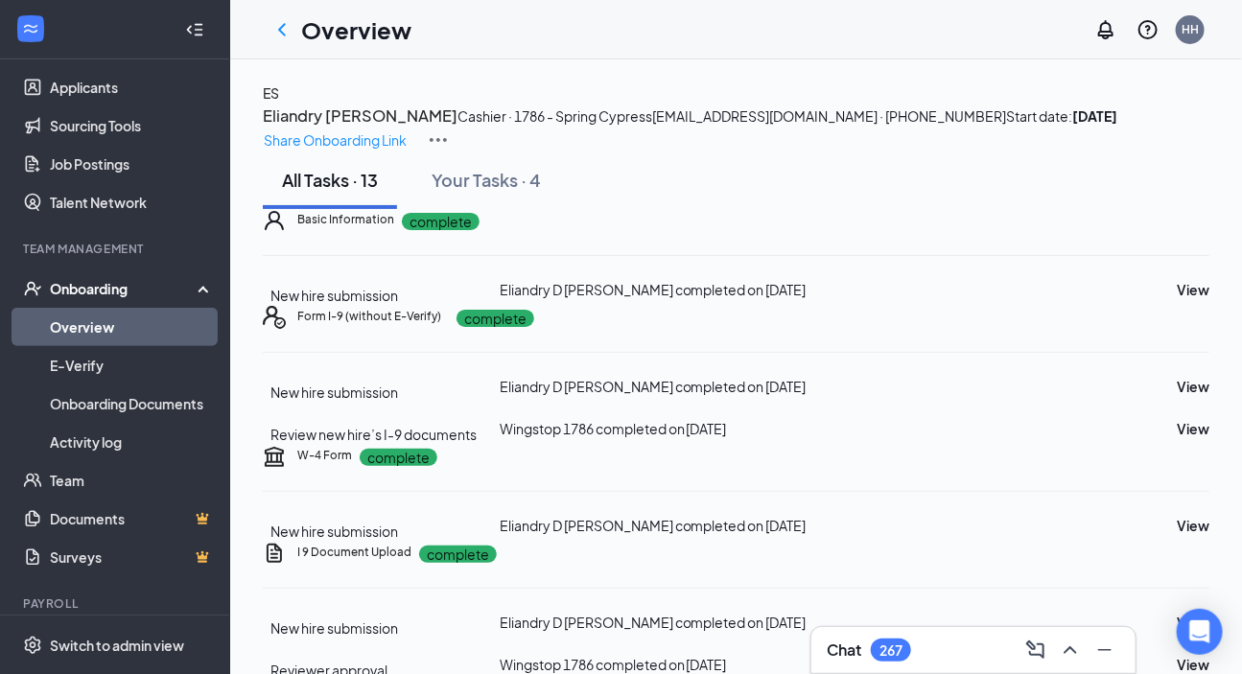
scroll to position [86, 0]
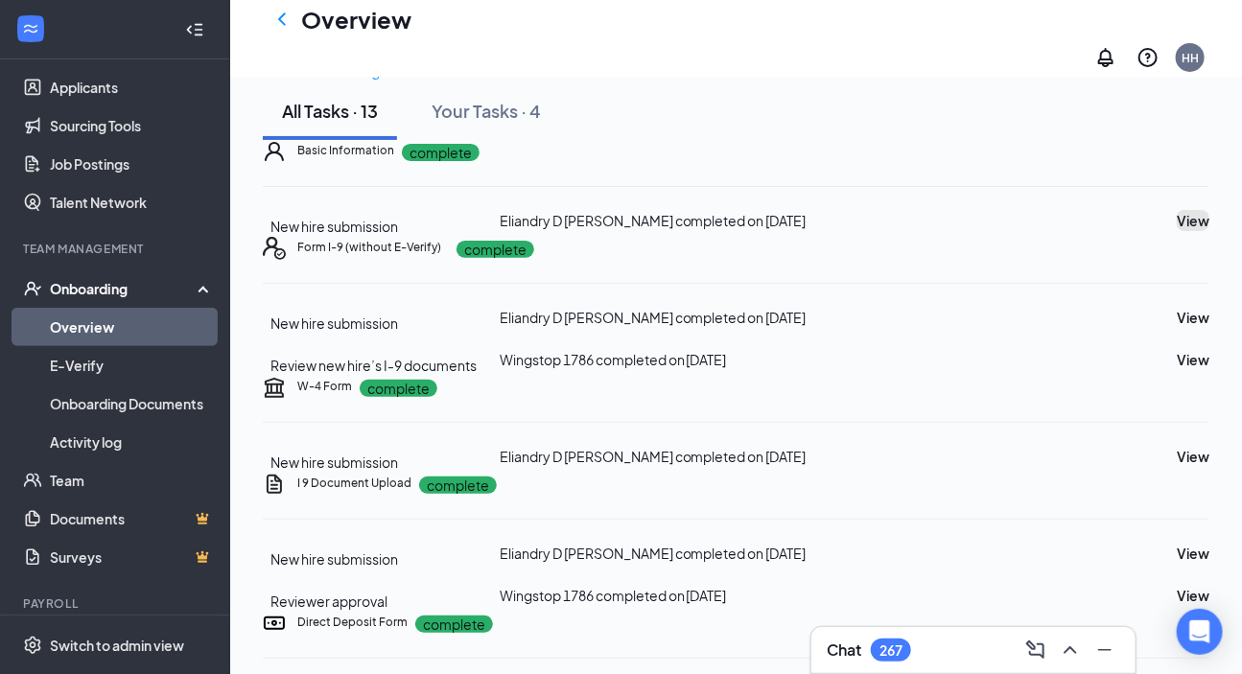
drag, startPoint x: 1143, startPoint y: 365, endPoint x: 1121, endPoint y: 371, distance: 23.1
click at [892, 231] on button "View" at bounding box center [1193, 220] width 33 height 21
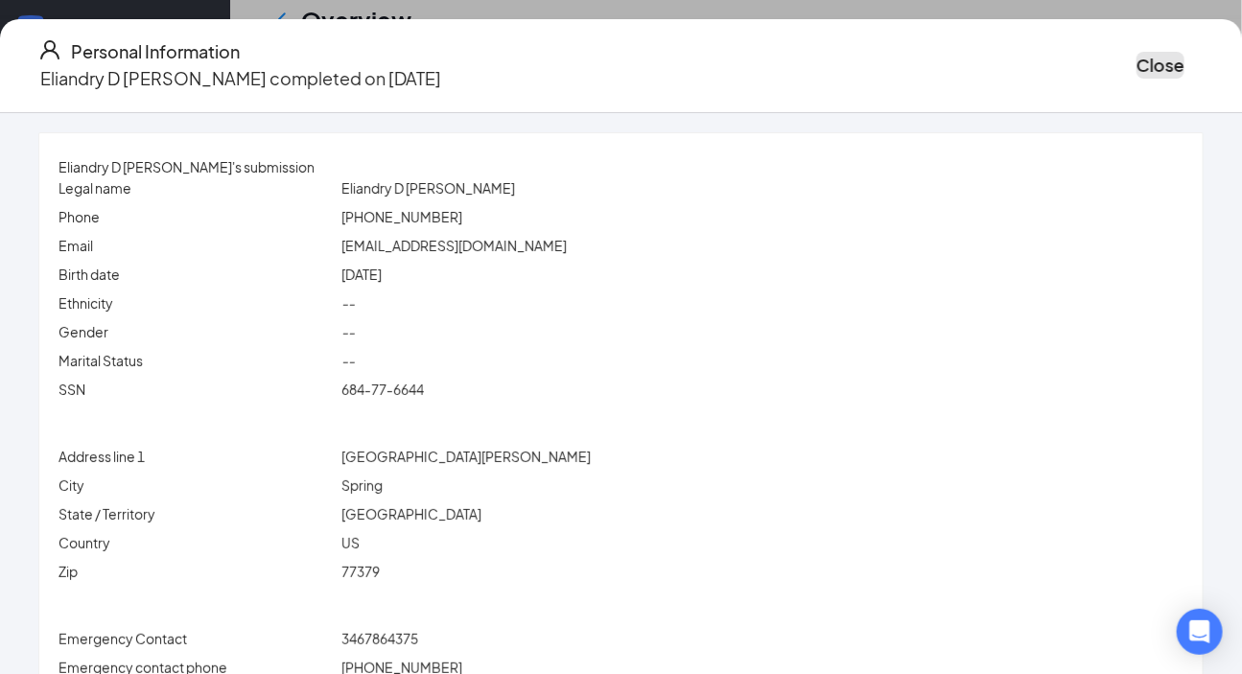
drag, startPoint x: 1091, startPoint y: 60, endPoint x: 862, endPoint y: 35, distance: 230.8
click at [892, 59] on div "Personal Information Eliandry D [PERSON_NAME] completed on [DATE] Close" at bounding box center [621, 65] width 1242 height 55
drag, startPoint x: 1138, startPoint y: 68, endPoint x: 998, endPoint y: 83, distance: 140.8
click at [892, 67] on button "Close" at bounding box center [1161, 65] width 48 height 27
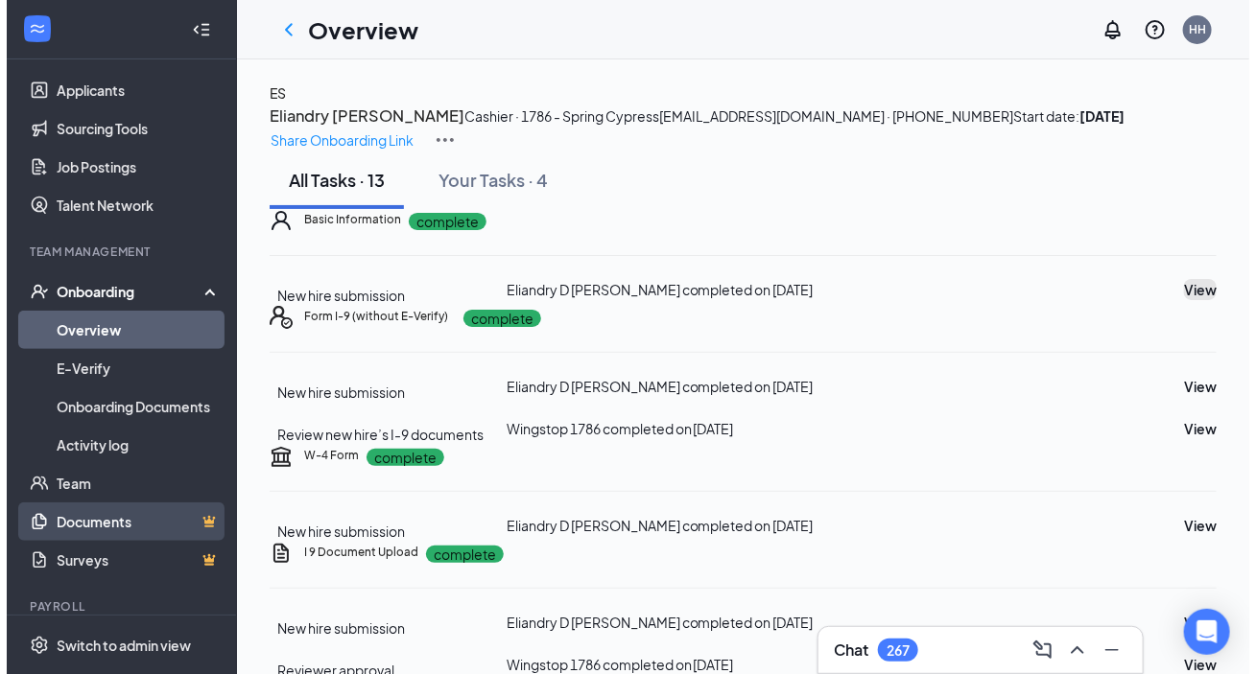
scroll to position [174, 0]
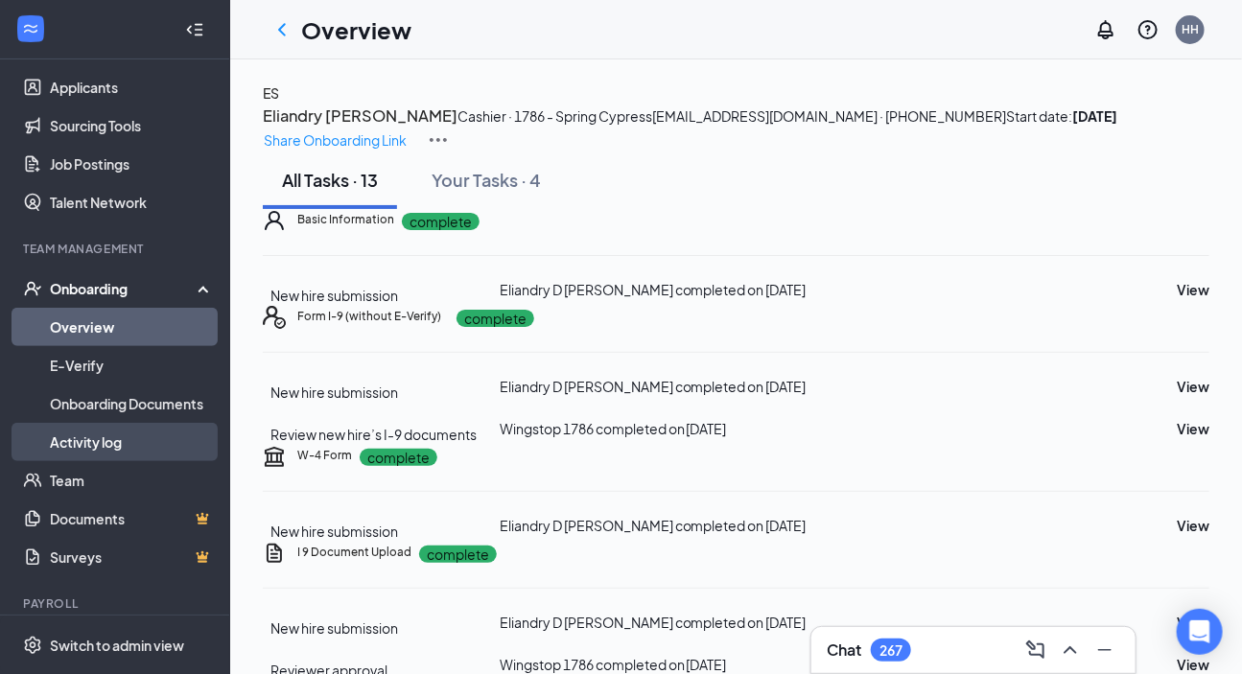
click at [105, 437] on link "Activity log" at bounding box center [132, 442] width 164 height 38
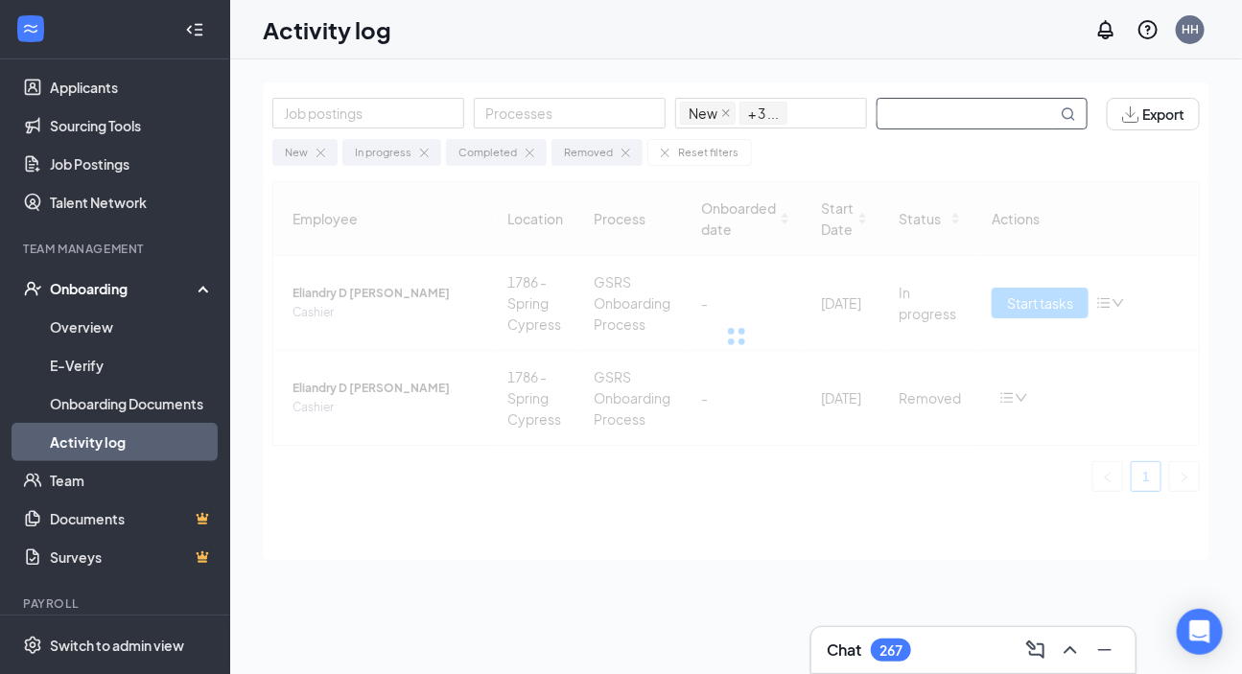
click at [881, 103] on input "text" at bounding box center [967, 114] width 179 height 30
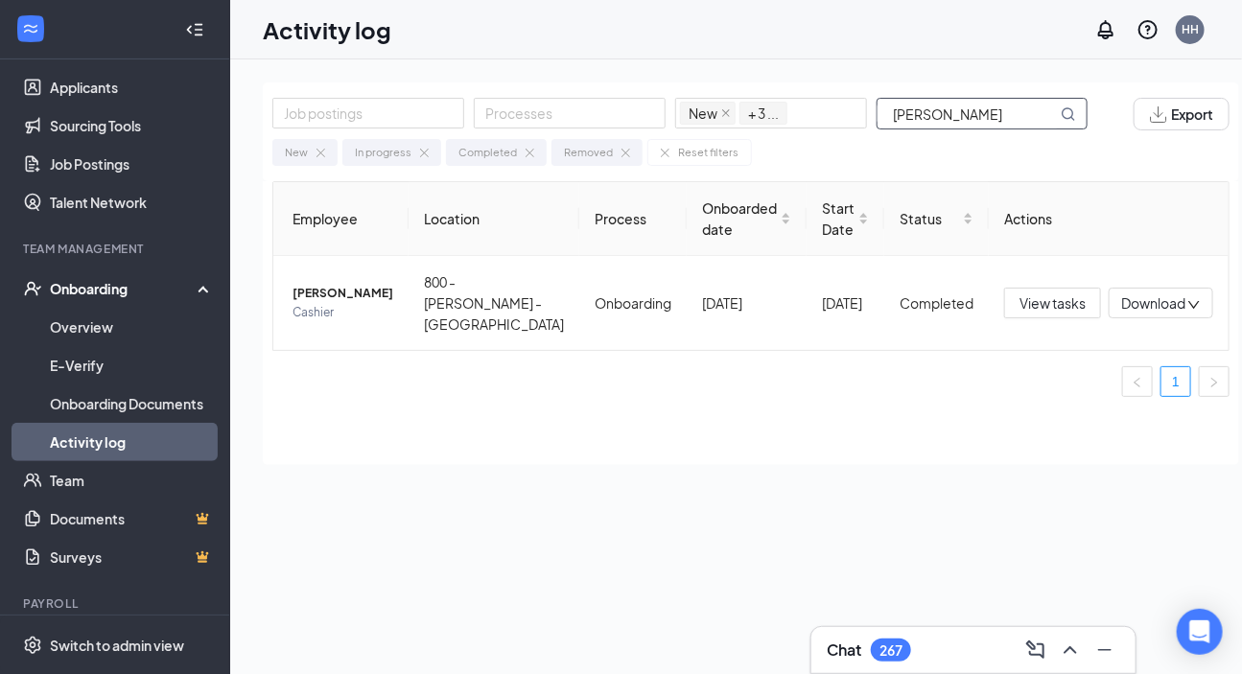
drag, startPoint x: 958, startPoint y: 116, endPoint x: 1090, endPoint y: 135, distance: 133.8
click at [892, 135] on div "Job postings Processes New In progress Completed Removed + 3 ... [PERSON_NAME] …" at bounding box center [751, 132] width 977 height 99
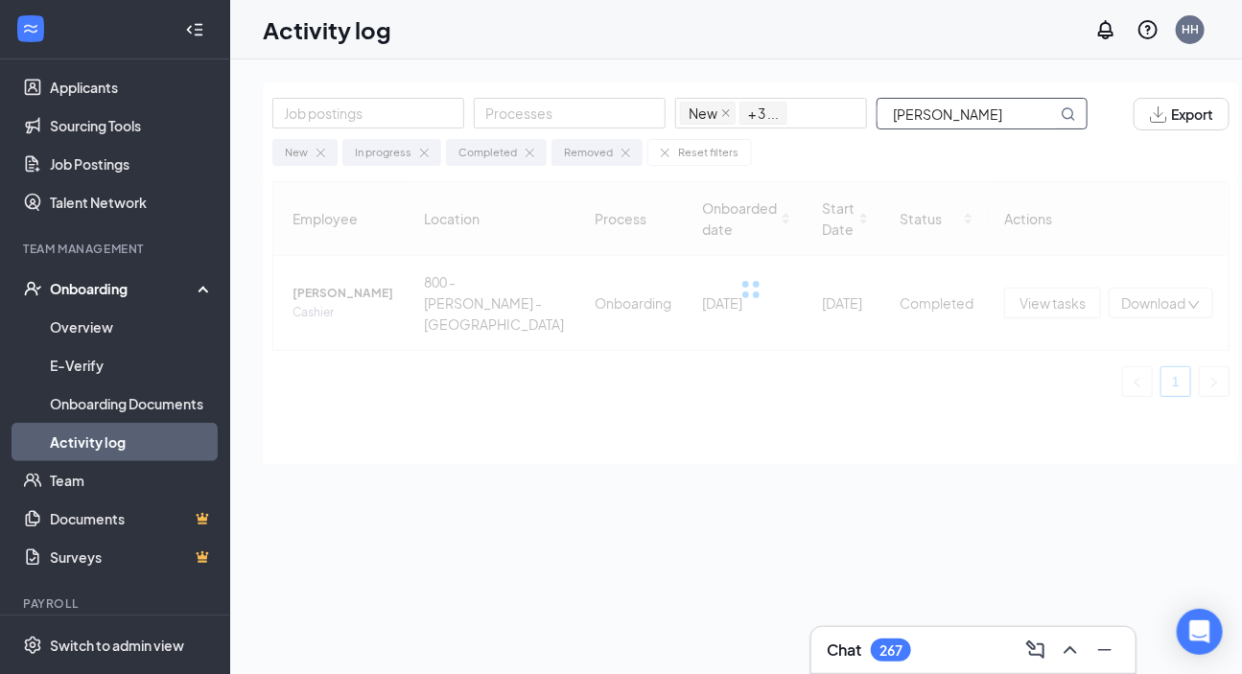
type input "[PERSON_NAME]"
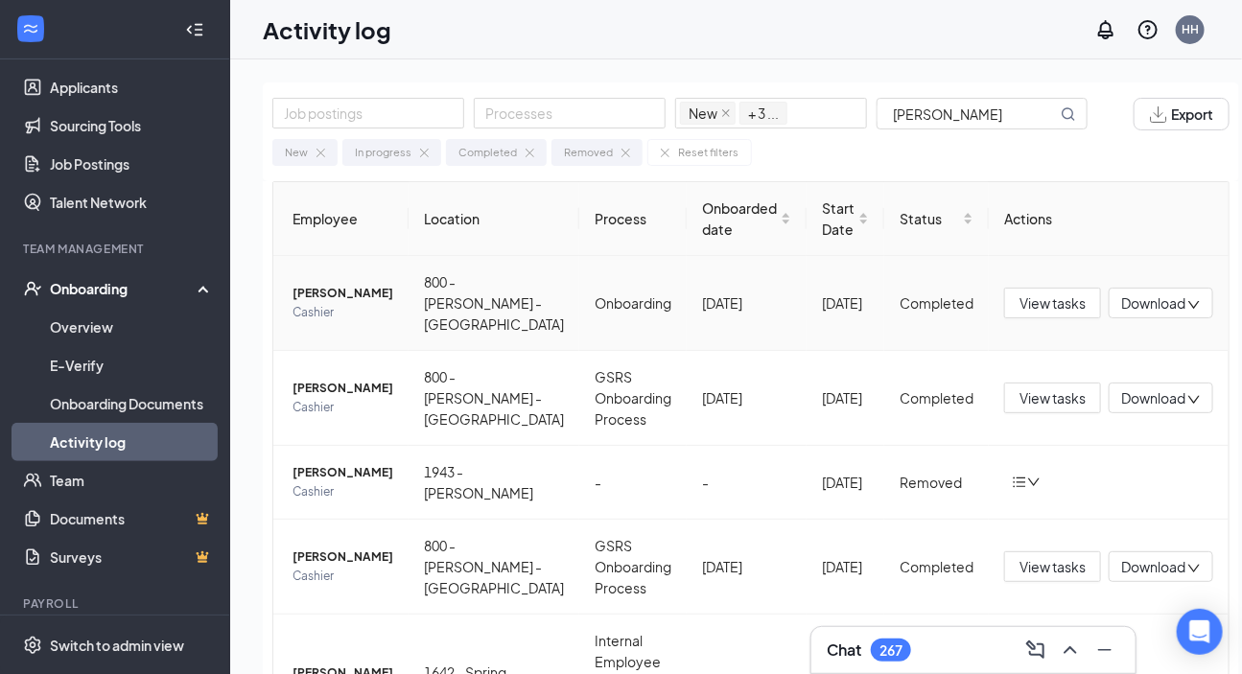
click at [356, 285] on span "[PERSON_NAME]" at bounding box center [343, 293] width 101 height 19
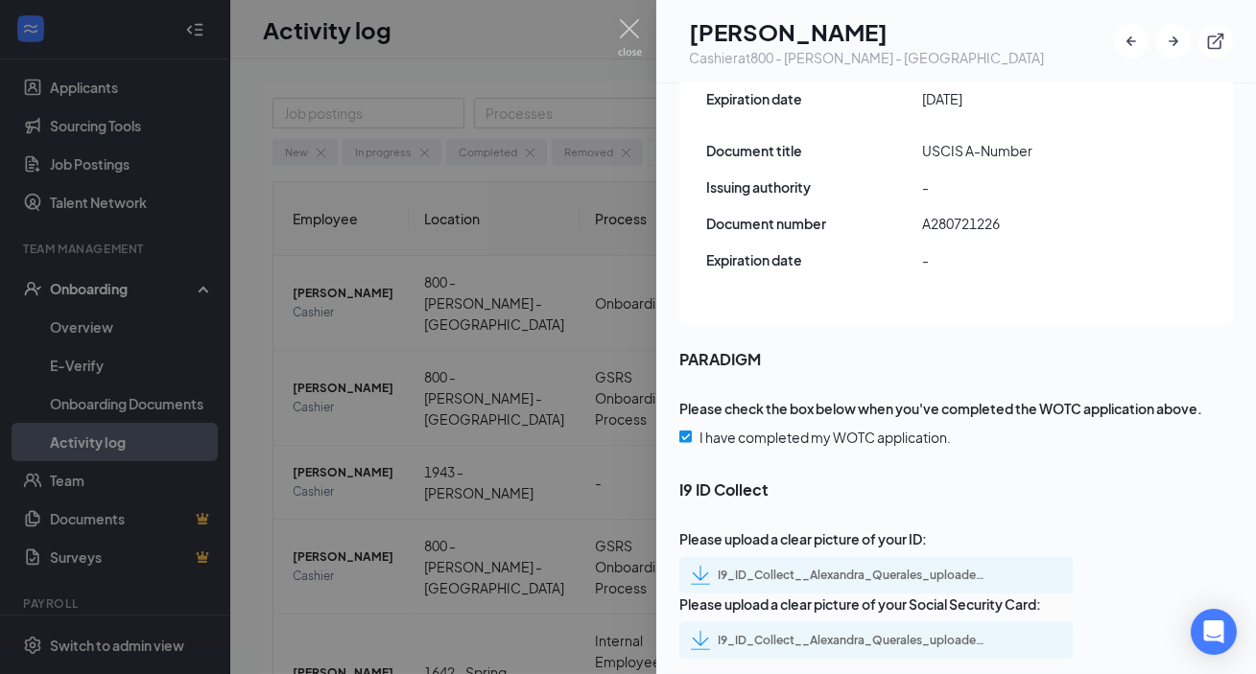
scroll to position [2832, 0]
click at [826, 546] on div "I9_ID_Collect__Alexandra_Querales_uploadedfile_20250818.pdf.pdf" at bounding box center [852, 575] width 269 height 15
click at [840, 546] on div "I9_ID_Collect__Alexandra_Querales_uploadedfile_20250818.pdf.pdf" at bounding box center [852, 640] width 269 height 15
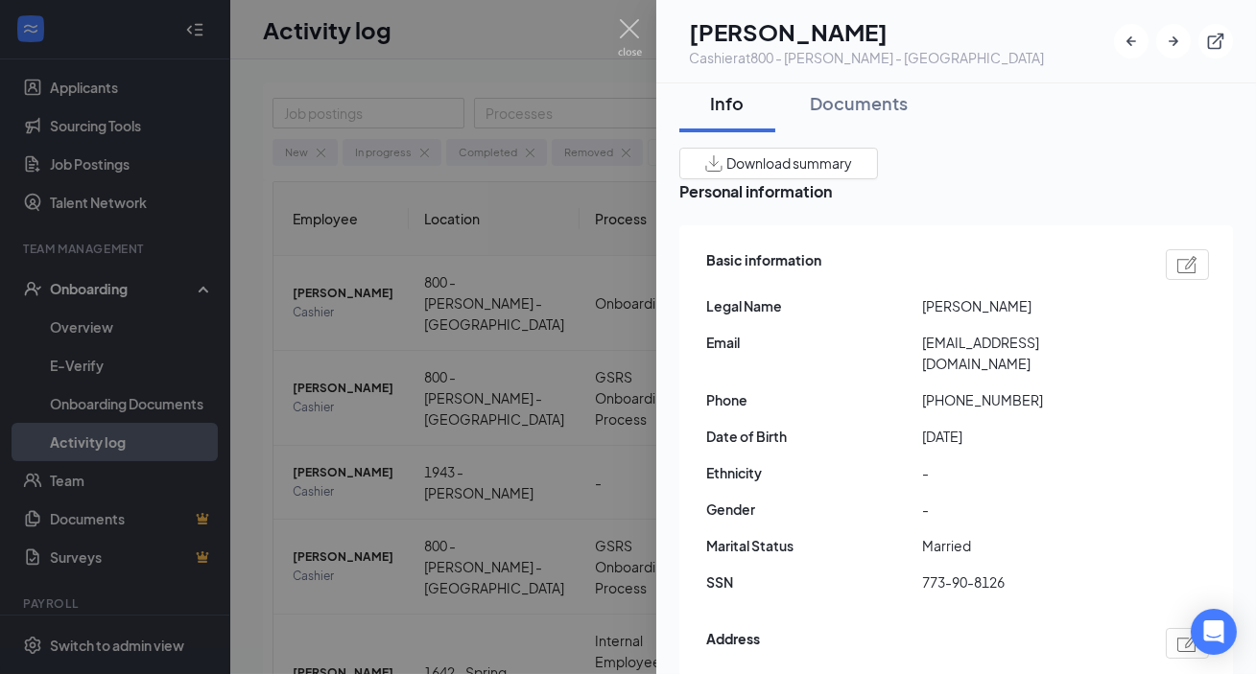
scroll to position [0, 0]
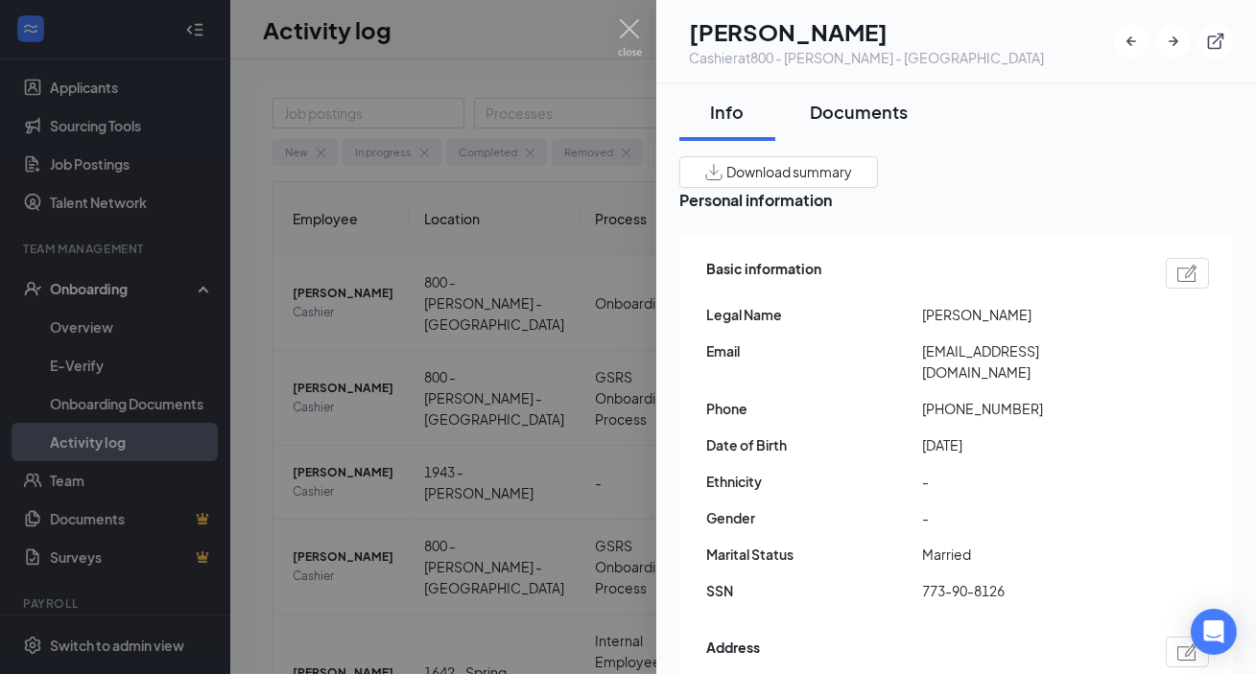
click at [892, 105] on div "Documents" at bounding box center [859, 112] width 98 height 24
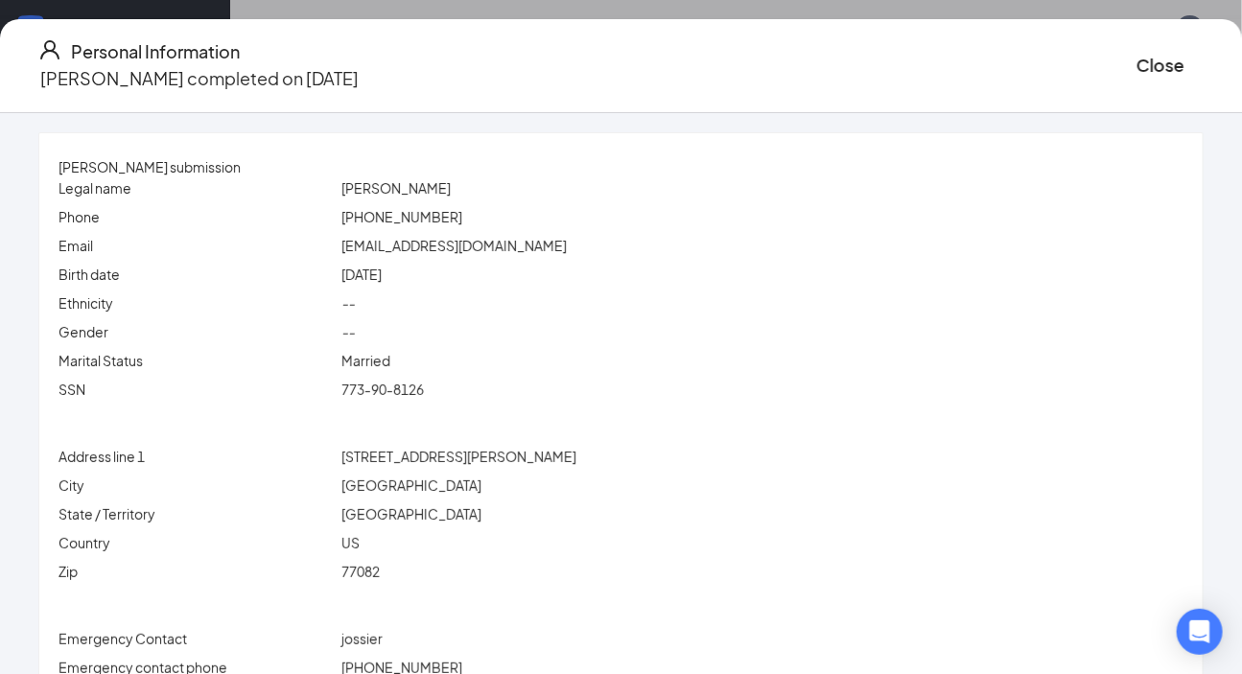
click at [416, 216] on span "[PHONE_NUMBER]" at bounding box center [402, 216] width 121 height 17
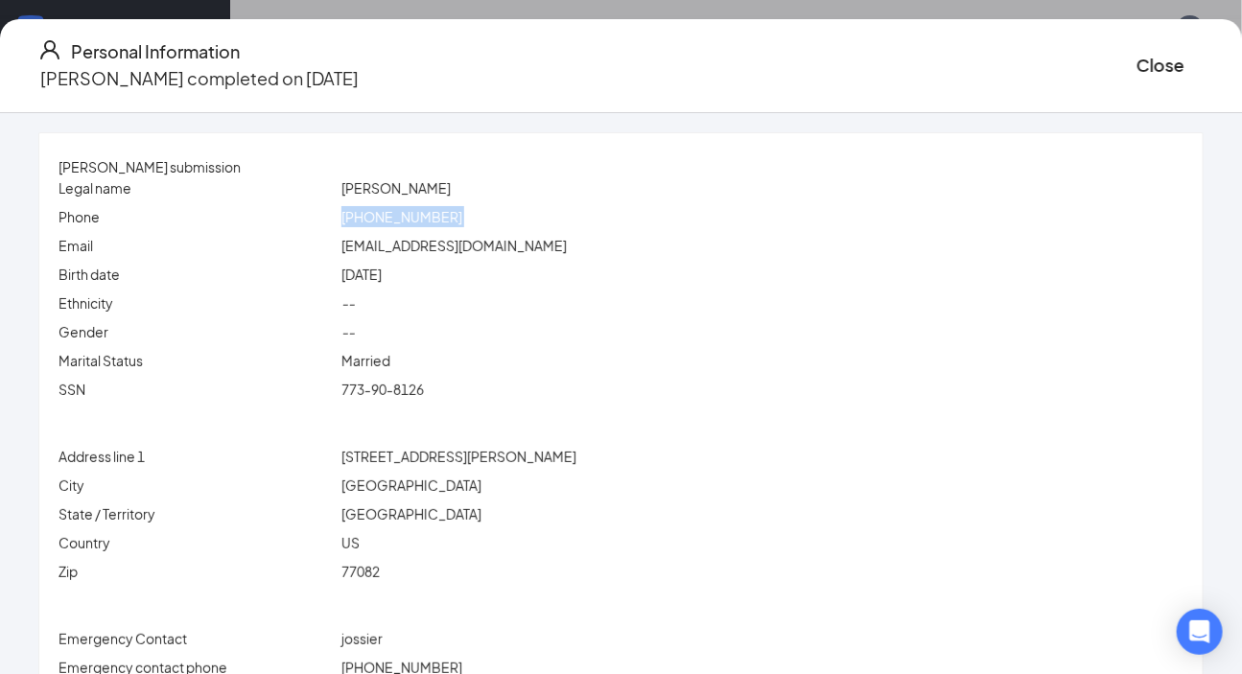
copy span "[PHONE_NUMBER]"
click at [505, 300] on div "--" at bounding box center [763, 303] width 850 height 21
click at [507, 339] on div "--" at bounding box center [763, 331] width 850 height 21
click at [522, 348] on div "Gender --" at bounding box center [621, 335] width 1125 height 29
click at [511, 383] on div "773-90-8126" at bounding box center [763, 389] width 850 height 21
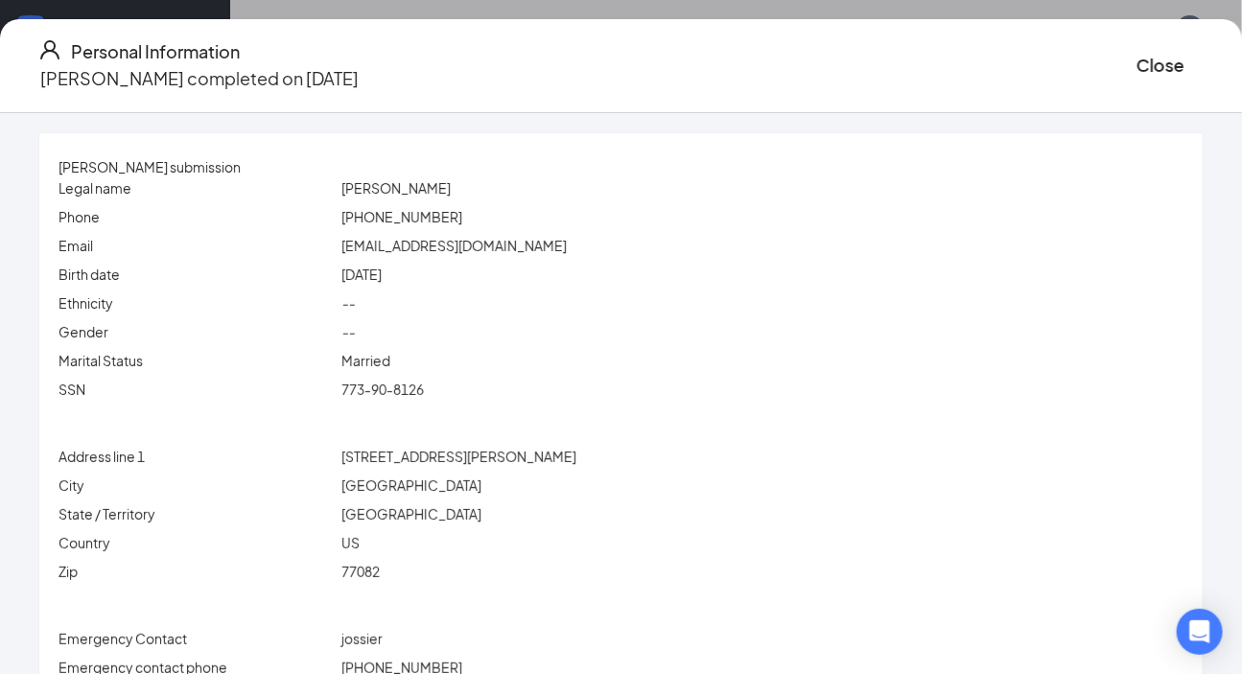
click at [455, 345] on div "Gender --" at bounding box center [621, 335] width 1125 height 29
click at [472, 307] on div "--" at bounding box center [763, 303] width 850 height 21
click at [455, 370] on div "Married" at bounding box center [763, 360] width 850 height 21
drag, startPoint x: 1085, startPoint y: 58, endPoint x: 894, endPoint y: 213, distance: 246.2
click at [892, 62] on button "Close" at bounding box center [1161, 65] width 48 height 27
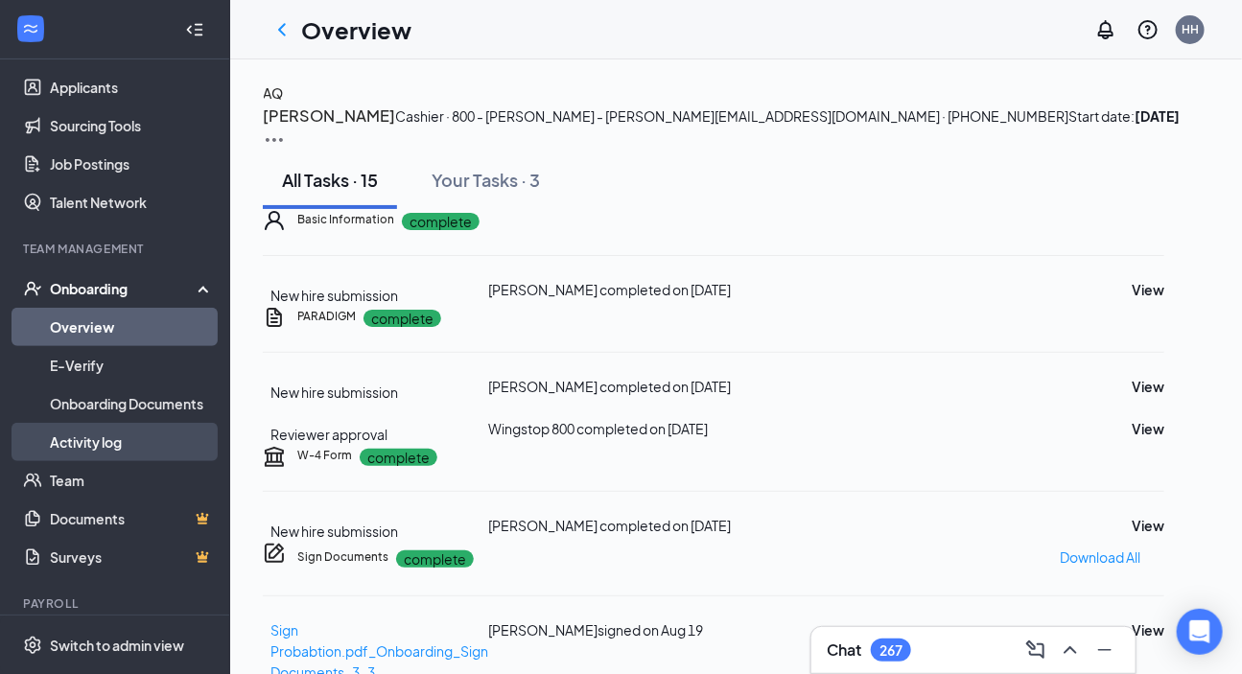
click at [103, 432] on link "Activity log" at bounding box center [132, 442] width 164 height 38
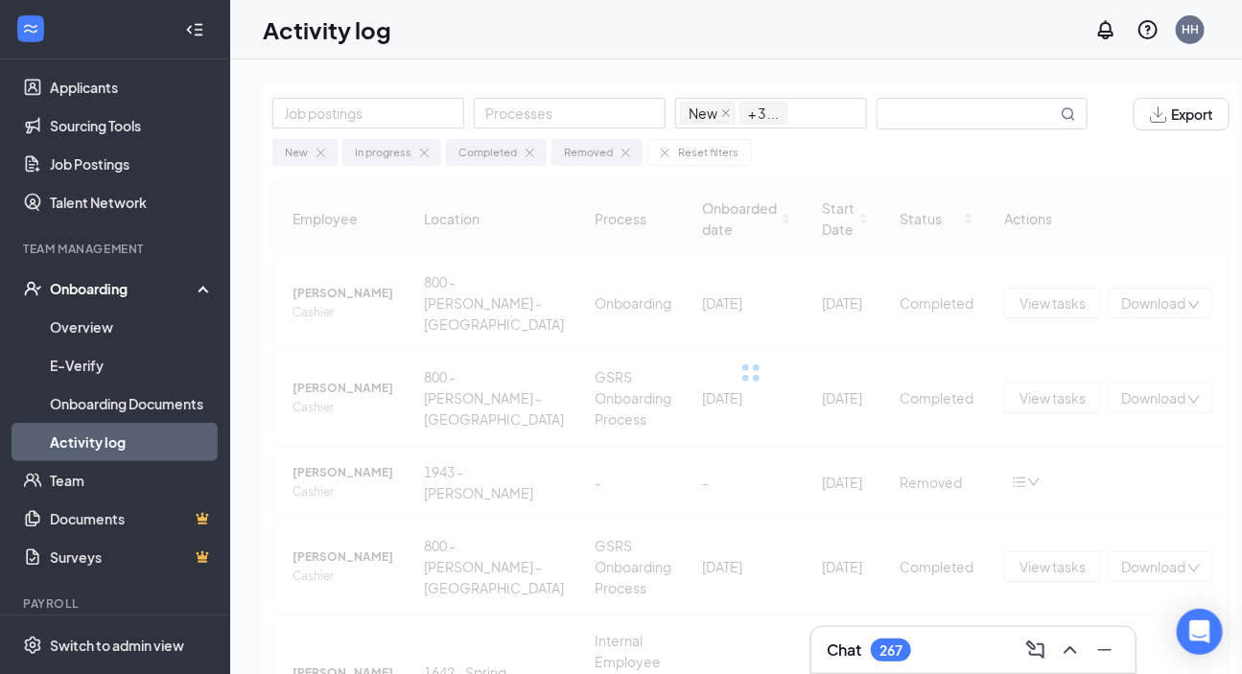
click at [892, 130] on div "New In progress Completed Removed Reset filters" at bounding box center [751, 147] width 958 height 35
click at [892, 120] on input "text" at bounding box center [967, 114] width 179 height 30
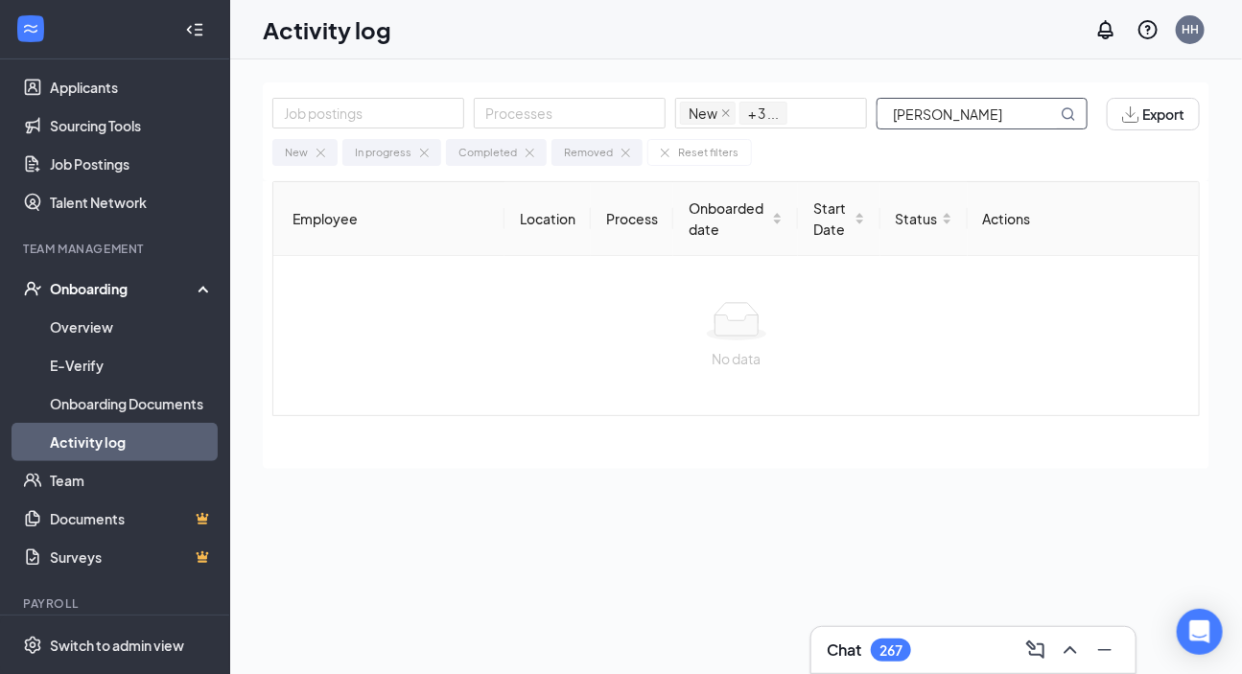
drag, startPoint x: 945, startPoint y: 119, endPoint x: 823, endPoint y: 131, distance: 122.5
click at [823, 131] on div "Job postings Processes New In progress Completed Removed + 3 ... [PERSON_NAME] …" at bounding box center [736, 132] width 947 height 99
click at [892, 114] on input "[PERSON_NAME]" at bounding box center [967, 114] width 179 height 30
drag, startPoint x: 943, startPoint y: 114, endPoint x: 829, endPoint y: 124, distance: 114.6
click at [829, 124] on div "Job postings Processes New In progress Completed Removed + 3 ... [PERSON_NAME]" at bounding box center [689, 114] width 835 height 33
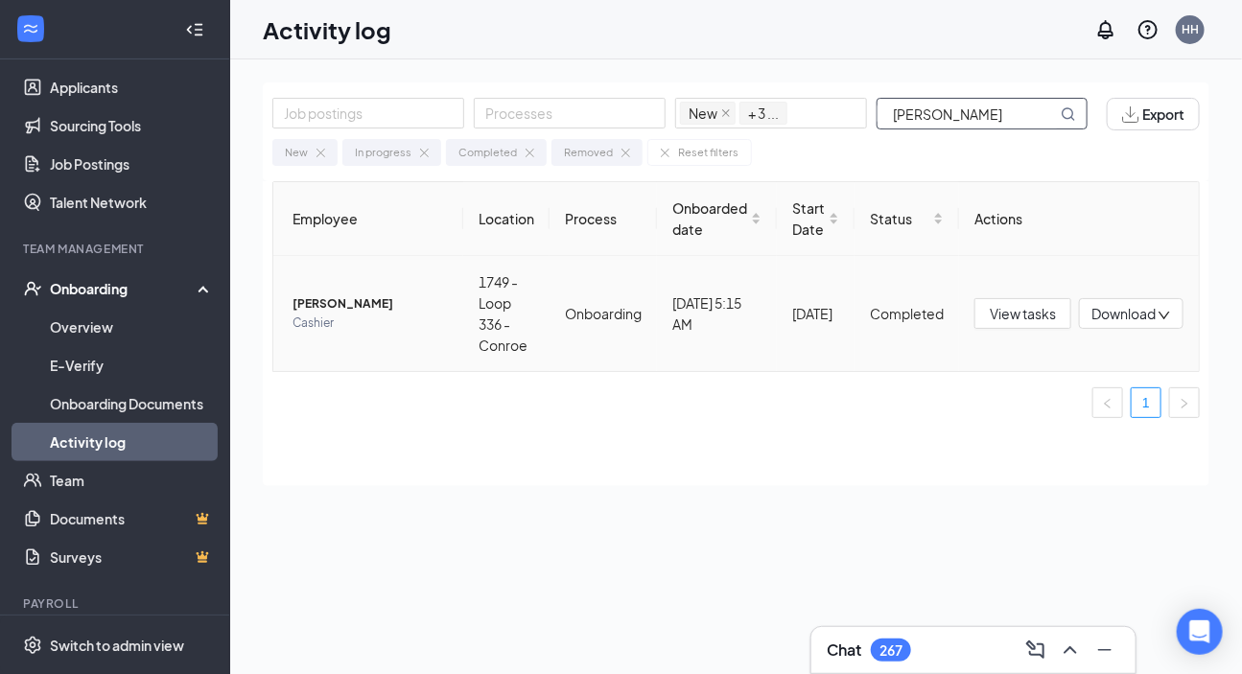
type input "[PERSON_NAME]"
click at [361, 304] on span "[PERSON_NAME]" at bounding box center [370, 304] width 155 height 19
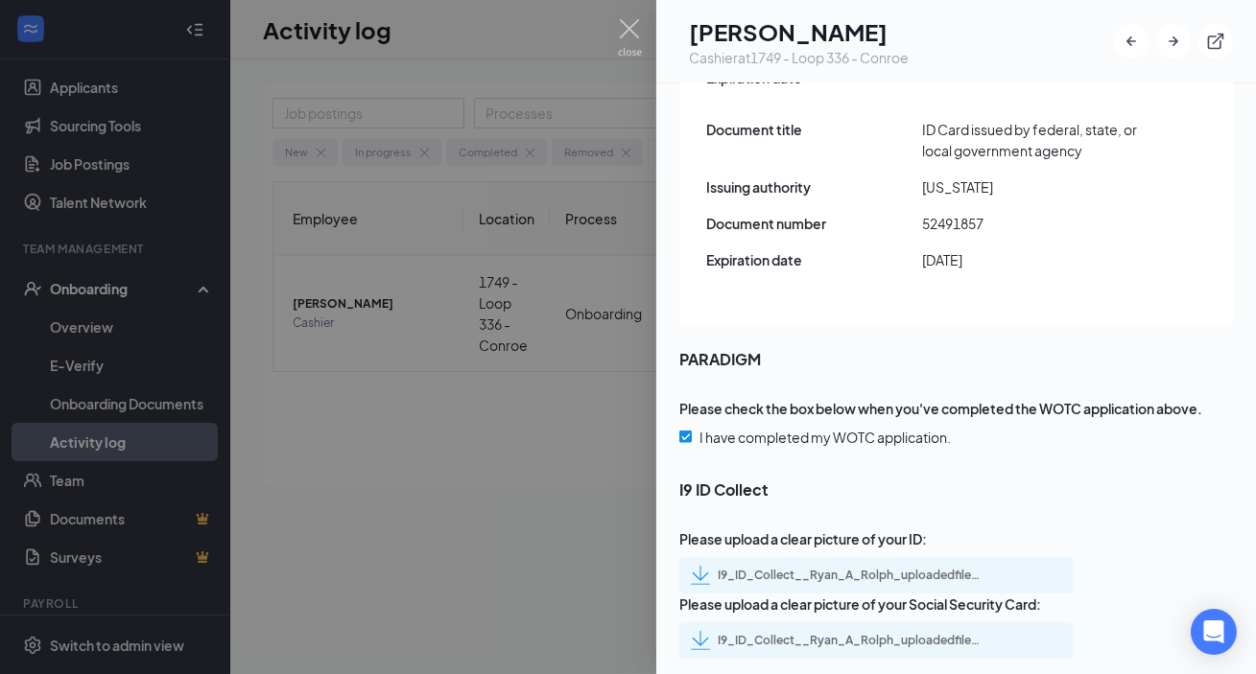
scroll to position [2811, 0]
click at [834, 546] on div "I9_ID_Collect__Ryan_A_Rolph_uploadedfile_20250821.pdf.pdf" at bounding box center [852, 575] width 269 height 15
click at [822, 546] on div "I9_ID_Collect__Ryan_A_Rolph_uploadedfile_20250821.pdf.pdf" at bounding box center [852, 640] width 269 height 15
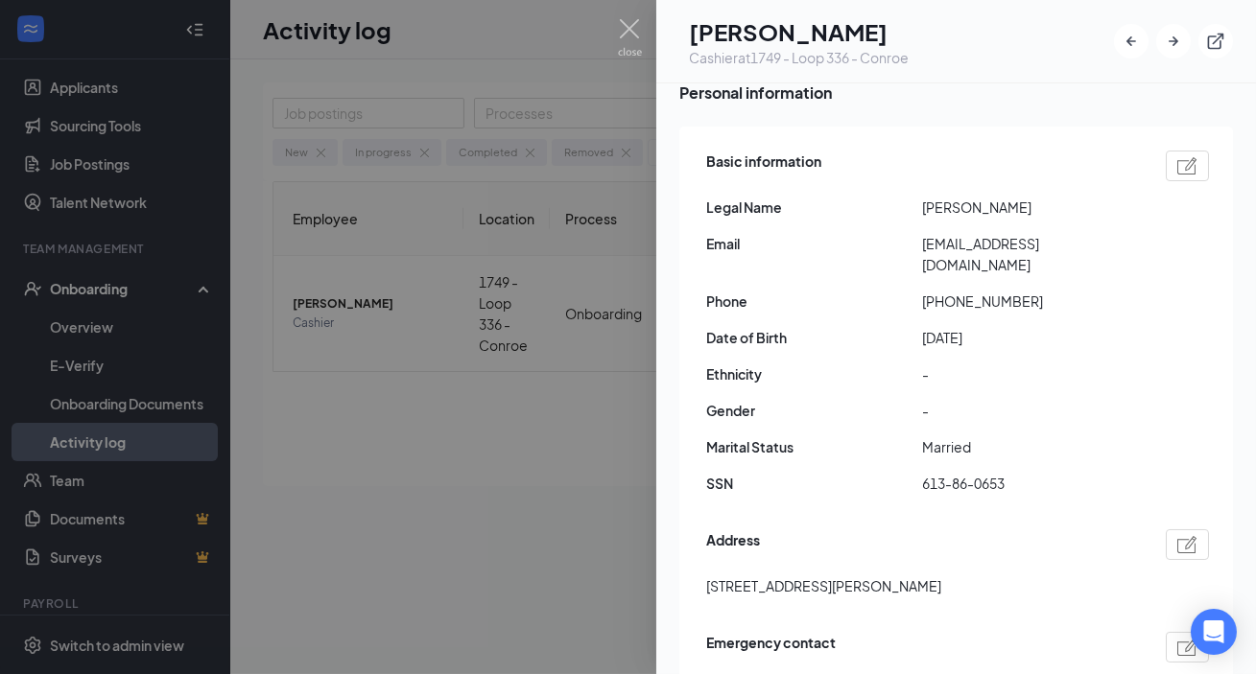
scroll to position [0, 0]
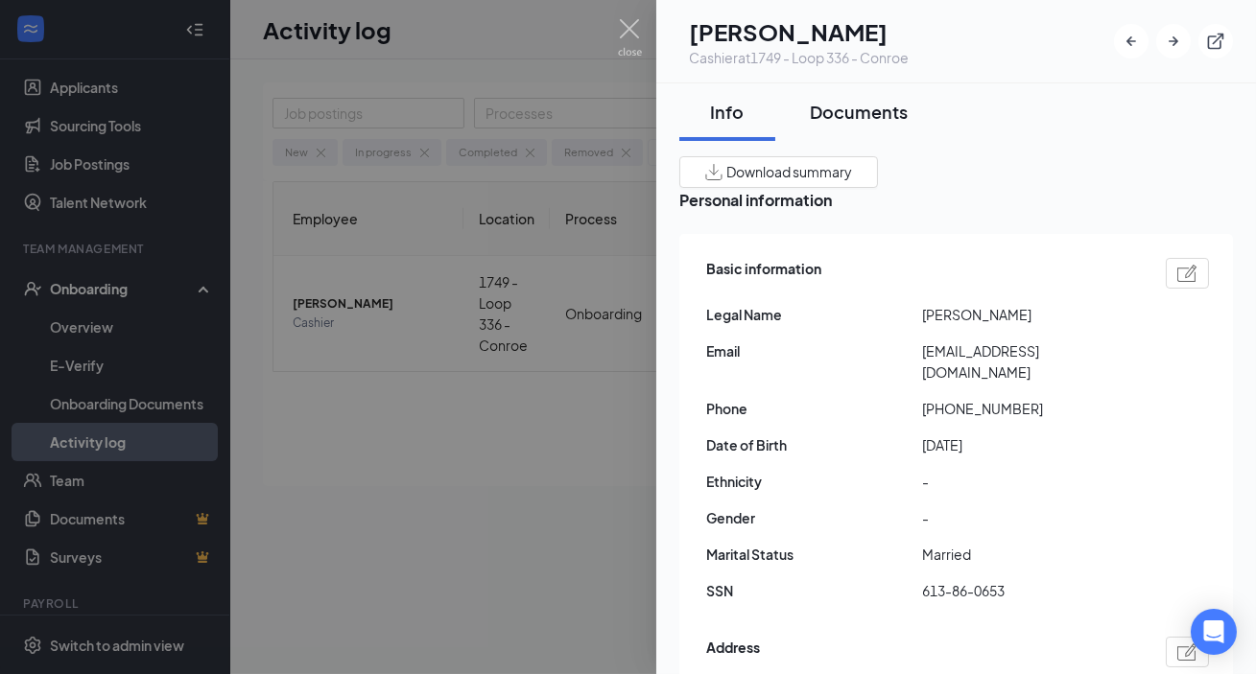
click at [853, 117] on div "Documents" at bounding box center [859, 112] width 98 height 24
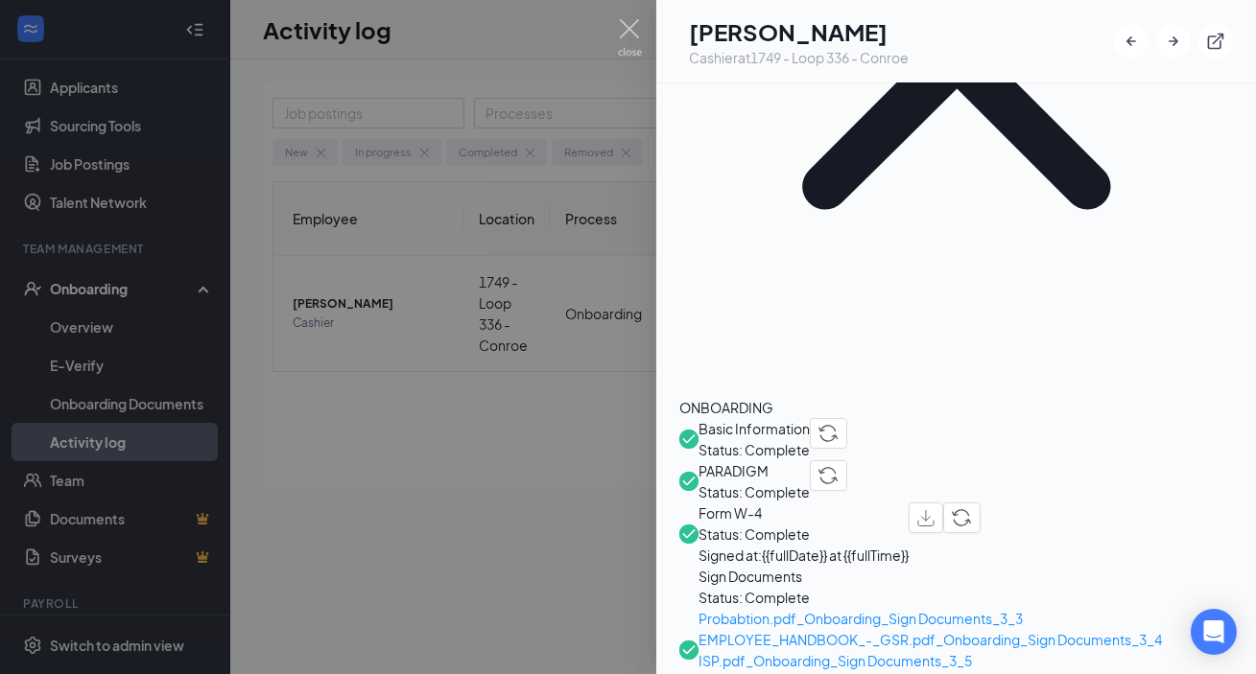
scroll to position [436, 0]
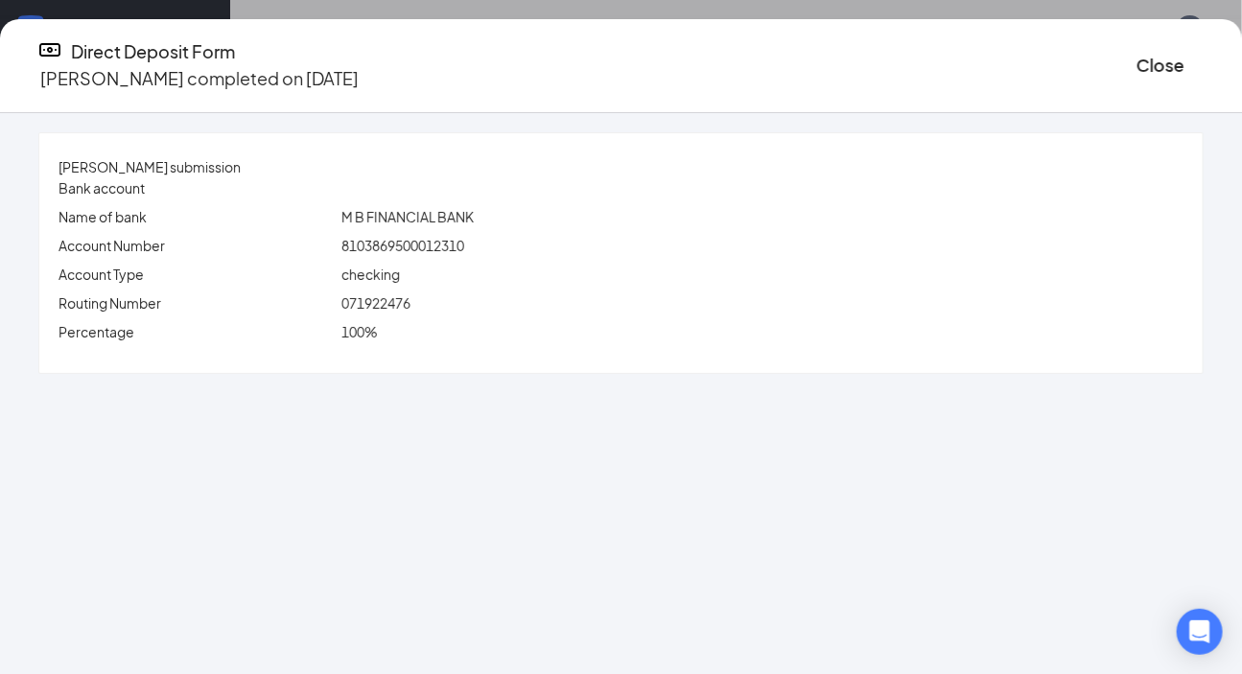
drag, startPoint x: 421, startPoint y: 312, endPoint x: 624, endPoint y: 257, distance: 209.7
click at [431, 309] on div "071922476" at bounding box center [763, 303] width 850 height 21
click at [892, 74] on button "Close" at bounding box center [1161, 65] width 48 height 27
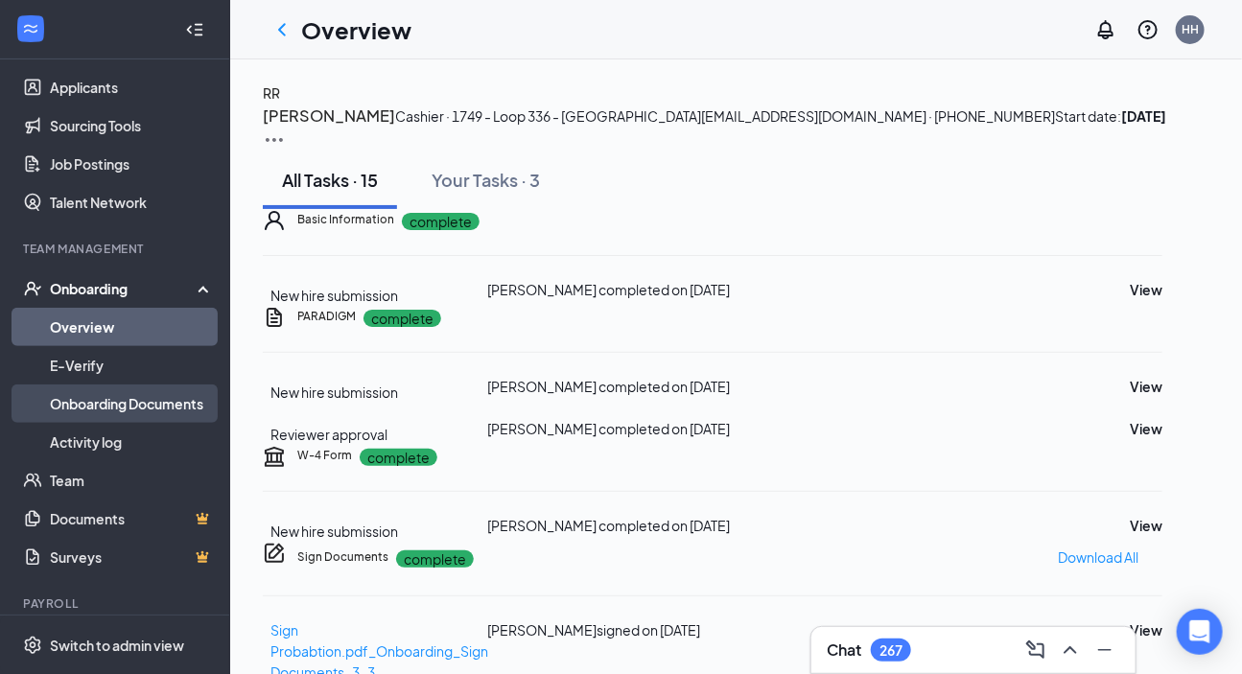
click at [162, 421] on link "Onboarding Documents" at bounding box center [132, 404] width 164 height 38
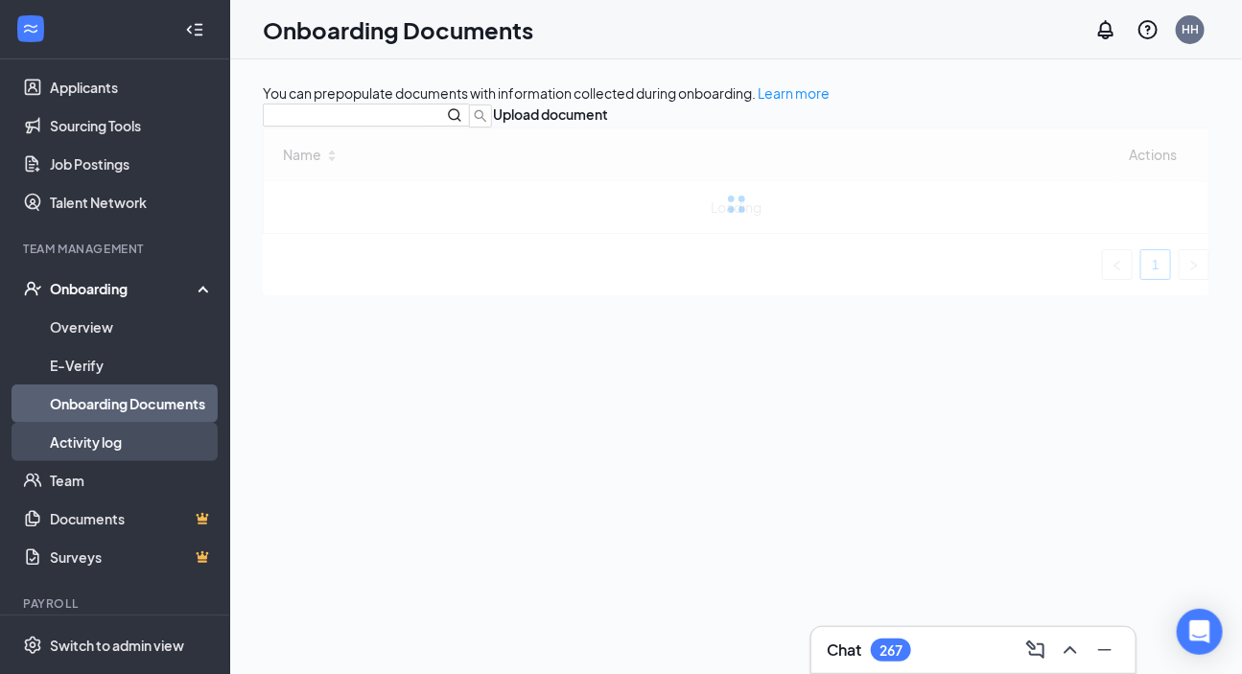
click at [139, 433] on link "Activity log" at bounding box center [132, 442] width 164 height 38
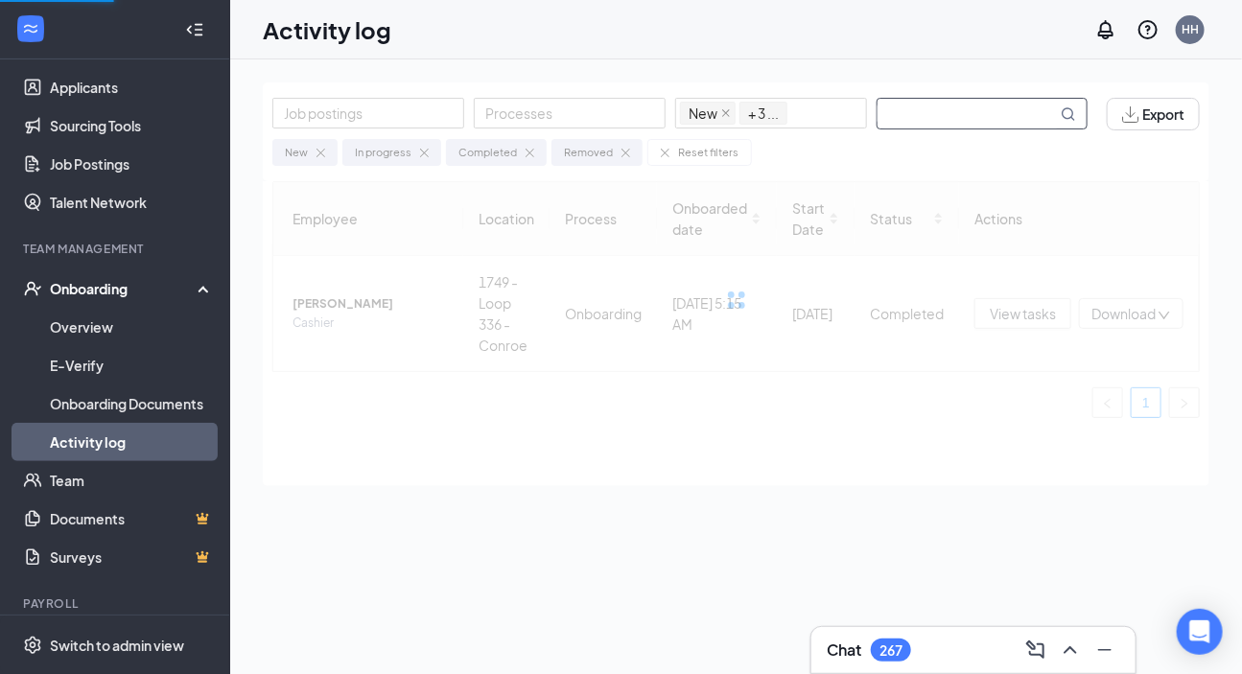
click at [892, 116] on input "text" at bounding box center [967, 114] width 179 height 30
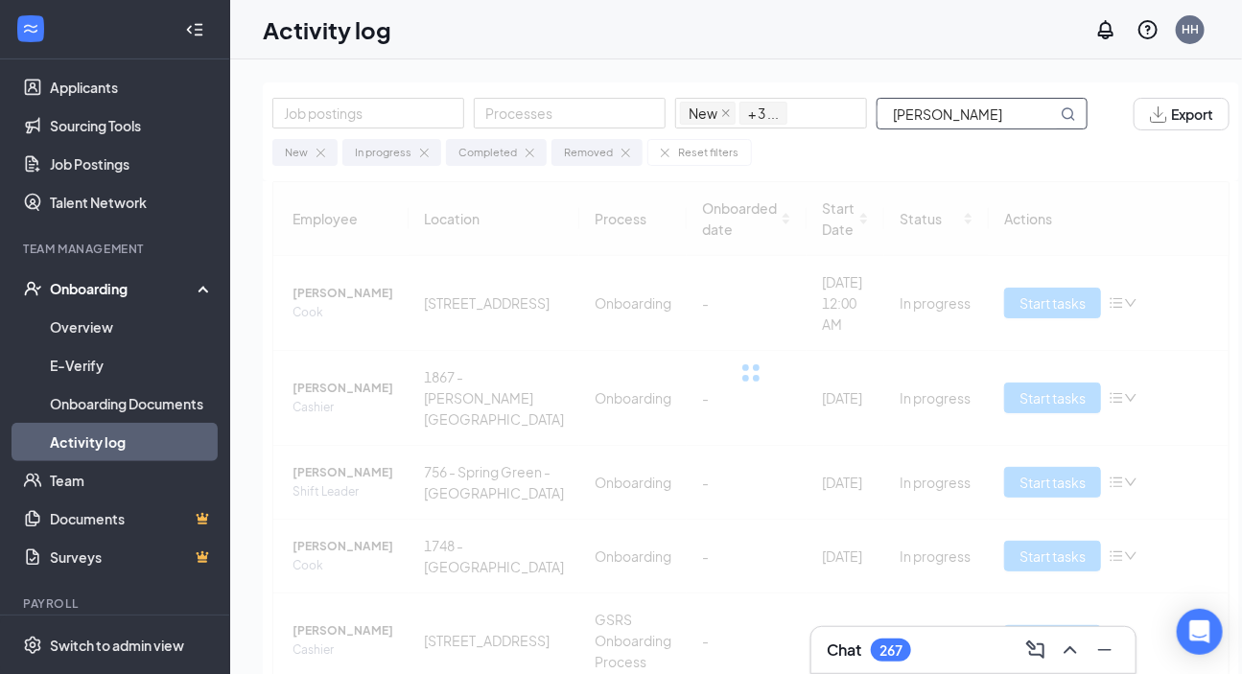
type input "[PERSON_NAME]"
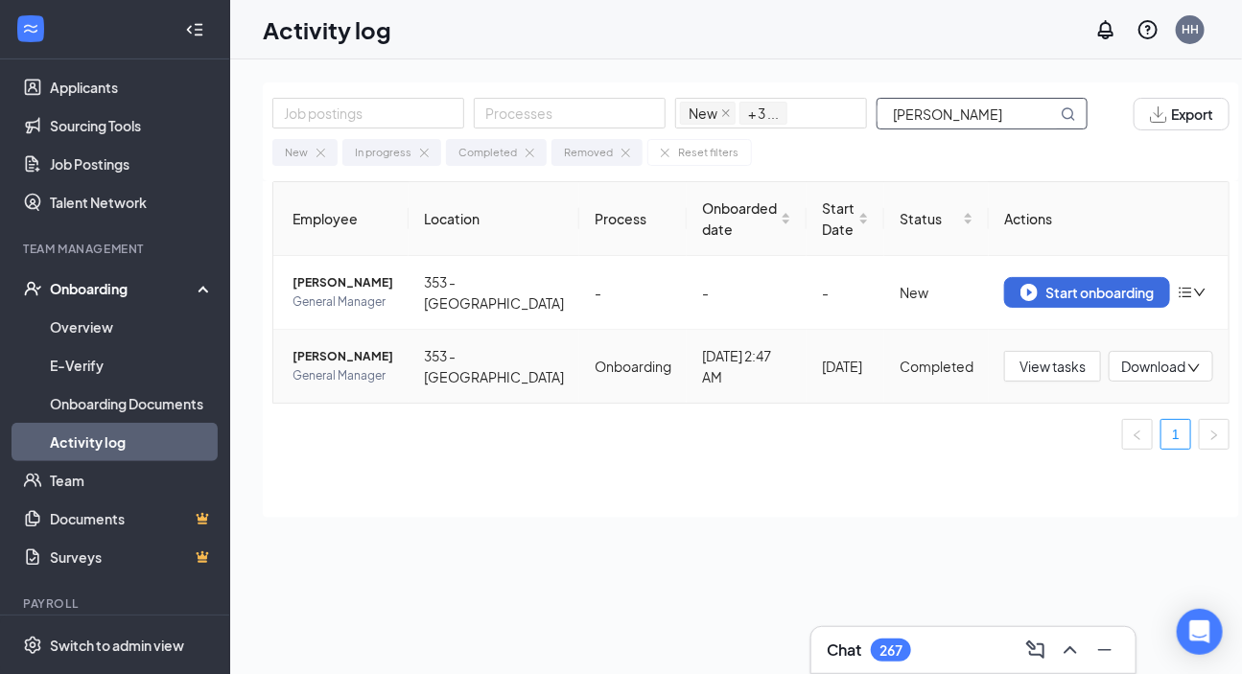
click at [366, 371] on span "General Manager" at bounding box center [343, 376] width 101 height 19
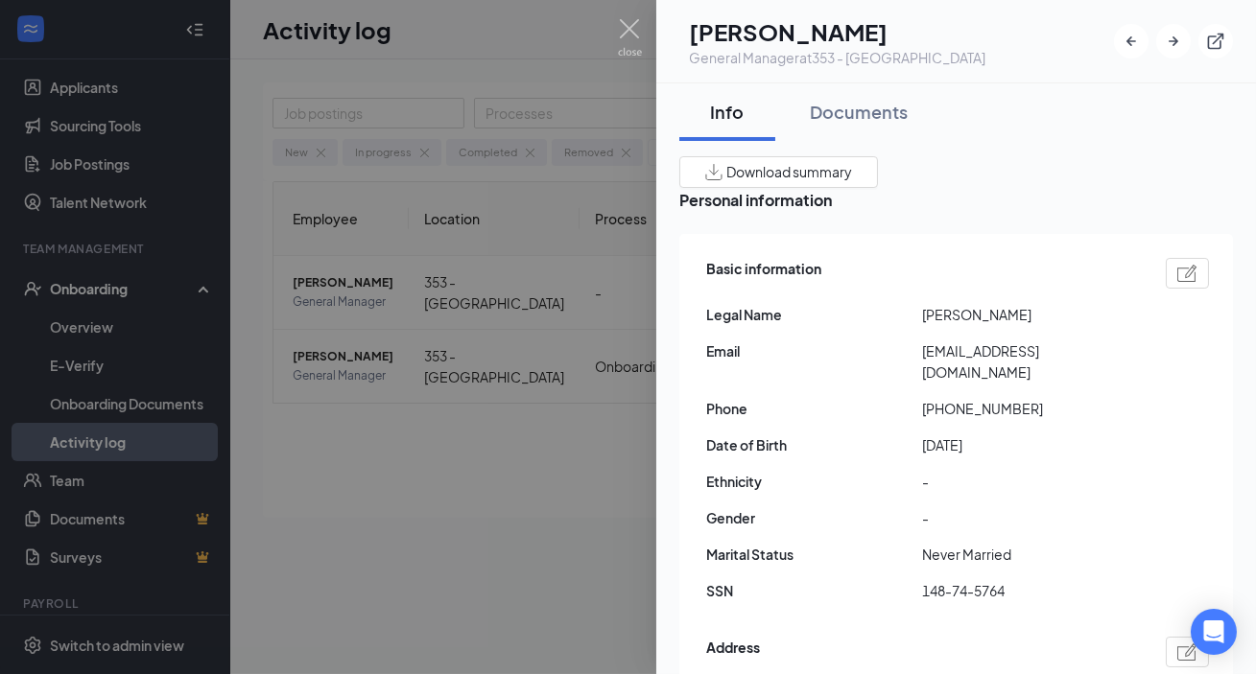
click at [892, 325] on span "[PERSON_NAME]" at bounding box center [1030, 314] width 216 height 21
copy span "[PERSON_NAME]"
click at [892, 317] on span "[PERSON_NAME]" at bounding box center [1030, 314] width 216 height 21
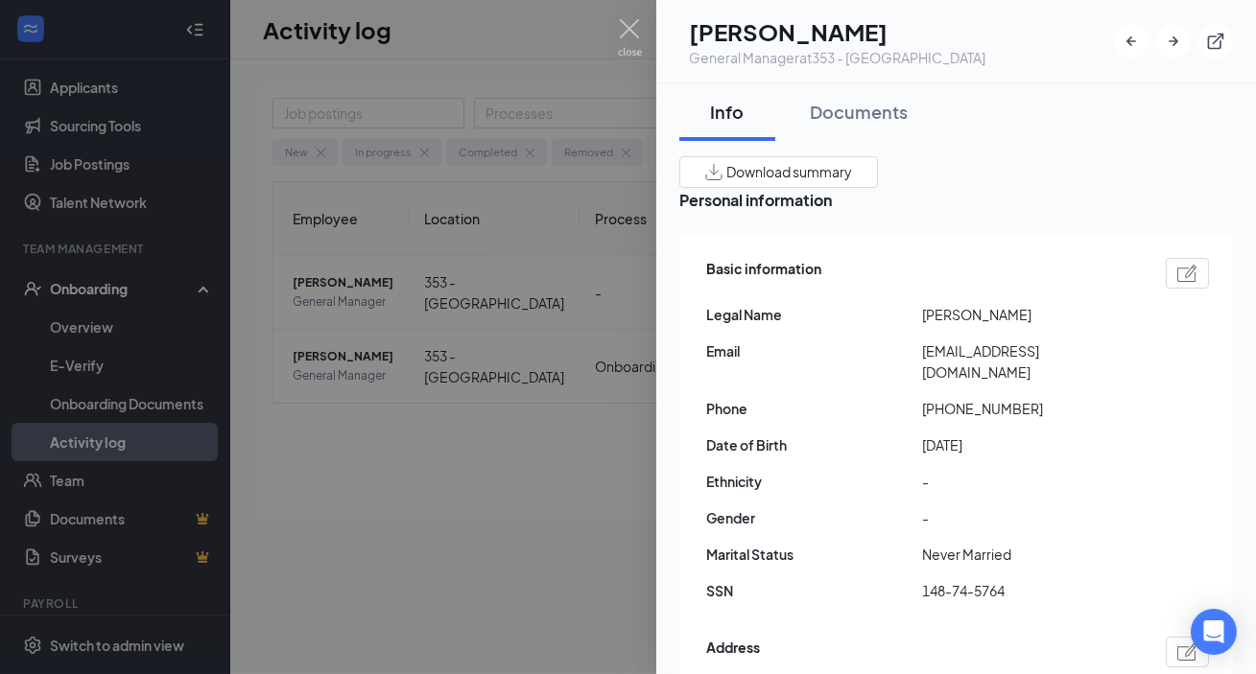
copy span "[PERSON_NAME]"
click at [892, 325] on span "[PERSON_NAME]" at bounding box center [1030, 314] width 216 height 21
copy span "[PERSON_NAME]"
click at [892, 317] on span "[PERSON_NAME]" at bounding box center [1030, 314] width 216 height 21
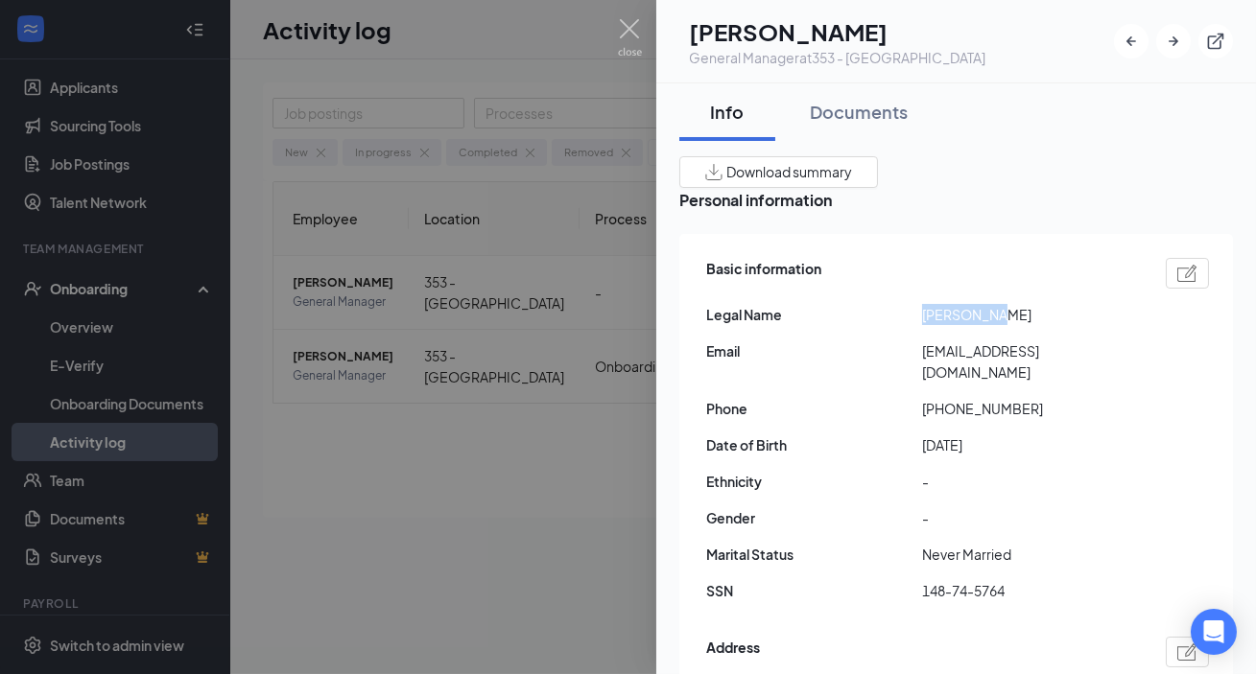
click at [892, 317] on span "[PERSON_NAME]" at bounding box center [1030, 314] width 216 height 21
click at [892, 321] on span "[PERSON_NAME]" at bounding box center [1030, 314] width 216 height 21
copy span "[PERSON_NAME]"
click at [892, 398] on span "[PHONE_NUMBER]" at bounding box center [1030, 408] width 216 height 21
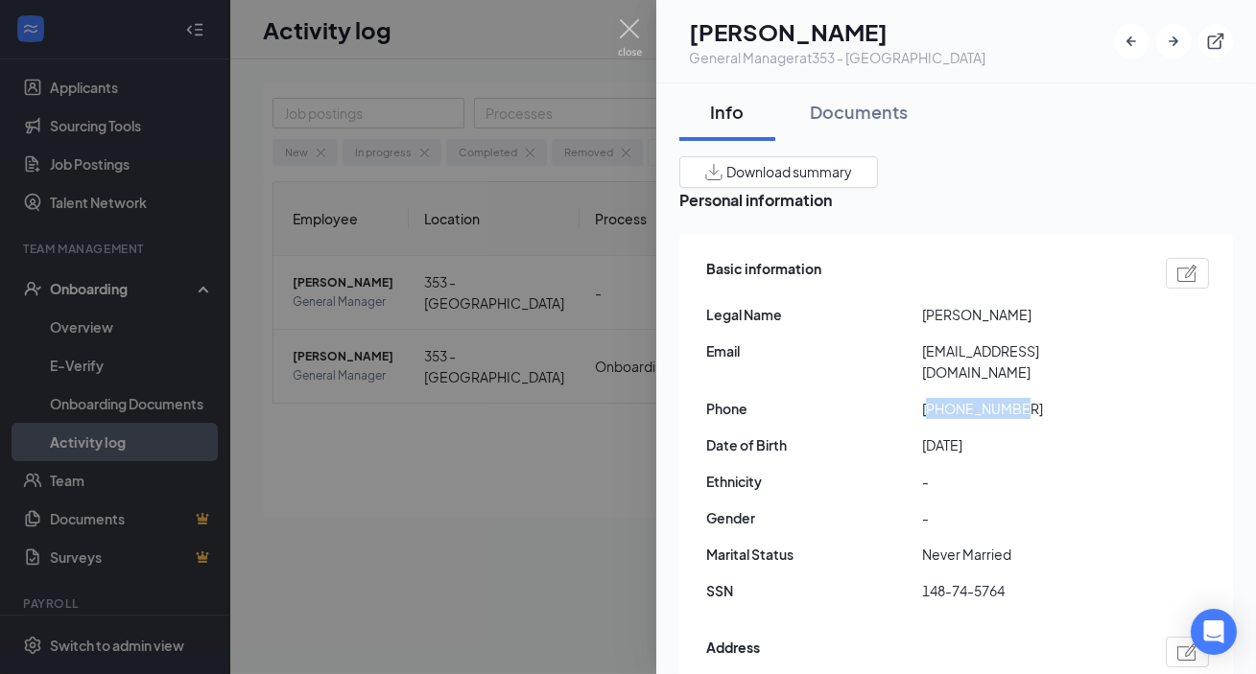
click at [892, 398] on span "[PHONE_NUMBER]" at bounding box center [1030, 408] width 216 height 21
click at [892, 435] on span "[DATE]" at bounding box center [1030, 445] width 216 height 21
drag, startPoint x: 947, startPoint y: 468, endPoint x: 949, endPoint y: 439, distance: 28.8
click at [892, 455] on div "Basic information Legal Name [PERSON_NAME] Email [EMAIL_ADDRESS][DOMAIN_NAME] P…" at bounding box center [957, 435] width 503 height 364
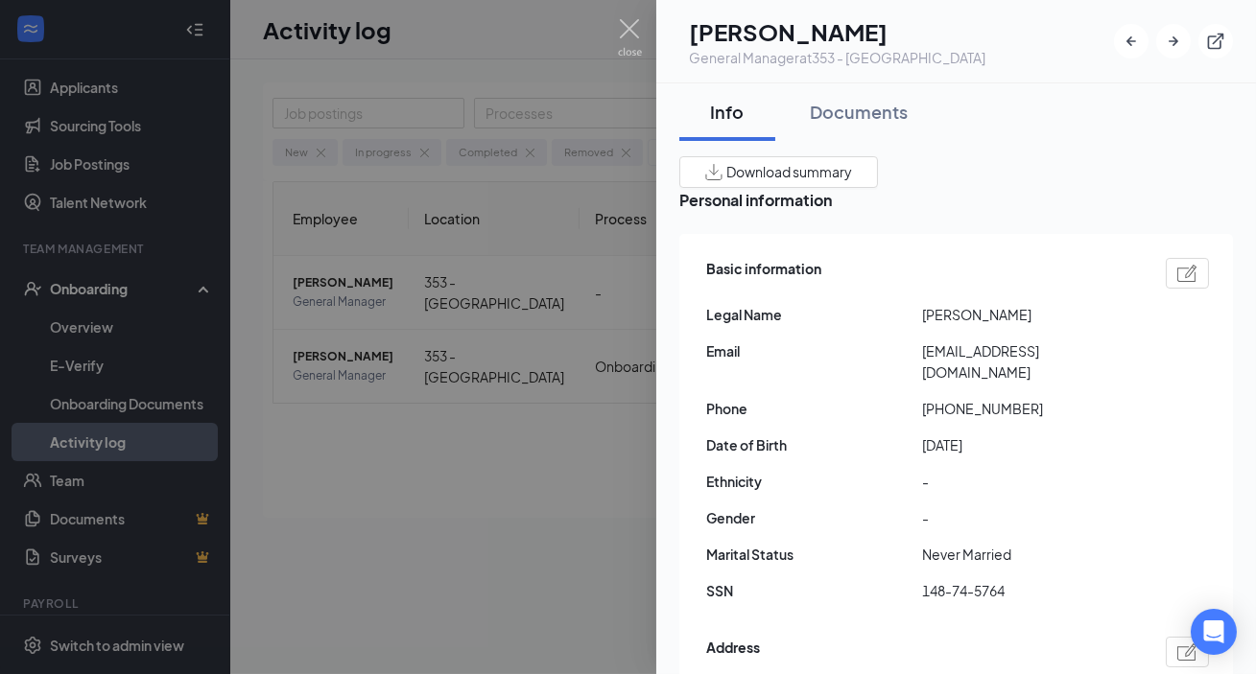
click at [892, 435] on span "[DATE]" at bounding box center [1030, 445] width 216 height 21
click at [892, 471] on span "-" at bounding box center [1030, 481] width 216 height 21
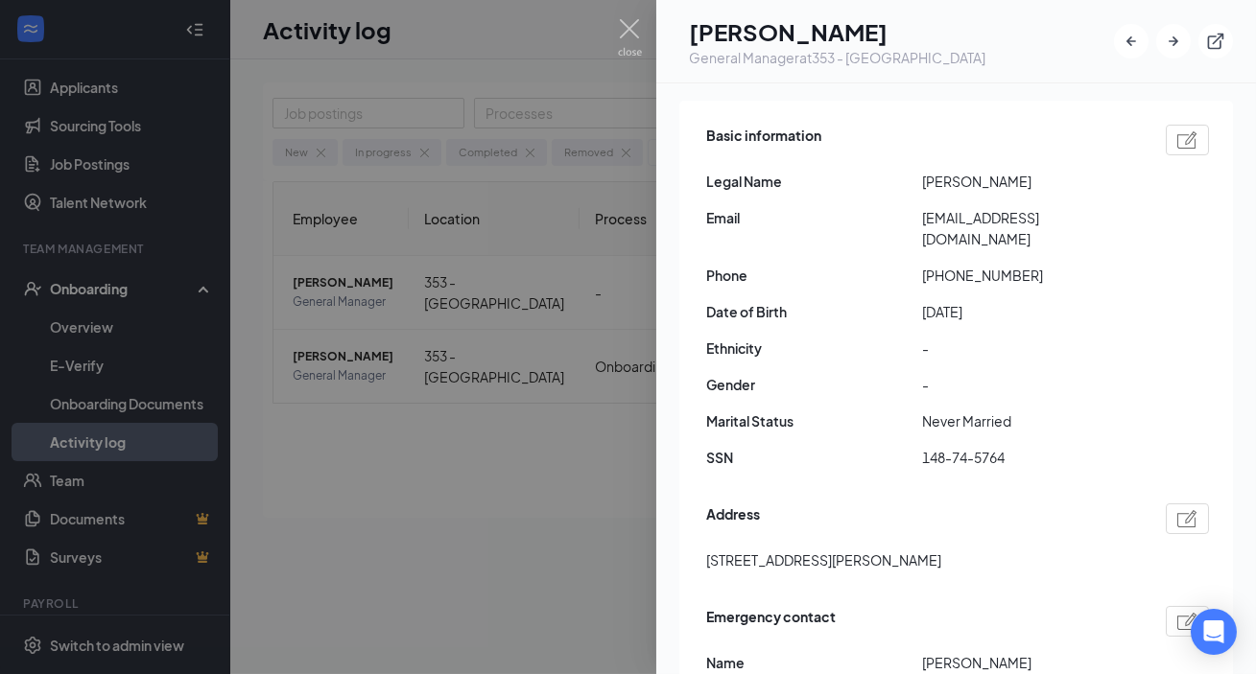
scroll to position [174, 0]
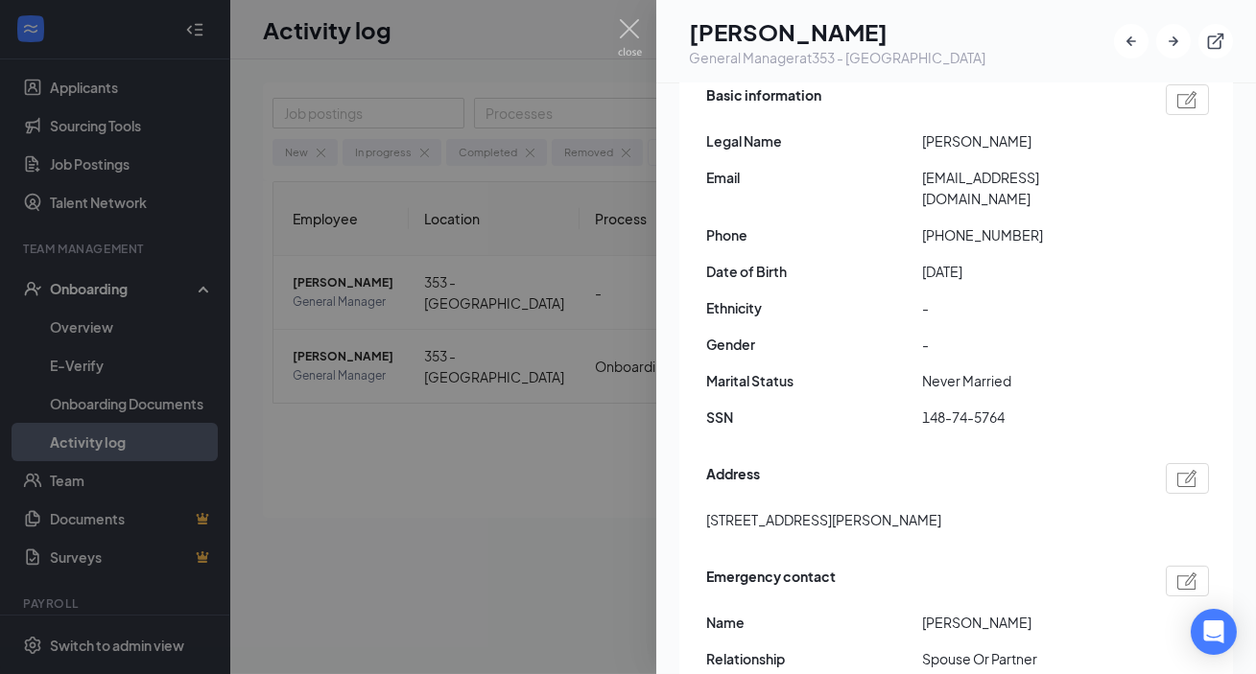
click at [892, 407] on span "148-74-5764" at bounding box center [1030, 417] width 216 height 21
copy span "148-74-5764"
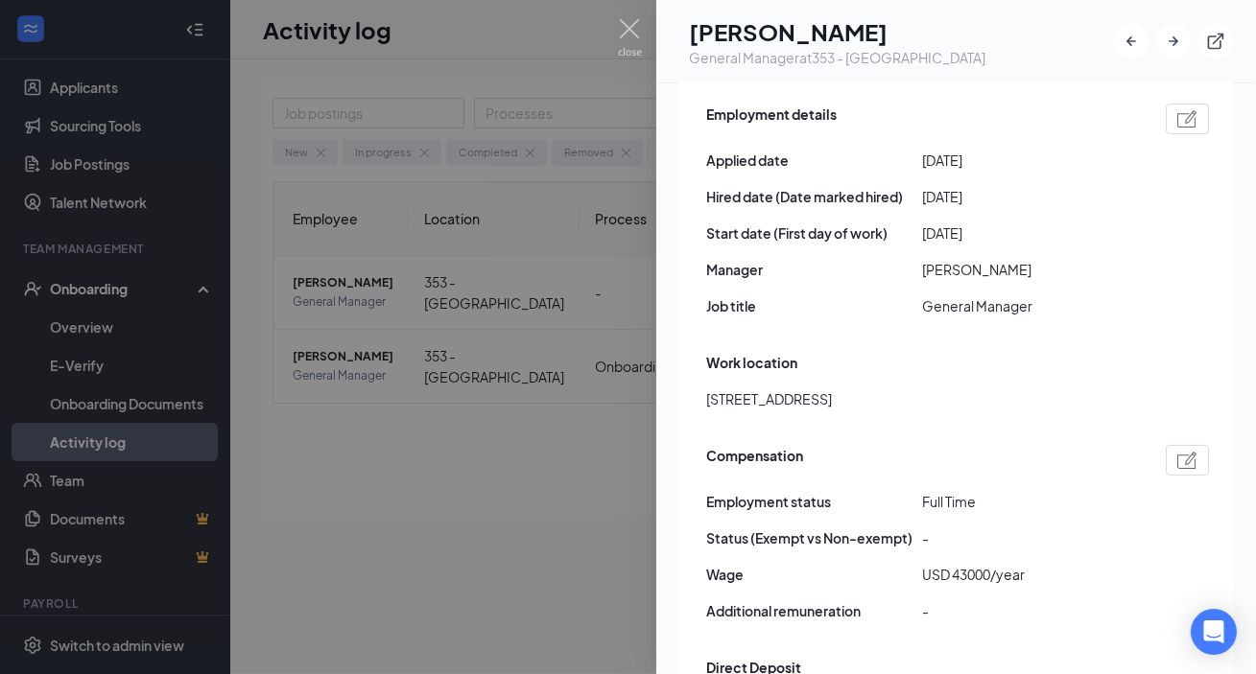
scroll to position [959, 0]
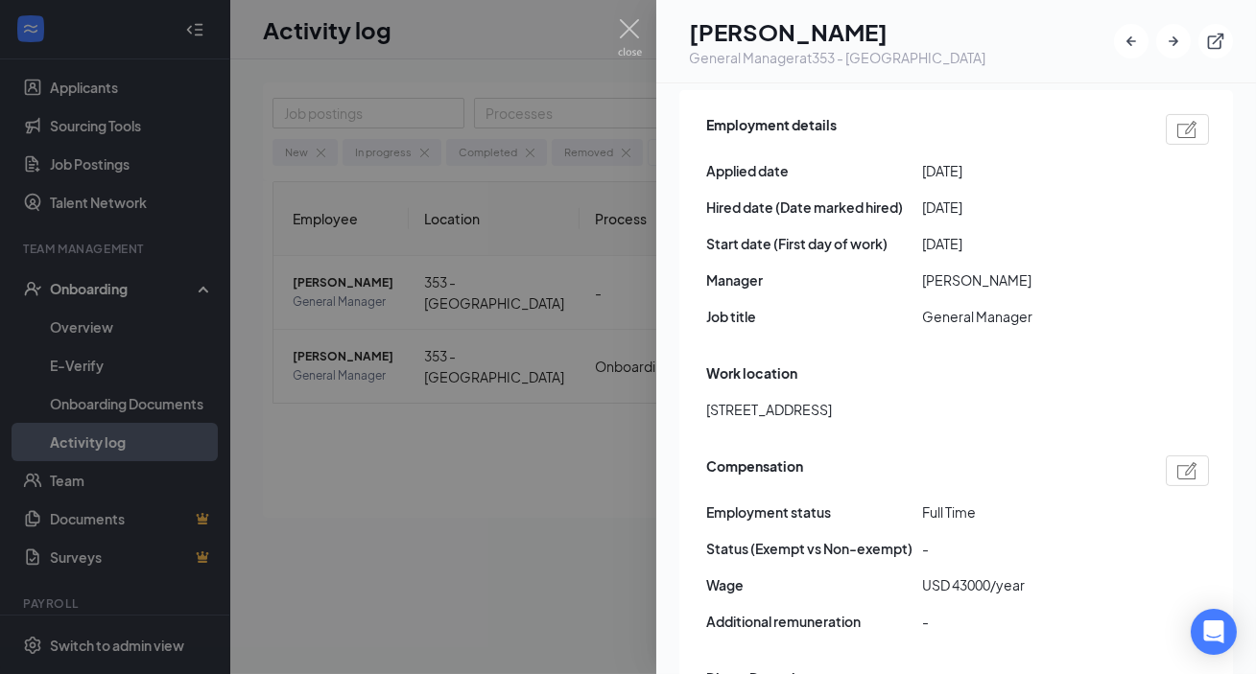
click at [892, 306] on span "General Manager" at bounding box center [1030, 316] width 216 height 21
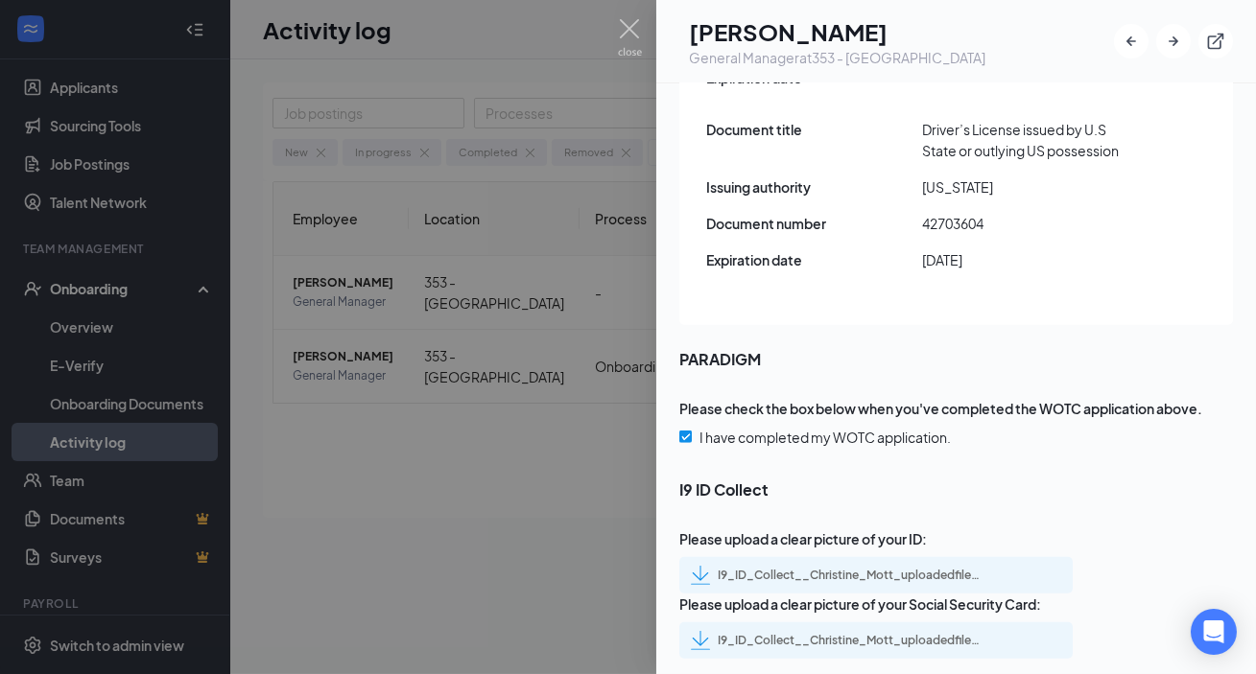
scroll to position [2811, 0]
click at [892, 546] on div "I9_ID_Collect__Christine_Mott_uploadedfile_20250825.pdf.pdf" at bounding box center [852, 575] width 269 height 15
click at [892, 546] on div "I9_ID_Collect__Christine_Mott_uploadedfile_20250825.pdf.pdf" at bounding box center [852, 640] width 269 height 15
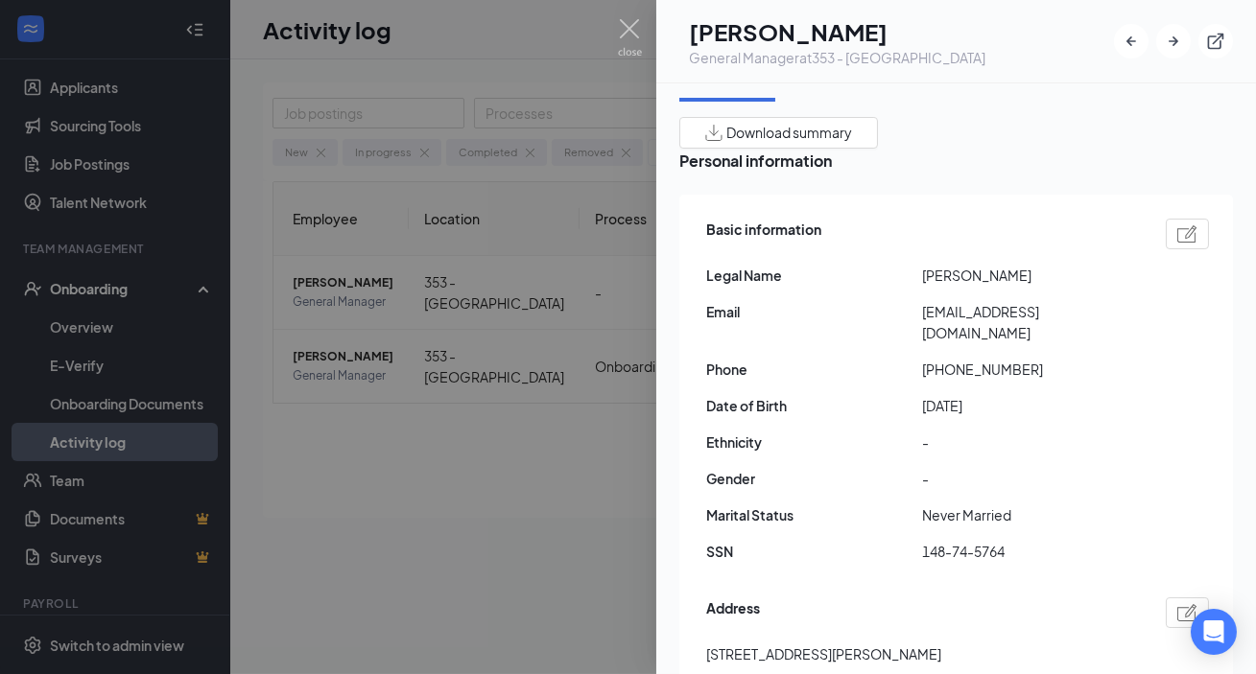
scroll to position [0, 0]
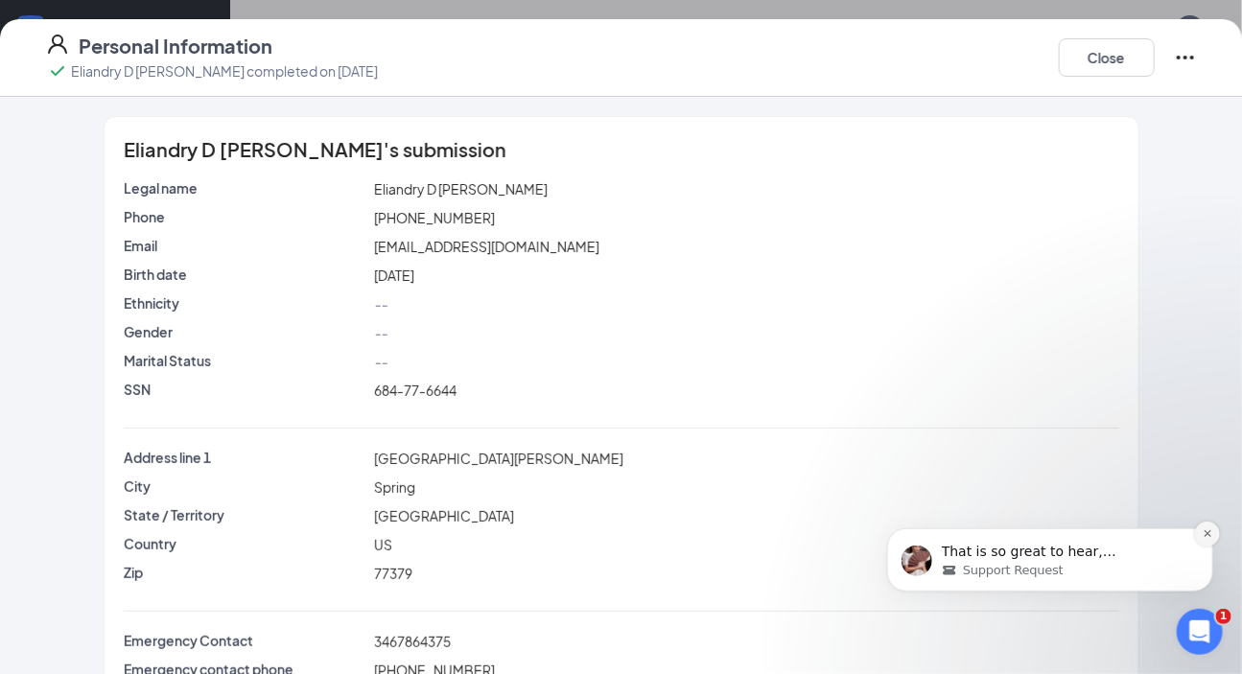
click at [1204, 529] on icon "Dismiss notification" at bounding box center [1207, 533] width 11 height 11
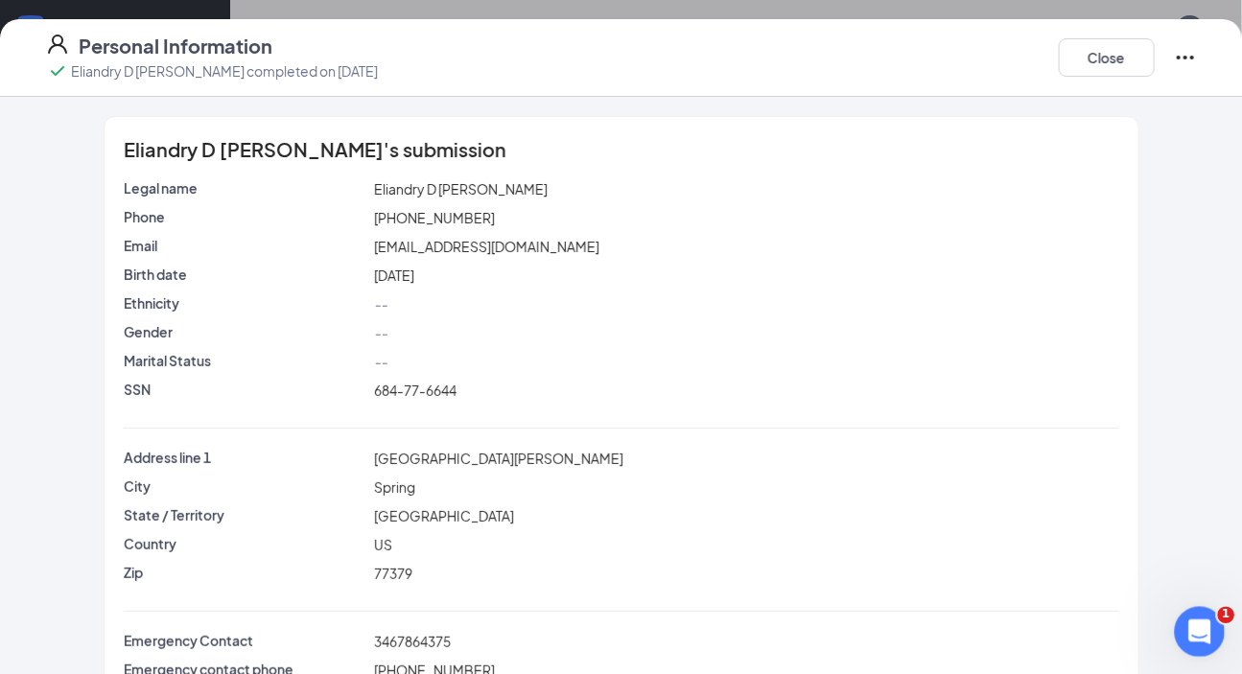
click at [1197, 637] on icon "Open Intercom Messenger" at bounding box center [1198, 630] width 32 height 32
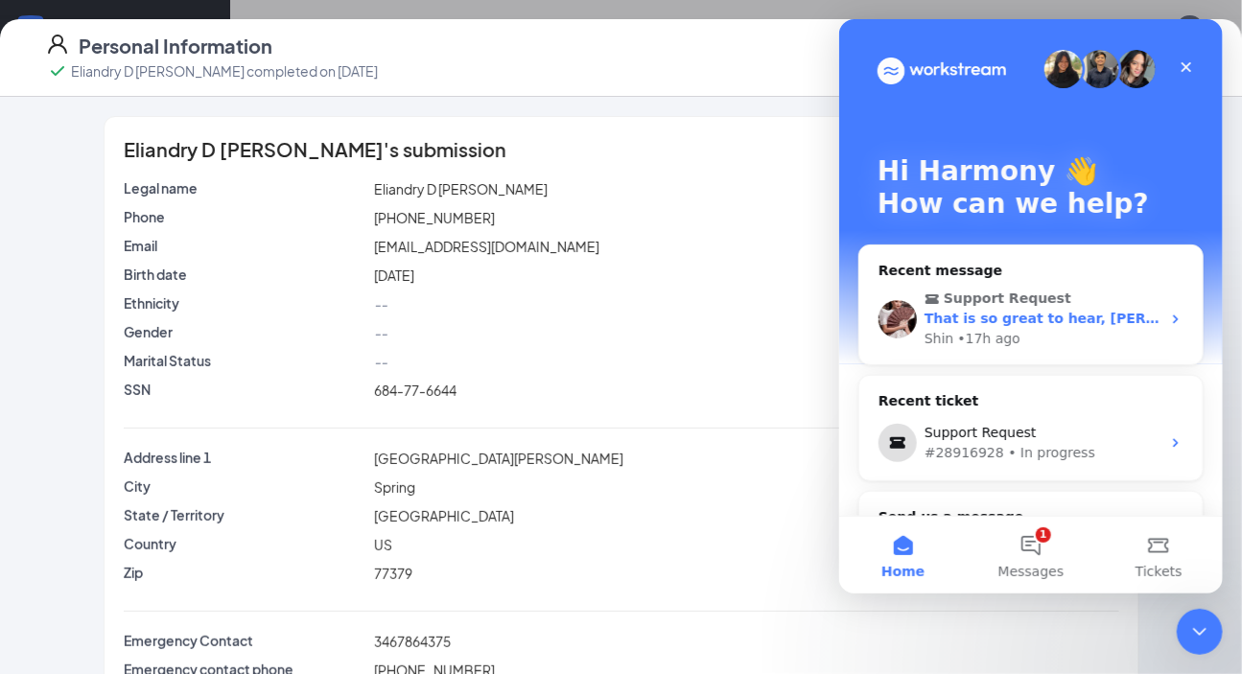
click at [1168, 316] on icon "Intercom messenger" at bounding box center [1175, 319] width 15 height 15
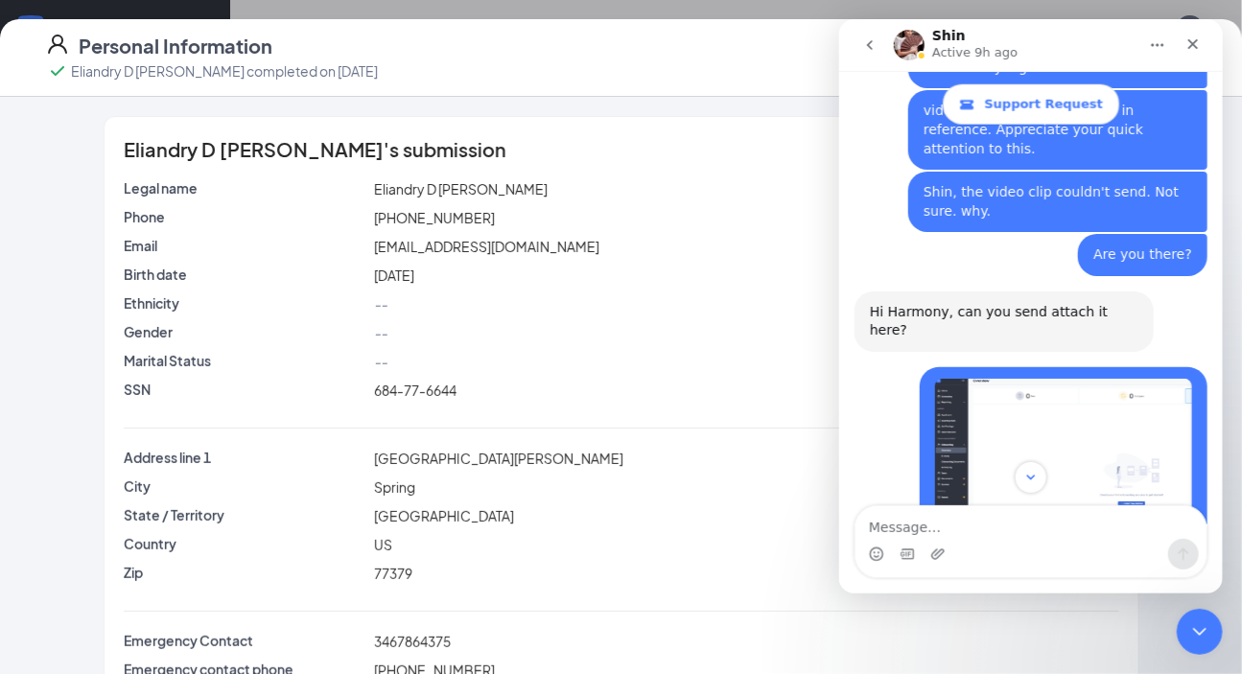
scroll to position [785, 0]
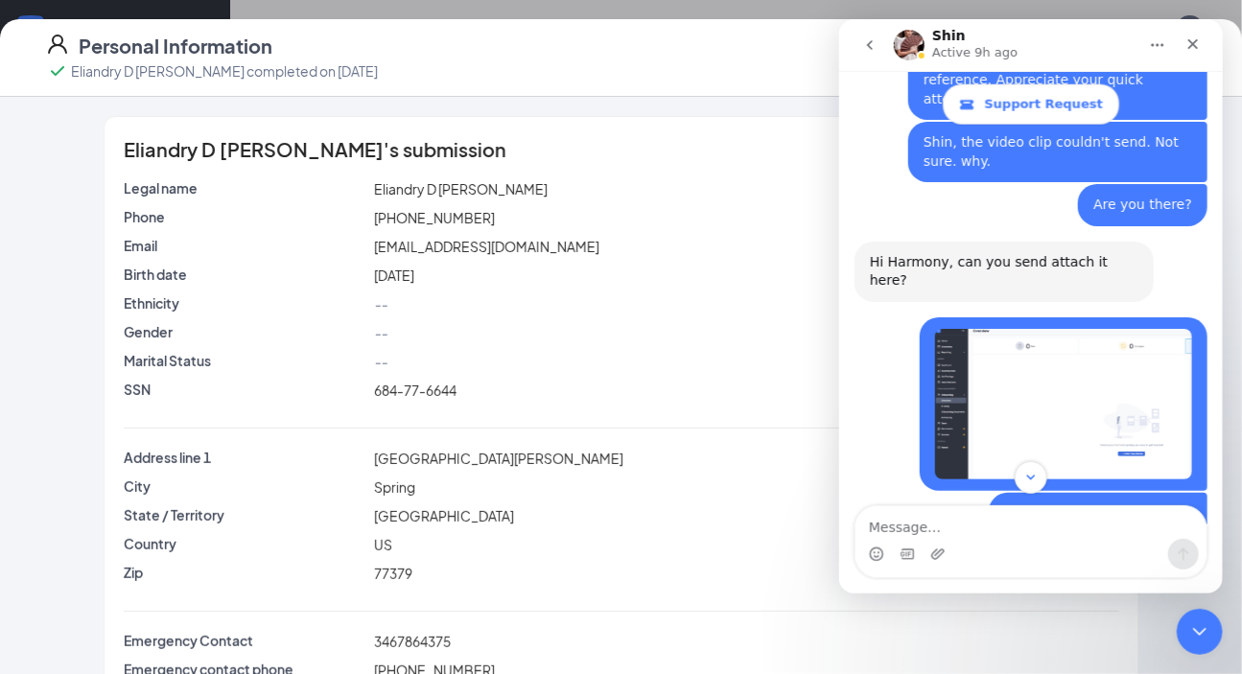
click at [1100, 343] on img "Harmony says…" at bounding box center [1063, 404] width 257 height 151
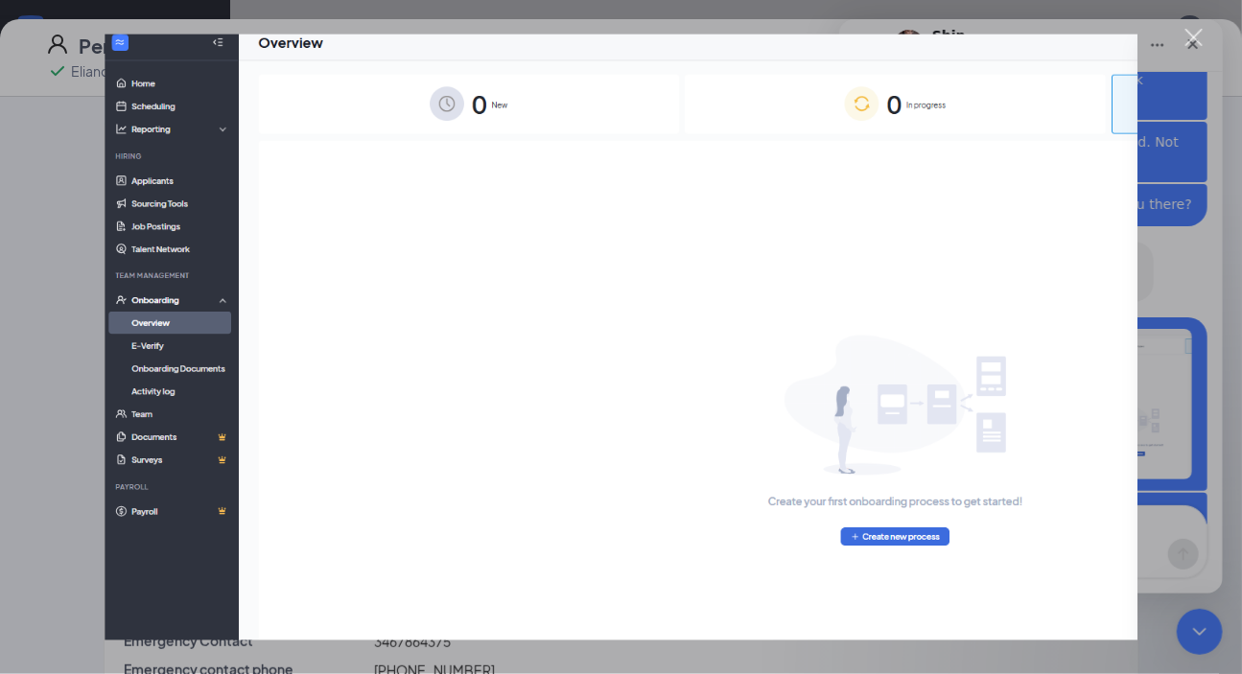
click at [1202, 32] on div "Close" at bounding box center [1195, 38] width 18 height 18
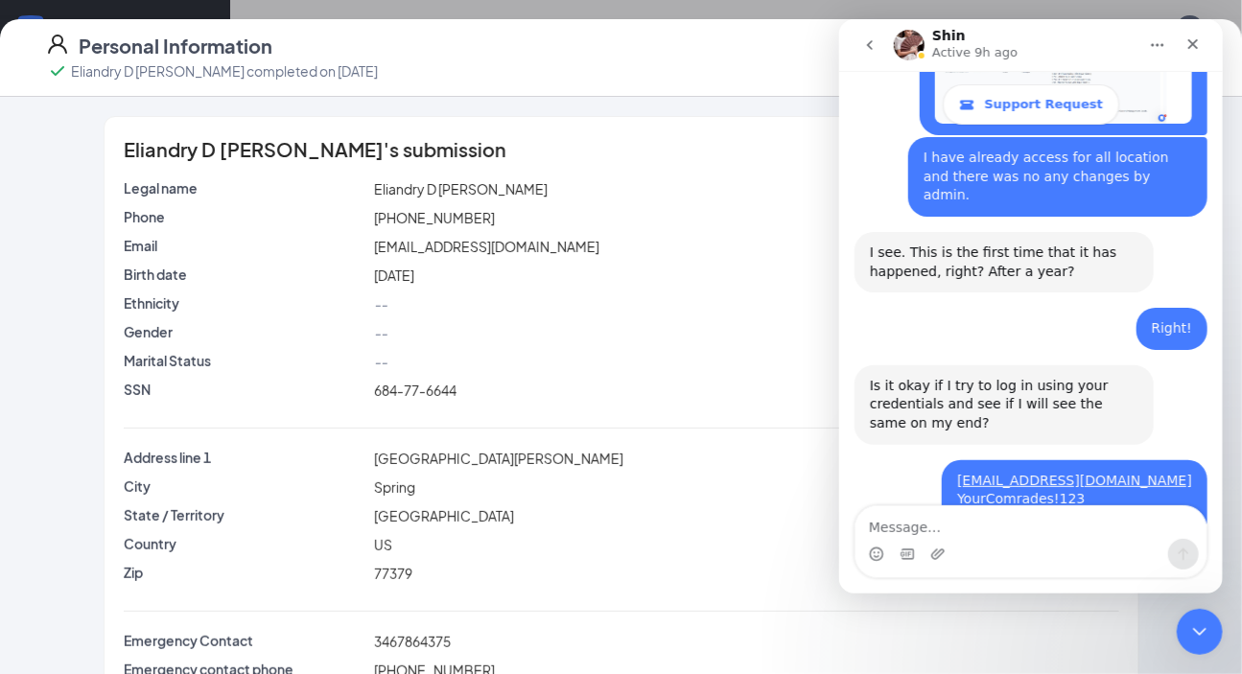
scroll to position [5640, 0]
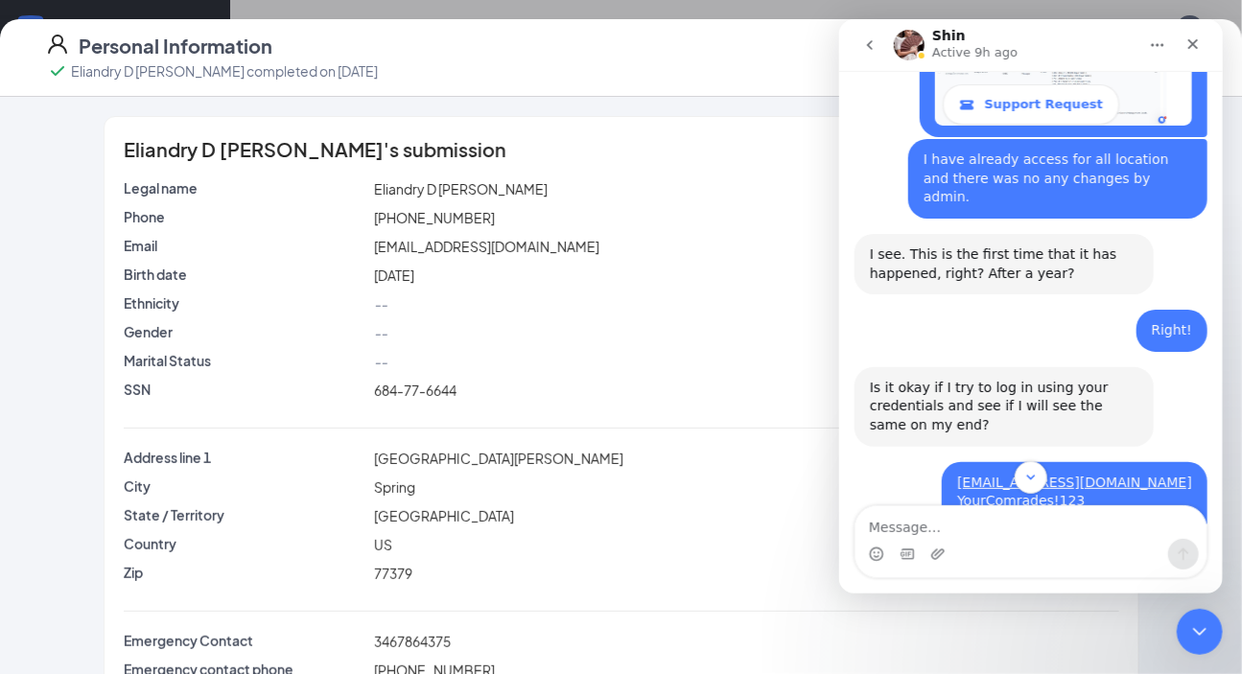
click at [781, 326] on div "--" at bounding box center [746, 332] width 753 height 21
drag, startPoint x: 688, startPoint y: 287, endPoint x: 1255, endPoint y: 51, distance: 614.2
click at [707, 286] on div "Birth date Tue Nov 28, 2006" at bounding box center [622, 279] width 996 height 29
click at [1184, 41] on div "Close" at bounding box center [1192, 44] width 35 height 35
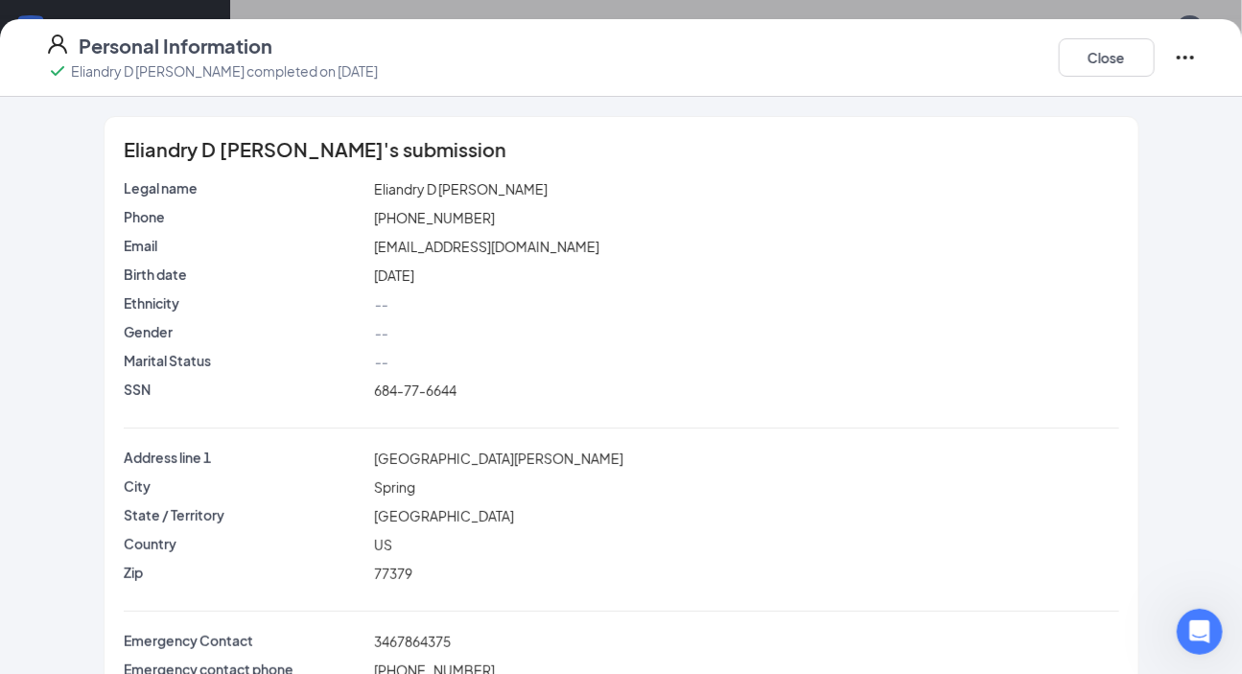
scroll to position [0, 0]
click at [301, 432] on div "Legal name Eliandry D Sandrea Phone (346) 481-1621 Email eliandrydavidsandrea@g…" at bounding box center [622, 447] width 996 height 539
drag, startPoint x: 351, startPoint y: 385, endPoint x: 471, endPoint y: 390, distance: 120.1
click at [471, 390] on div "SSN 684-77-6644" at bounding box center [622, 390] width 1004 height 21
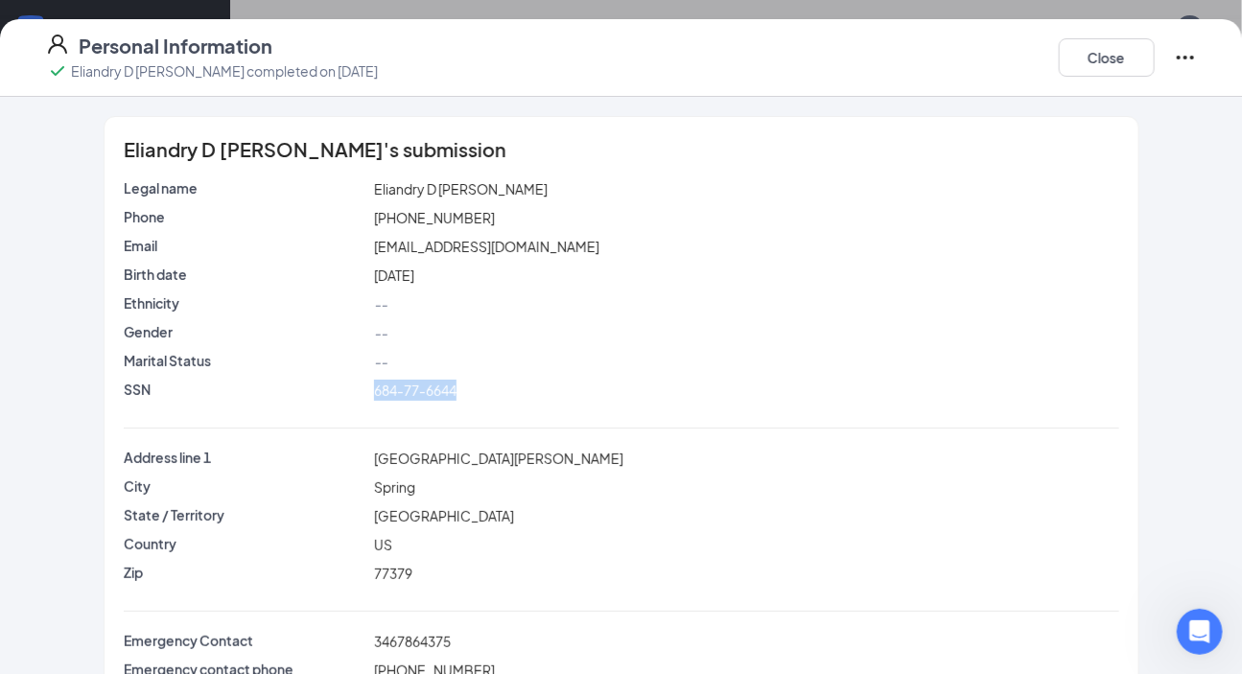
click at [471, 390] on div "684-77-6644" at bounding box center [746, 390] width 753 height 21
drag, startPoint x: 504, startPoint y: 250, endPoint x: 469, endPoint y: 323, distance: 80.7
click at [1013, 201] on div "Legal name Eliandry D Sandrea Phone (346) 481-1621 Email eliandrydavidsandrea@g…" at bounding box center [622, 293] width 996 height 230
drag, startPoint x: 440, startPoint y: 297, endPoint x: 246, endPoint y: 9, distance: 348.3
click at [424, 296] on div "--" at bounding box center [746, 304] width 753 height 21
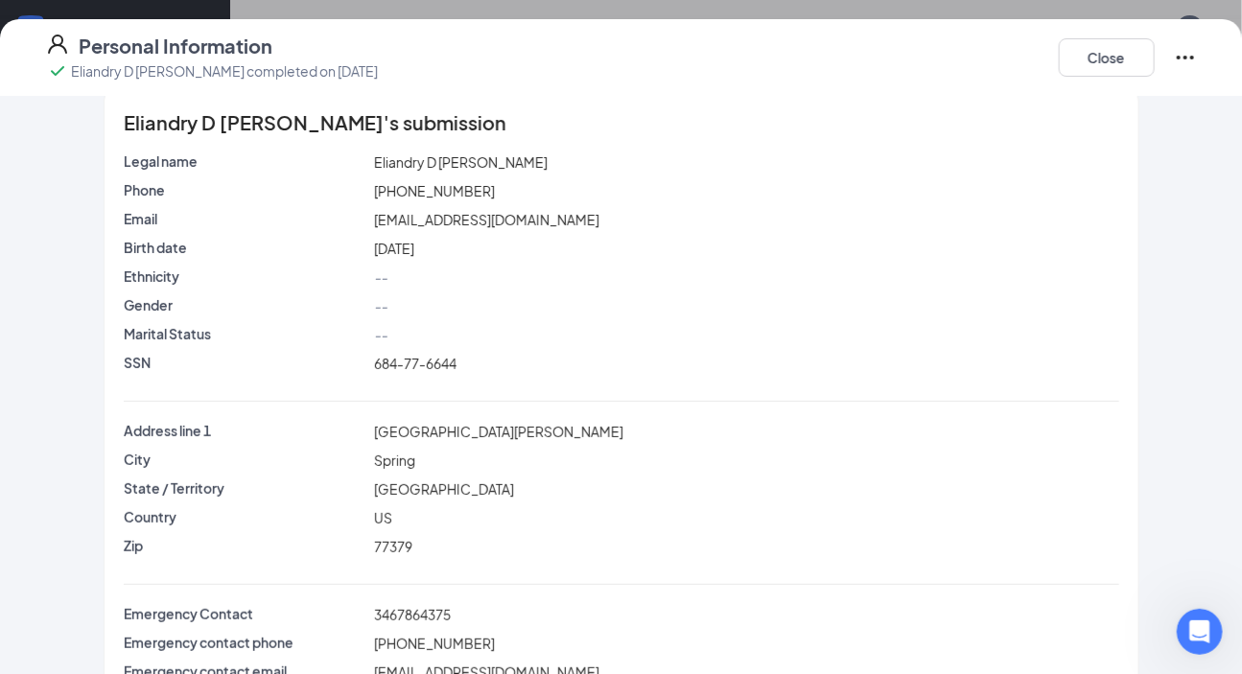
scroll to position [0, 0]
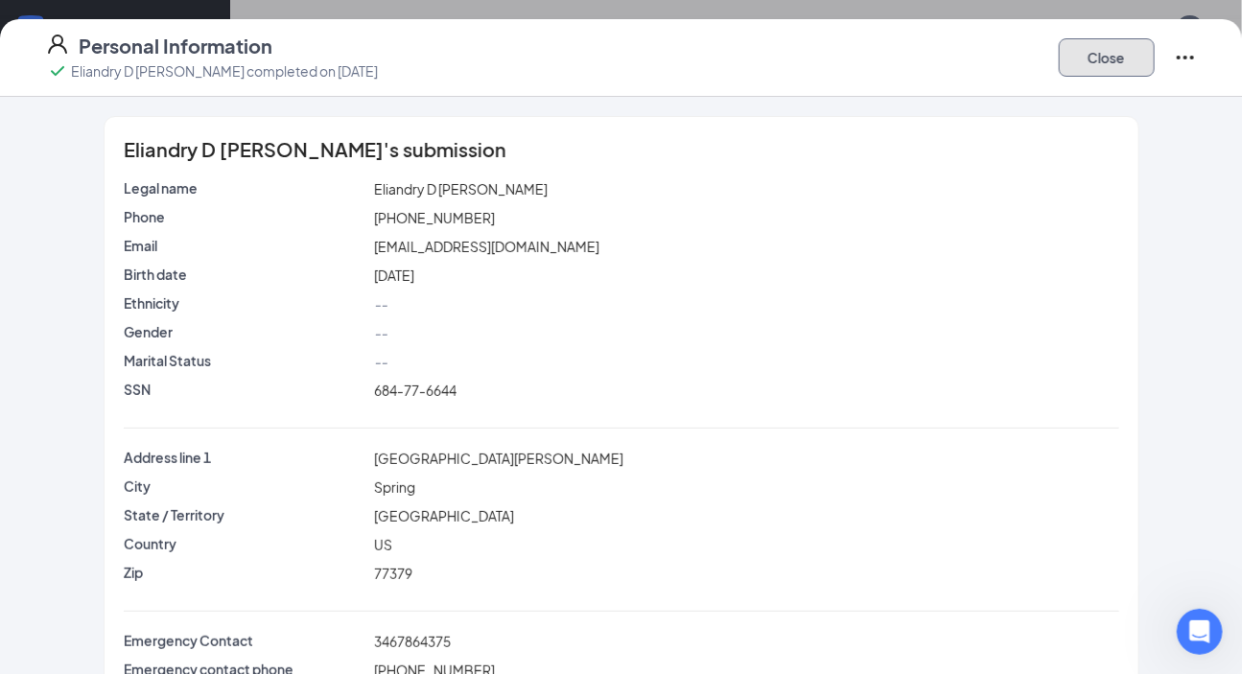
click at [1109, 38] on button "Close" at bounding box center [1107, 57] width 96 height 38
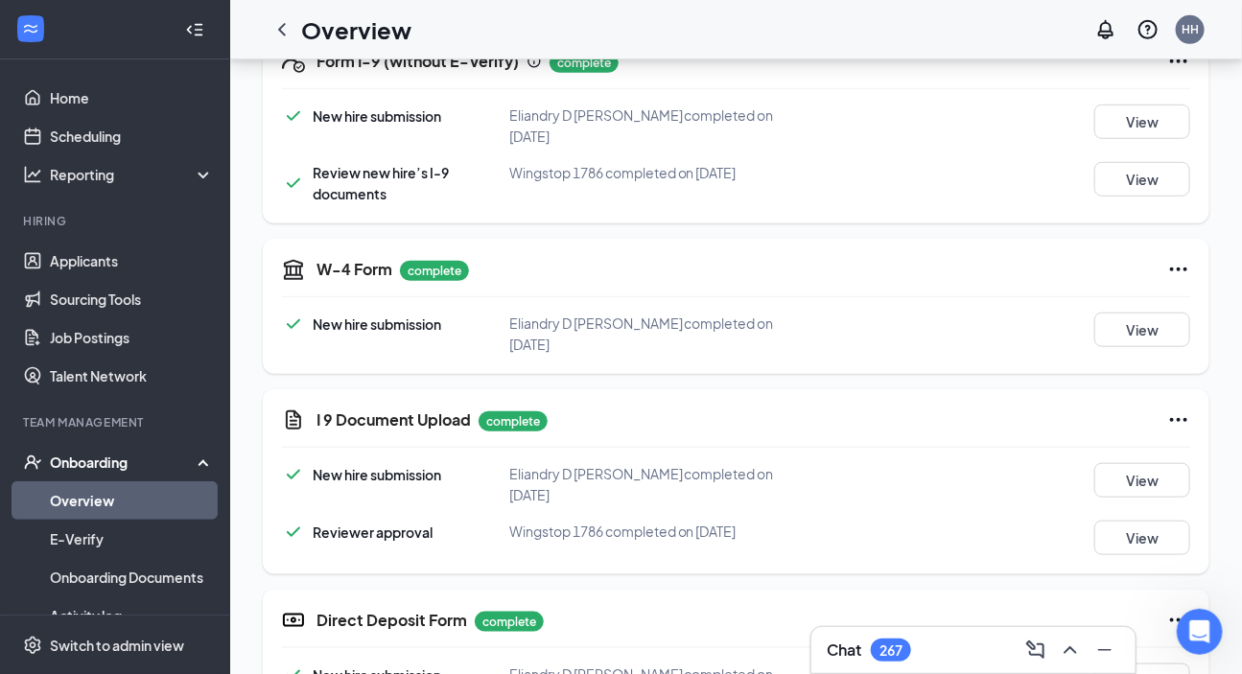
scroll to position [523, 0]
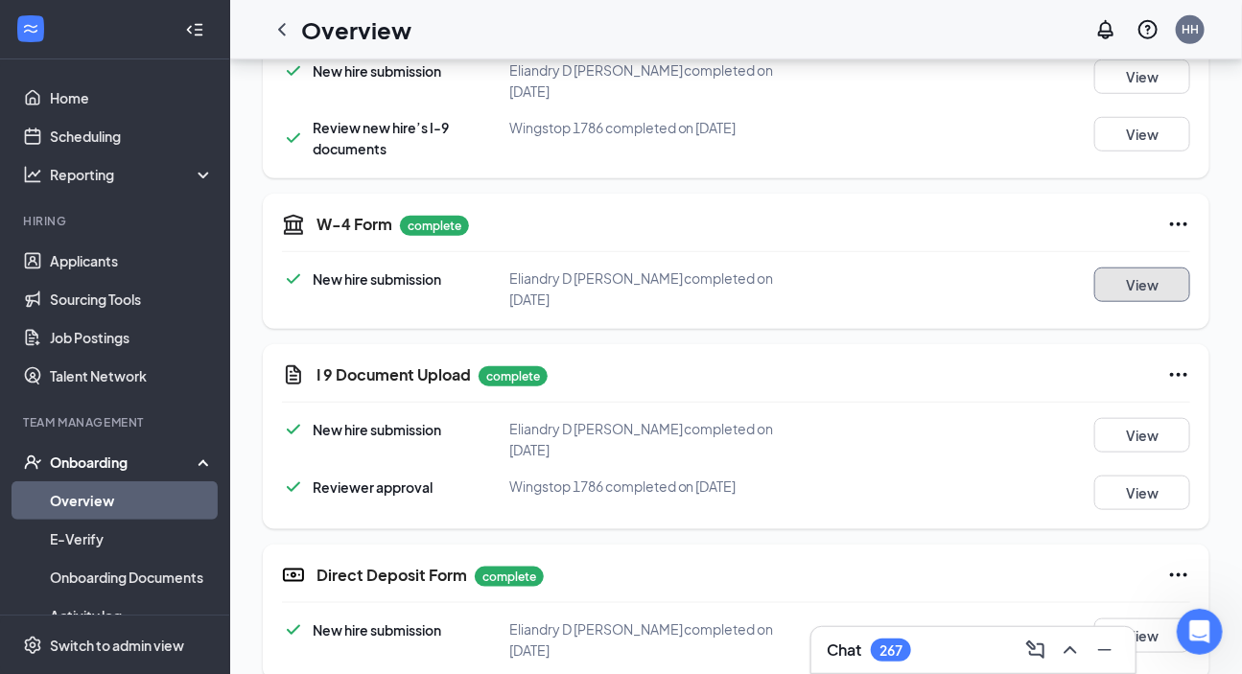
click at [1175, 268] on button "View" at bounding box center [1143, 285] width 96 height 35
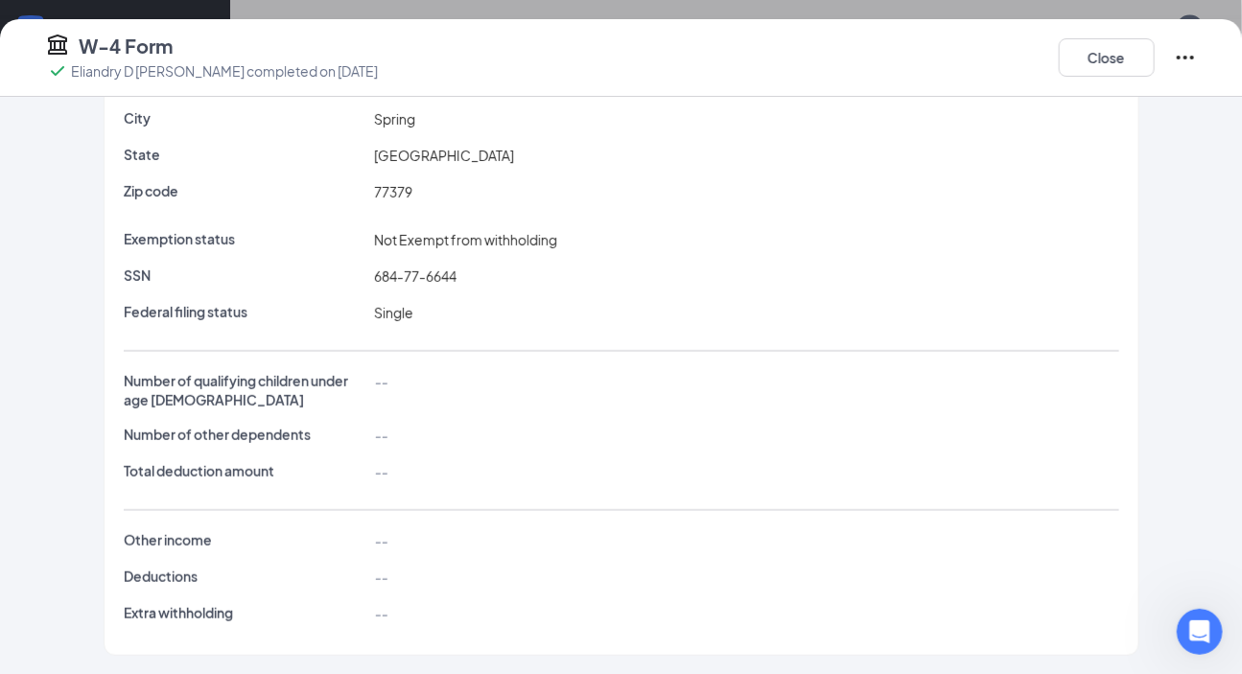
scroll to position [0, 0]
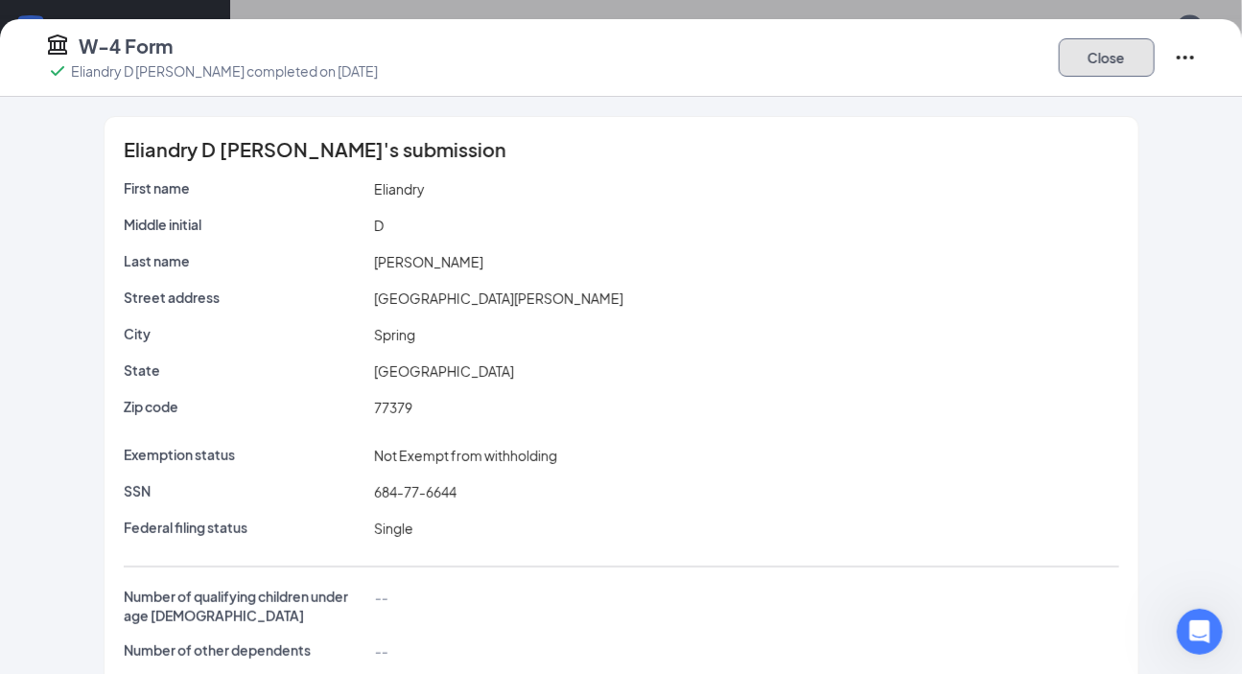
click at [1118, 64] on button "Close" at bounding box center [1107, 57] width 96 height 38
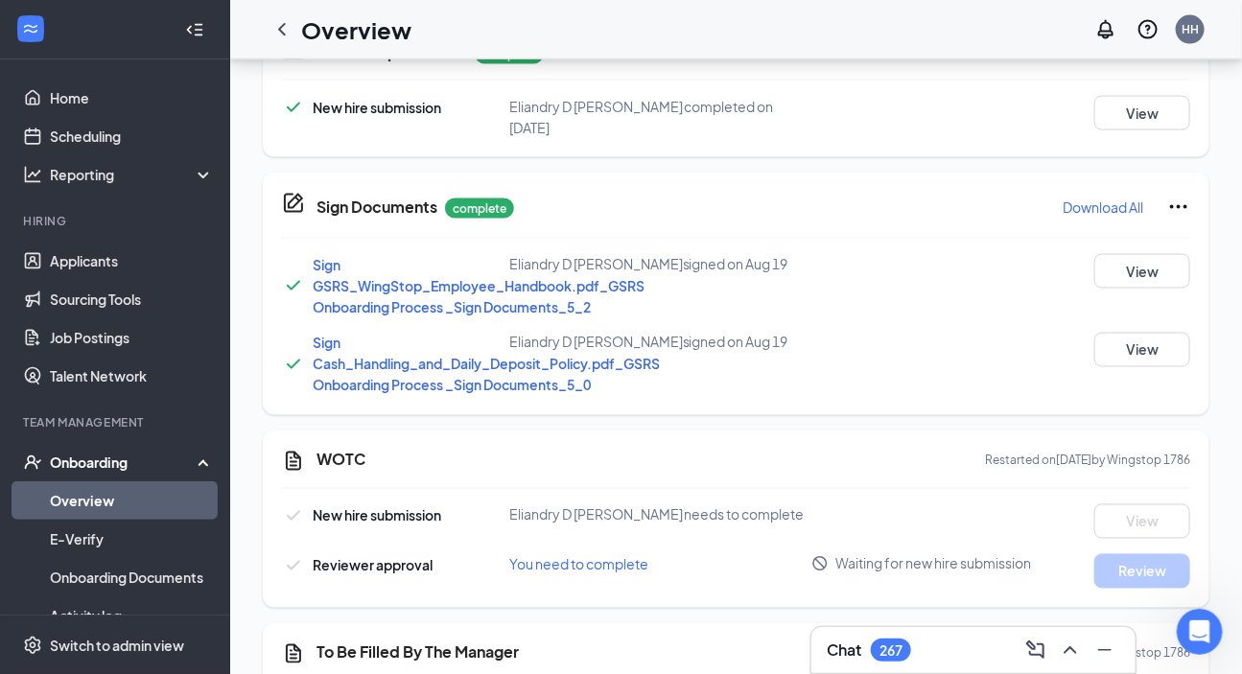
scroll to position [454, 0]
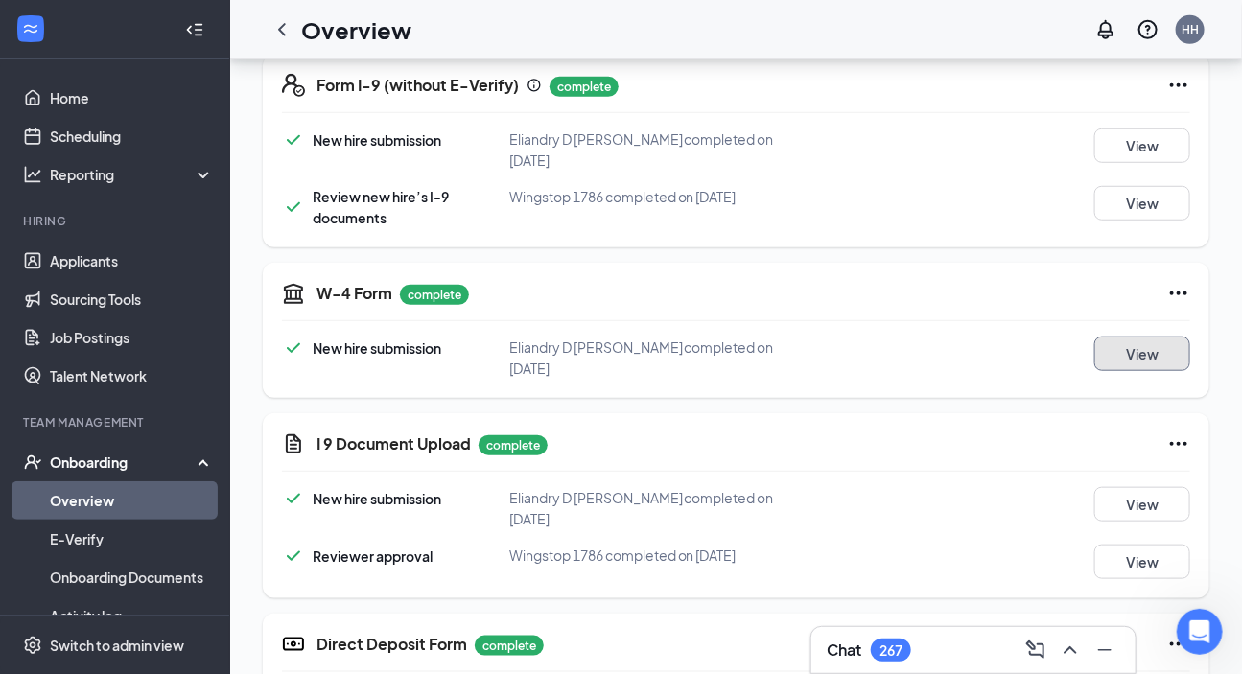
click at [1100, 337] on button "View" at bounding box center [1143, 354] width 96 height 35
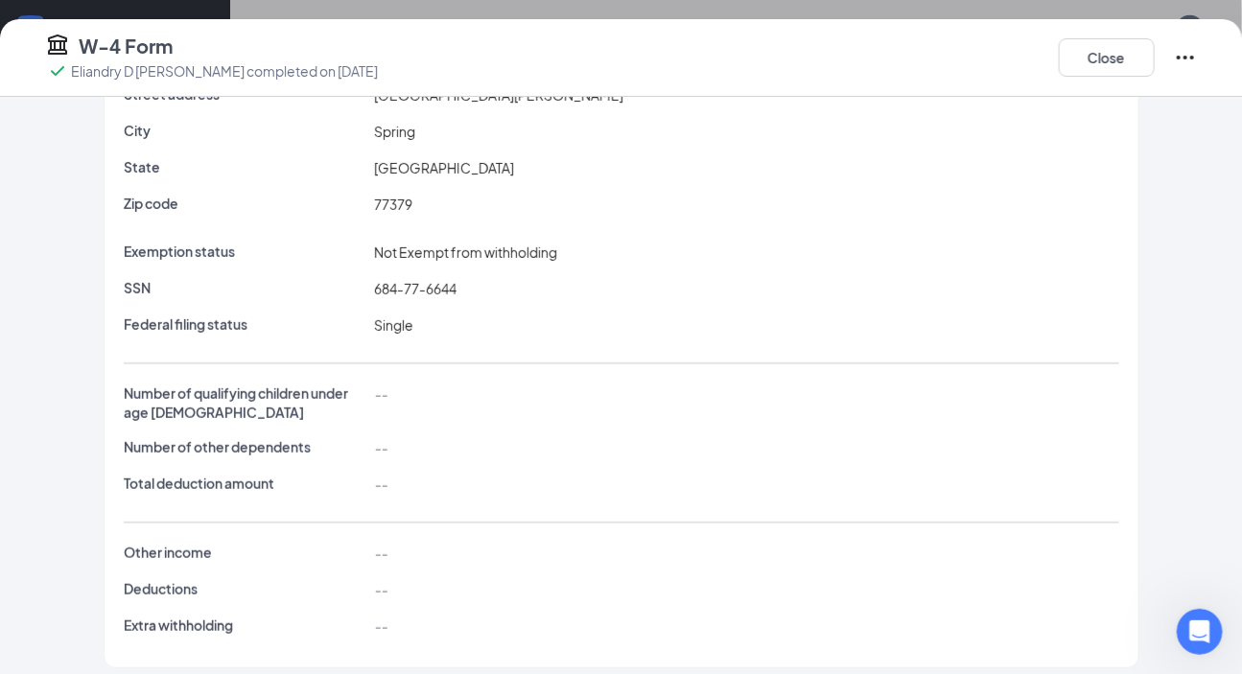
scroll to position [216, 0]
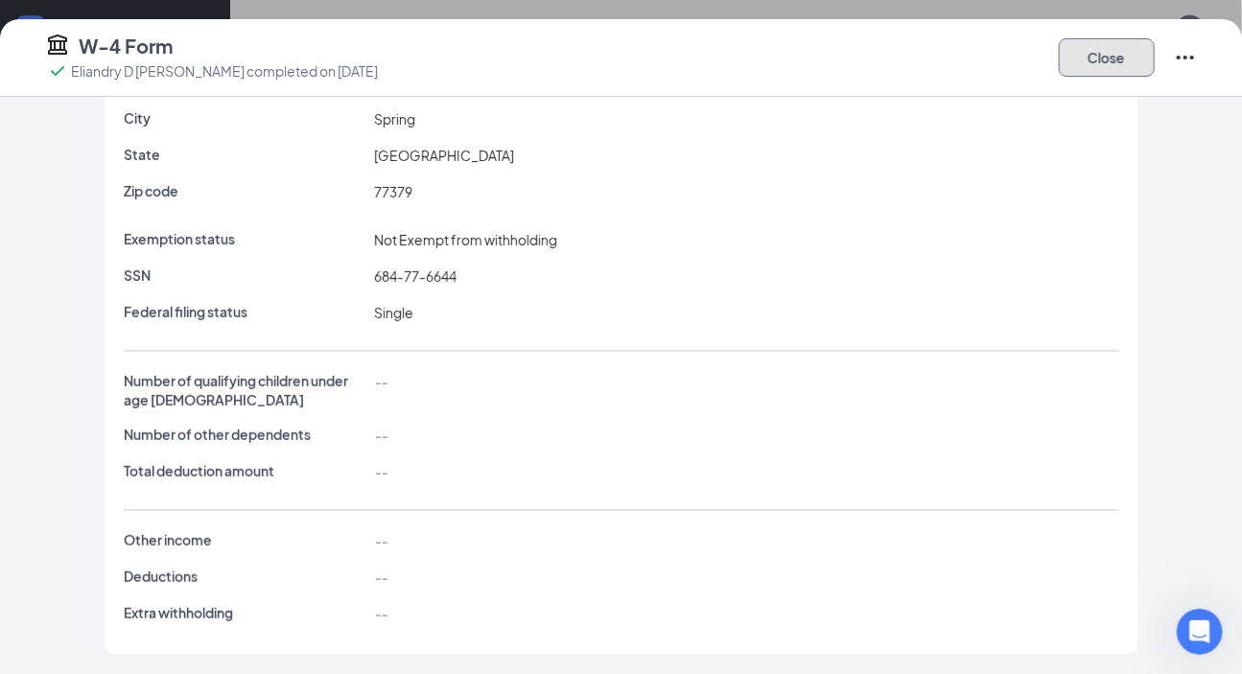
click at [1131, 62] on button "Close" at bounding box center [1107, 57] width 96 height 38
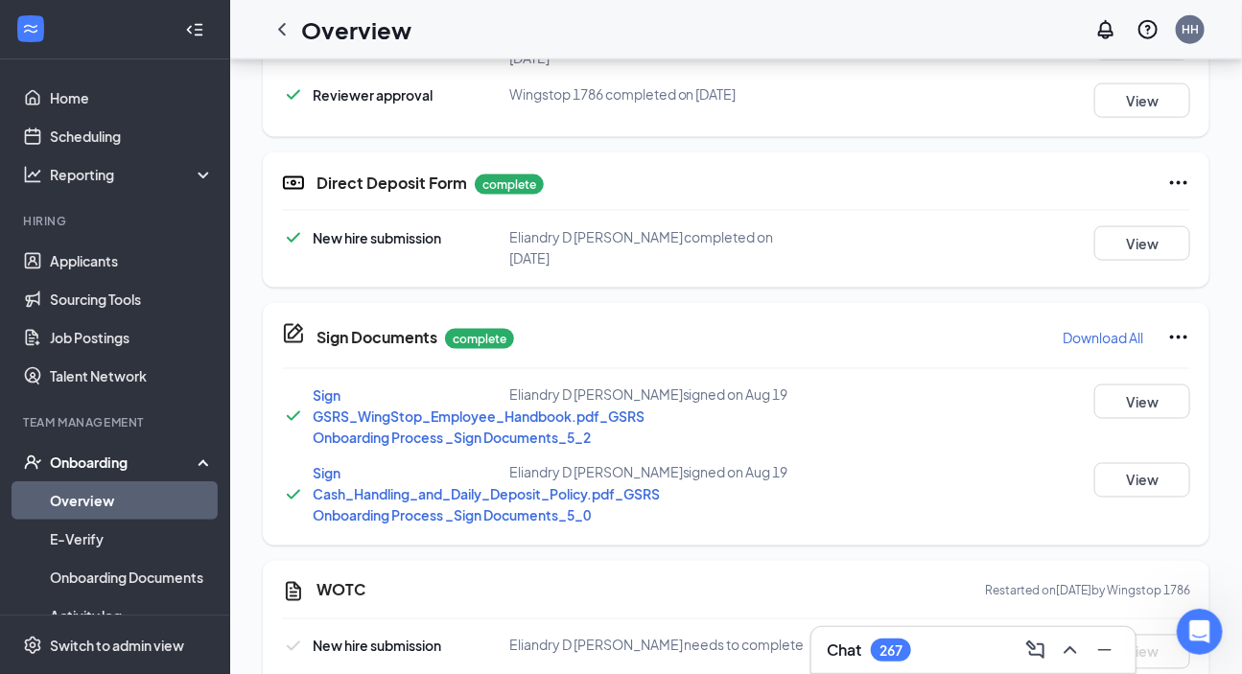
scroll to position [959, 0]
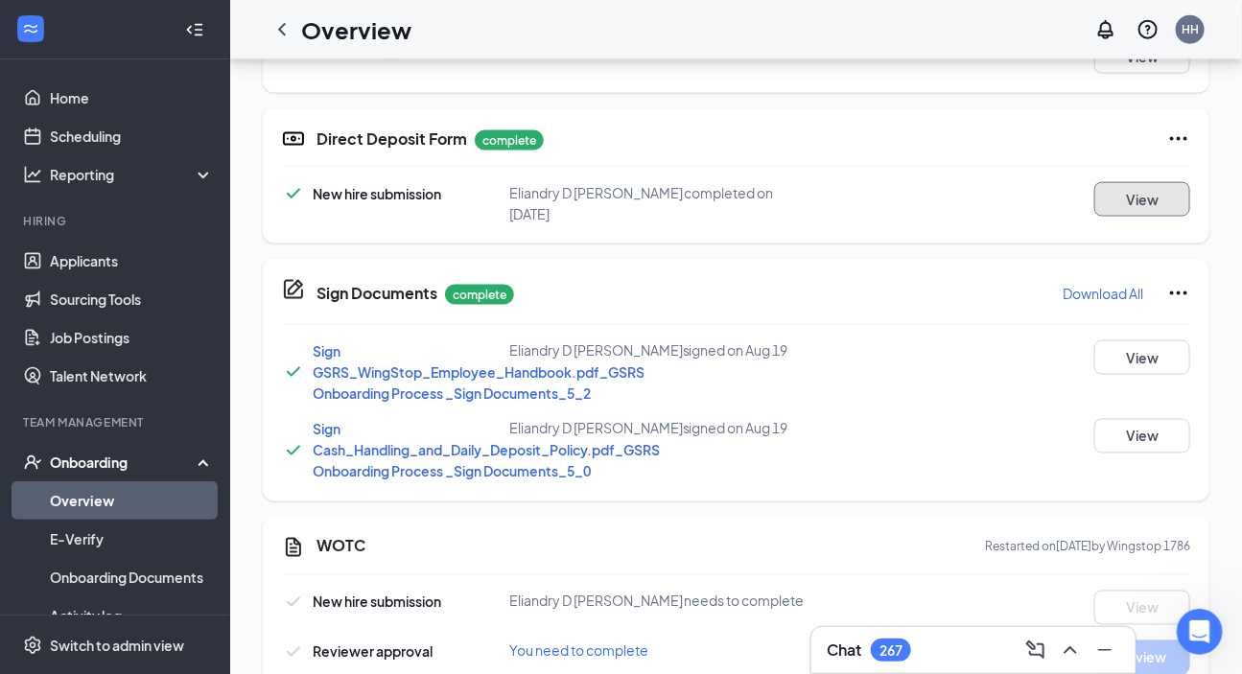
click at [1143, 182] on button "View" at bounding box center [1143, 199] width 96 height 35
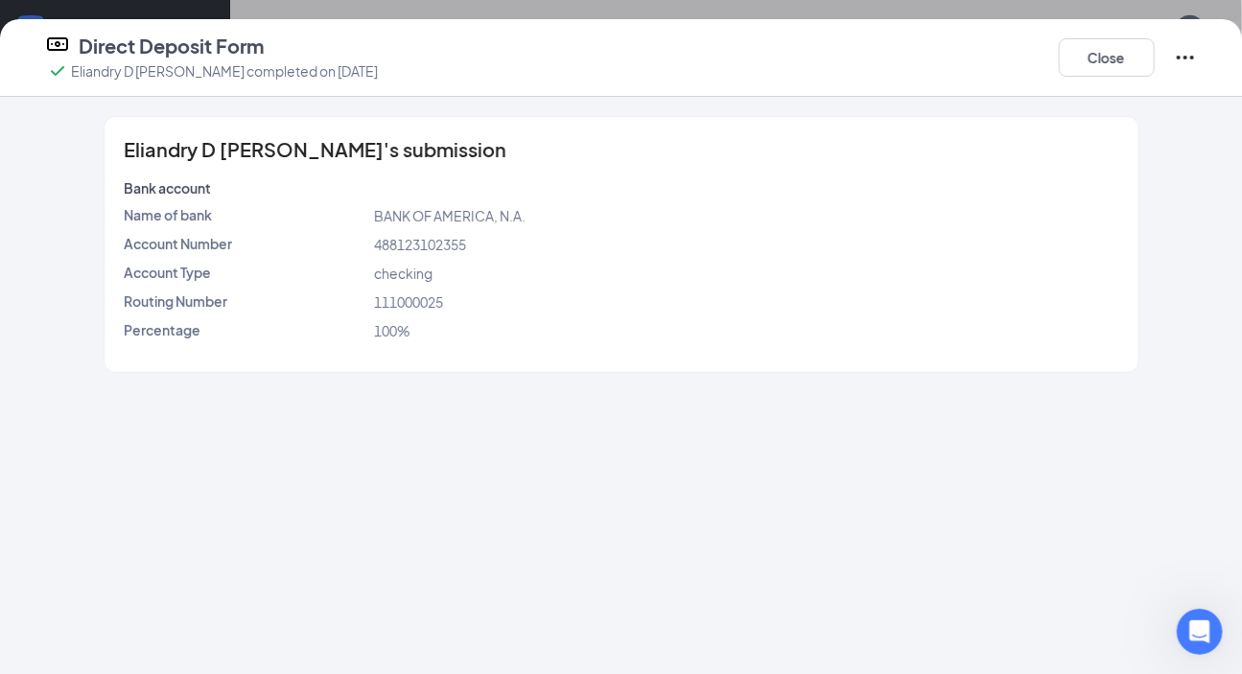
click at [403, 247] on span "488123102355" at bounding box center [420, 244] width 92 height 17
copy span "488123102355"
click at [407, 295] on span "111000025" at bounding box center [408, 302] width 69 height 17
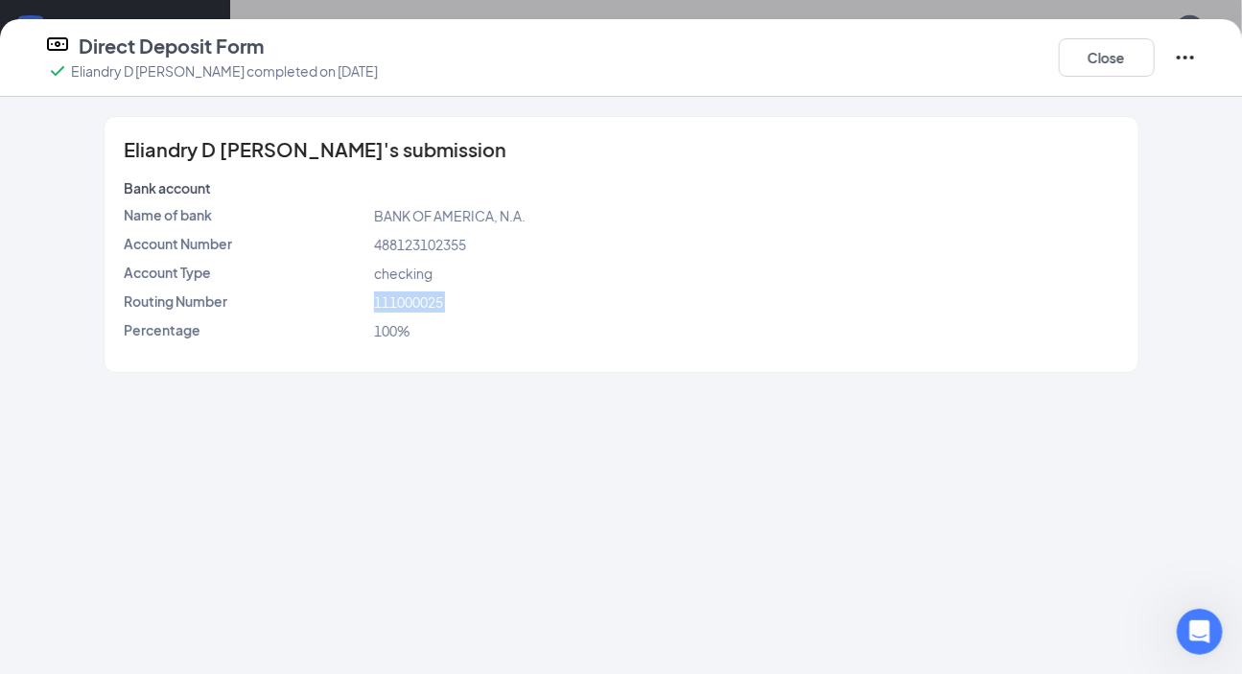
click at [407, 295] on span "111000025" at bounding box center [408, 302] width 69 height 17
copy span "111000025"
click at [532, 307] on div "111000025" at bounding box center [746, 302] width 753 height 21
drag, startPoint x: 768, startPoint y: 221, endPoint x: 891, endPoint y: 213, distance: 124.0
click at [786, 221] on div "BANK OF AMERICA, N.A." at bounding box center [746, 215] width 753 height 21
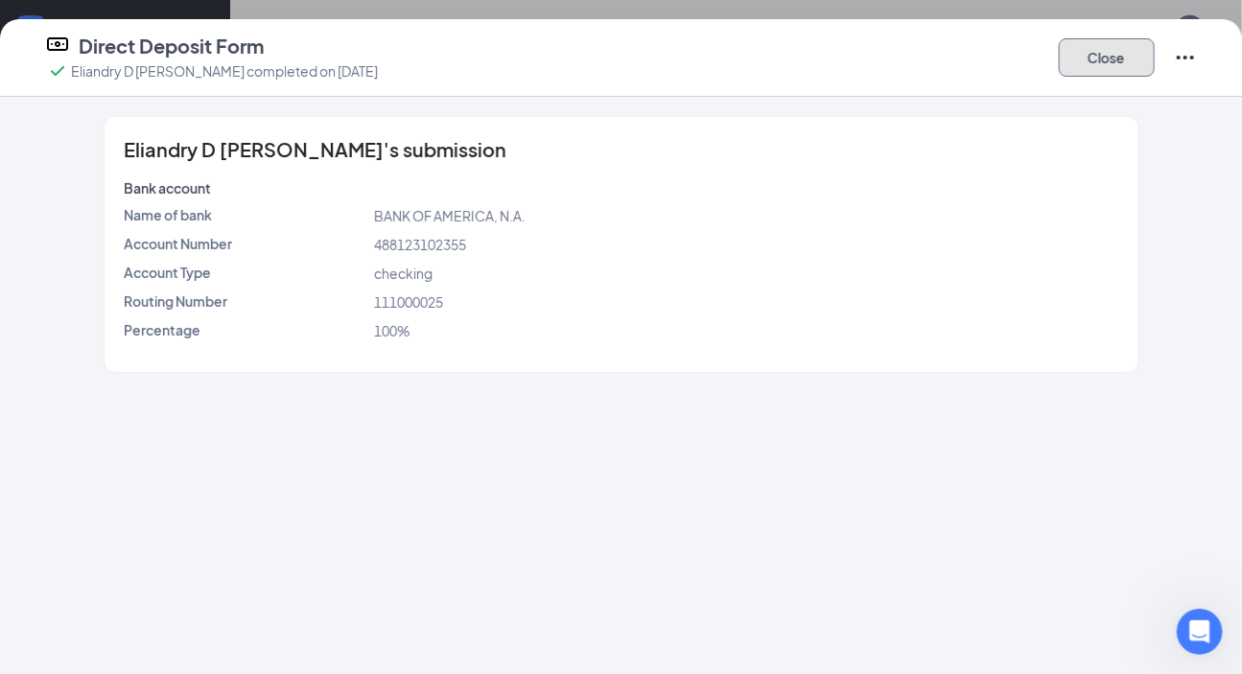
click at [1117, 61] on button "Close" at bounding box center [1107, 57] width 96 height 38
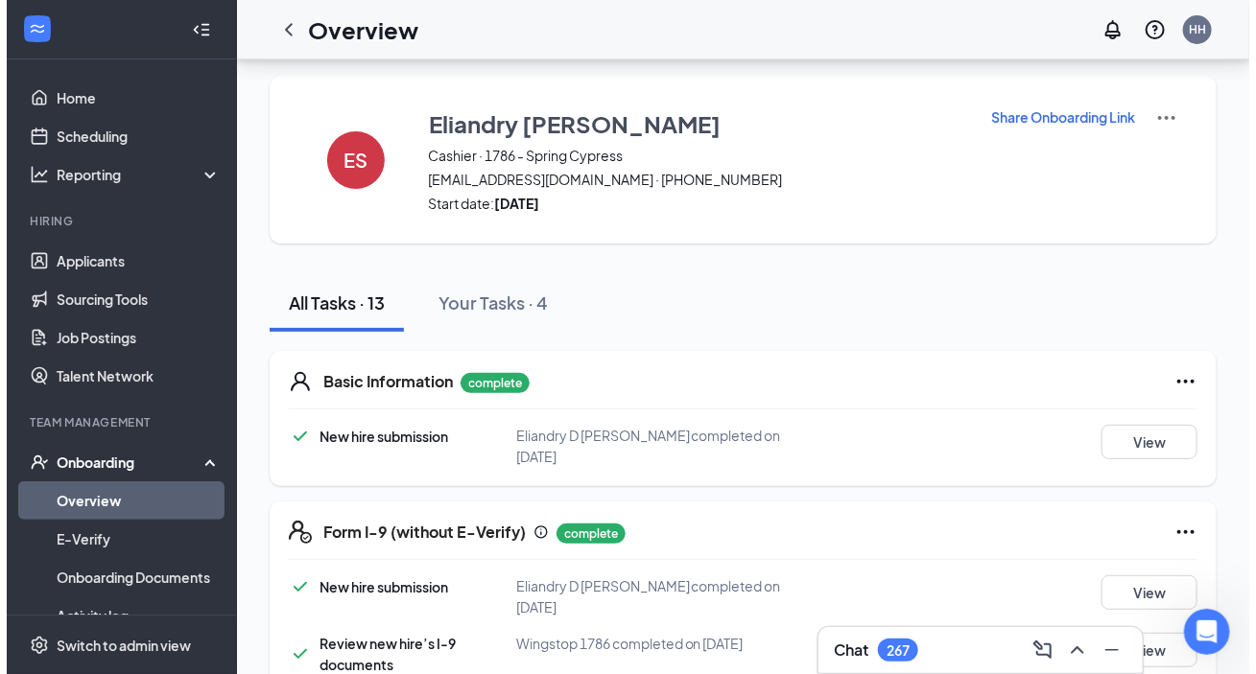
scroll to position [0, 0]
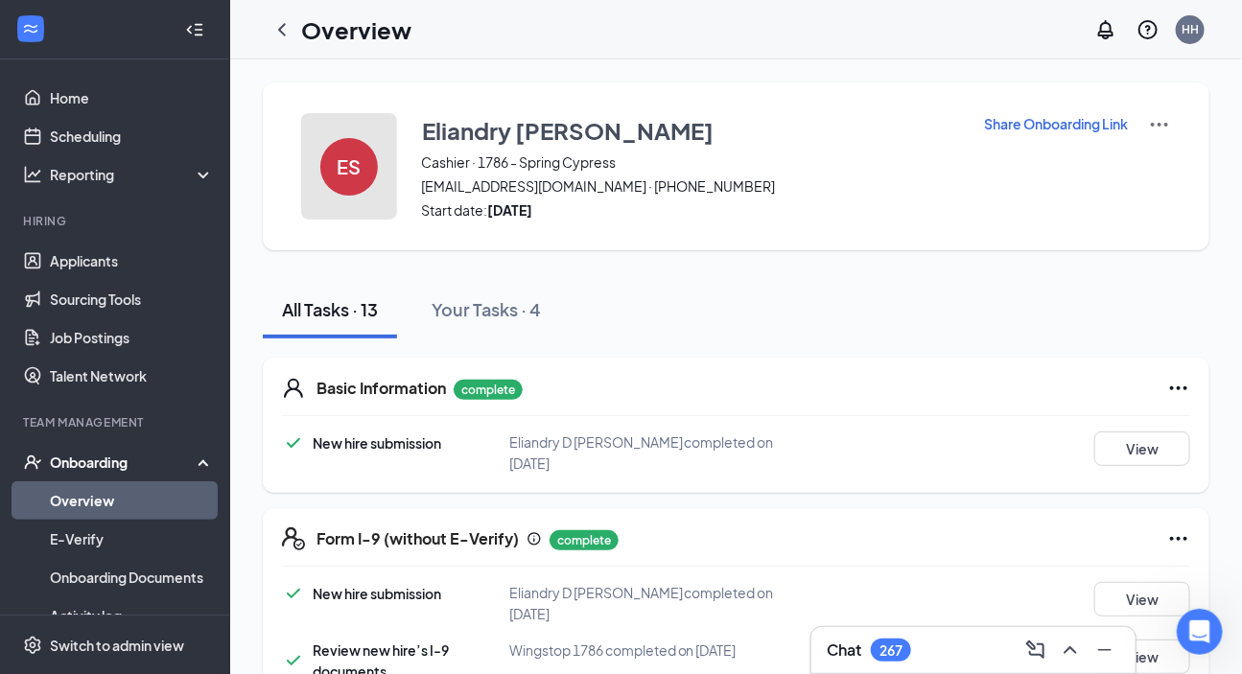
click at [365, 185] on div "ES" at bounding box center [349, 167] width 58 height 58
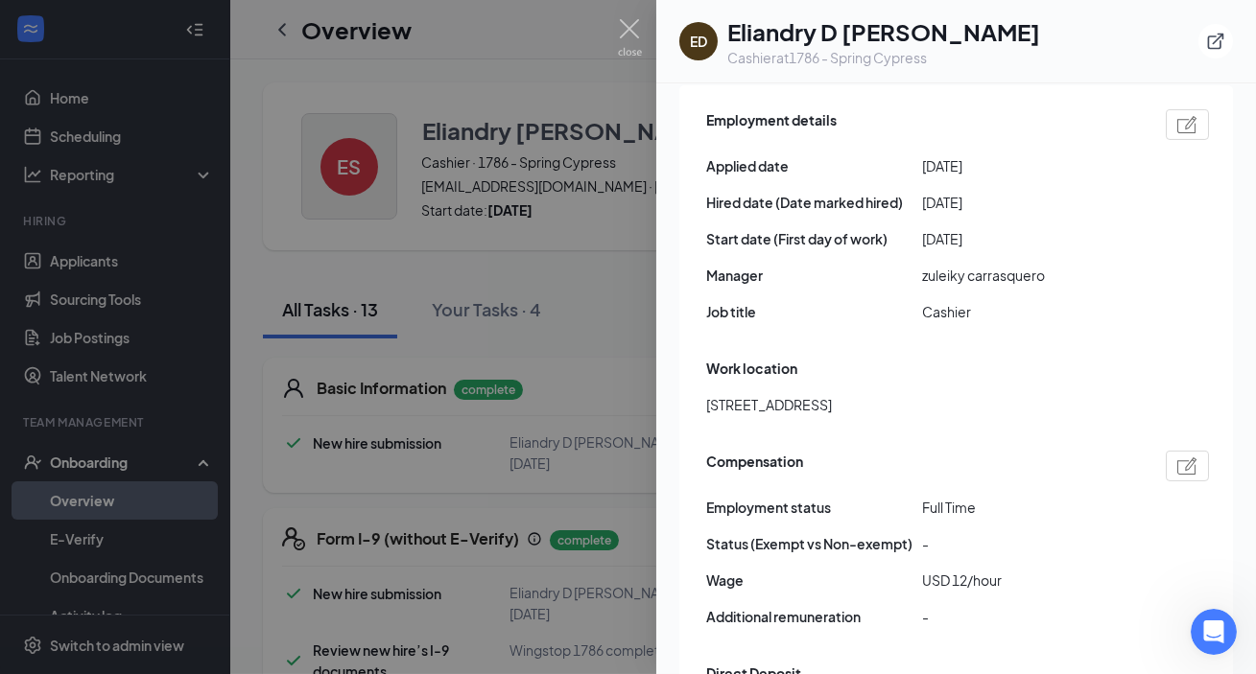
scroll to position [1046, 0]
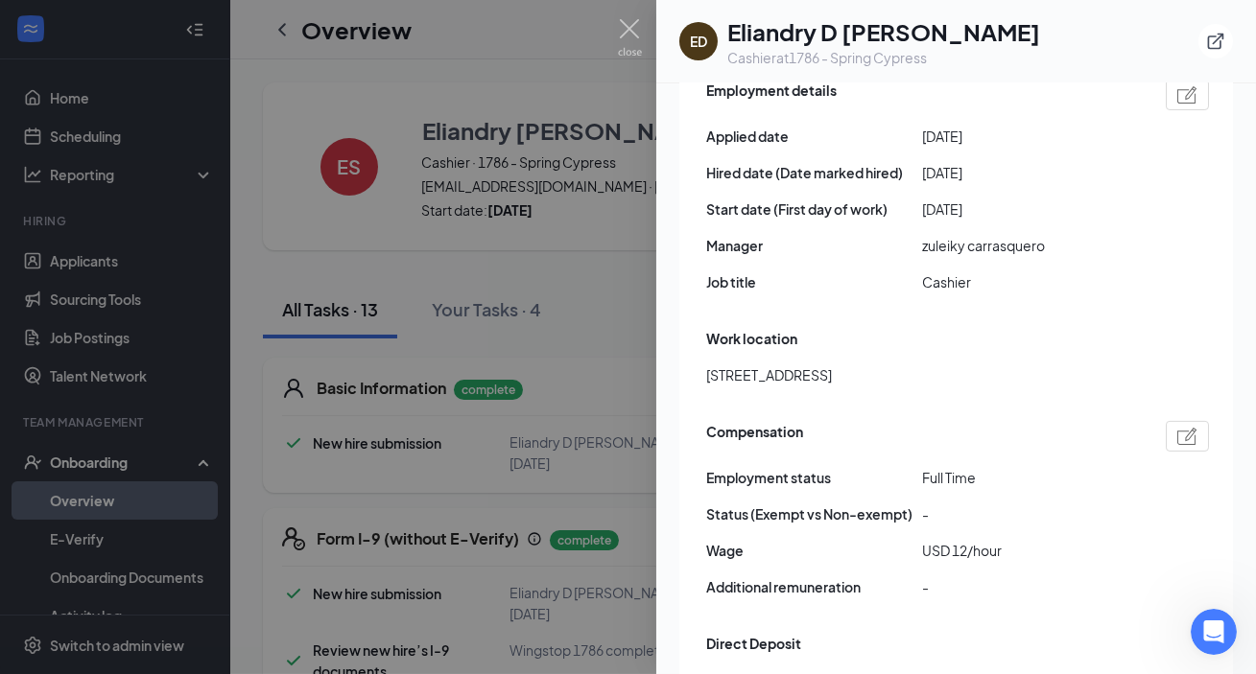
click at [939, 272] on span "Cashier" at bounding box center [1030, 282] width 216 height 21
copy span "Cashier"
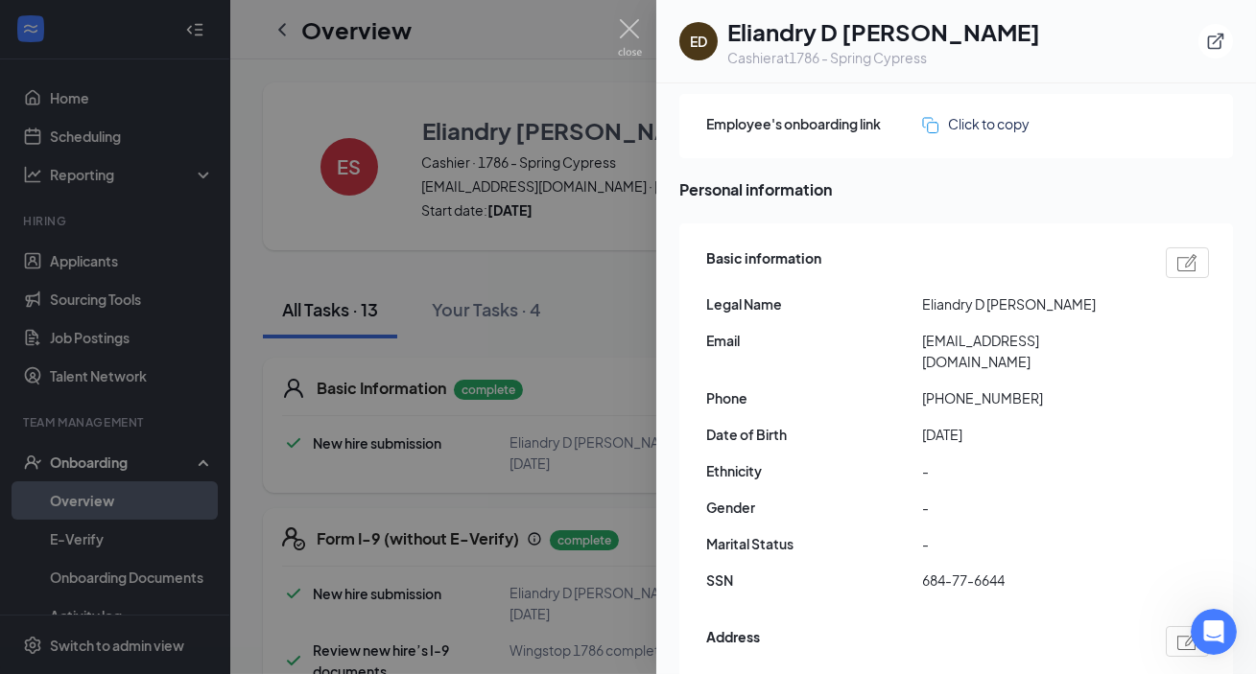
scroll to position [0, 0]
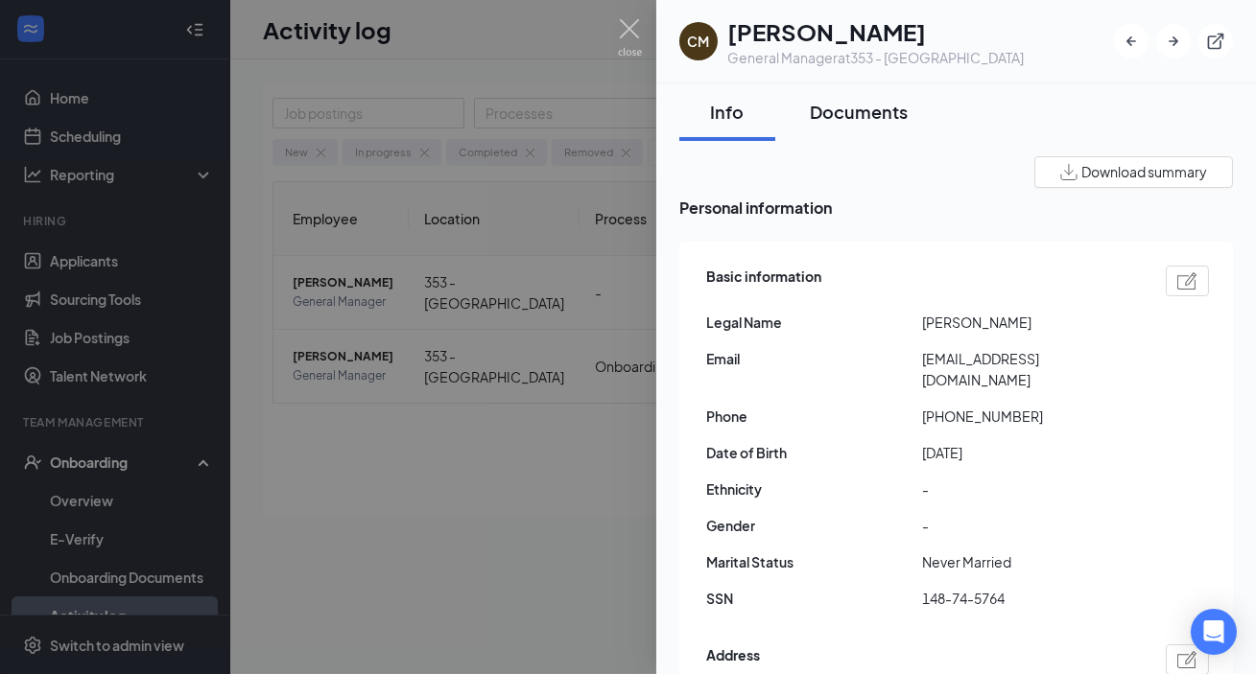
scroll to position [174, 0]
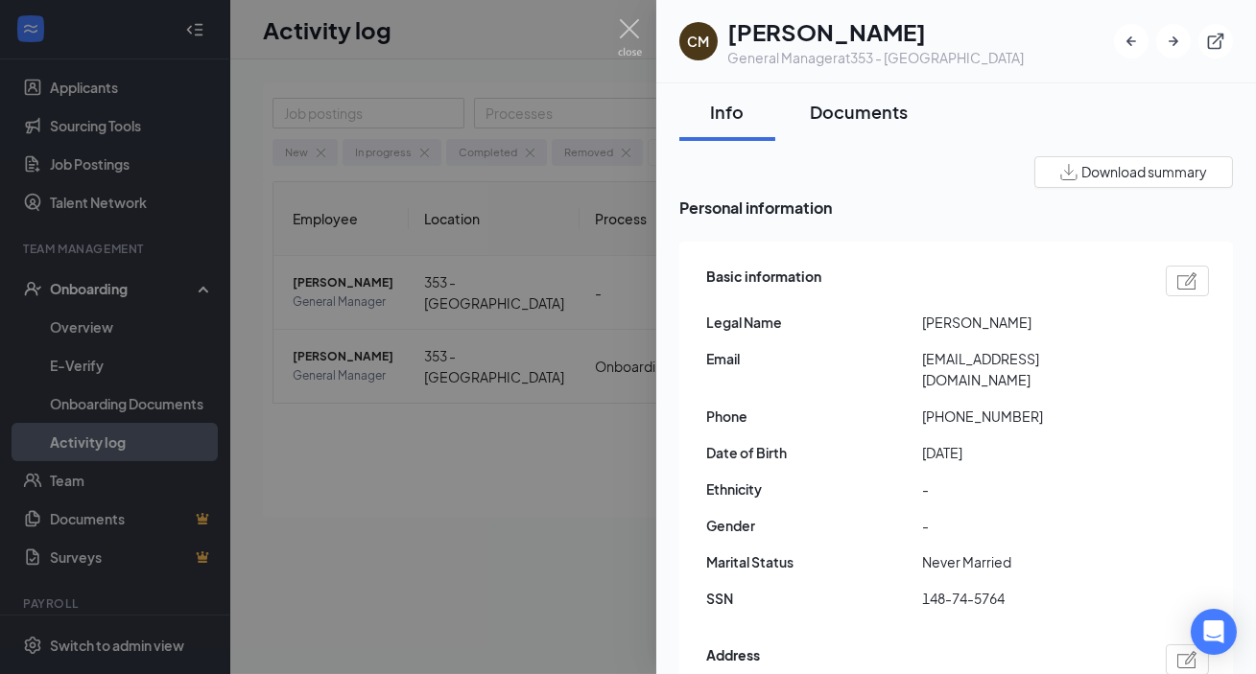
click at [852, 105] on div "Documents" at bounding box center [859, 112] width 98 height 24
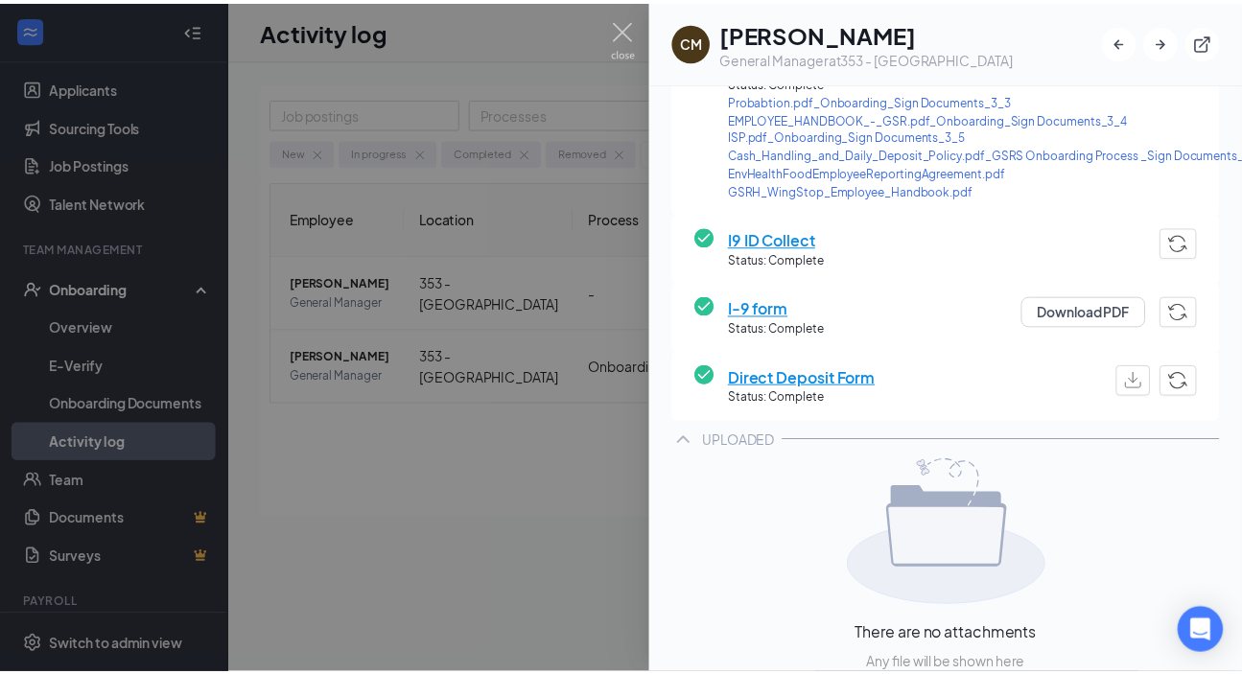
scroll to position [436, 0]
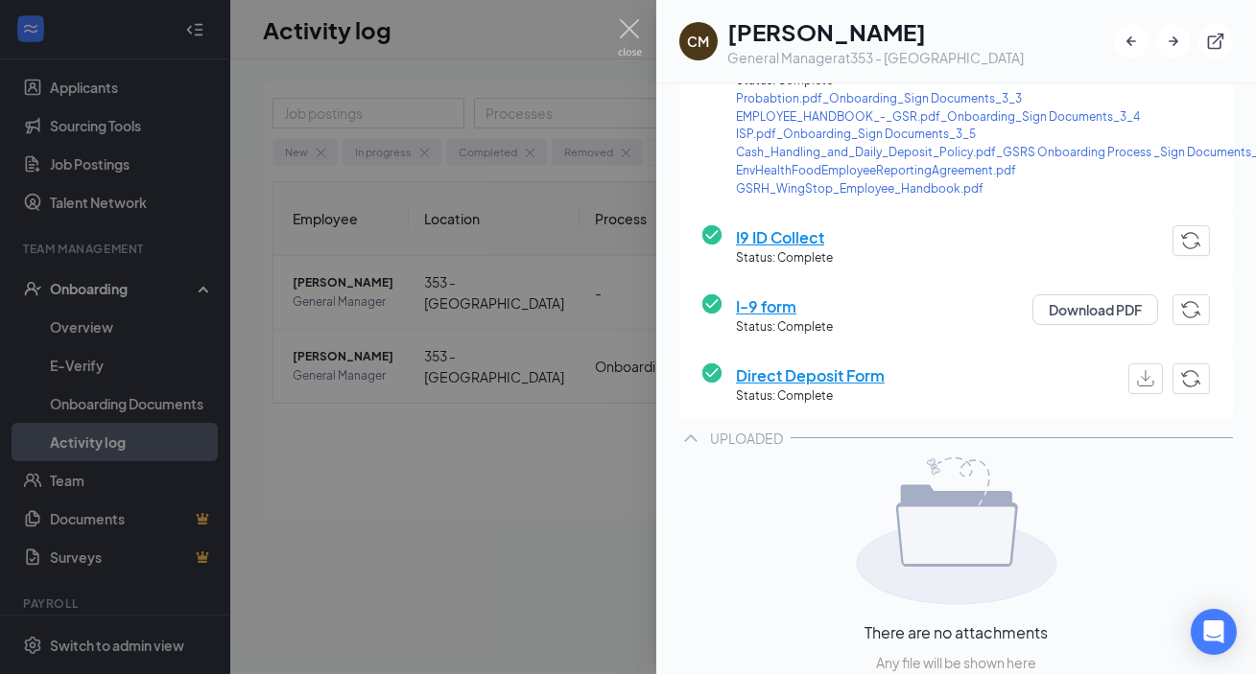
drag, startPoint x: 855, startPoint y: 365, endPoint x: 605, endPoint y: 378, distance: 249.8
click at [855, 368] on span "Direct Deposit Form" at bounding box center [810, 376] width 149 height 24
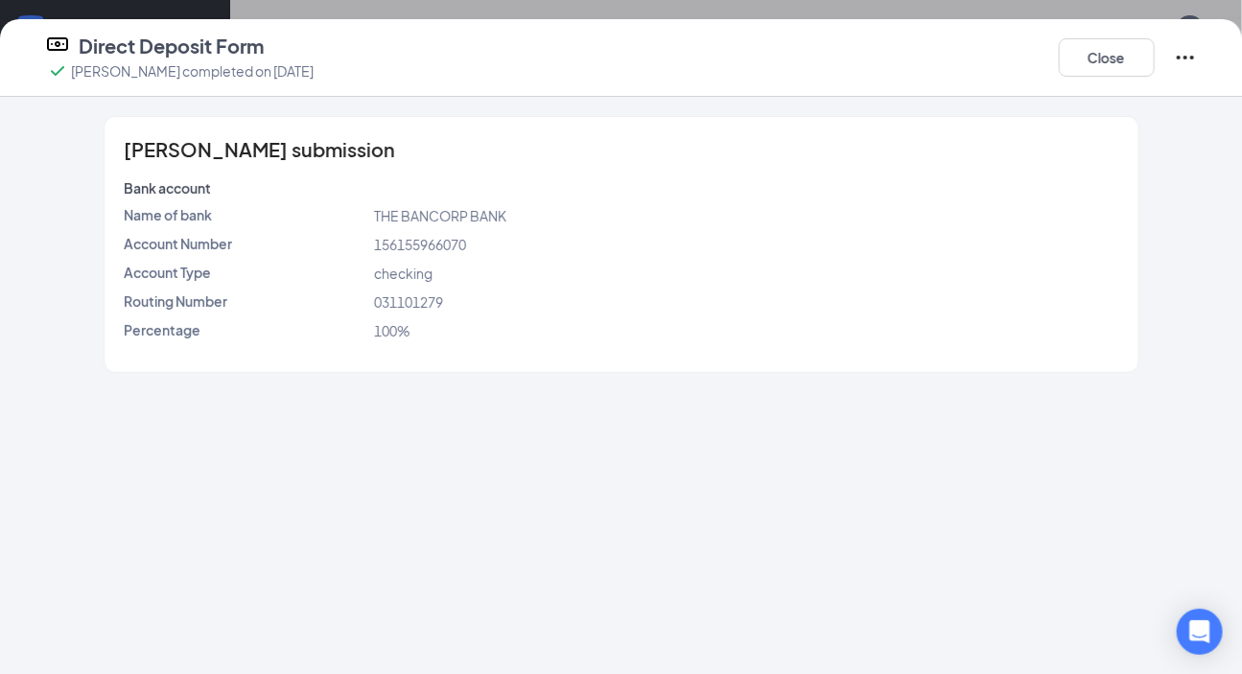
click at [461, 249] on span "156155966070" at bounding box center [420, 244] width 92 height 17
copy span "156155966070"
click at [400, 298] on span "031101279" at bounding box center [408, 302] width 69 height 17
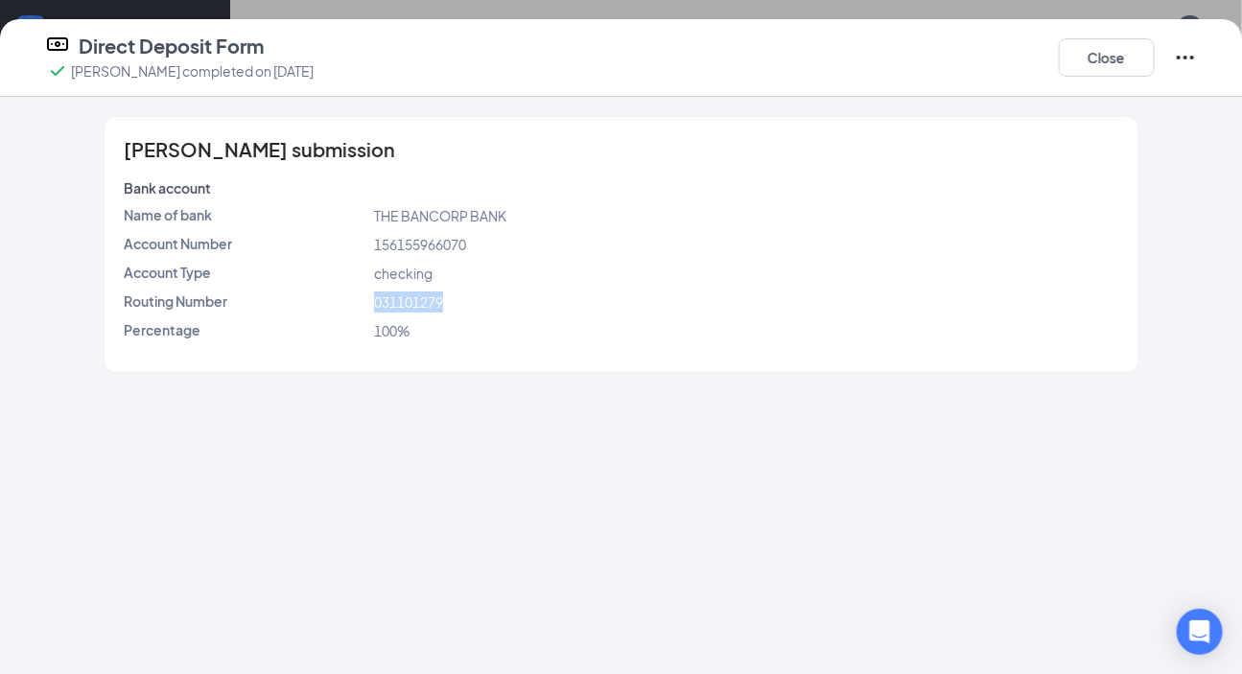
click at [400, 298] on span "031101279" at bounding box center [408, 302] width 69 height 17
copy span "031101279"
drag, startPoint x: 1103, startPoint y: 60, endPoint x: 999, endPoint y: 129, distance: 124.8
click at [1097, 74] on button "Close" at bounding box center [1107, 57] width 96 height 38
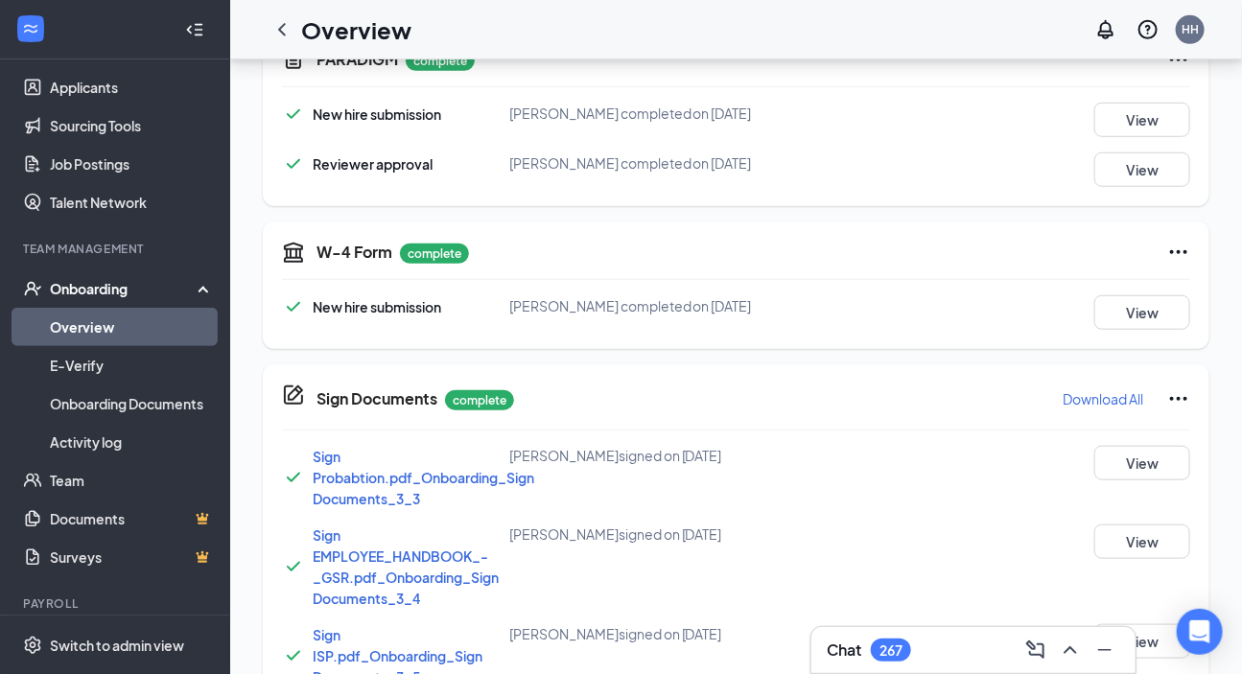
scroll to position [436, 0]
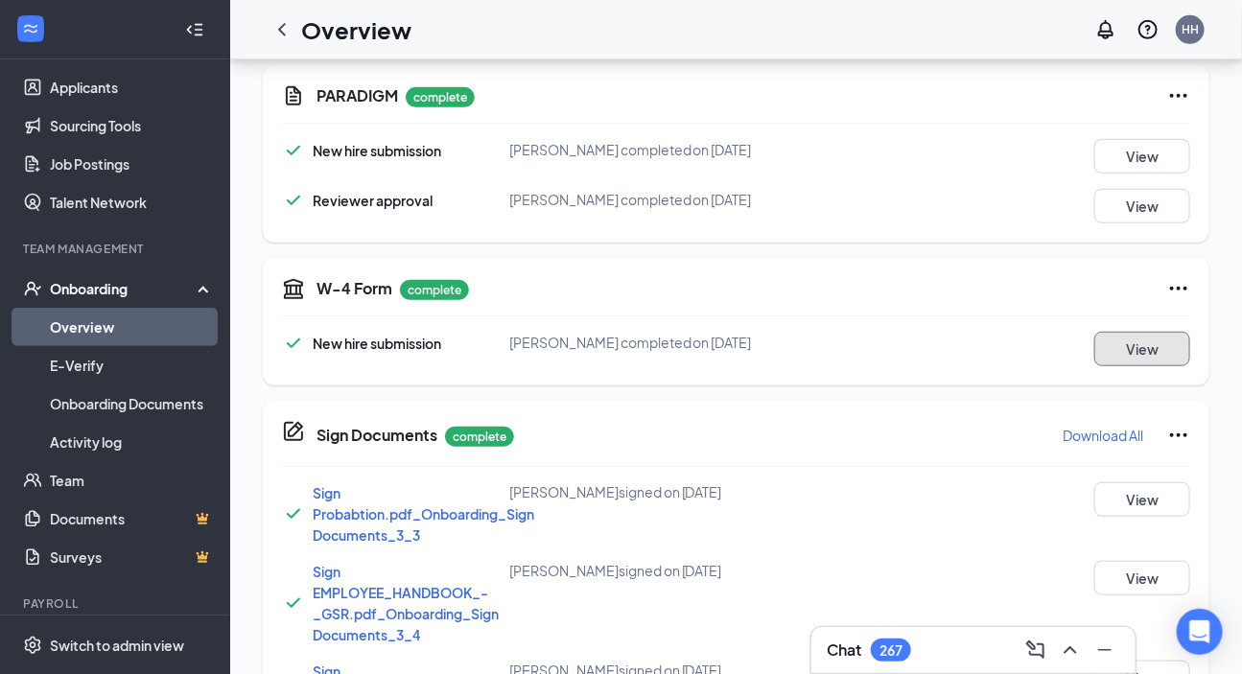
click at [1163, 351] on button "View" at bounding box center [1143, 349] width 96 height 35
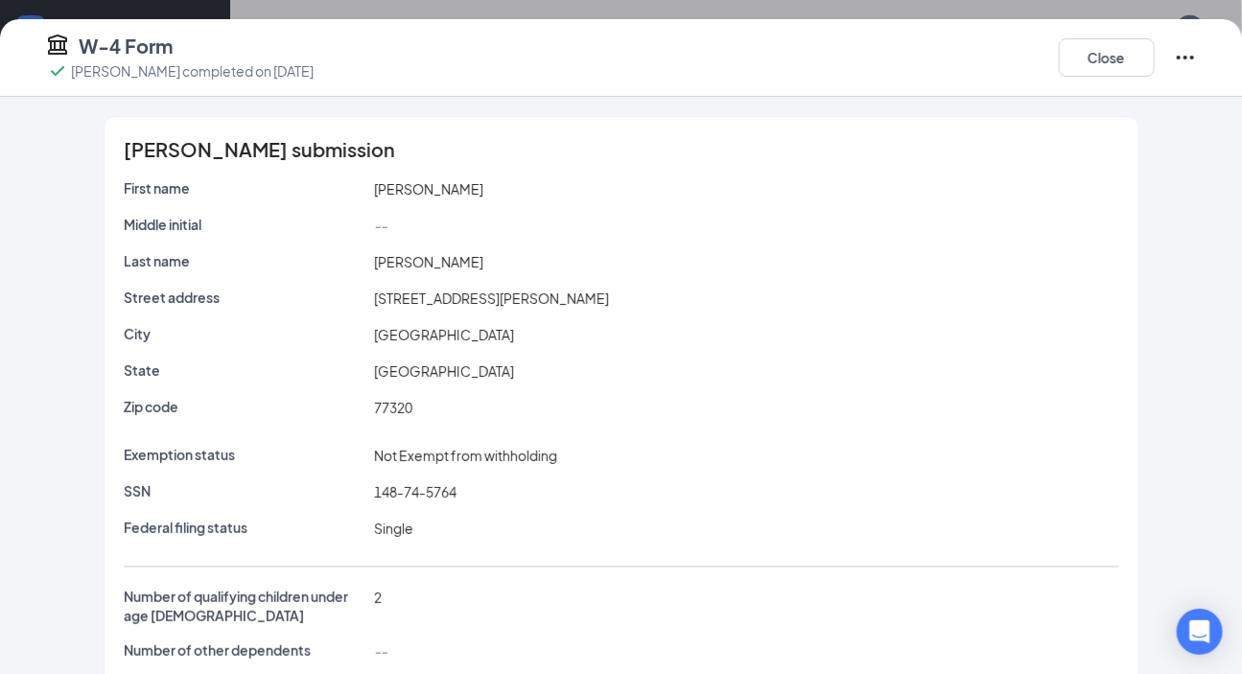
scroll to position [733, 0]
click at [1074, 48] on button "Close" at bounding box center [1107, 57] width 96 height 38
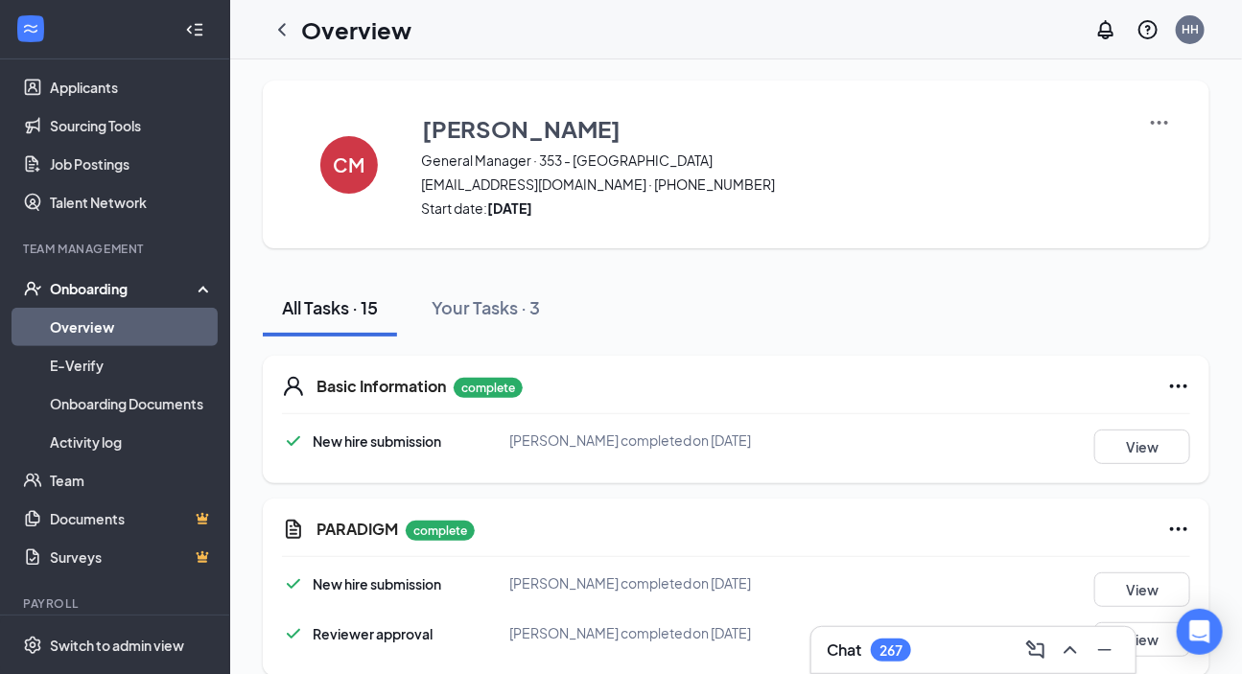
scroll to position [0, 0]
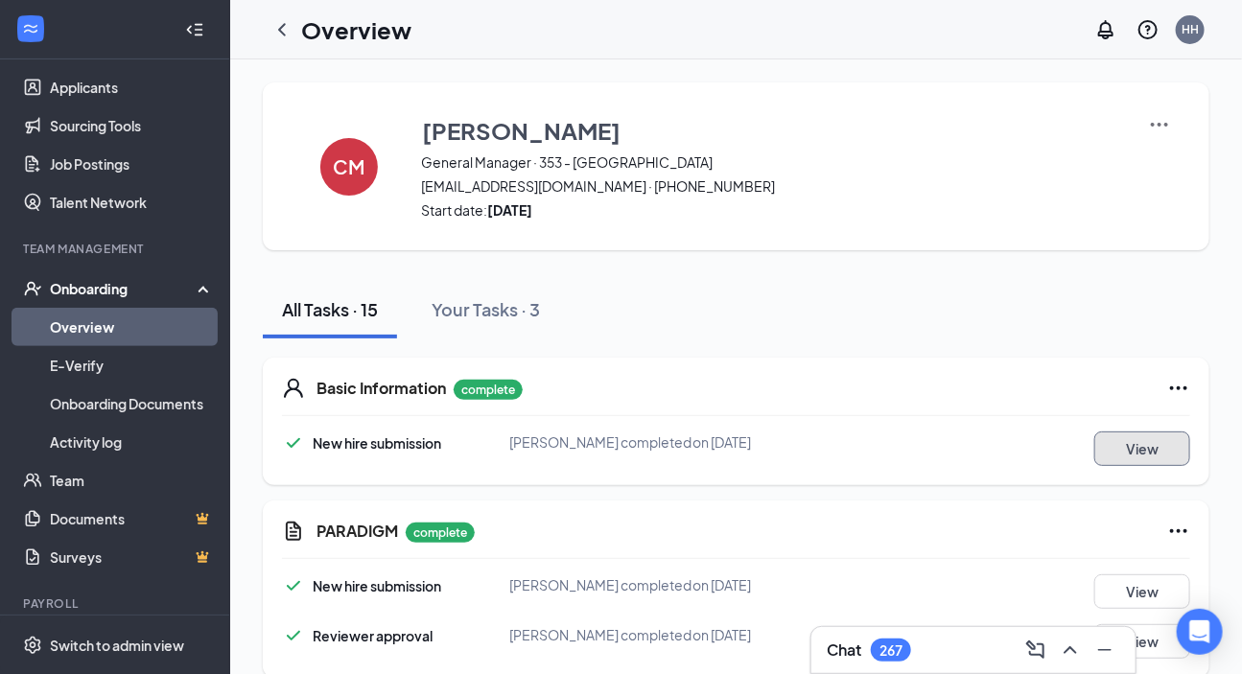
click at [1130, 439] on button "View" at bounding box center [1143, 449] width 96 height 35
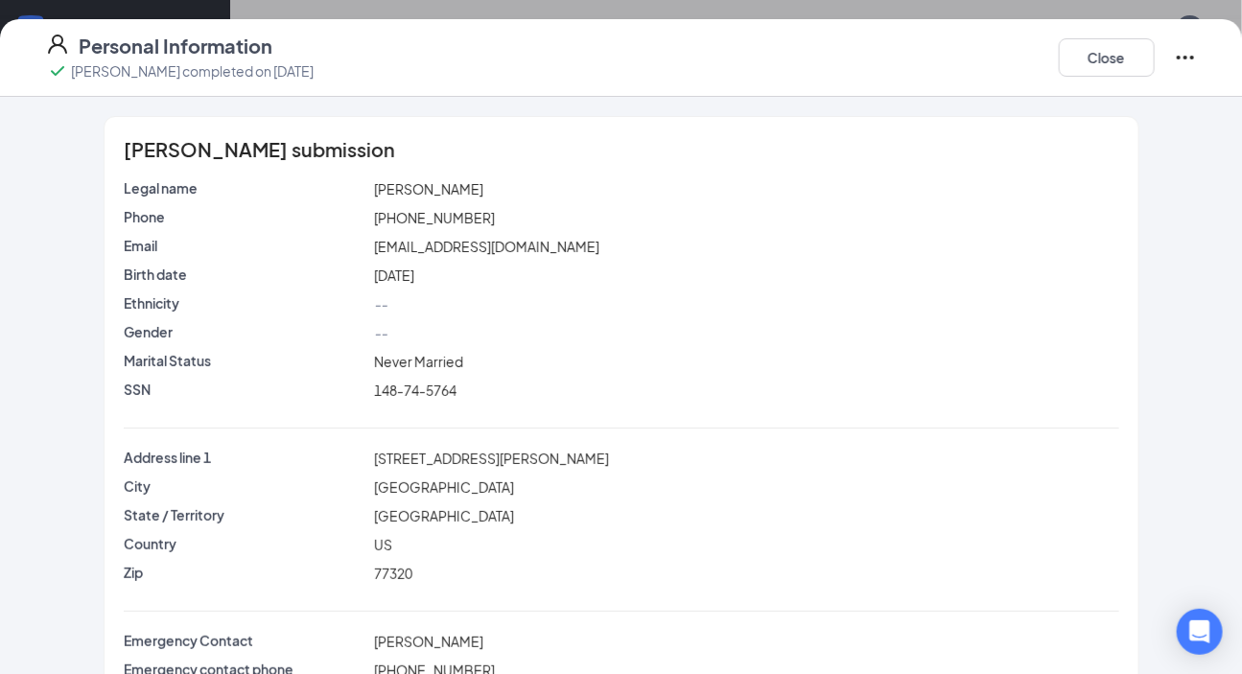
click at [462, 250] on span "[EMAIL_ADDRESS][DOMAIN_NAME]" at bounding box center [486, 246] width 225 height 17
copy span "[EMAIL_ADDRESS][DOMAIN_NAME]"
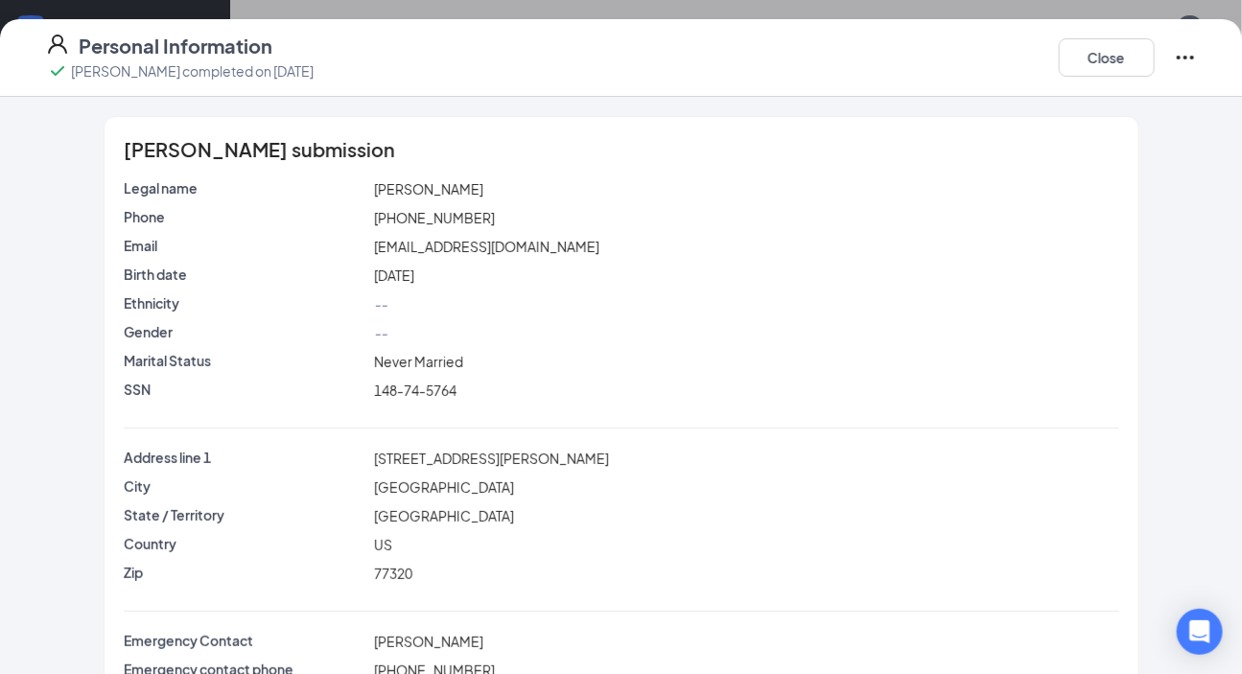
click at [440, 209] on span "(936) 581-6506" at bounding box center [434, 217] width 121 height 17
copy span "(936) 581-6506"
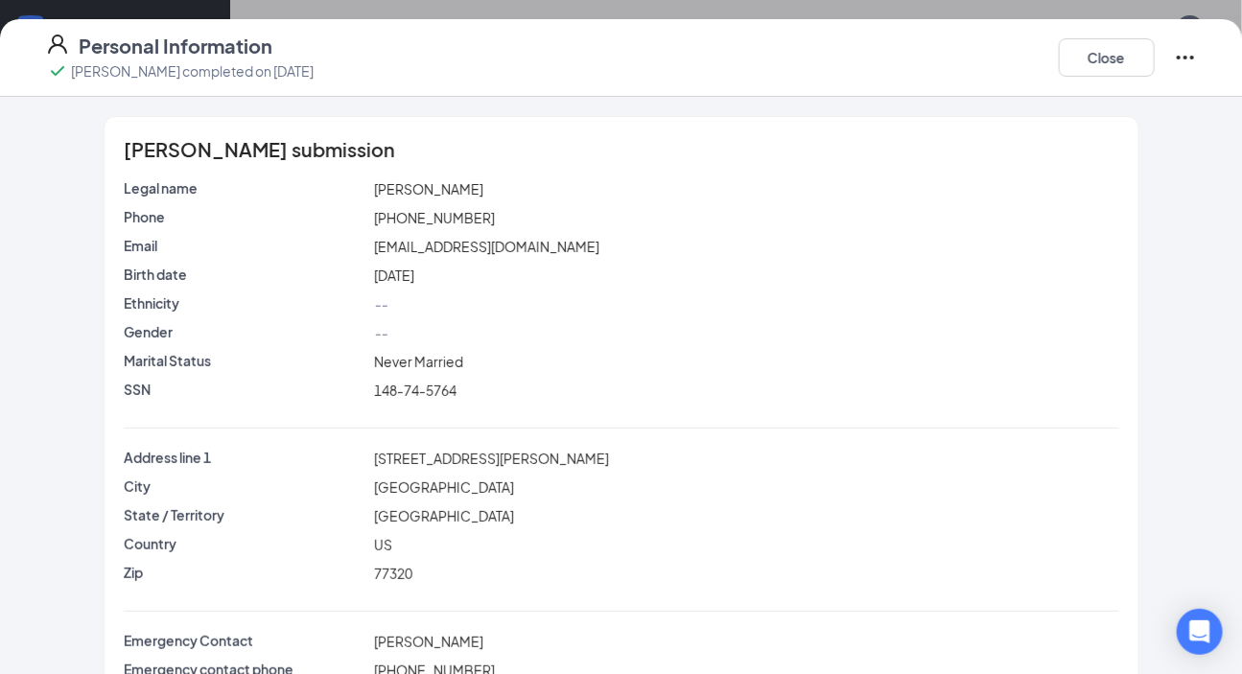
click at [655, 317] on div "Ethnicity --" at bounding box center [622, 308] width 996 height 29
click at [408, 463] on span "101 Mary Drive" at bounding box center [491, 458] width 235 height 17
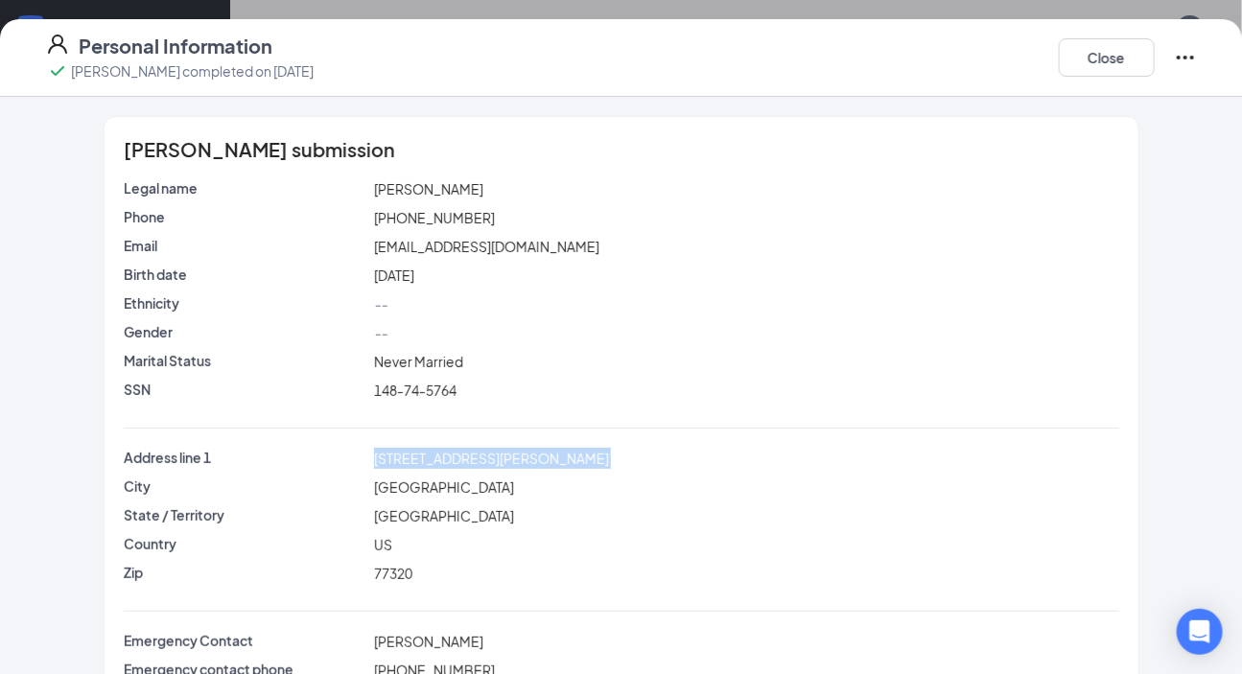
copy span "101 Mary Drive"
click at [413, 495] on div "[GEOGRAPHIC_DATA]" at bounding box center [746, 487] width 753 height 21
copy span "[GEOGRAPHIC_DATA]"
click at [378, 579] on span "77320" at bounding box center [393, 573] width 38 height 17
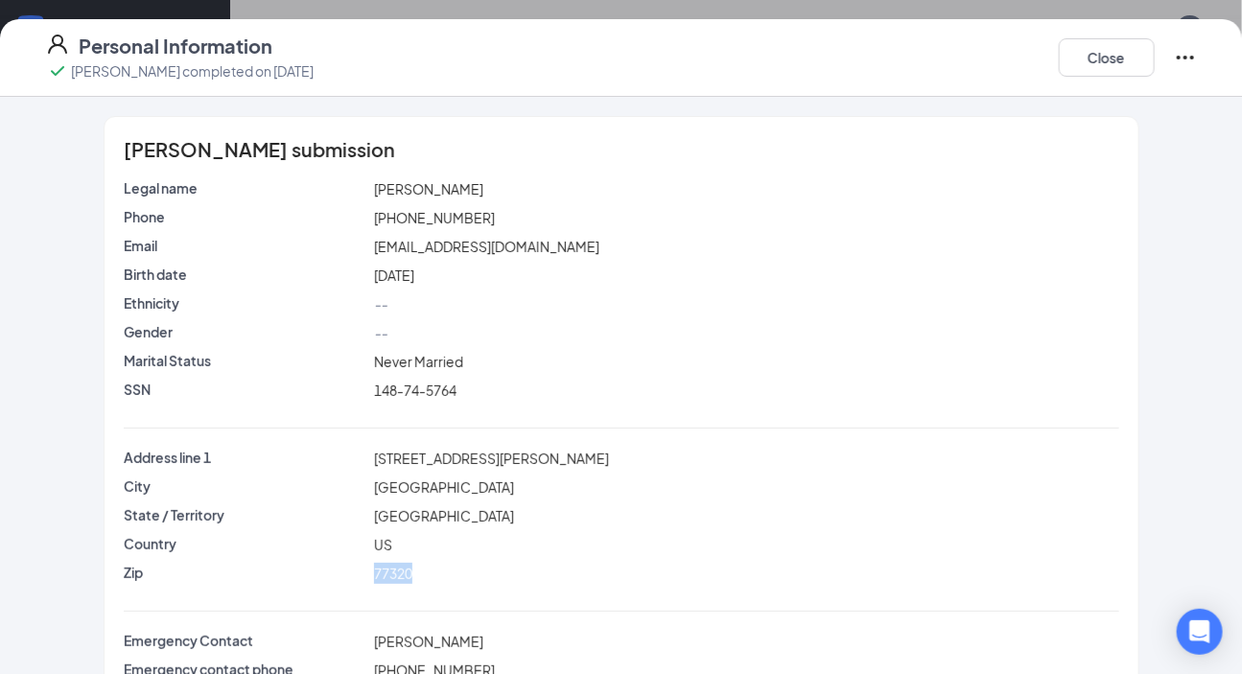
click at [378, 579] on span "77320" at bounding box center [393, 573] width 38 height 17
copy span "77320"
